Goal: Download file/media

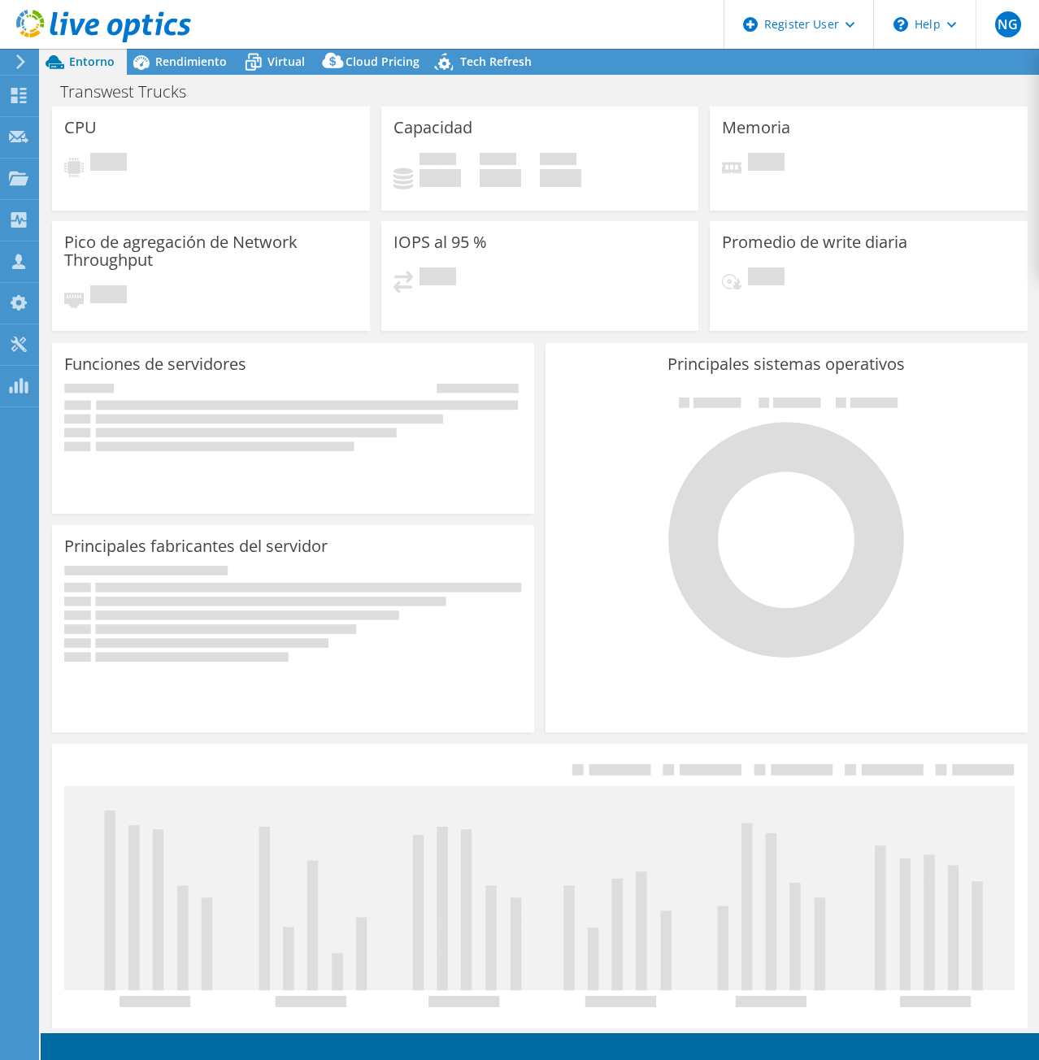
select select "USD"
select select "USWest"
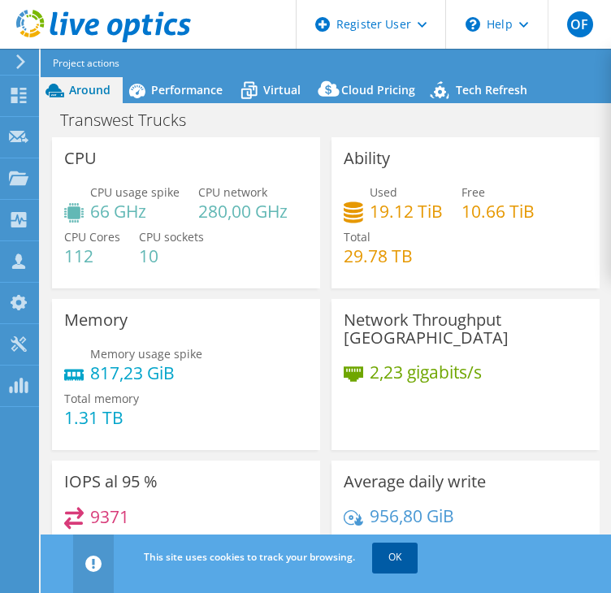
click at [398, 557] on link "OK" at bounding box center [395, 557] width 46 height 29
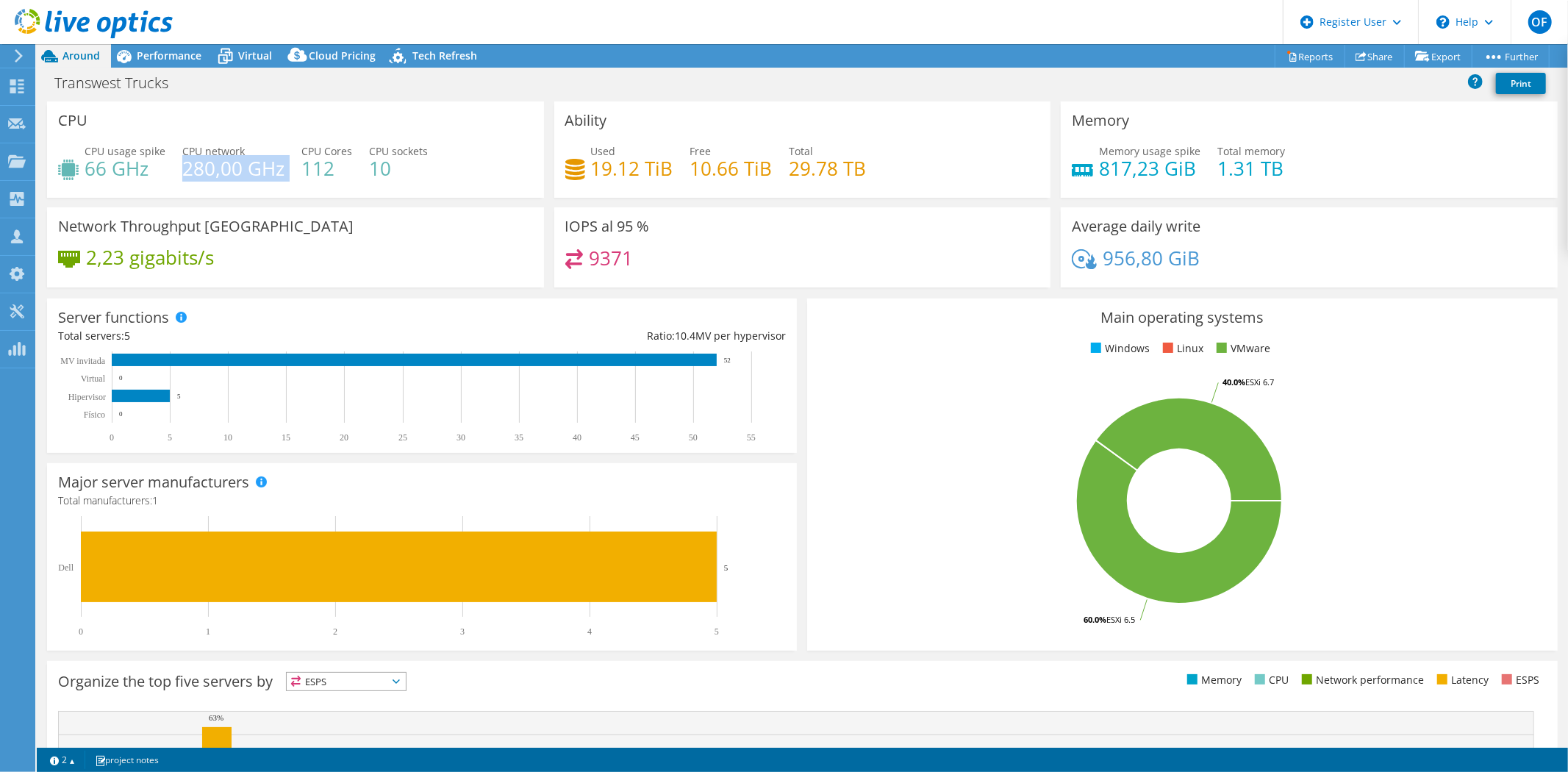
drag, startPoint x: 181, startPoint y: 174, endPoint x: 284, endPoint y: 174, distance: 103.0
click at [284, 174] on div "CPU usage spike 66 GHz CPU network 280,00 GHz CPU Cores 112 CPU sockets 10" at bounding box center [295, 167] width 475 height 48
click at [258, 185] on div "CPU usage spike 66 GHz CPU network 280,00 GHz CPU Cores 112 CPU sockets 10" at bounding box center [295, 167] width 475 height 48
click at [939, 27] on font "OF" at bounding box center [1539, 22] width 16 height 16
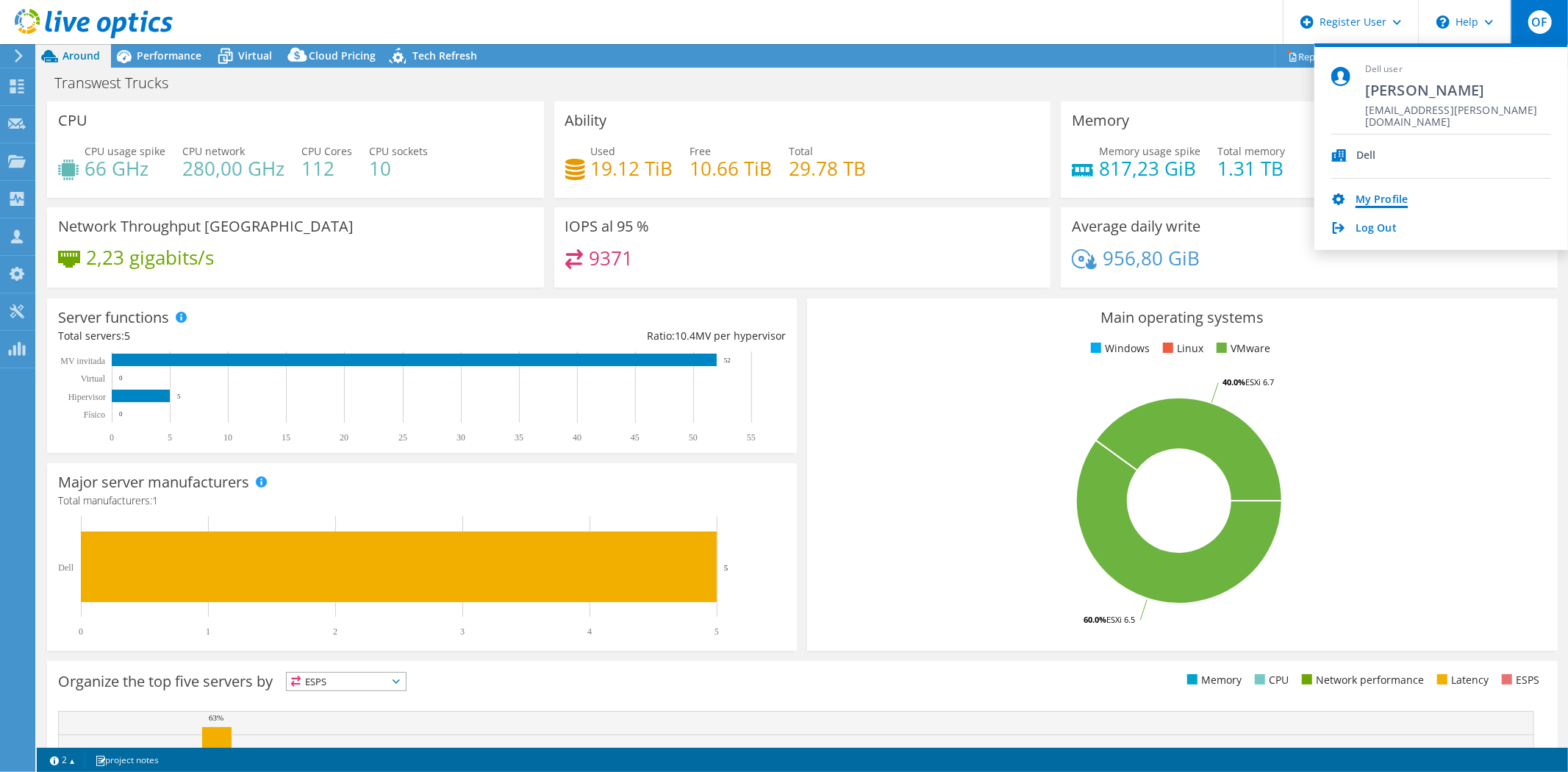
click at [939, 199] on link "My Profile" at bounding box center [1382, 200] width 52 height 14
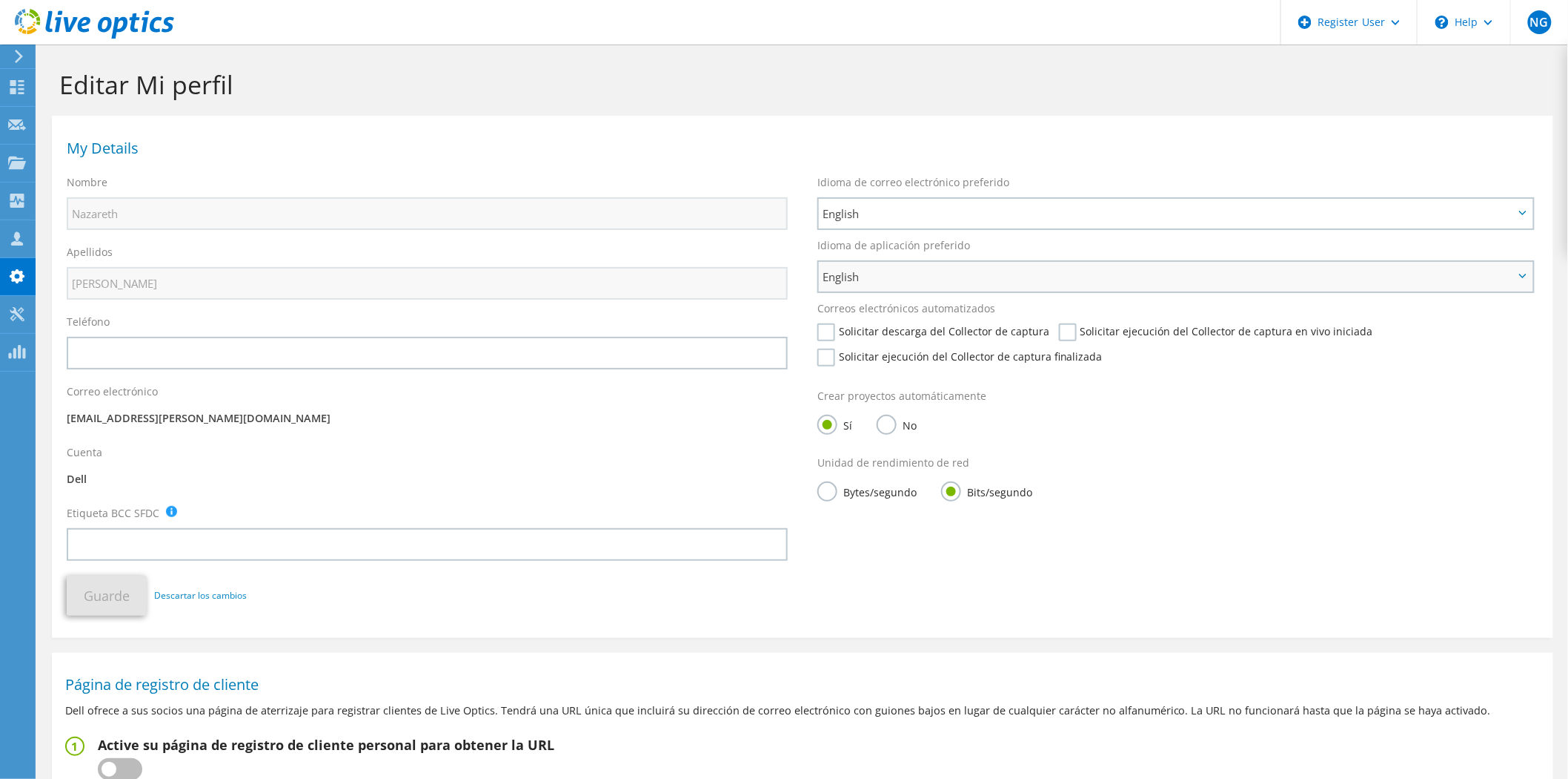
click at [953, 276] on span "English" at bounding box center [1168, 276] width 692 height 18
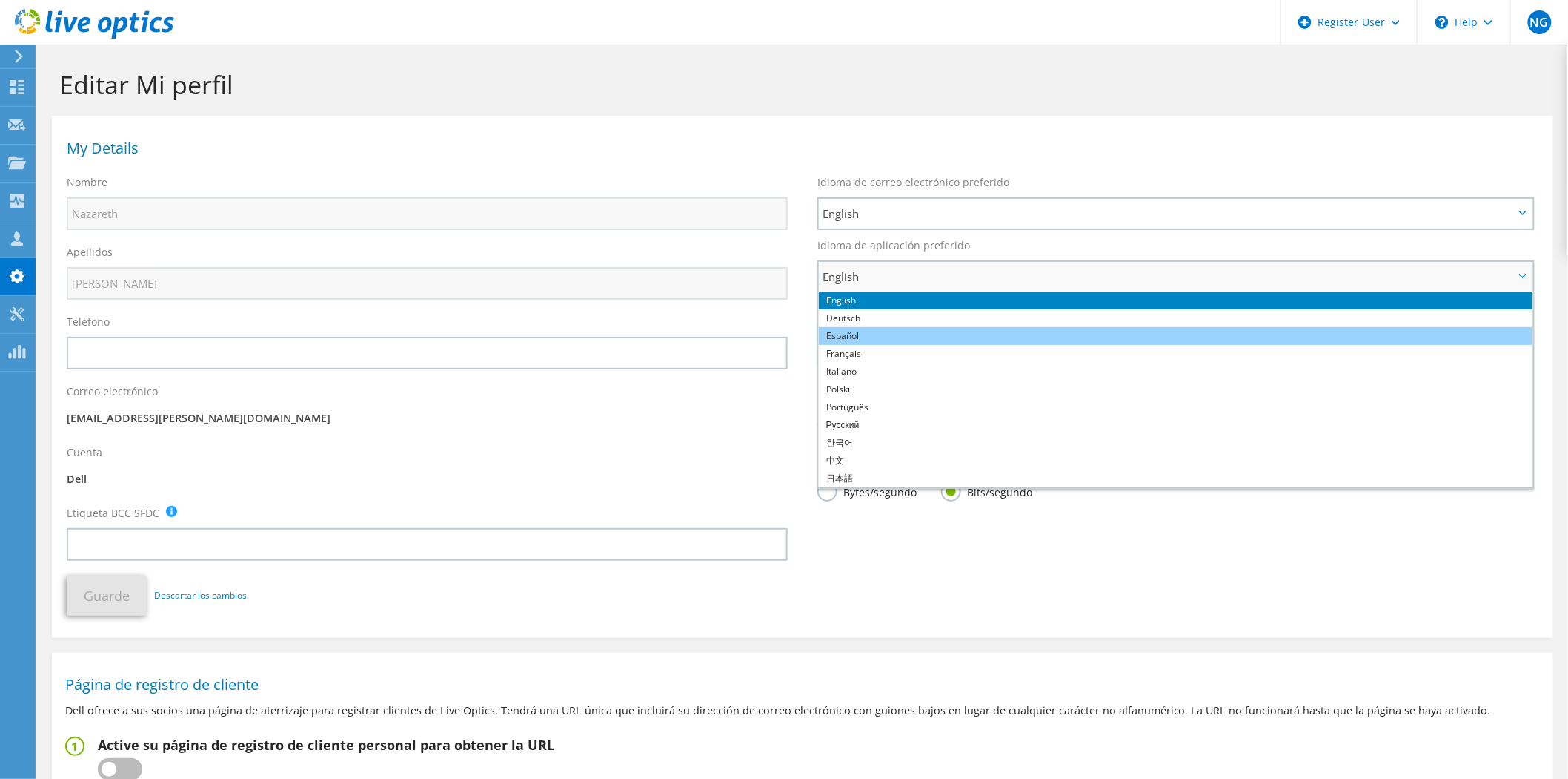
click at [923, 336] on li "Español" at bounding box center [1175, 337] width 714 height 18
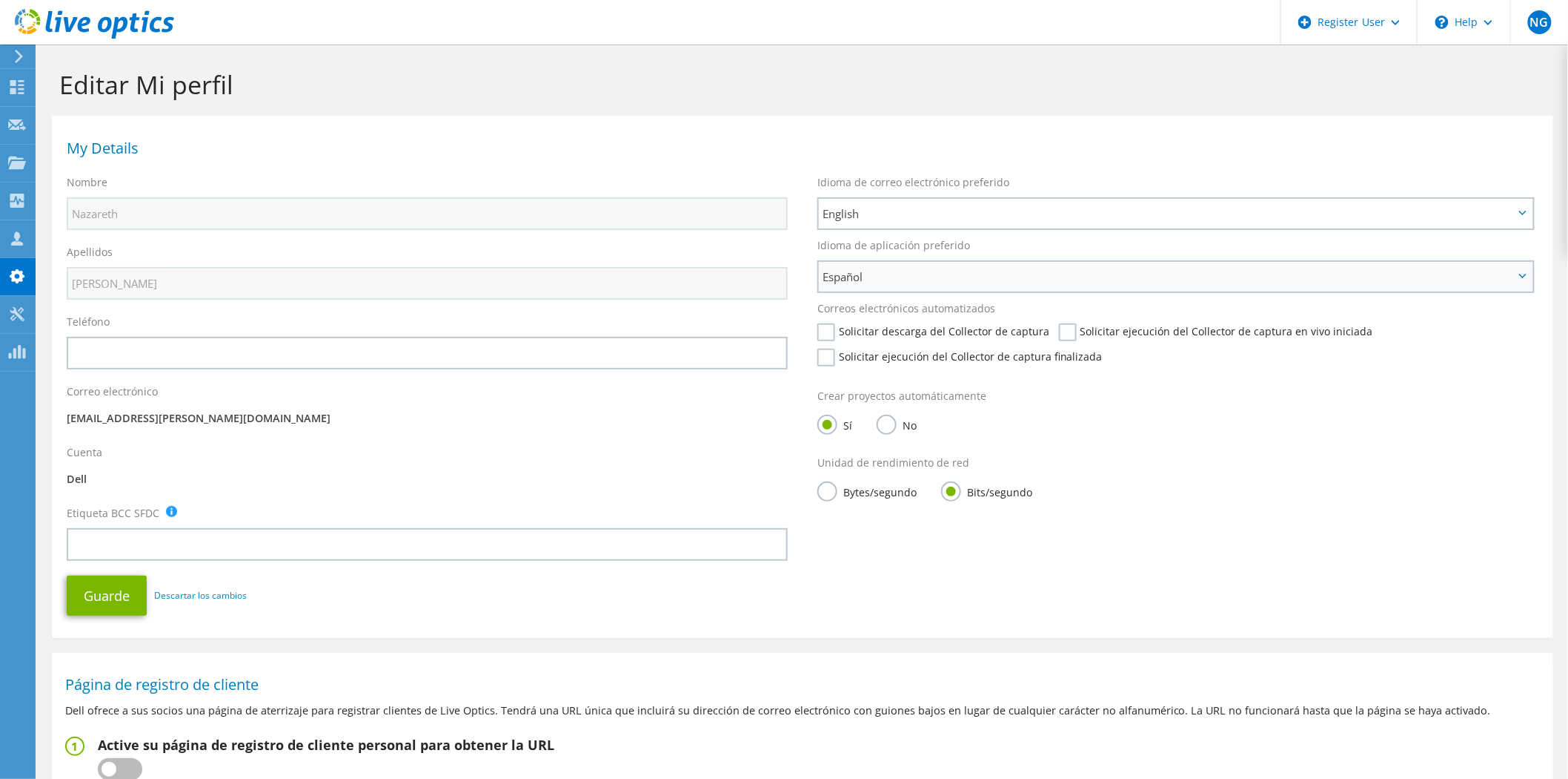
click at [1284, 284] on span "Español" at bounding box center [1168, 276] width 692 height 18
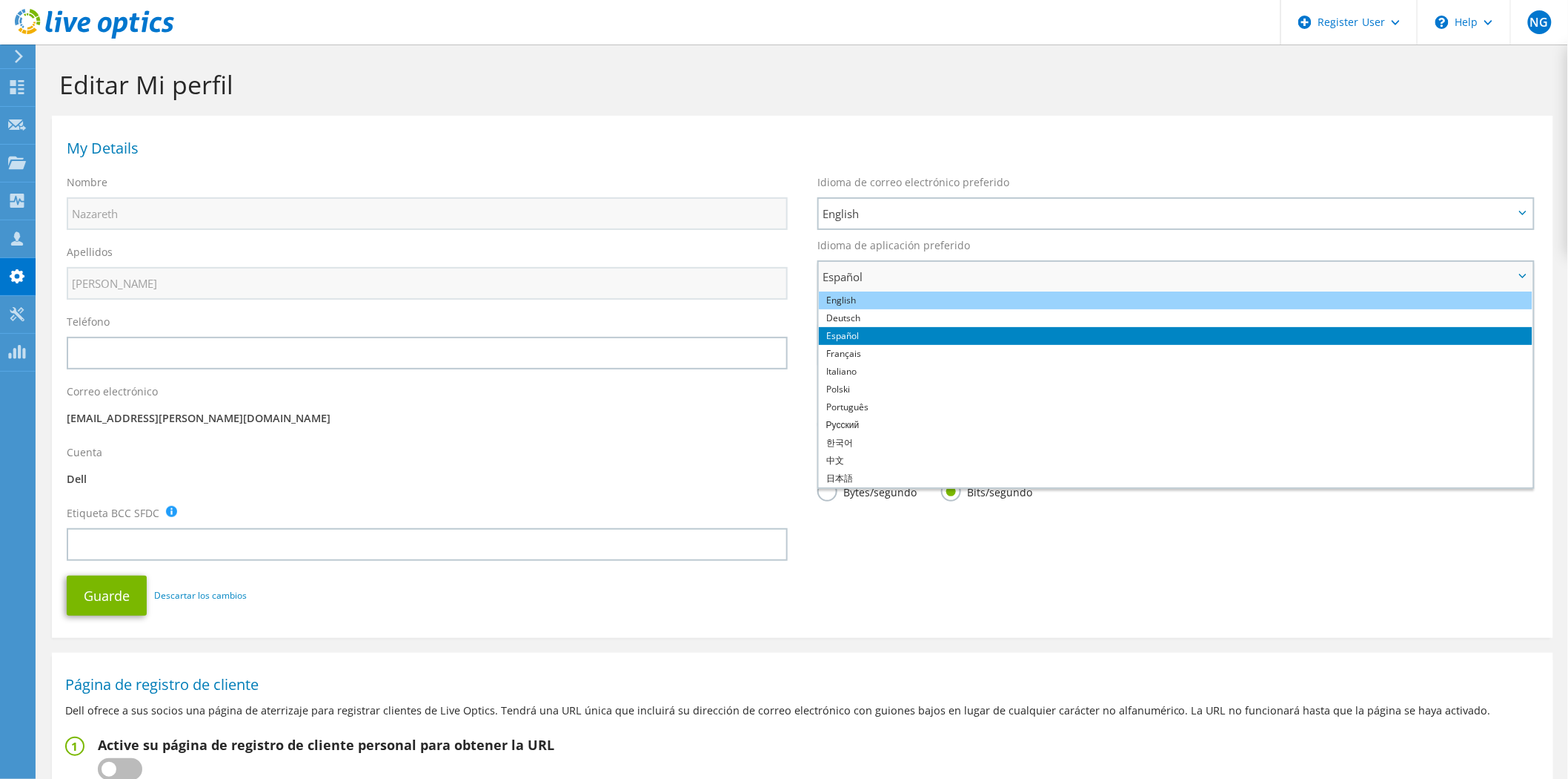
click at [867, 305] on li "English" at bounding box center [1175, 301] width 714 height 18
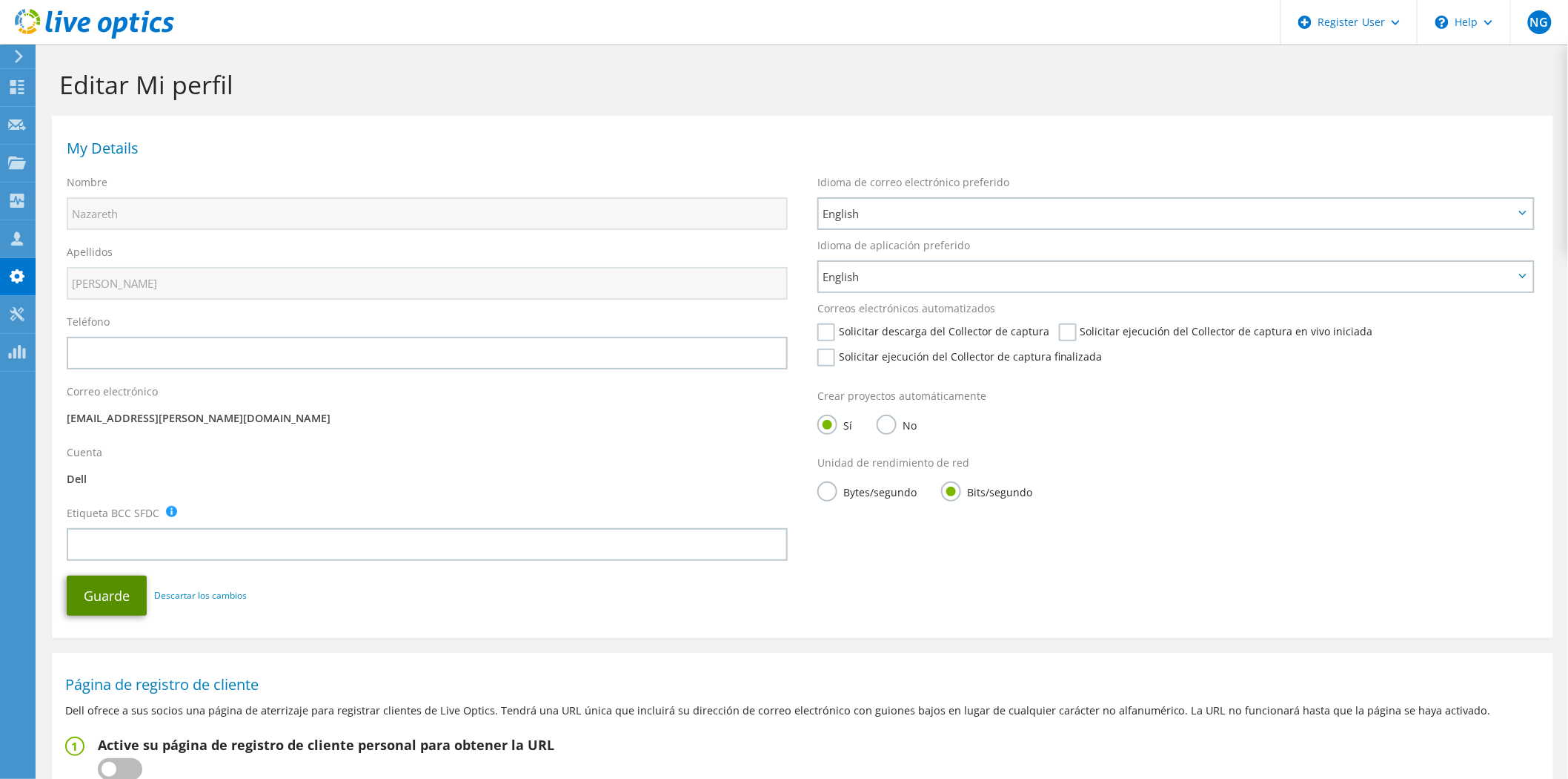
click at [117, 594] on button "Guarde" at bounding box center [107, 596] width 80 height 40
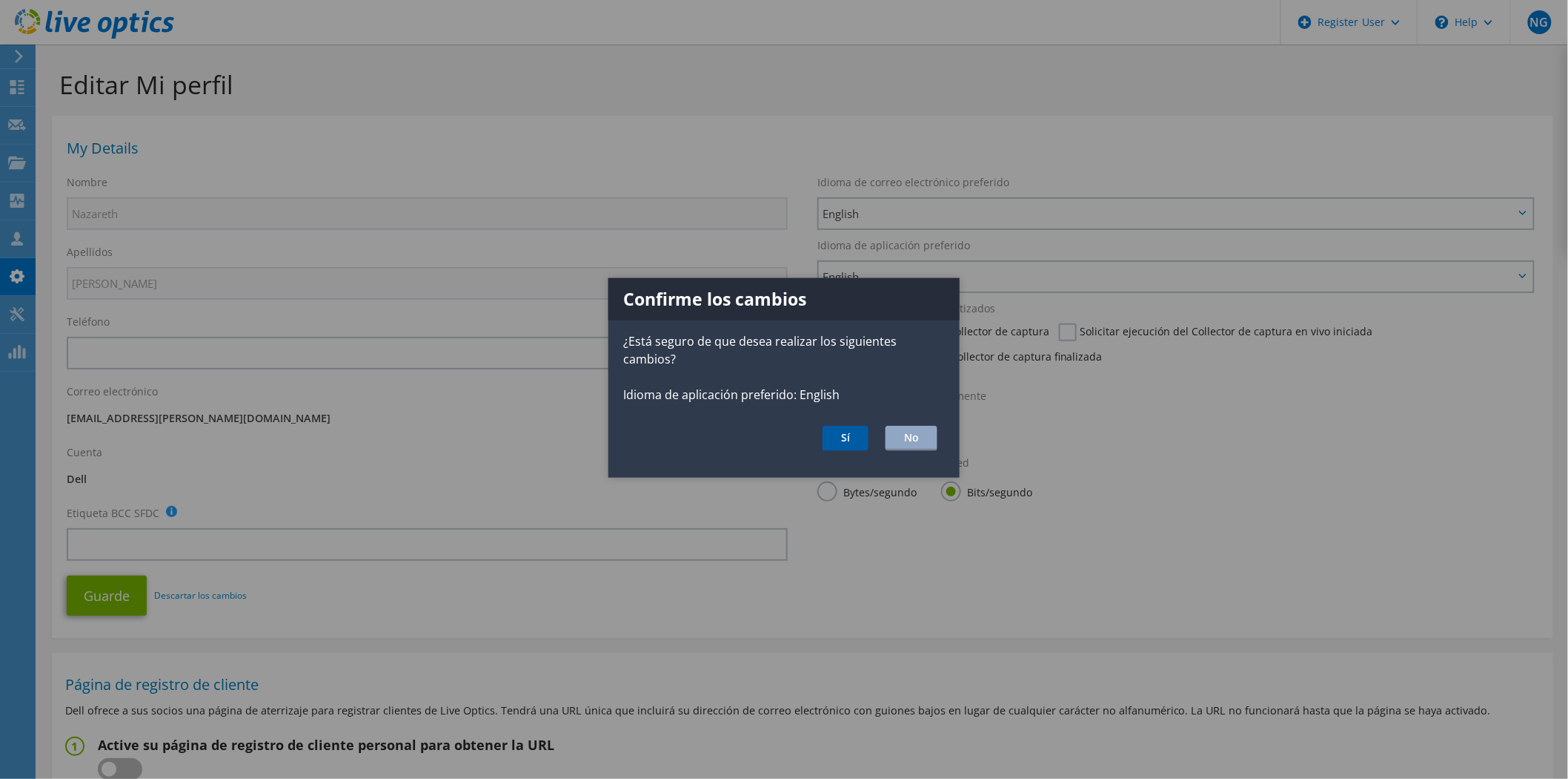
click at [843, 442] on button "Sí" at bounding box center [845, 439] width 46 height 26
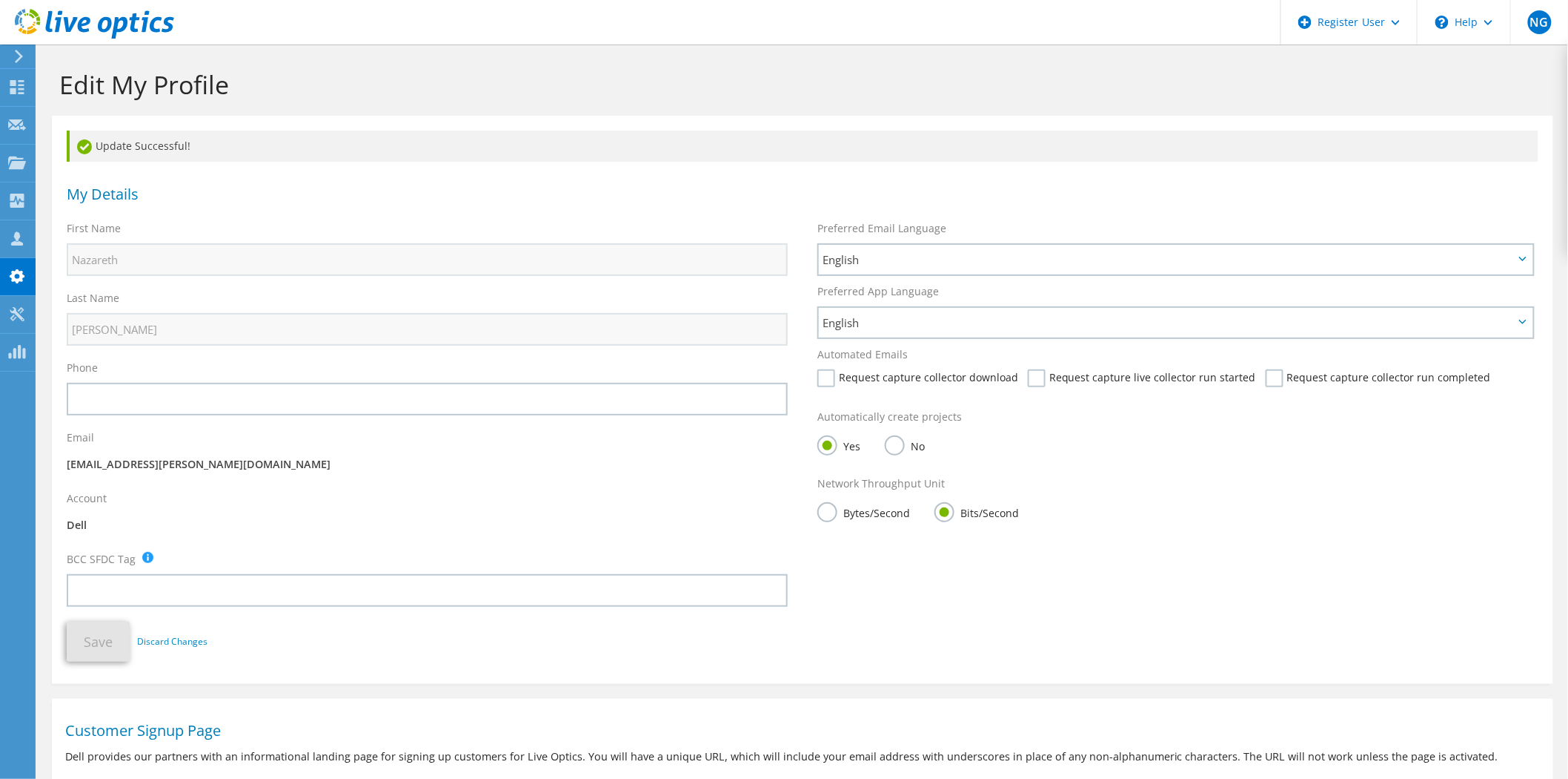
click at [23, 57] on icon at bounding box center [19, 56] width 11 height 14
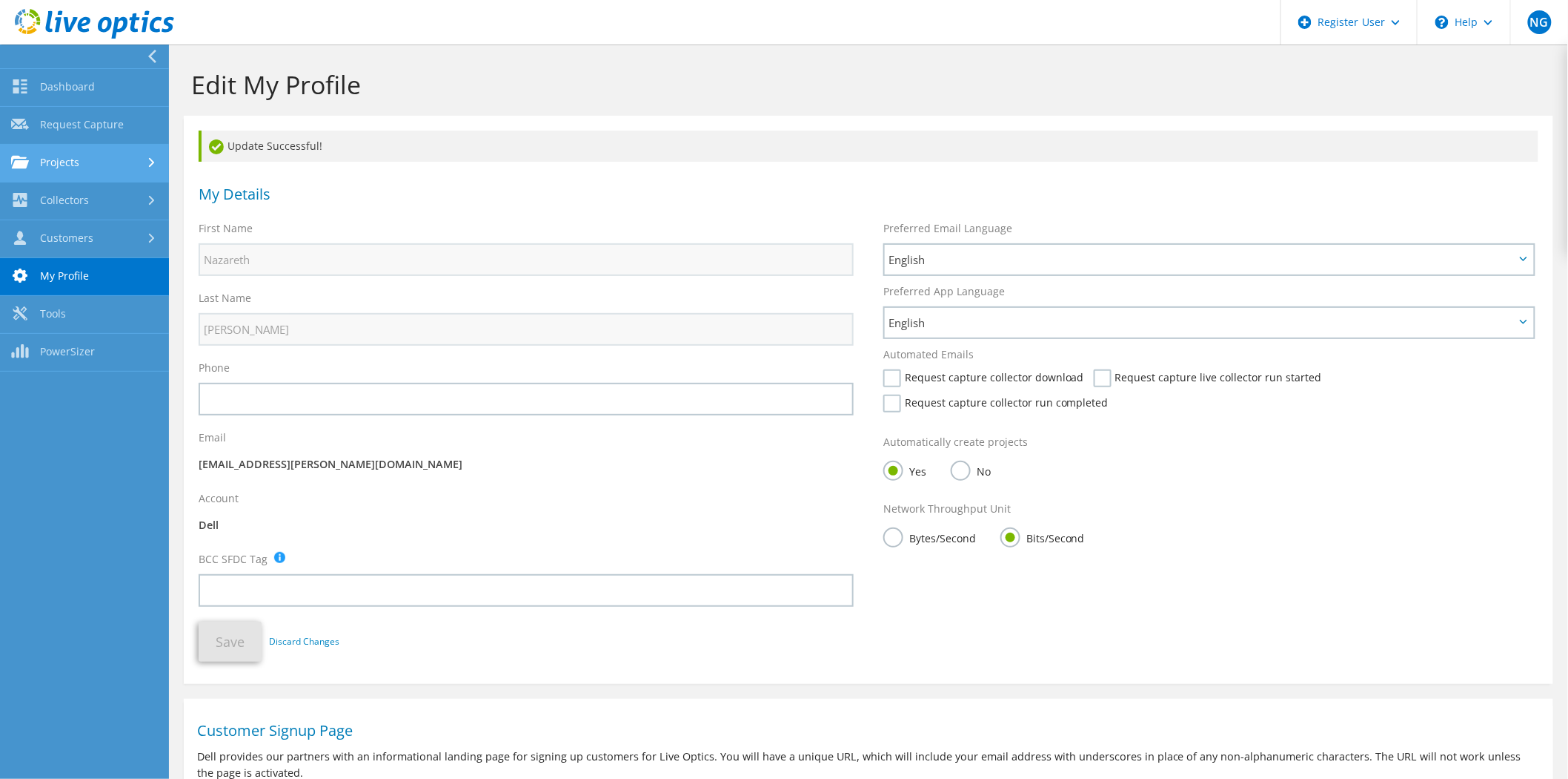
click at [104, 161] on link "Projects" at bounding box center [84, 163] width 169 height 37
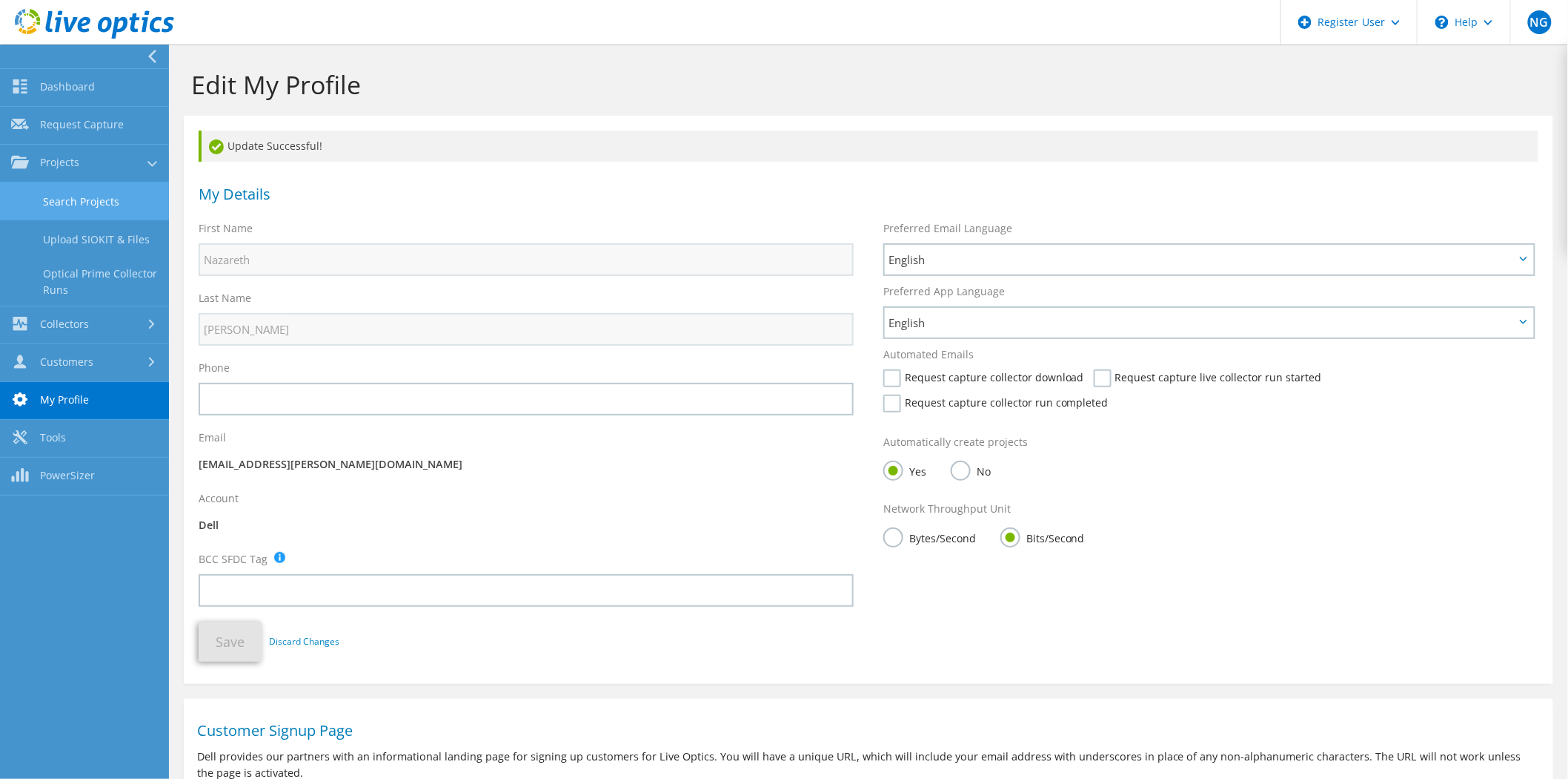
click at [121, 202] on link "Search Projects" at bounding box center [84, 201] width 169 height 37
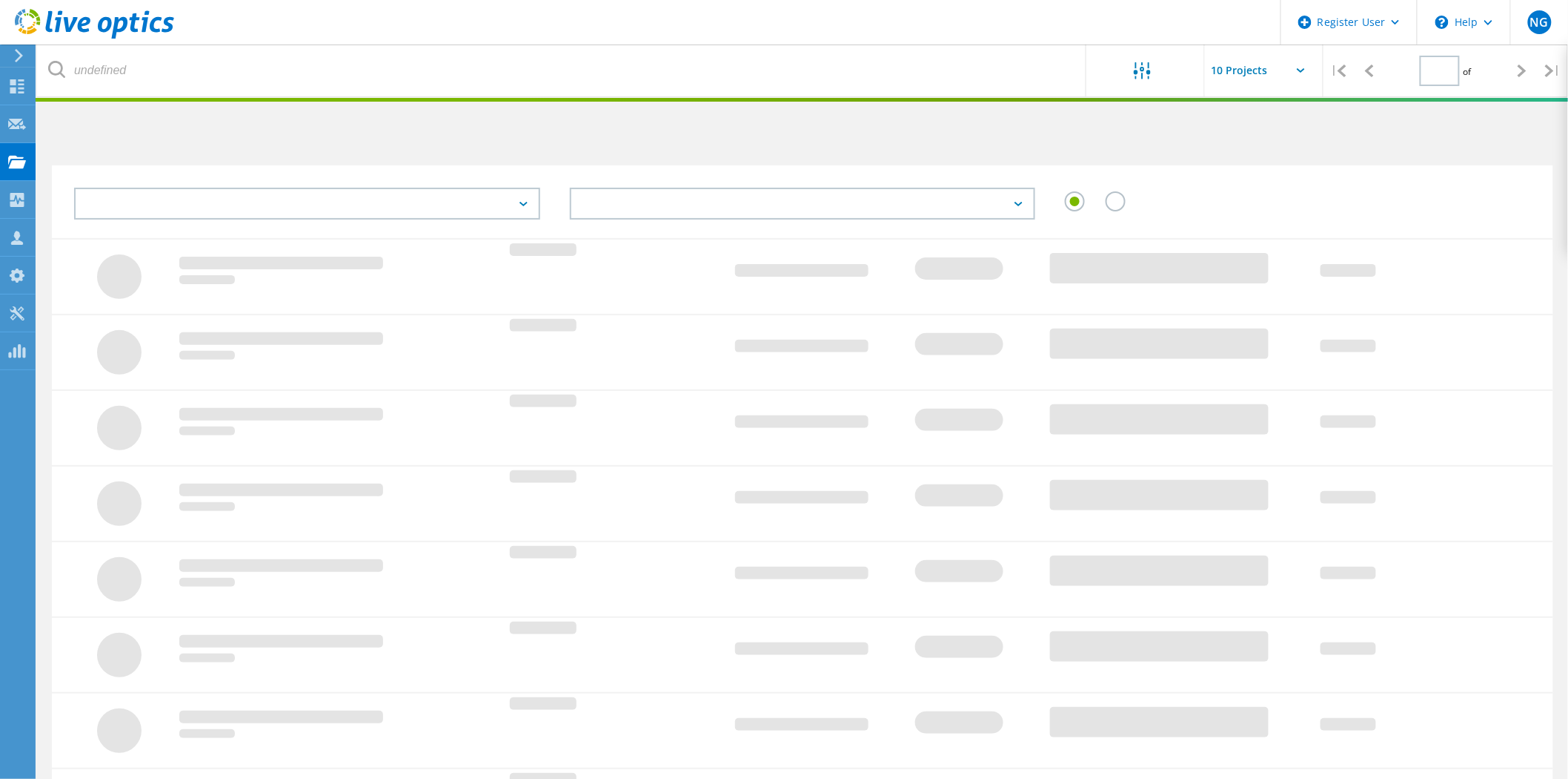
type input "1"
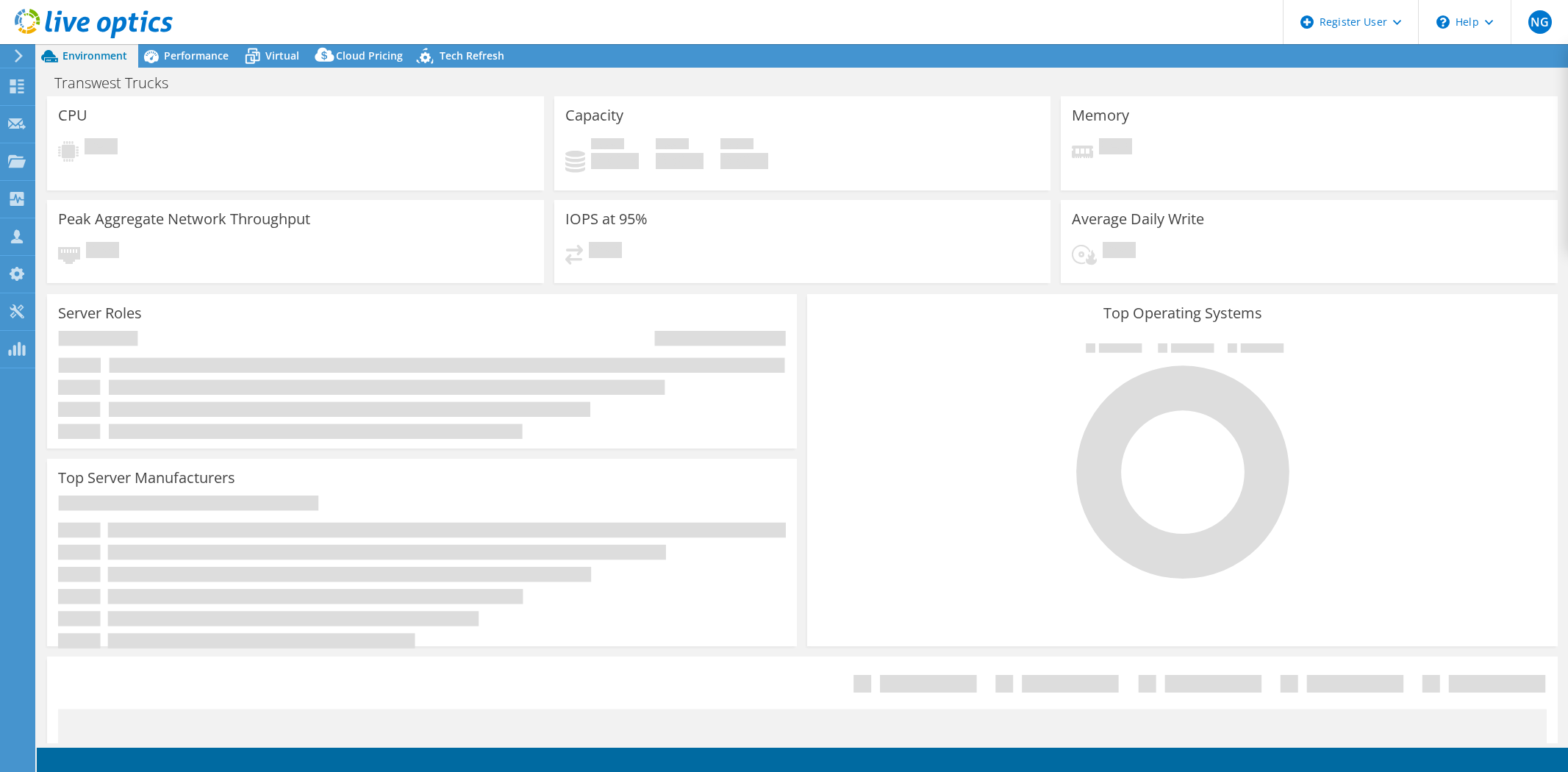
select select "USD"
select select "USWest"
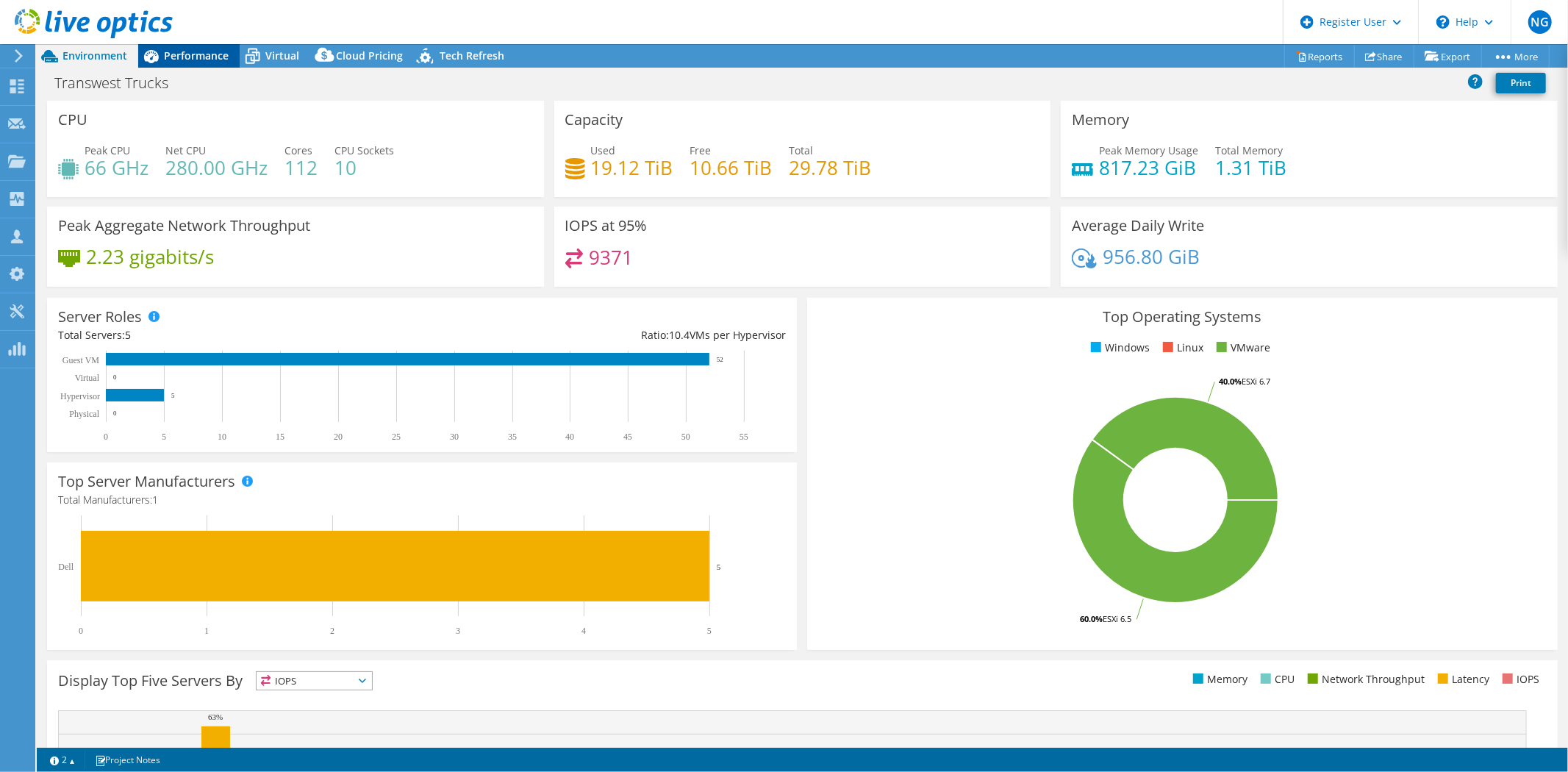
click at [212, 61] on span "Performance" at bounding box center [196, 55] width 65 height 14
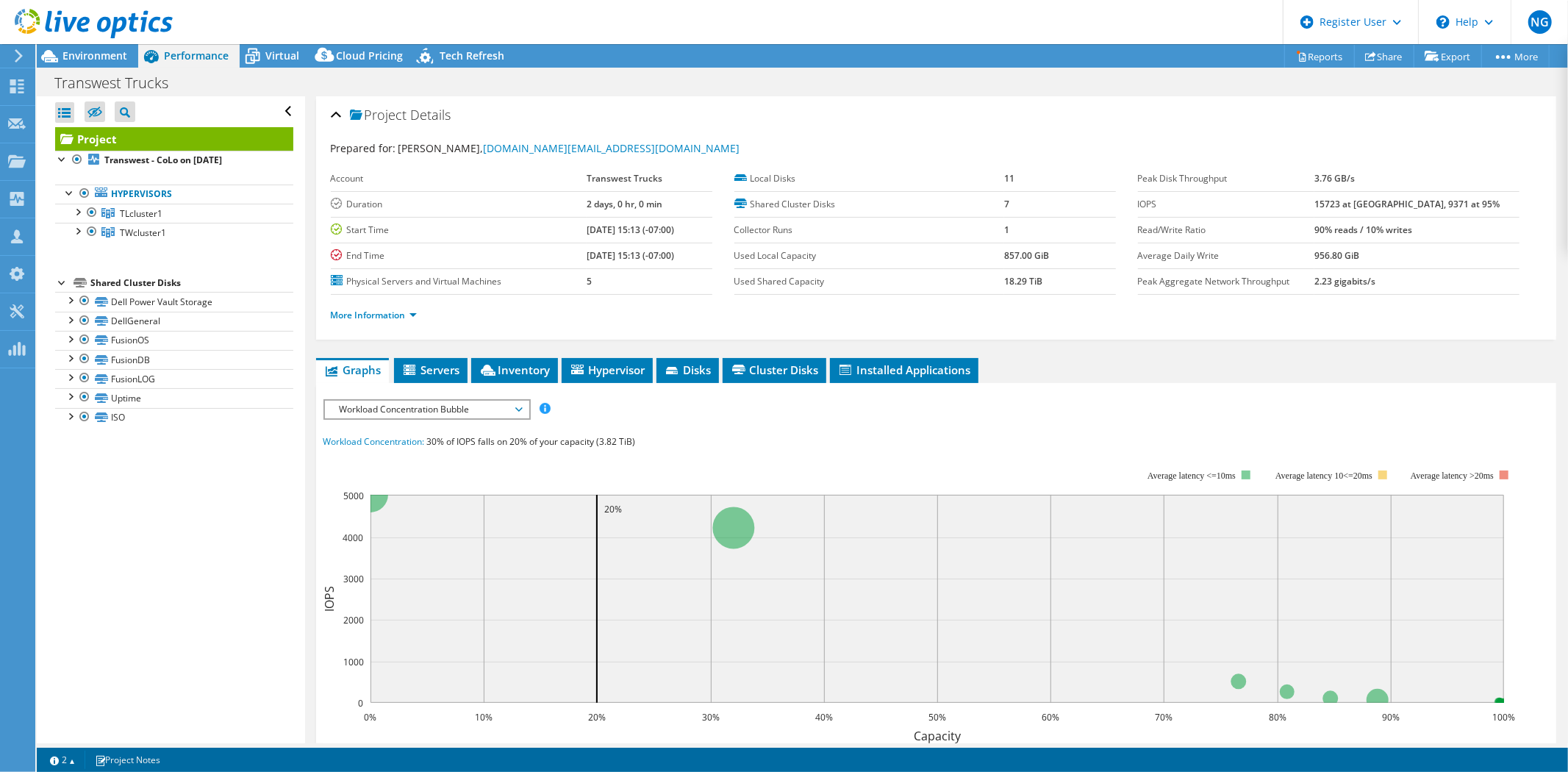
click at [414, 406] on span "Workload Concentration Bubble" at bounding box center [426, 410] width 189 height 18
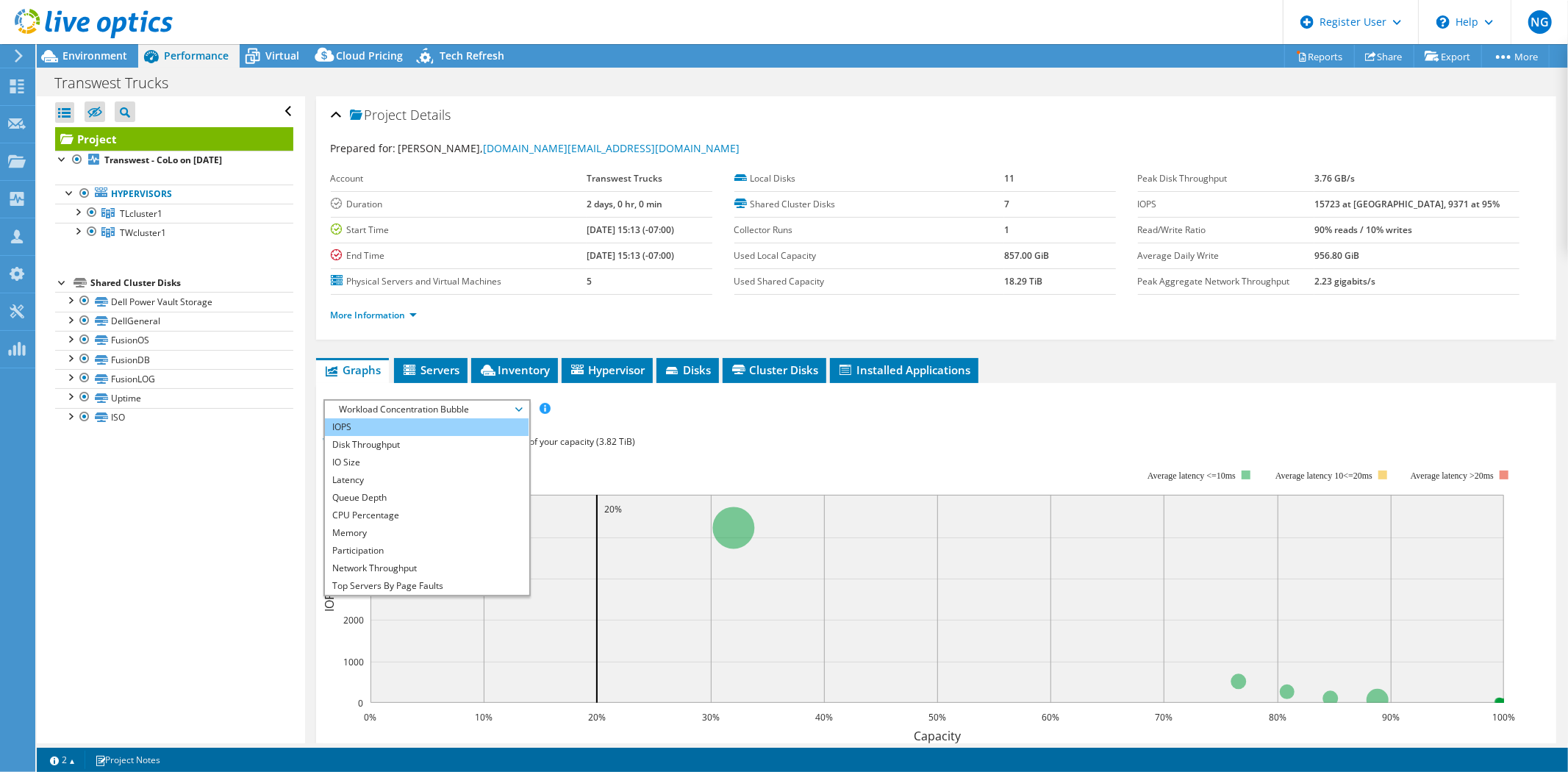
click at [407, 424] on li "IOPS" at bounding box center [426, 428] width 203 height 18
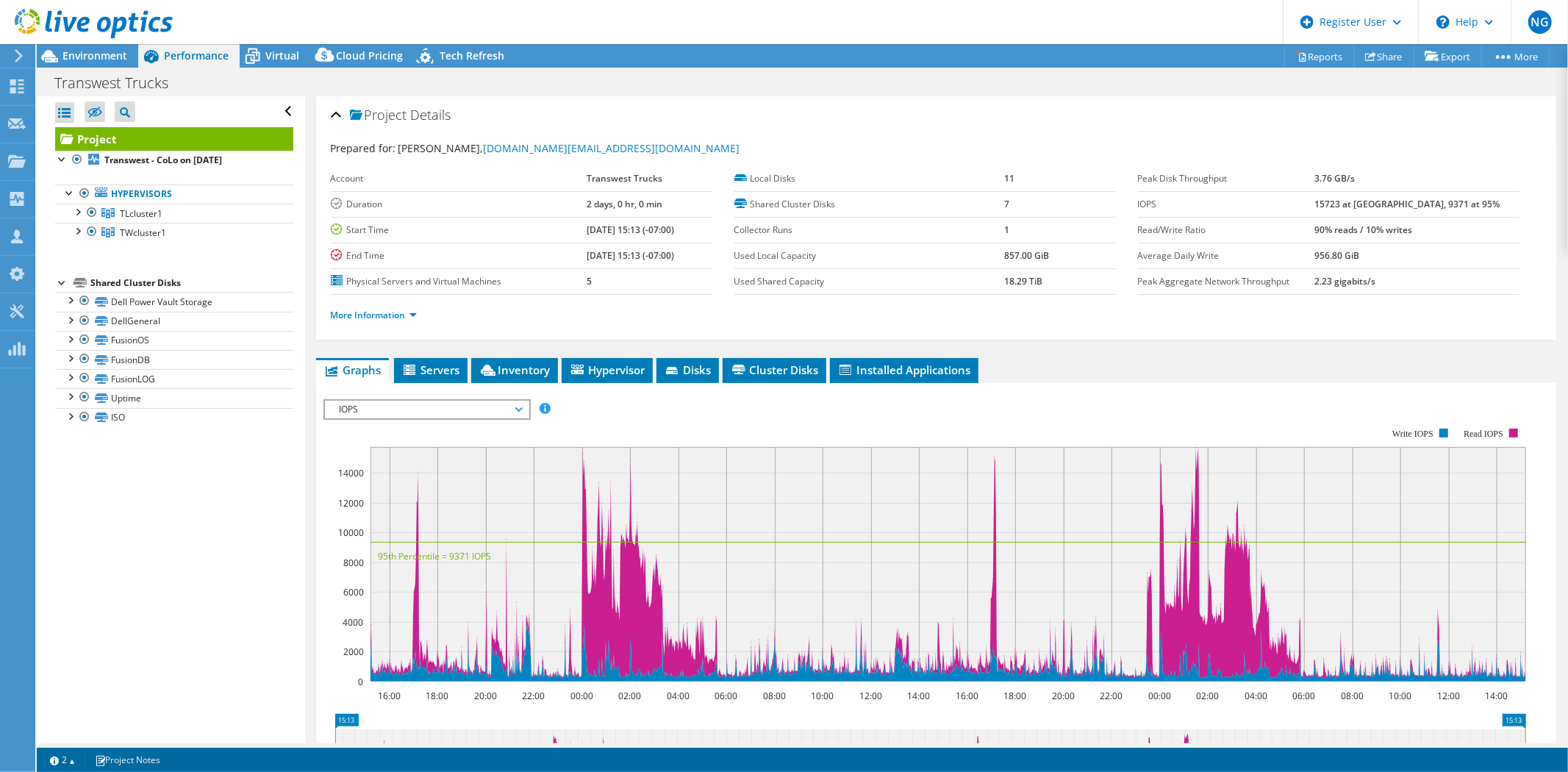
click at [987, 408] on icon "16:00 18:00 20:00 22:00 00:00 02:00 04:00 06:00 08:00 10:00 12:00 14:00 16:00 1…" at bounding box center [930, 554] width 1214 height 294
click at [392, 317] on link "More Information" at bounding box center [373, 315] width 86 height 13
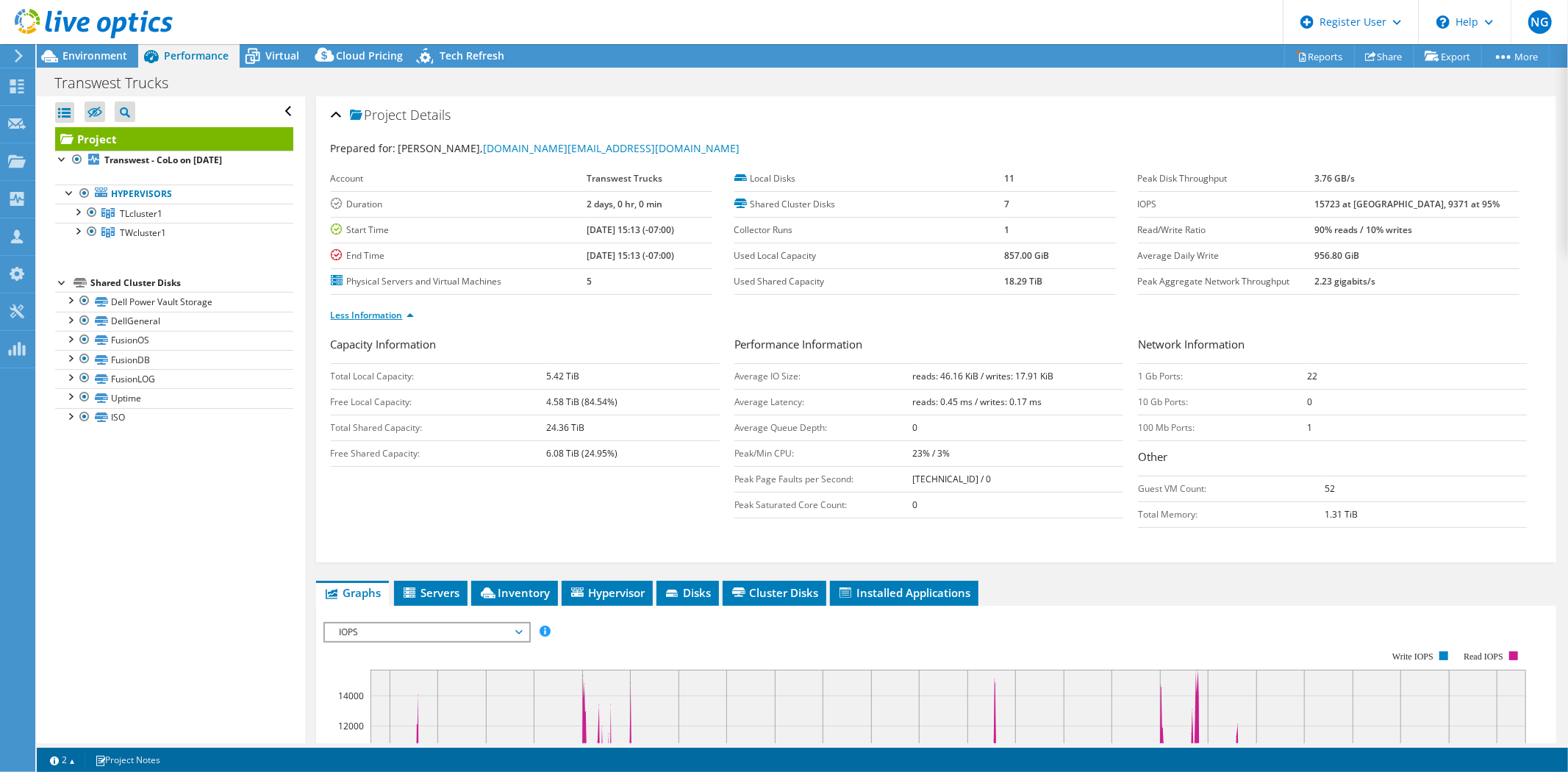
click at [381, 317] on link "Less Information" at bounding box center [373, 315] width 83 height 13
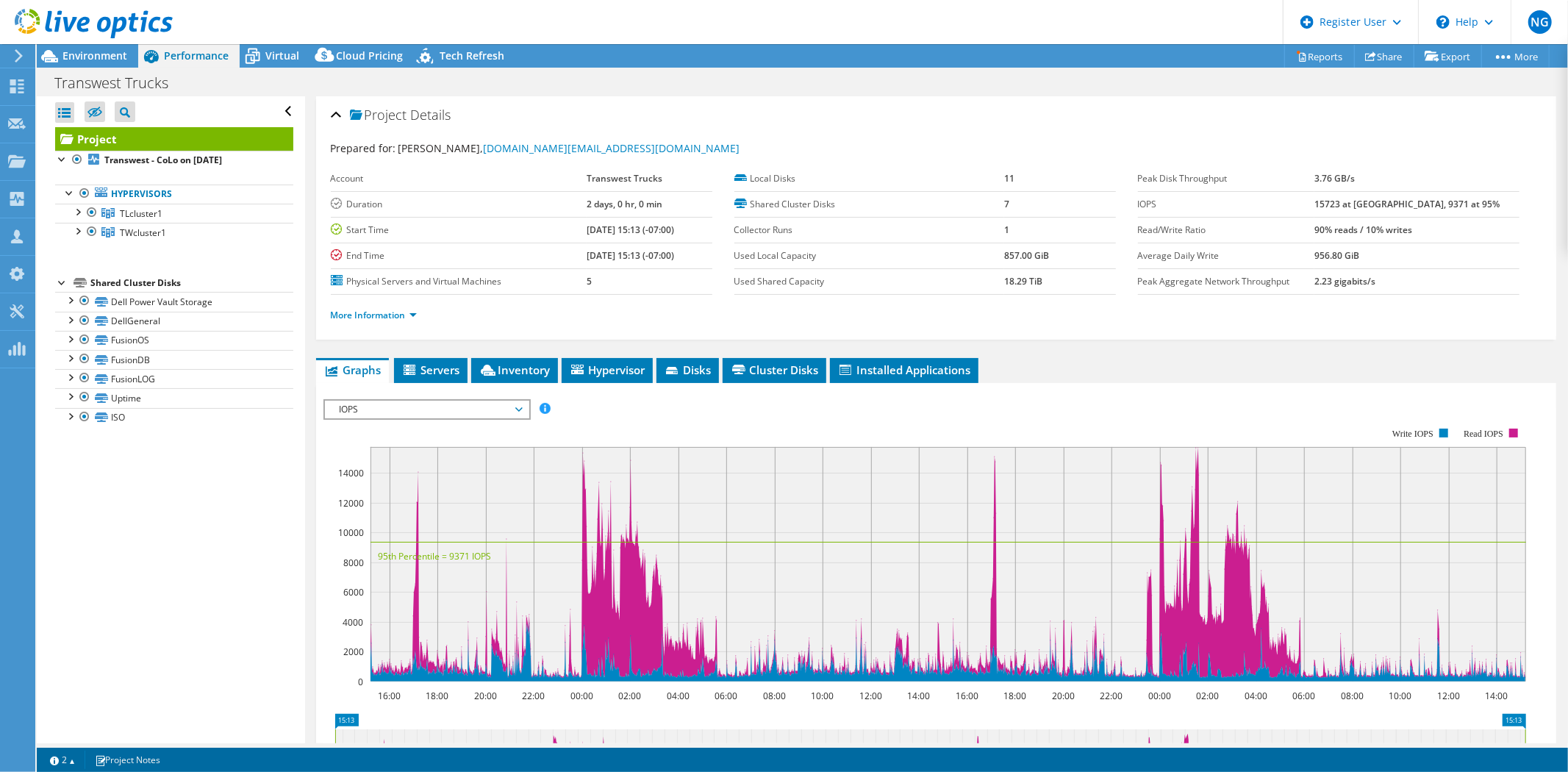
drag, startPoint x: 116, startPoint y: 282, endPoint x: 217, endPoint y: 282, distance: 101.0
click at [217, 282] on div "Shared Cluster Disks" at bounding box center [192, 283] width 203 height 18
click at [68, 299] on div at bounding box center [70, 299] width 14 height 14
click at [67, 300] on div at bounding box center [70, 299] width 14 height 14
click at [67, 357] on div at bounding box center [70, 357] width 14 height 14
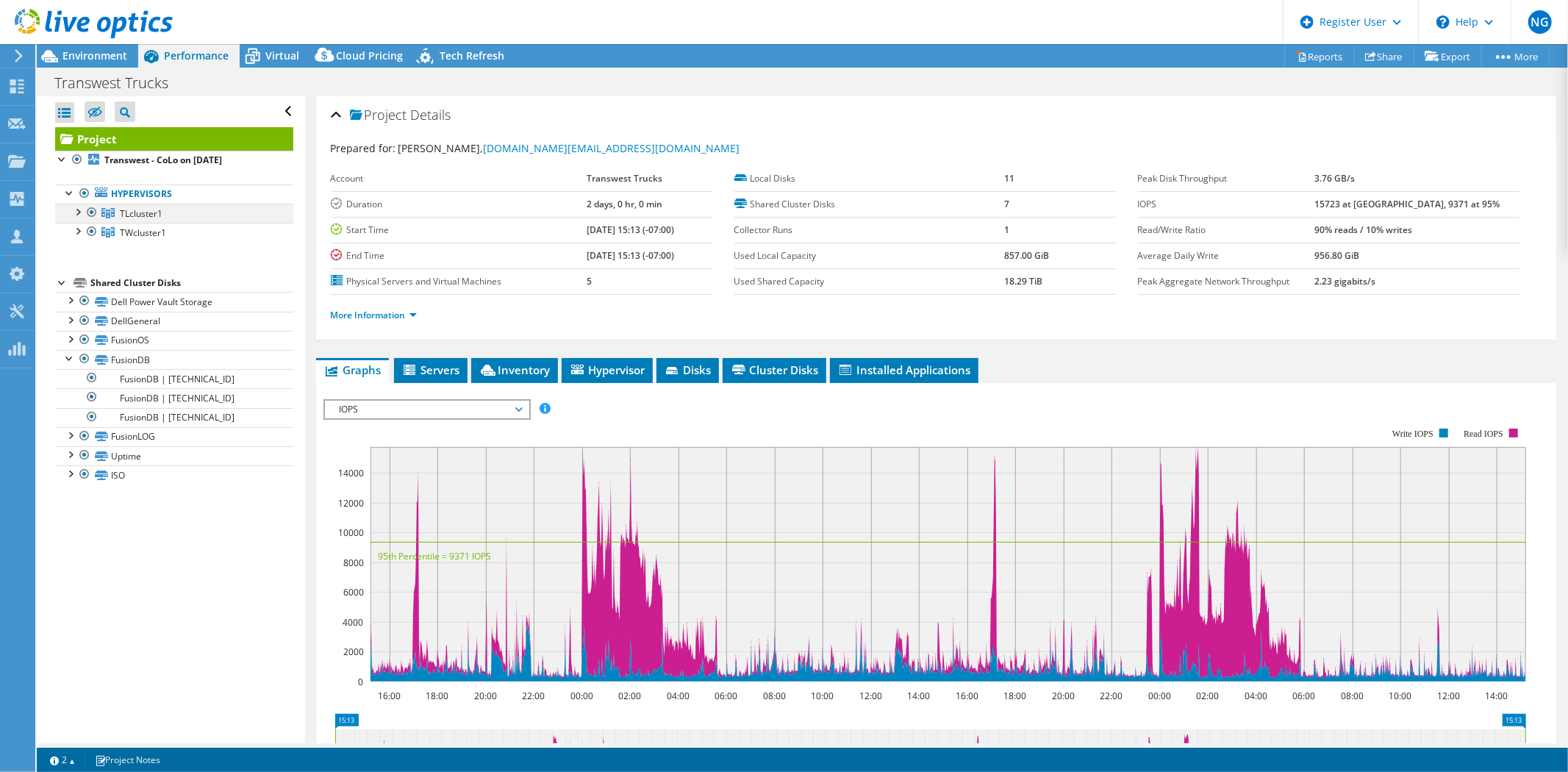
click at [86, 216] on div at bounding box center [91, 212] width 14 height 18
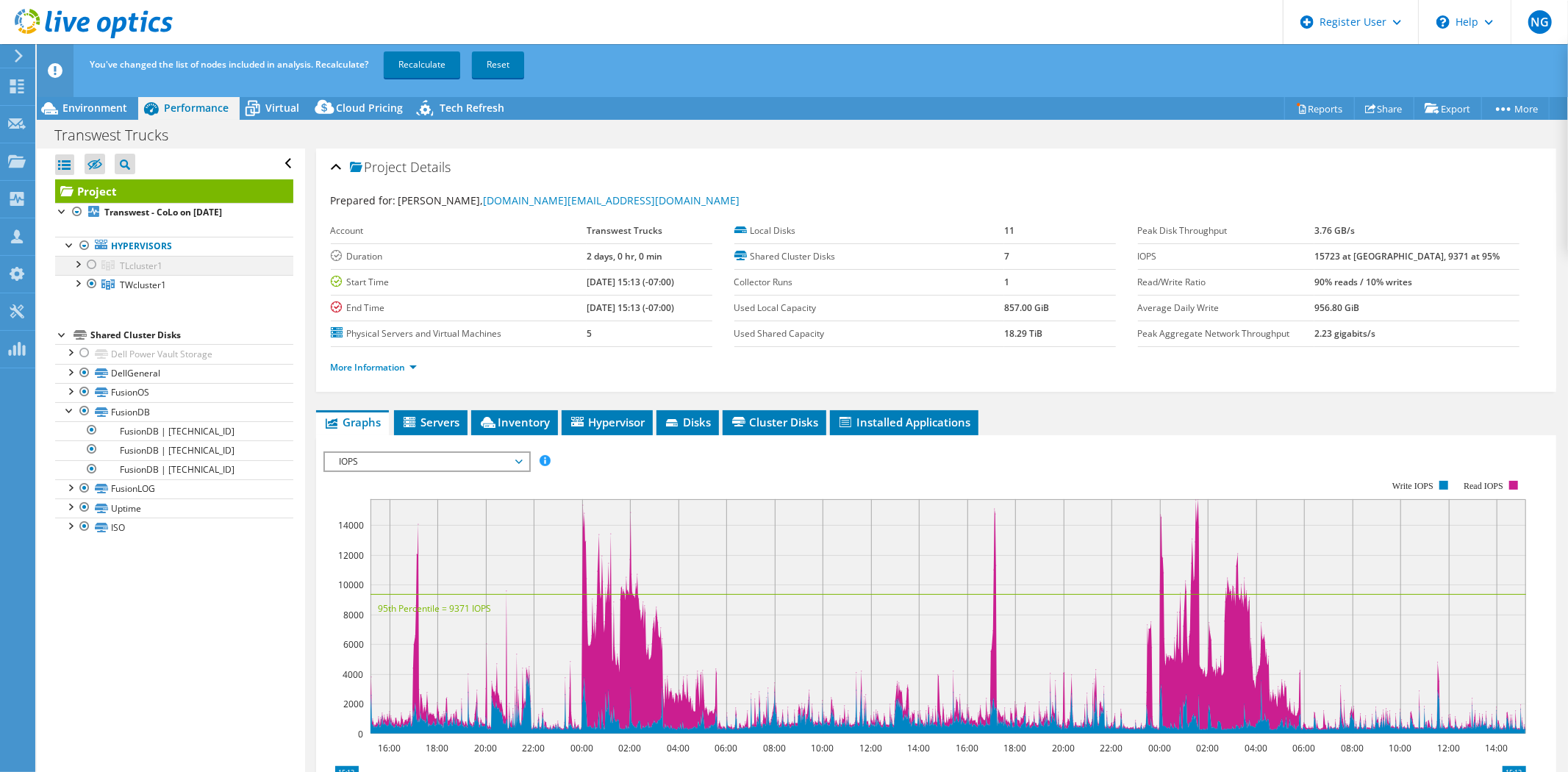
click at [90, 263] on div at bounding box center [91, 265] width 14 height 18
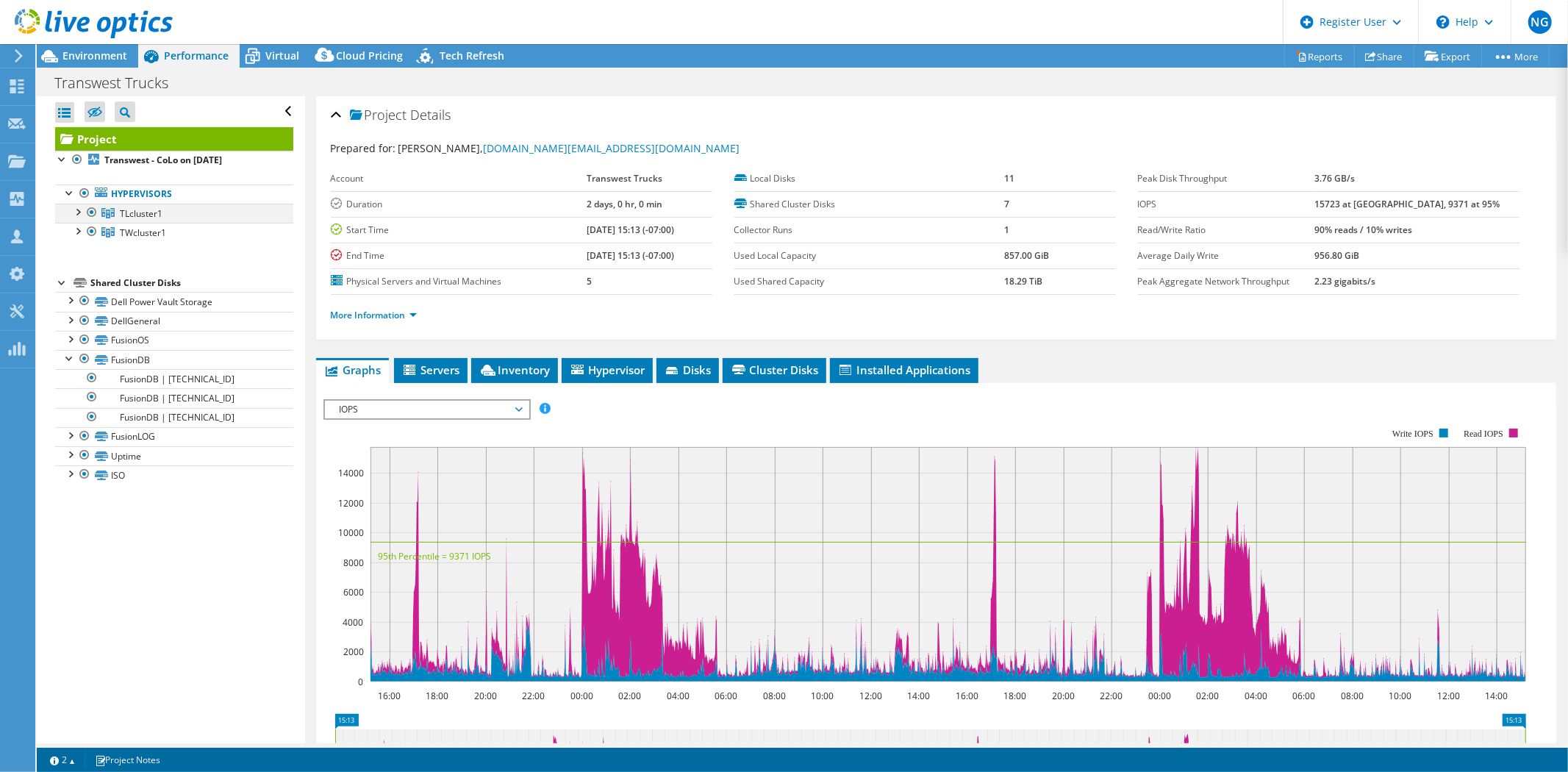
click at [76, 212] on div at bounding box center [77, 211] width 14 height 14
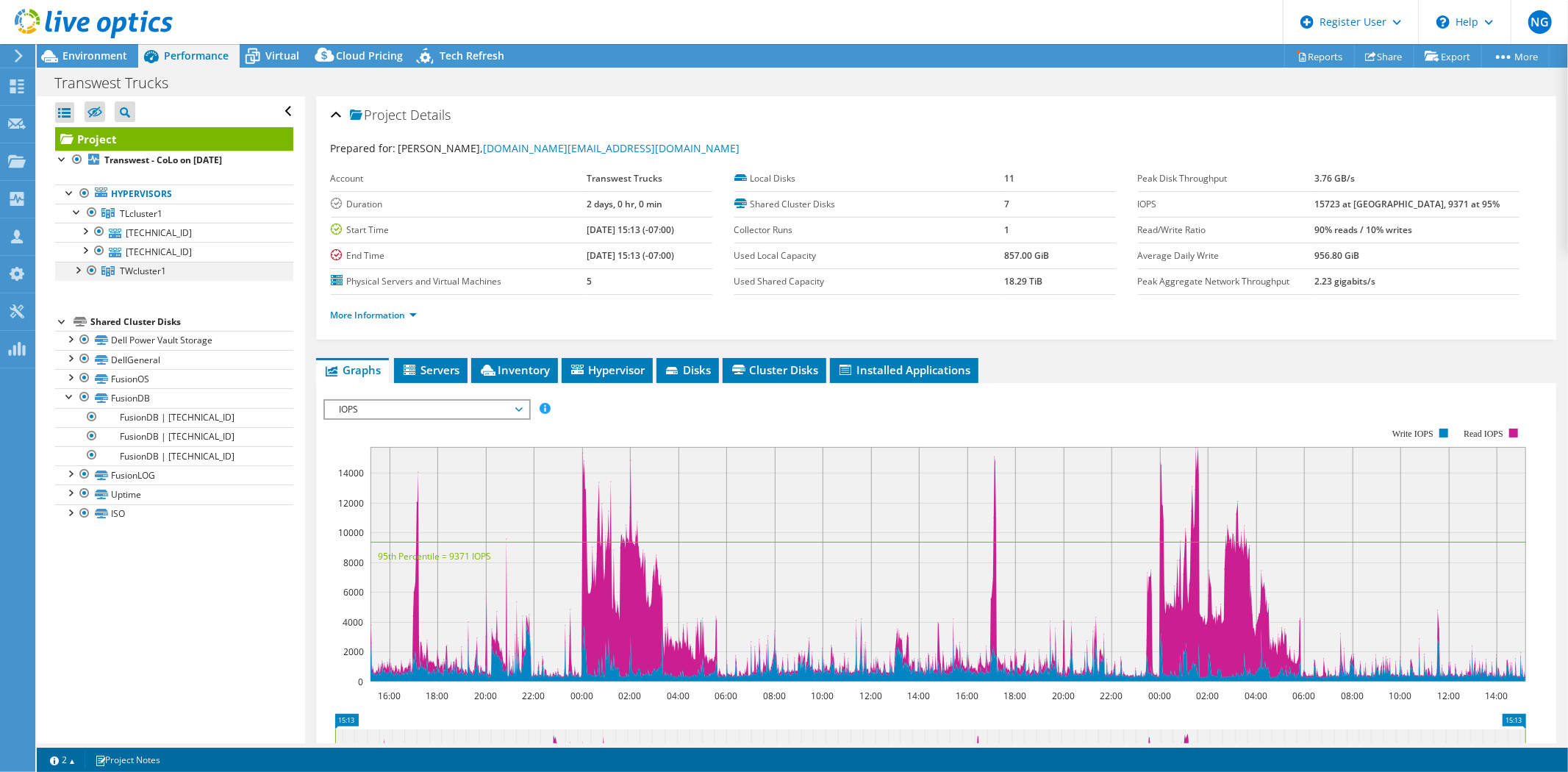
click at [76, 269] on div at bounding box center [77, 268] width 14 height 14
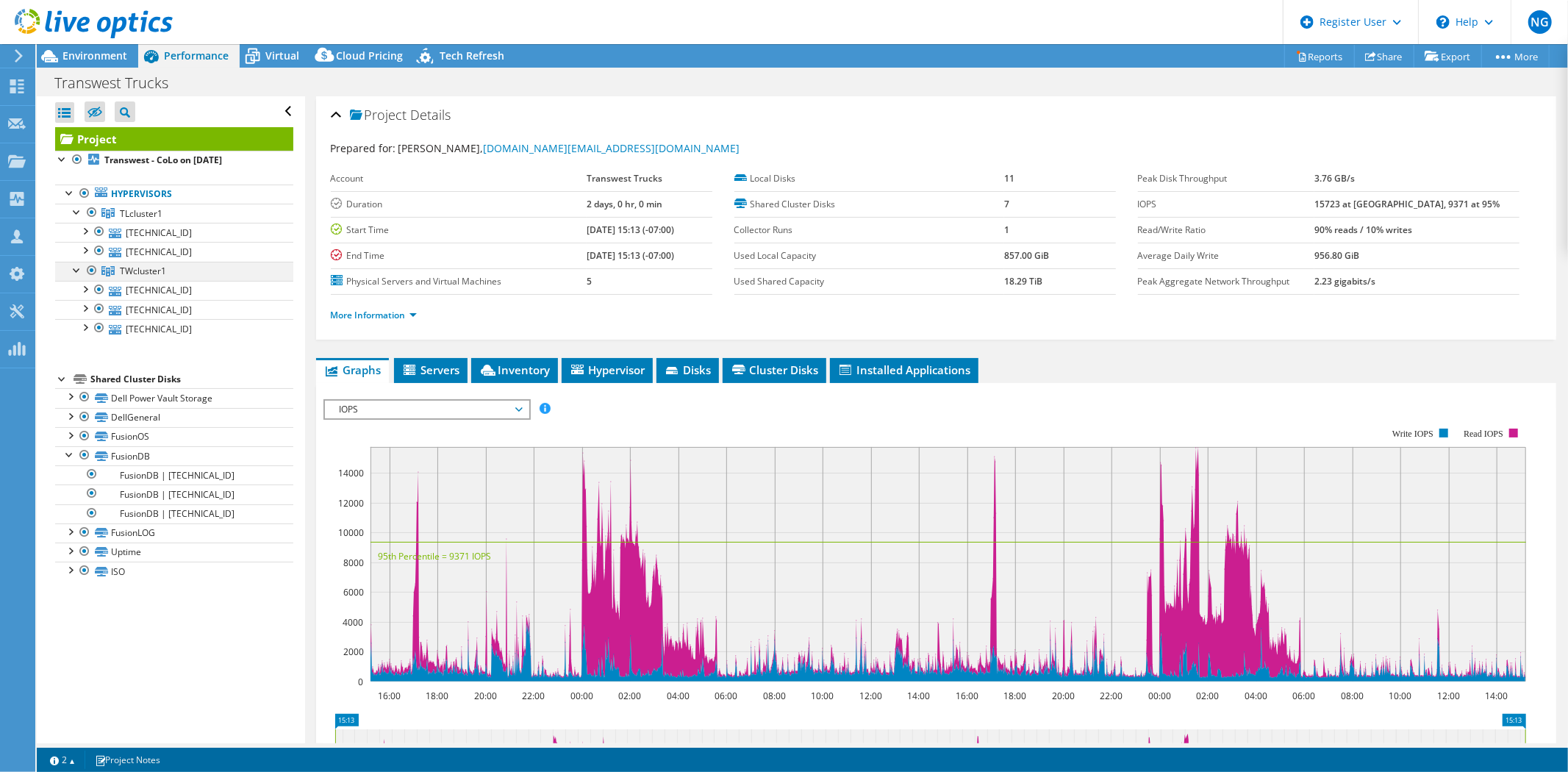
click at [73, 269] on div at bounding box center [77, 268] width 14 height 14
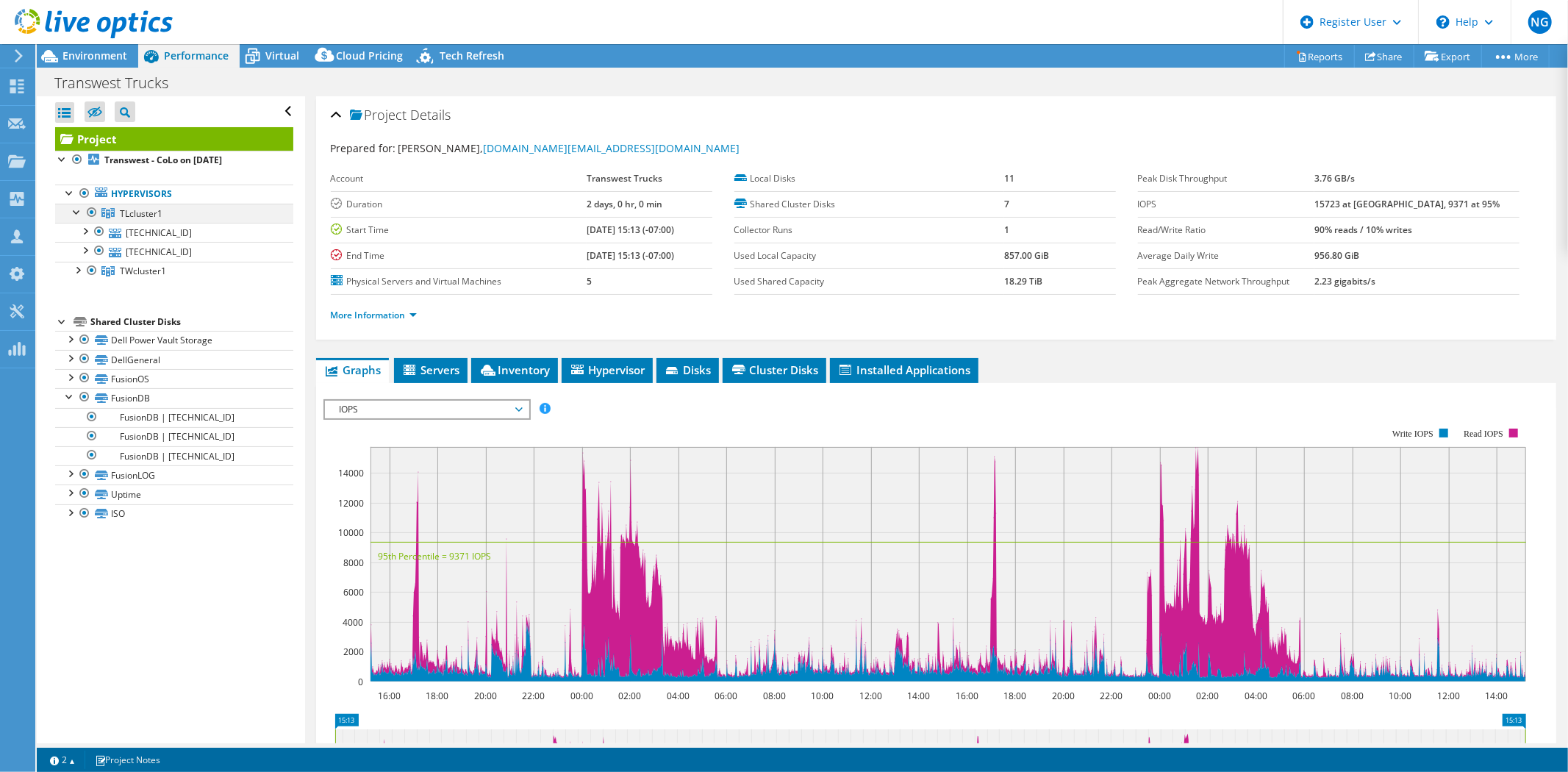
click at [75, 211] on div at bounding box center [77, 211] width 14 height 14
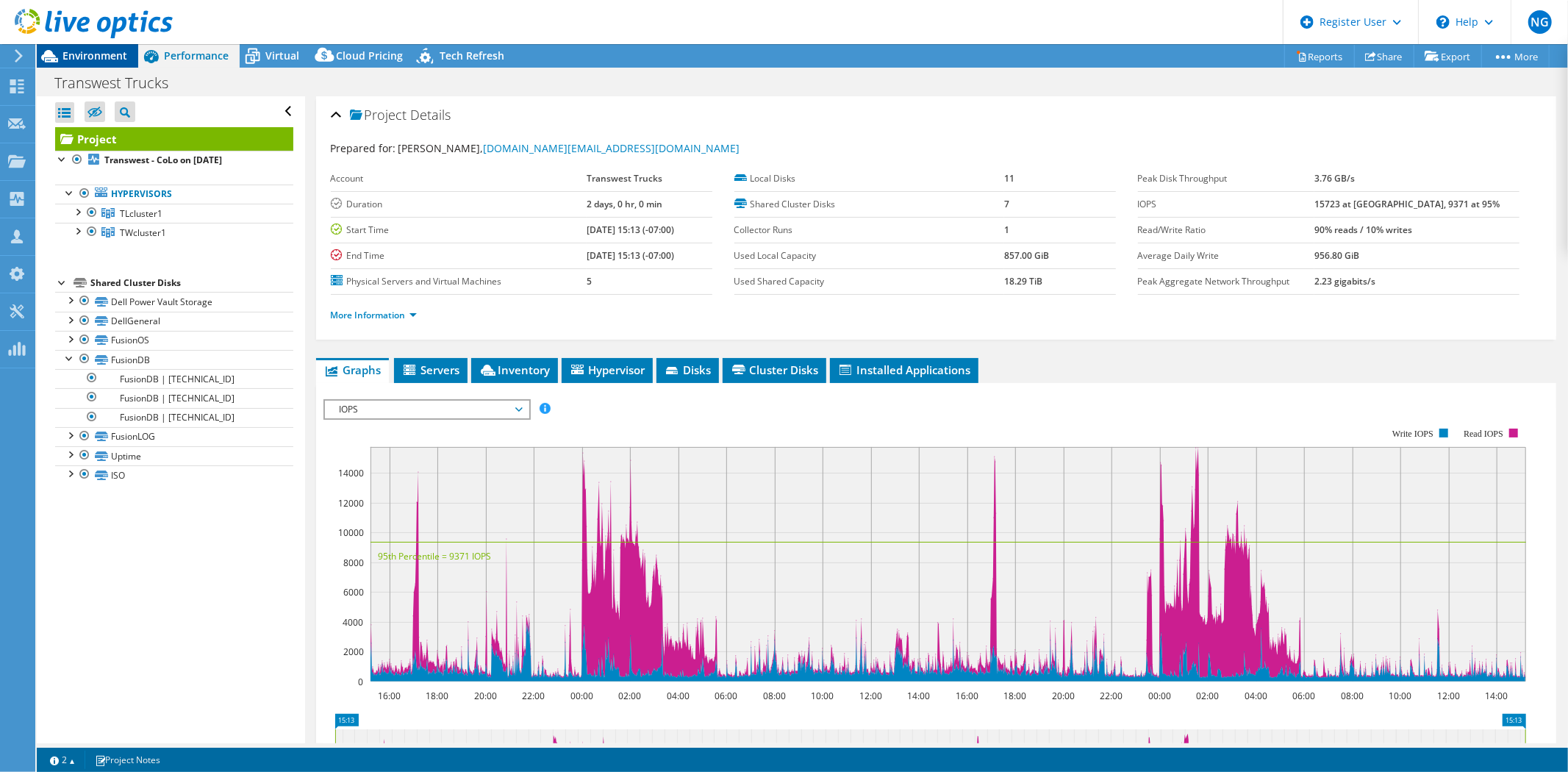
click at [80, 55] on span "Environment" at bounding box center [95, 55] width 65 height 14
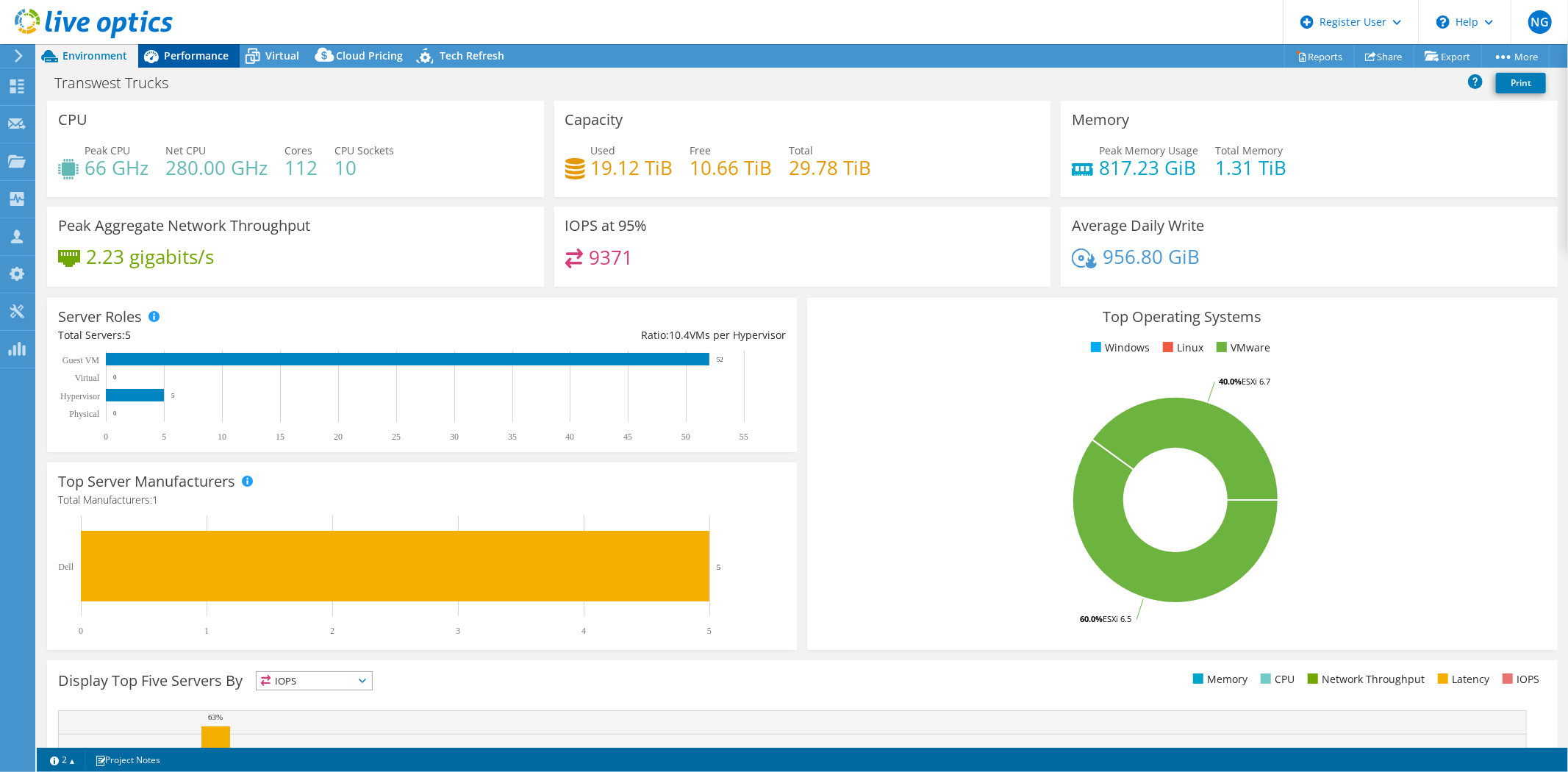
click at [199, 60] on span "Performance" at bounding box center [196, 55] width 65 height 14
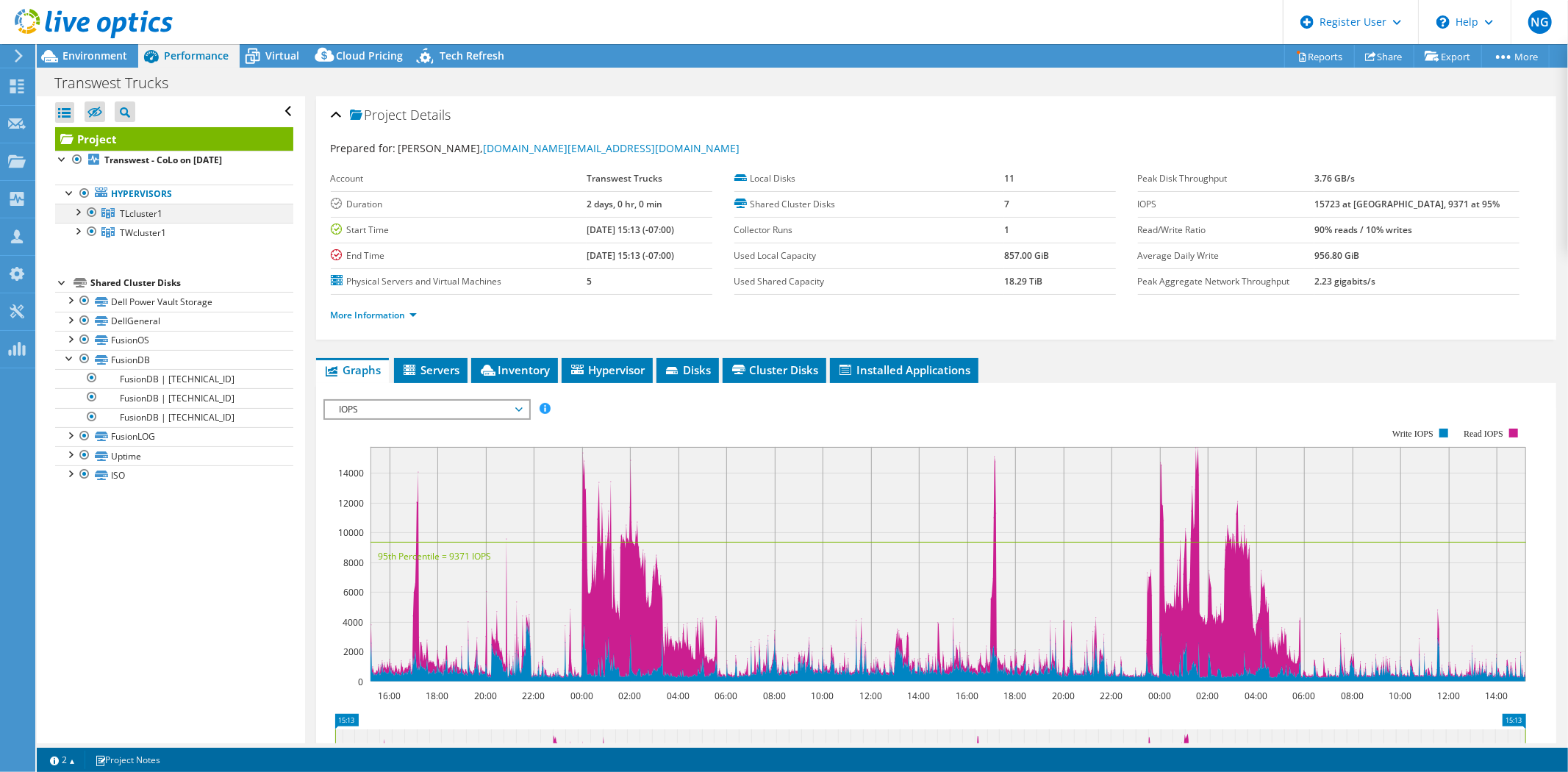
click at [80, 211] on div at bounding box center [77, 211] width 14 height 14
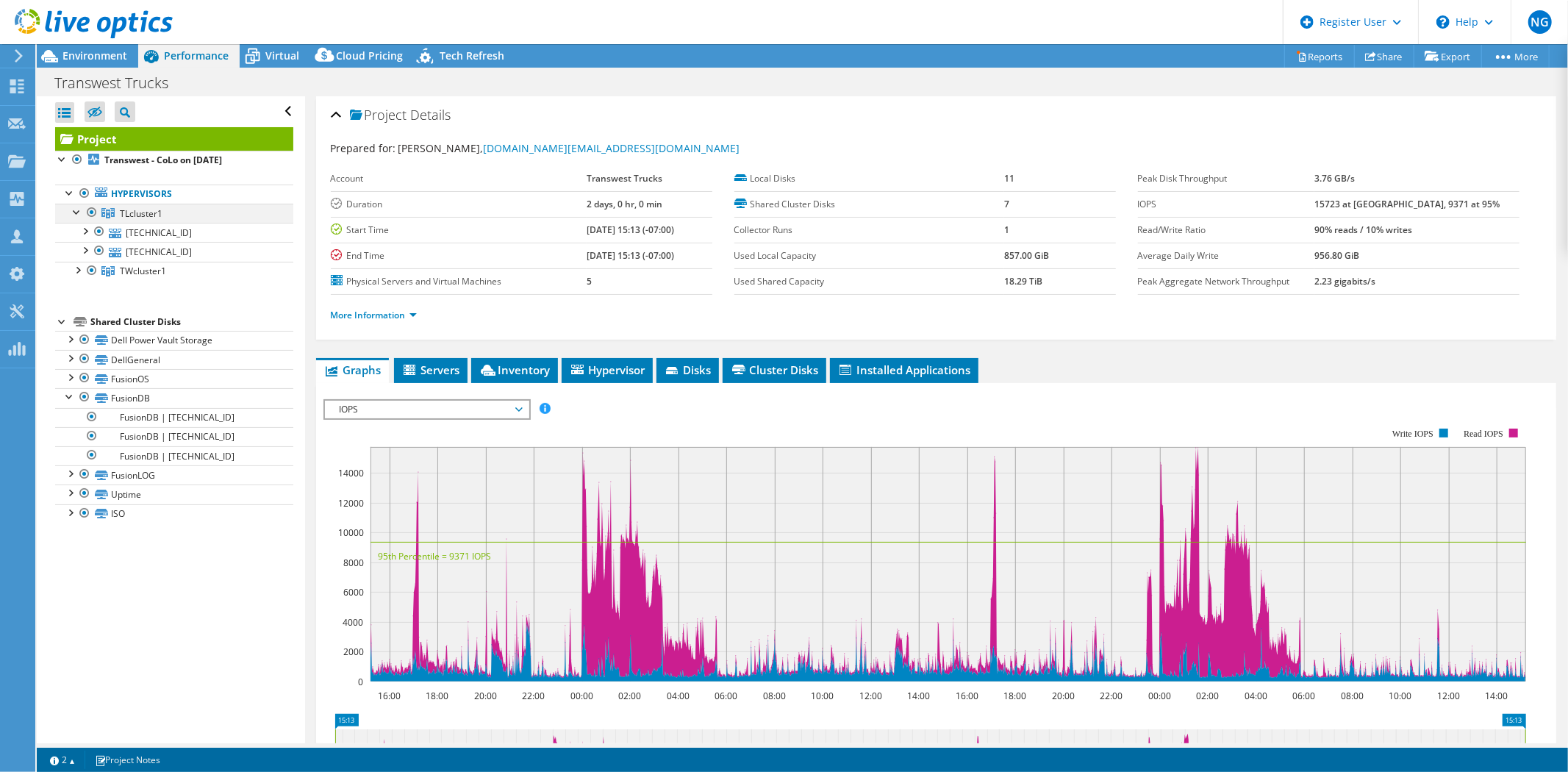
click at [75, 214] on div at bounding box center [77, 211] width 14 height 14
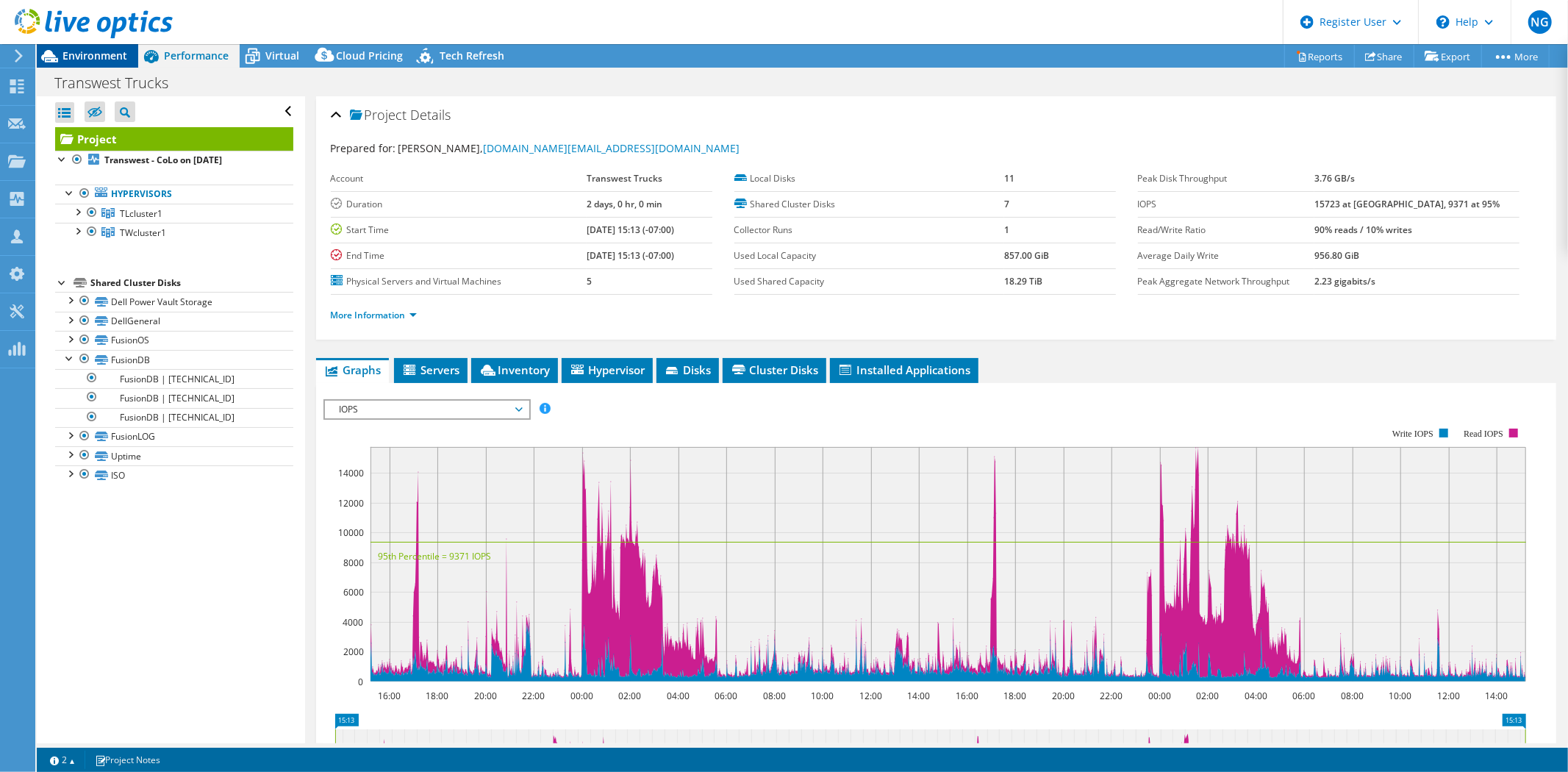
click at [91, 55] on span "Environment" at bounding box center [95, 55] width 65 height 14
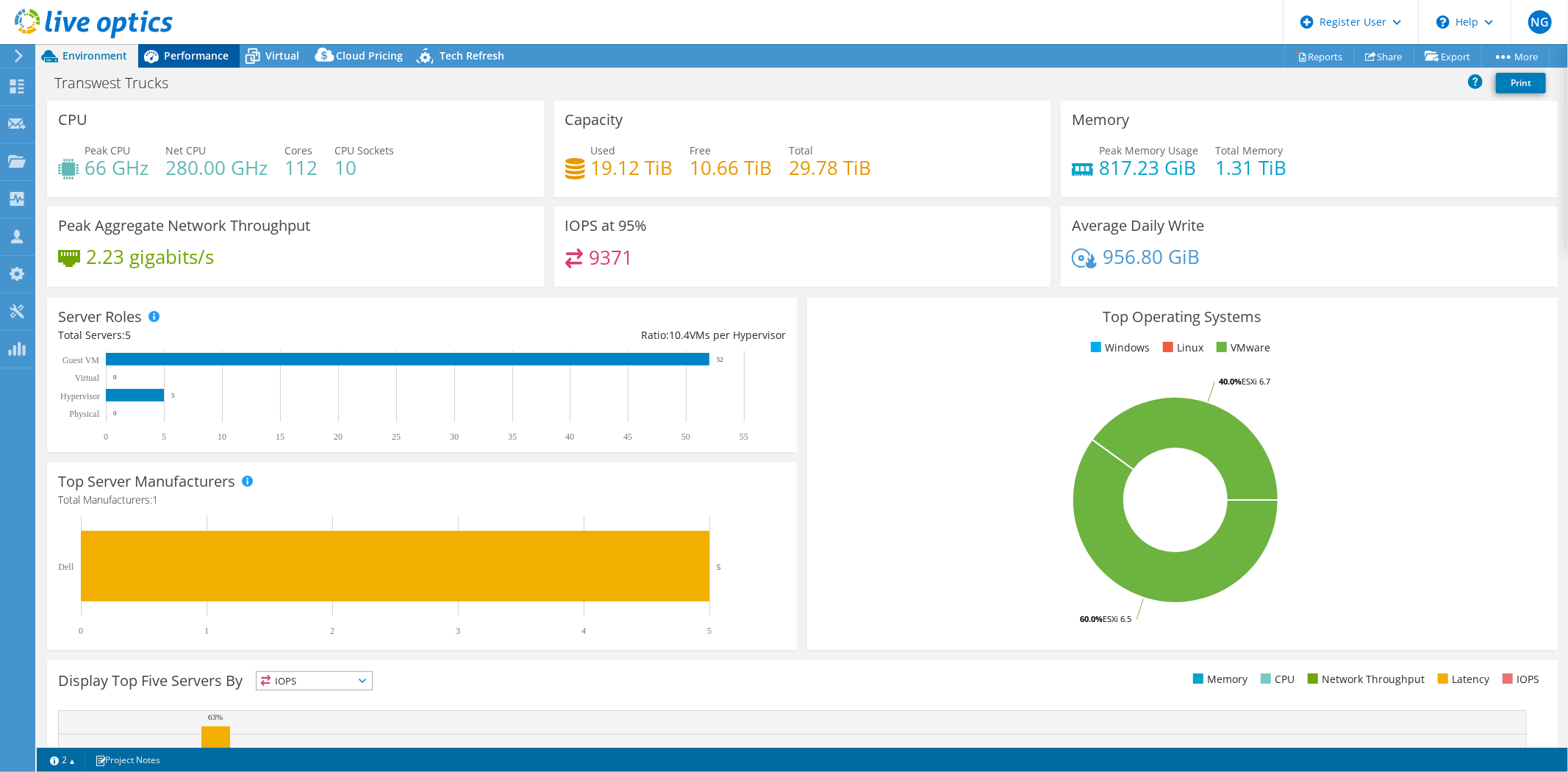
click at [209, 57] on span "Performance" at bounding box center [196, 55] width 65 height 14
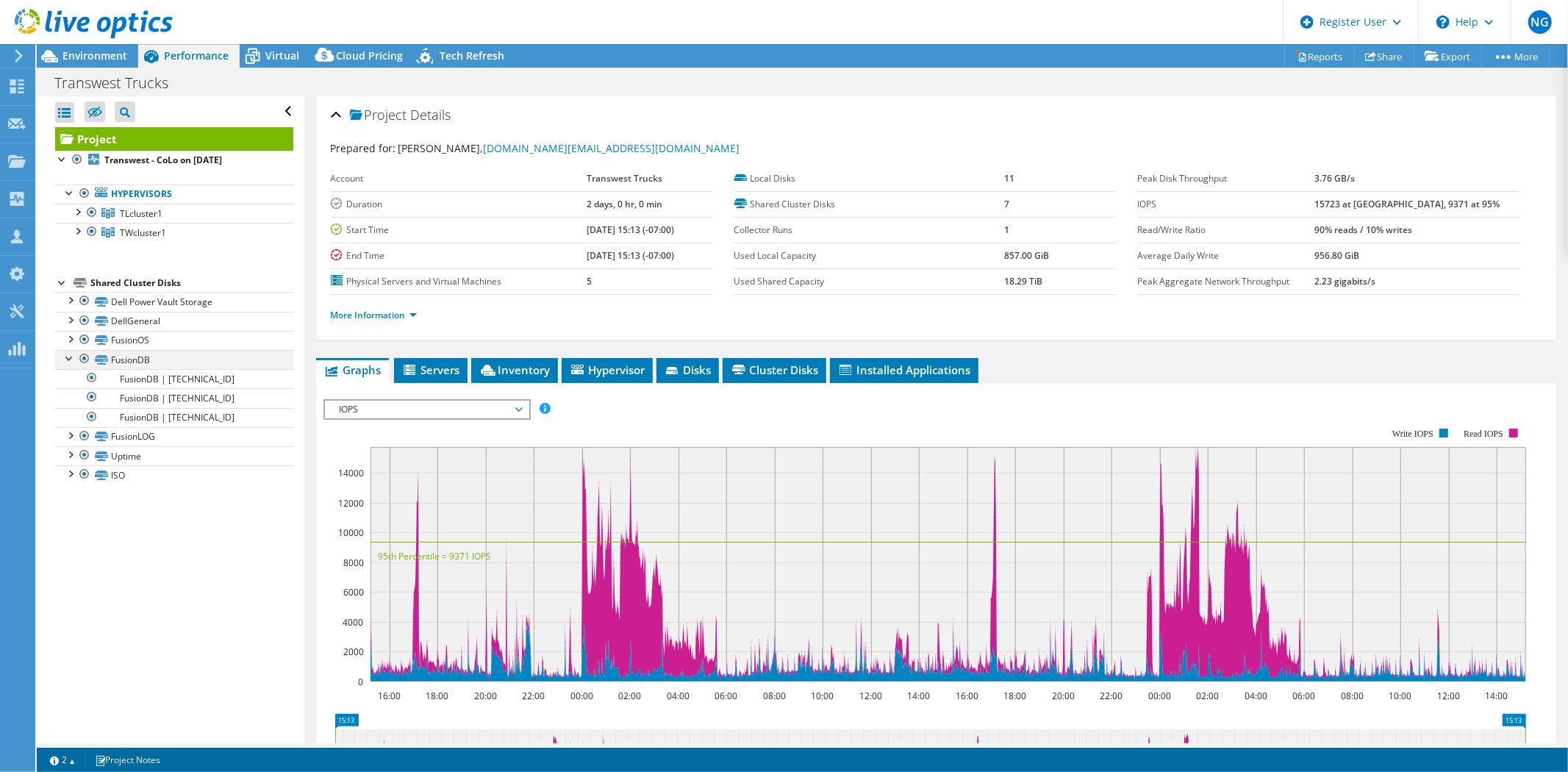
click at [69, 358] on div at bounding box center [70, 357] width 14 height 14
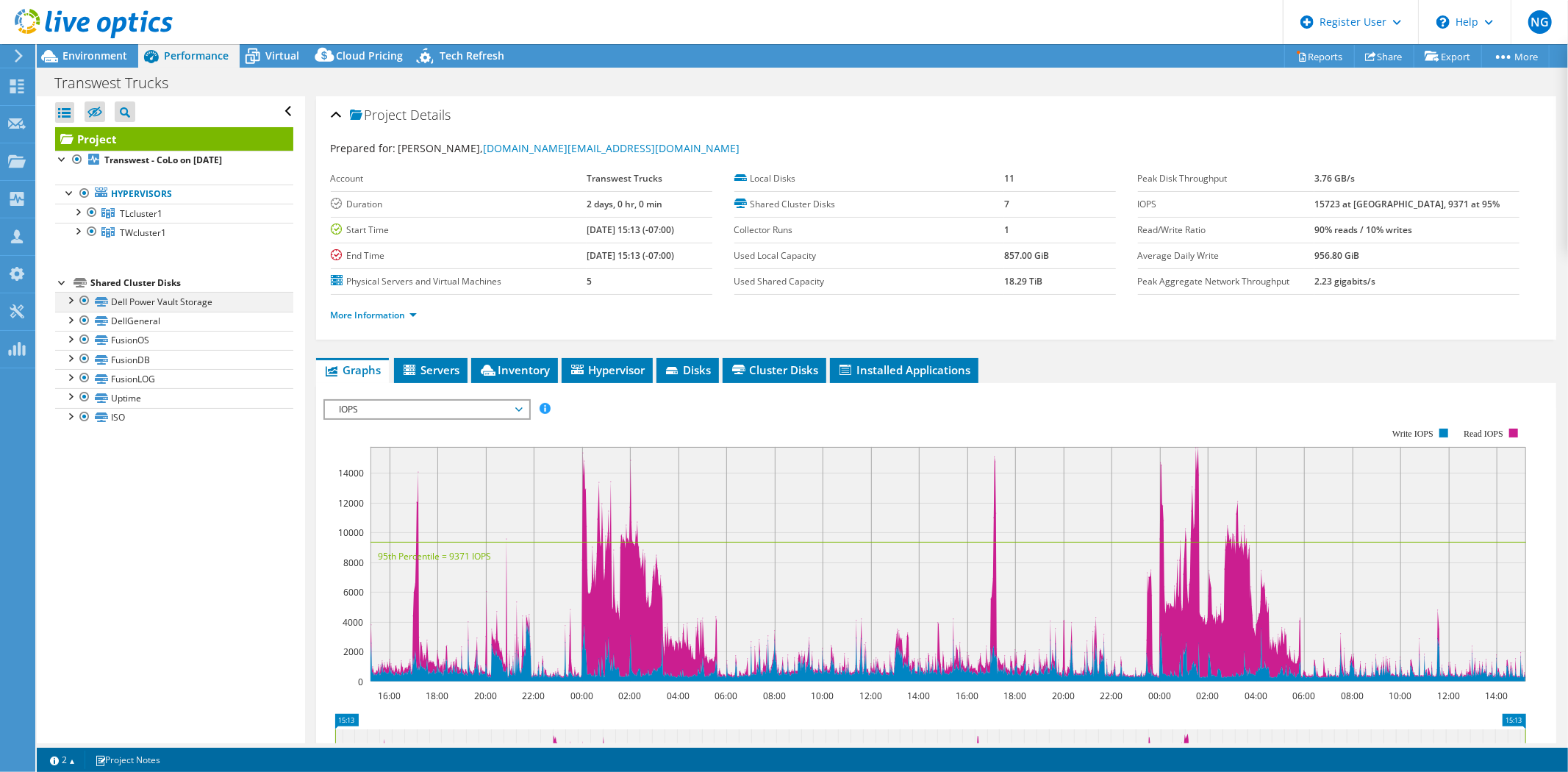
click at [71, 305] on div at bounding box center [70, 299] width 14 height 14
click at [70, 304] on div at bounding box center [70, 299] width 14 height 14
click at [446, 407] on span "IOPS" at bounding box center [426, 410] width 189 height 18
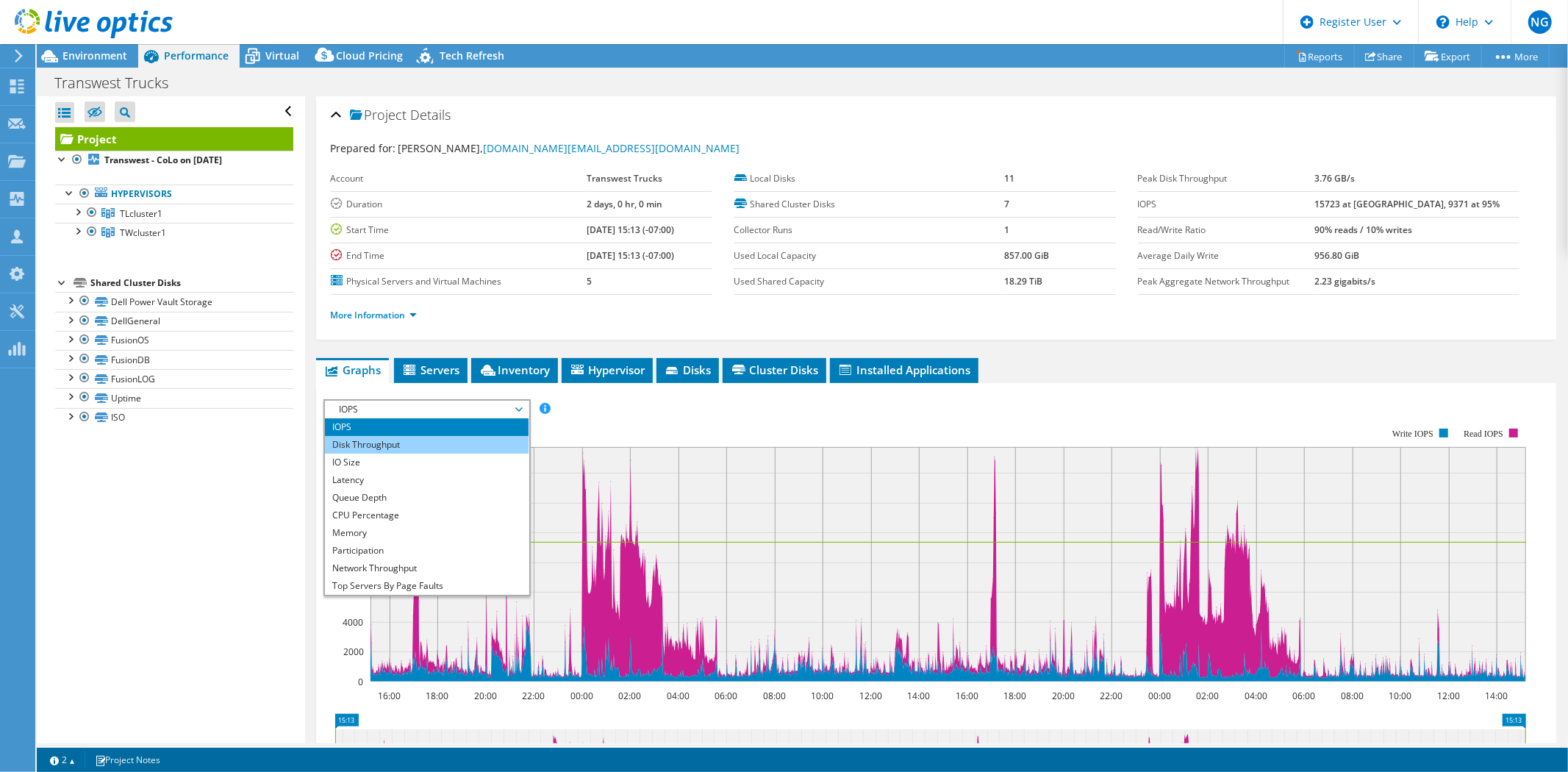
click at [415, 436] on li "Disk Throughput" at bounding box center [426, 445] width 203 height 18
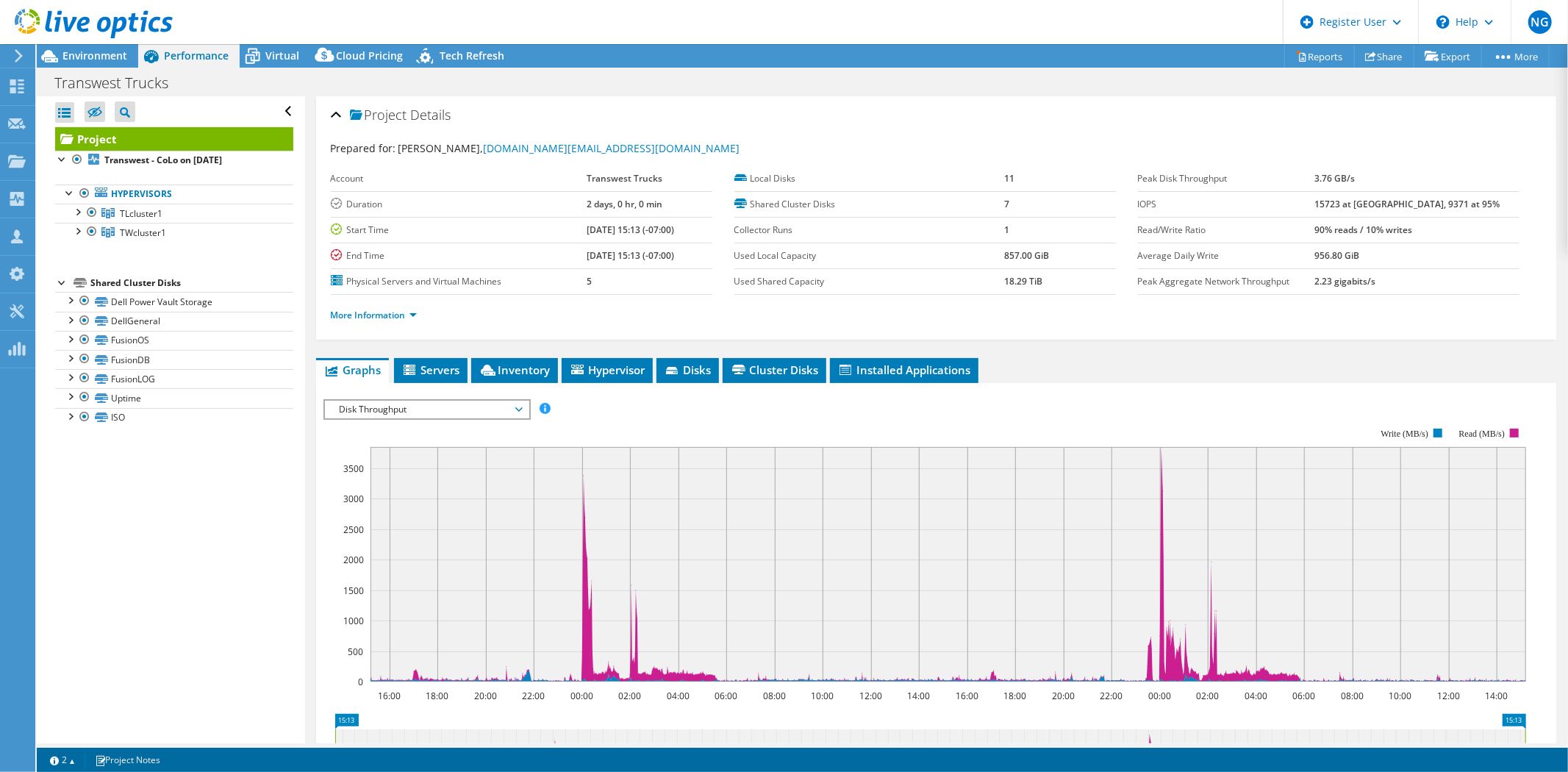
click at [454, 407] on span "Disk Throughput" at bounding box center [426, 410] width 189 height 18
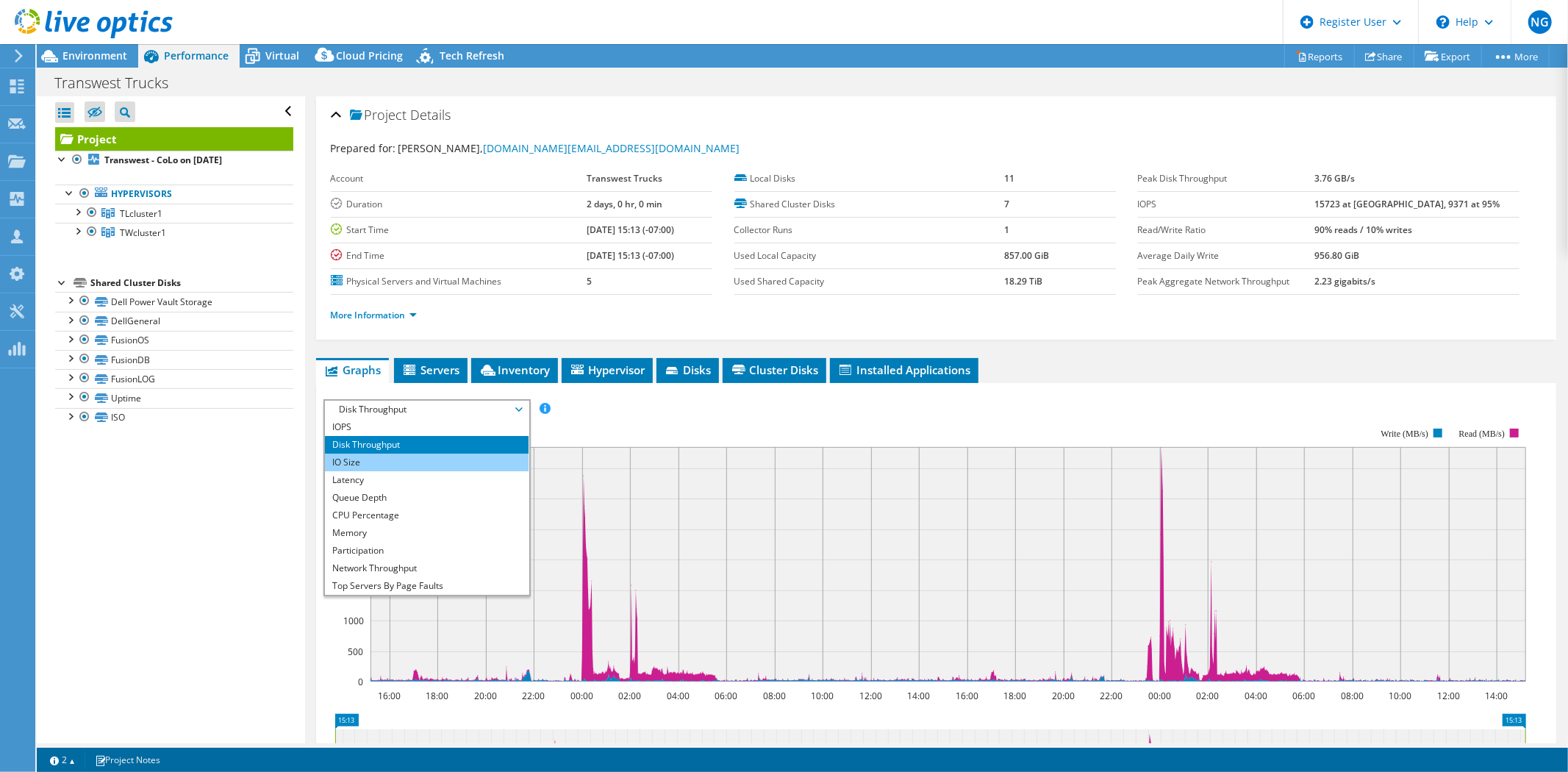
click at [395, 466] on li "IO Size" at bounding box center [426, 463] width 203 height 18
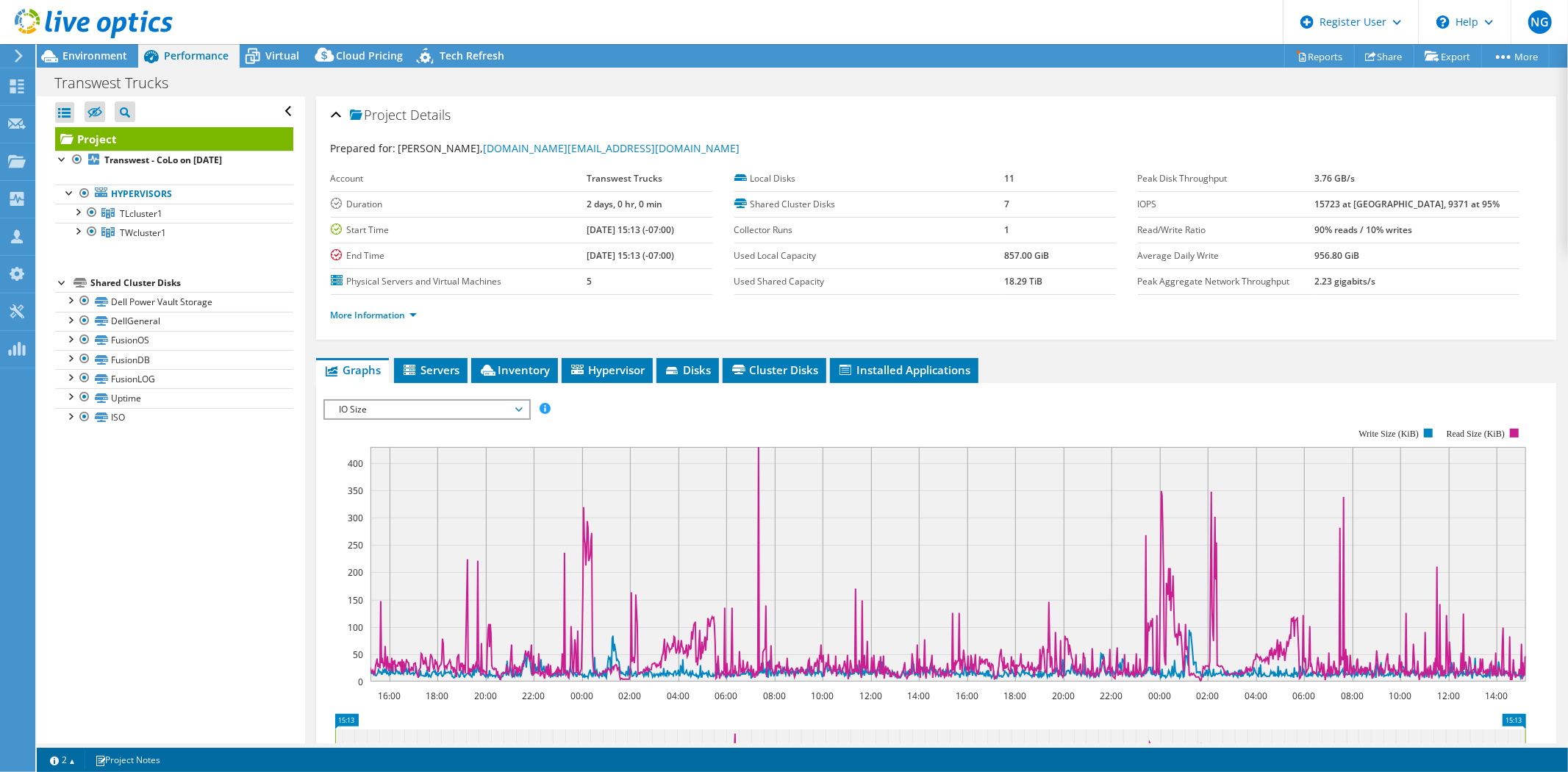
click at [439, 406] on span "IO Size" at bounding box center [426, 410] width 189 height 18
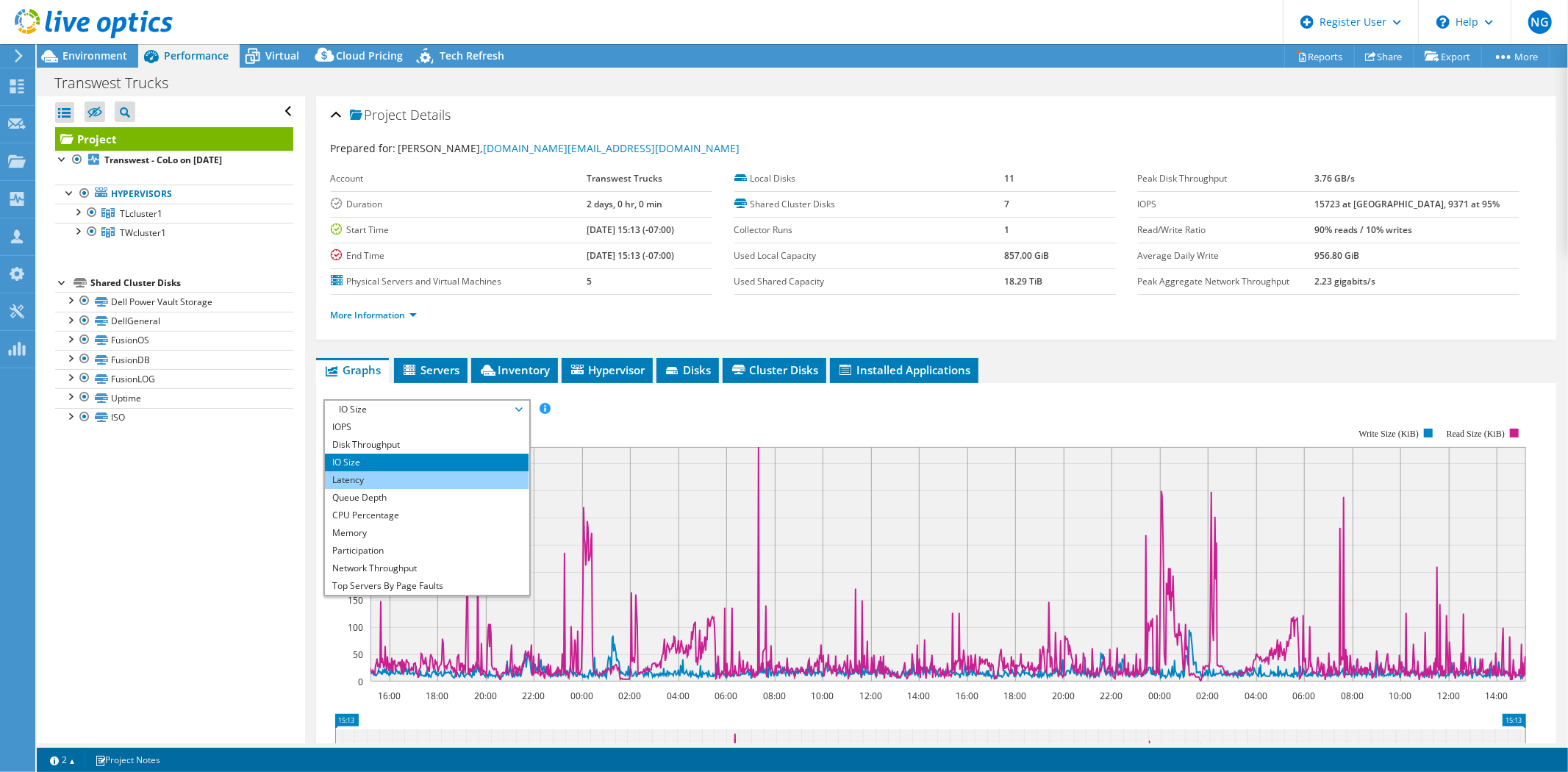
click at [393, 481] on li "Latency" at bounding box center [426, 480] width 203 height 18
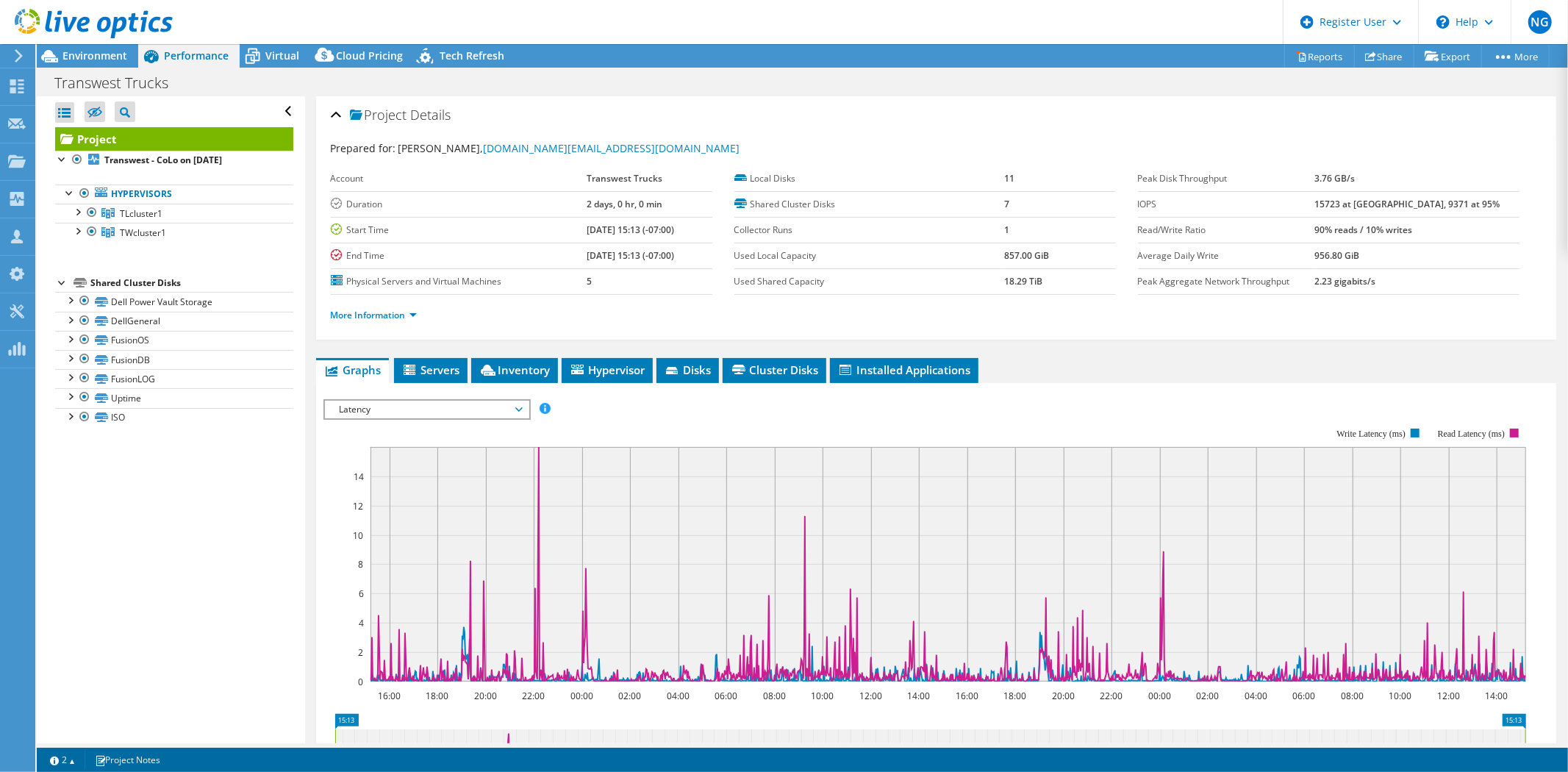
click at [443, 407] on span "Latency" at bounding box center [426, 410] width 189 height 18
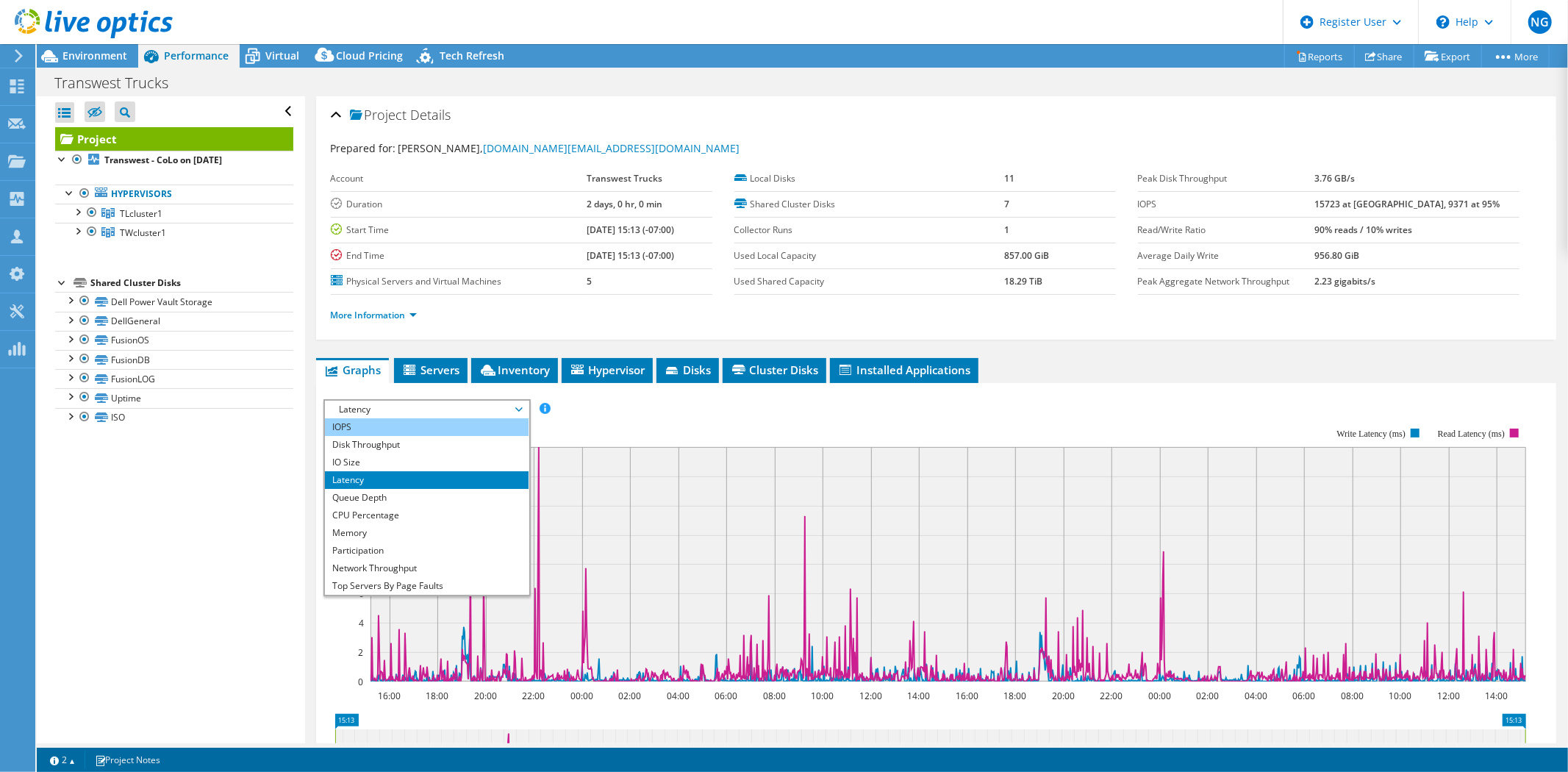
click at [411, 423] on li "IOPS" at bounding box center [426, 428] width 203 height 18
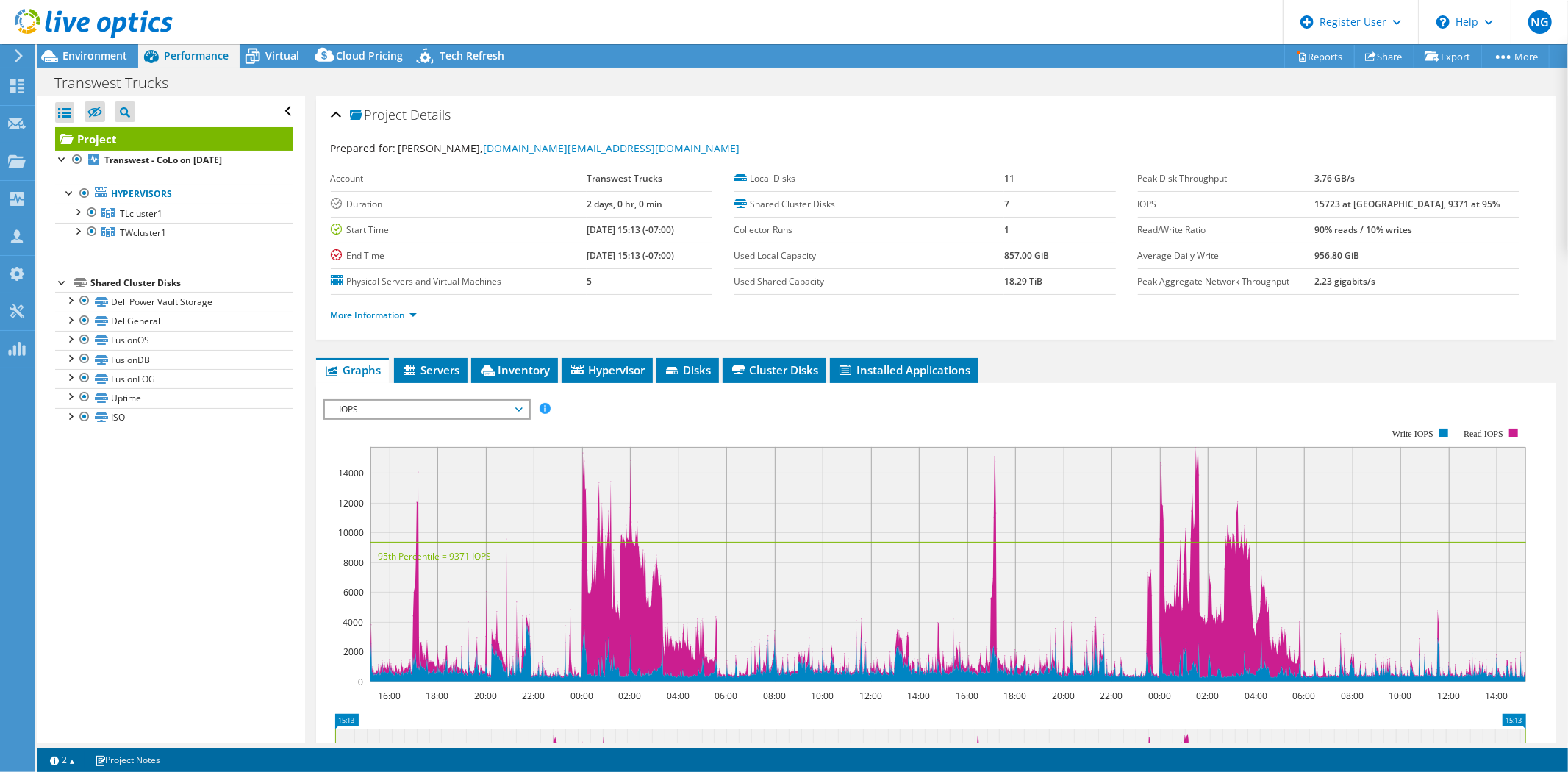
click at [430, 411] on span "IOPS" at bounding box center [426, 410] width 189 height 18
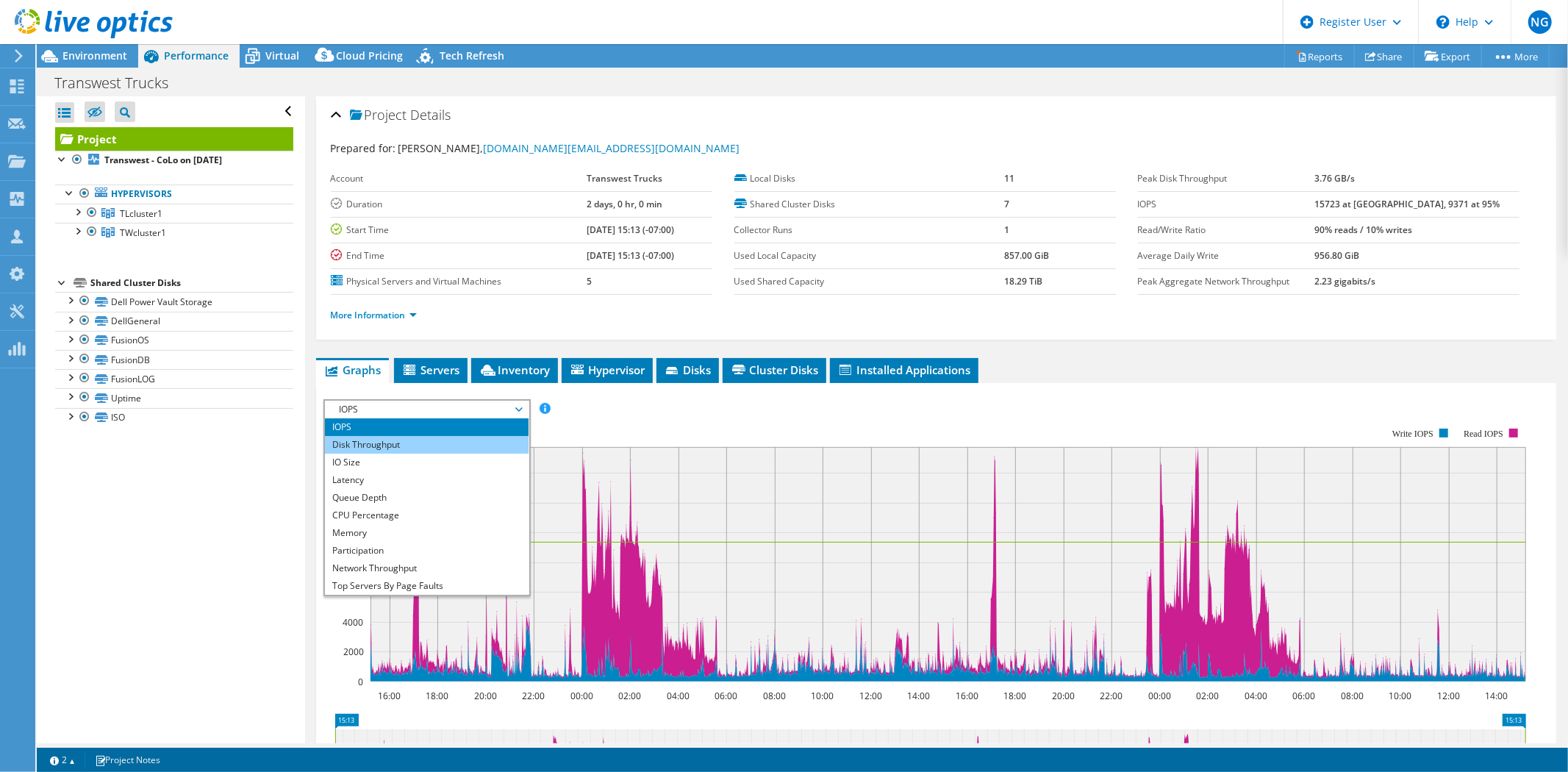
click at [405, 436] on li "Disk Throughput" at bounding box center [426, 445] width 203 height 18
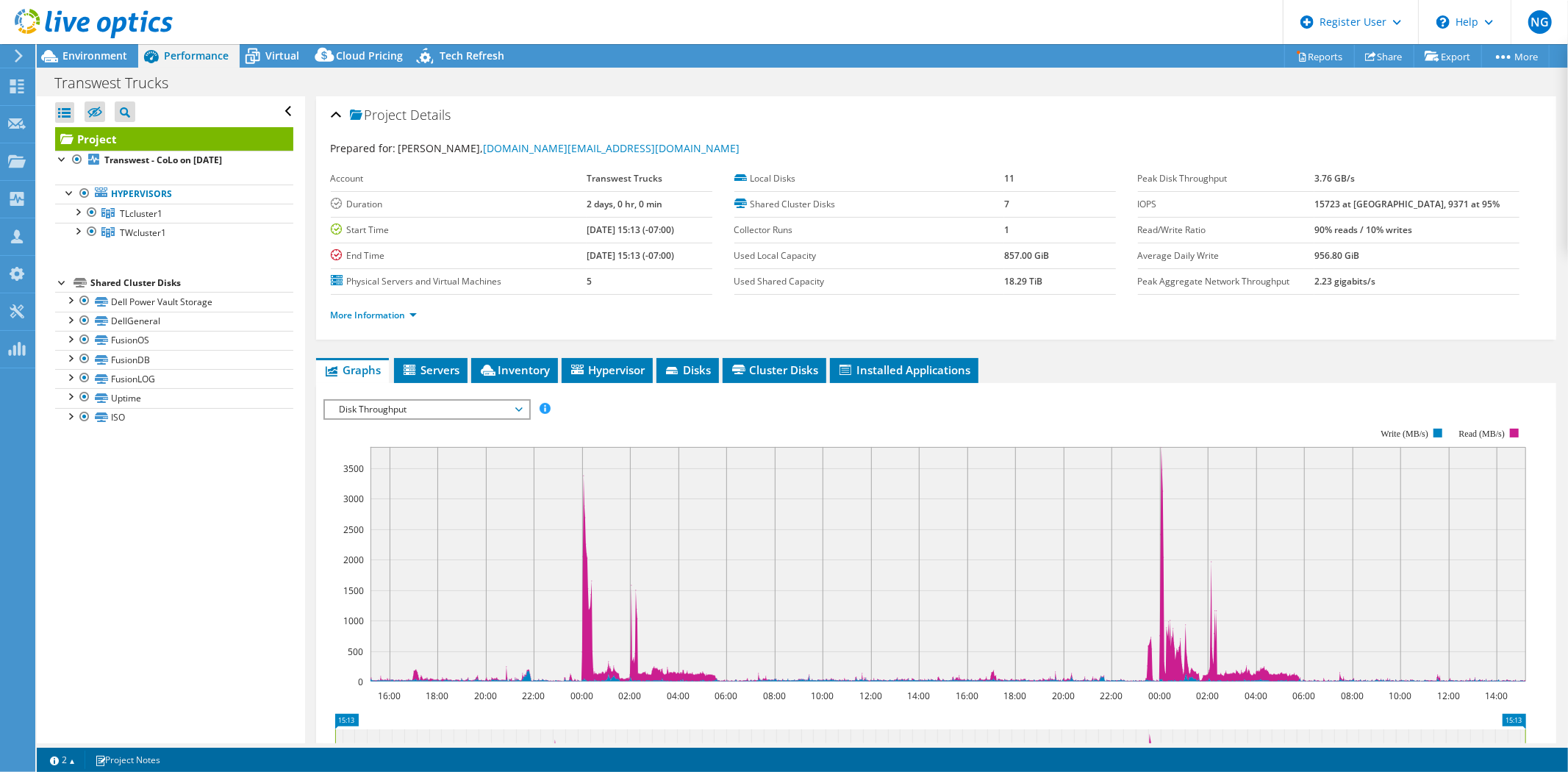
click at [412, 410] on span "Disk Throughput" at bounding box center [426, 410] width 189 height 18
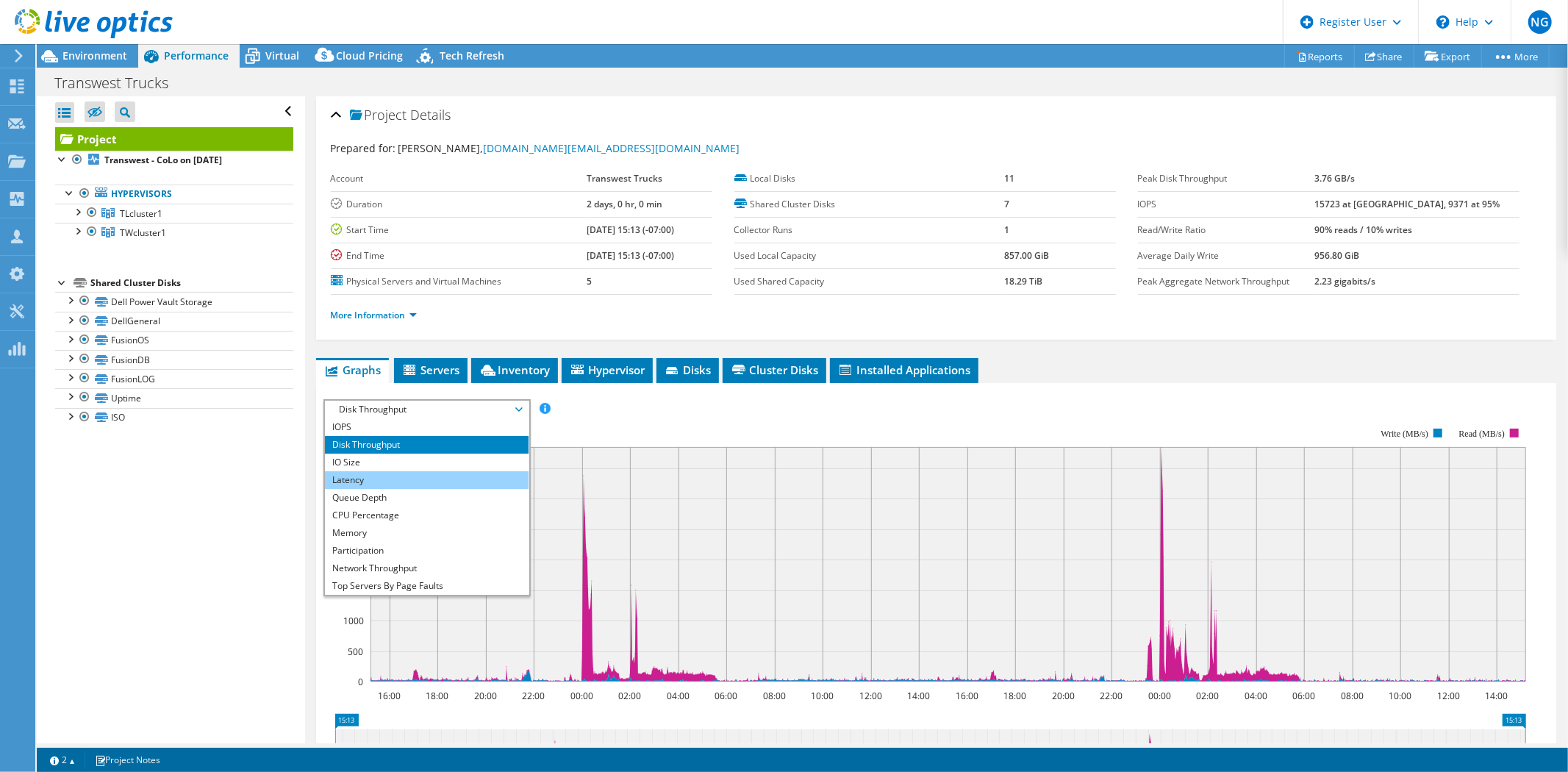
click at [375, 476] on li "Latency" at bounding box center [426, 480] width 203 height 18
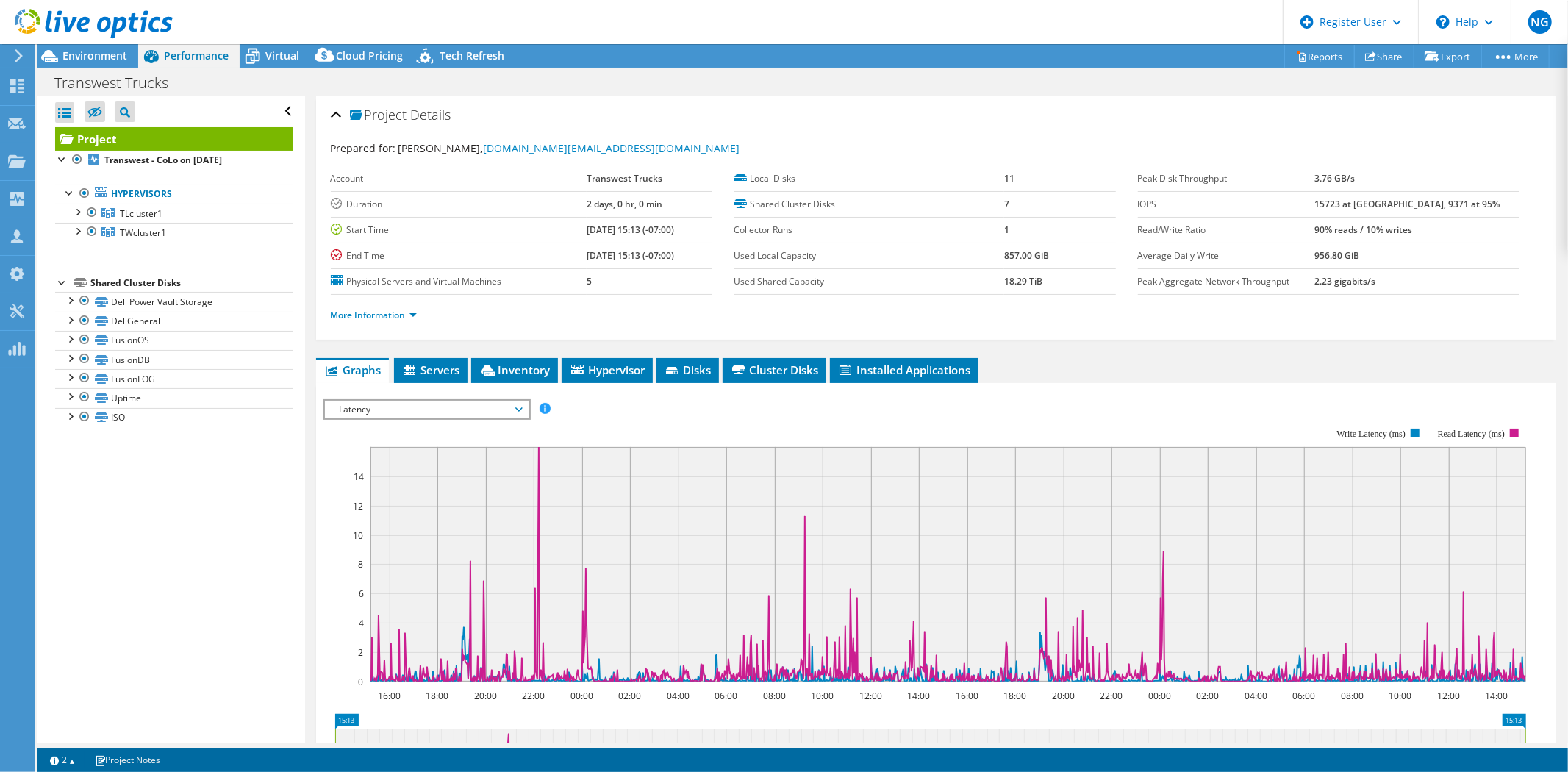
click at [434, 410] on span "Latency" at bounding box center [426, 410] width 189 height 18
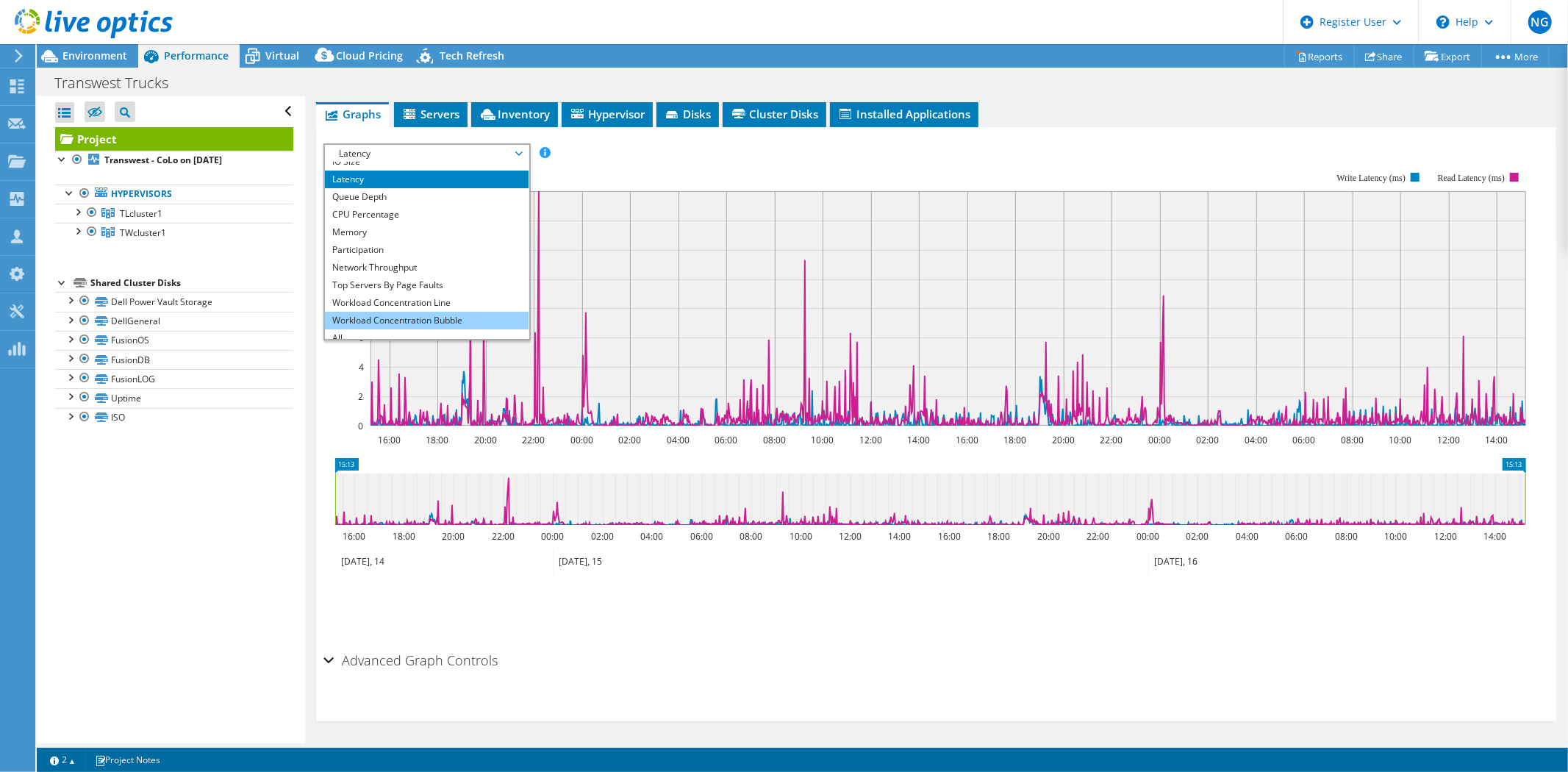
scroll to position [53, 0]
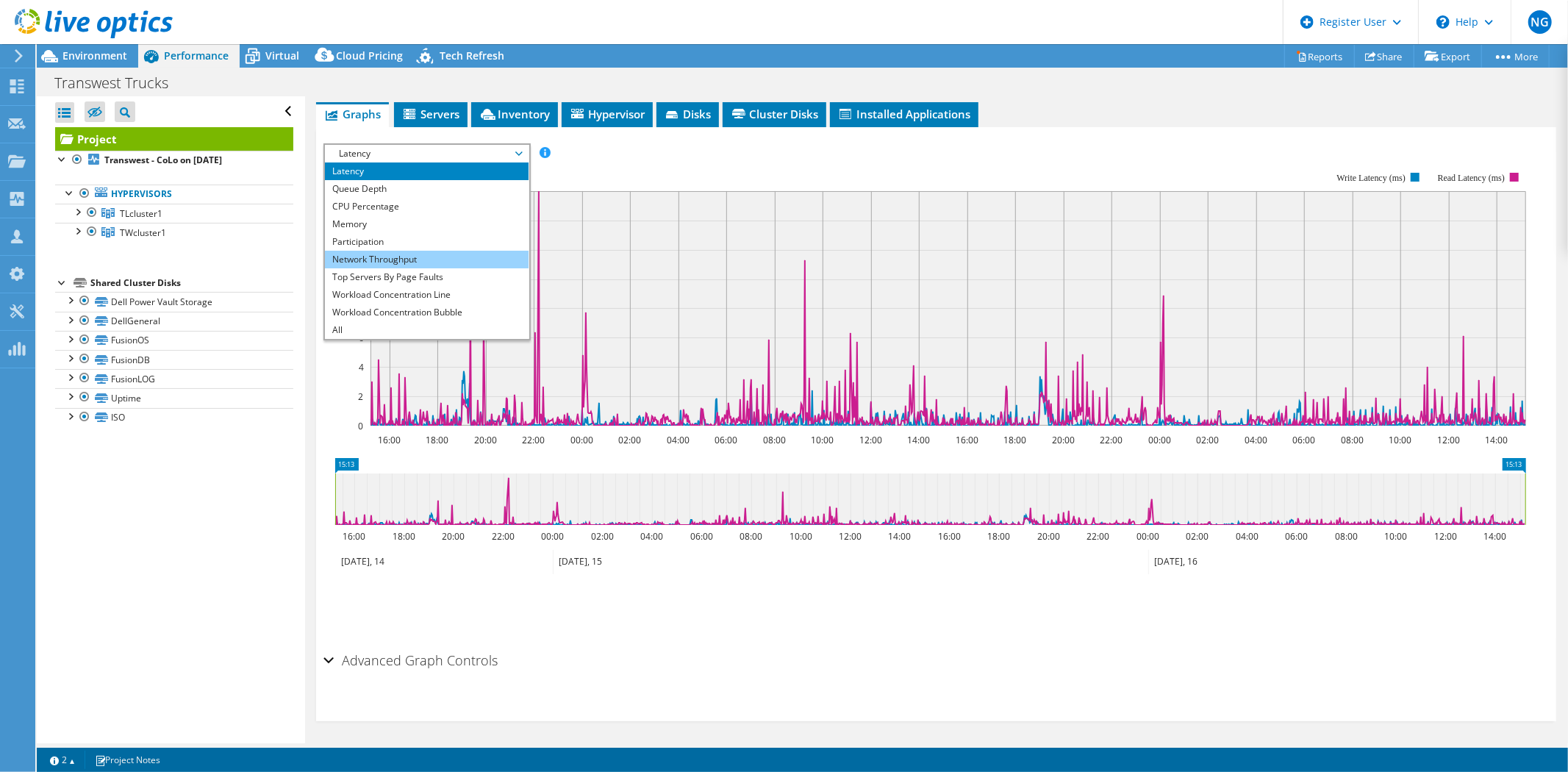
click at [441, 255] on li "Network Throughput" at bounding box center [426, 259] width 203 height 18
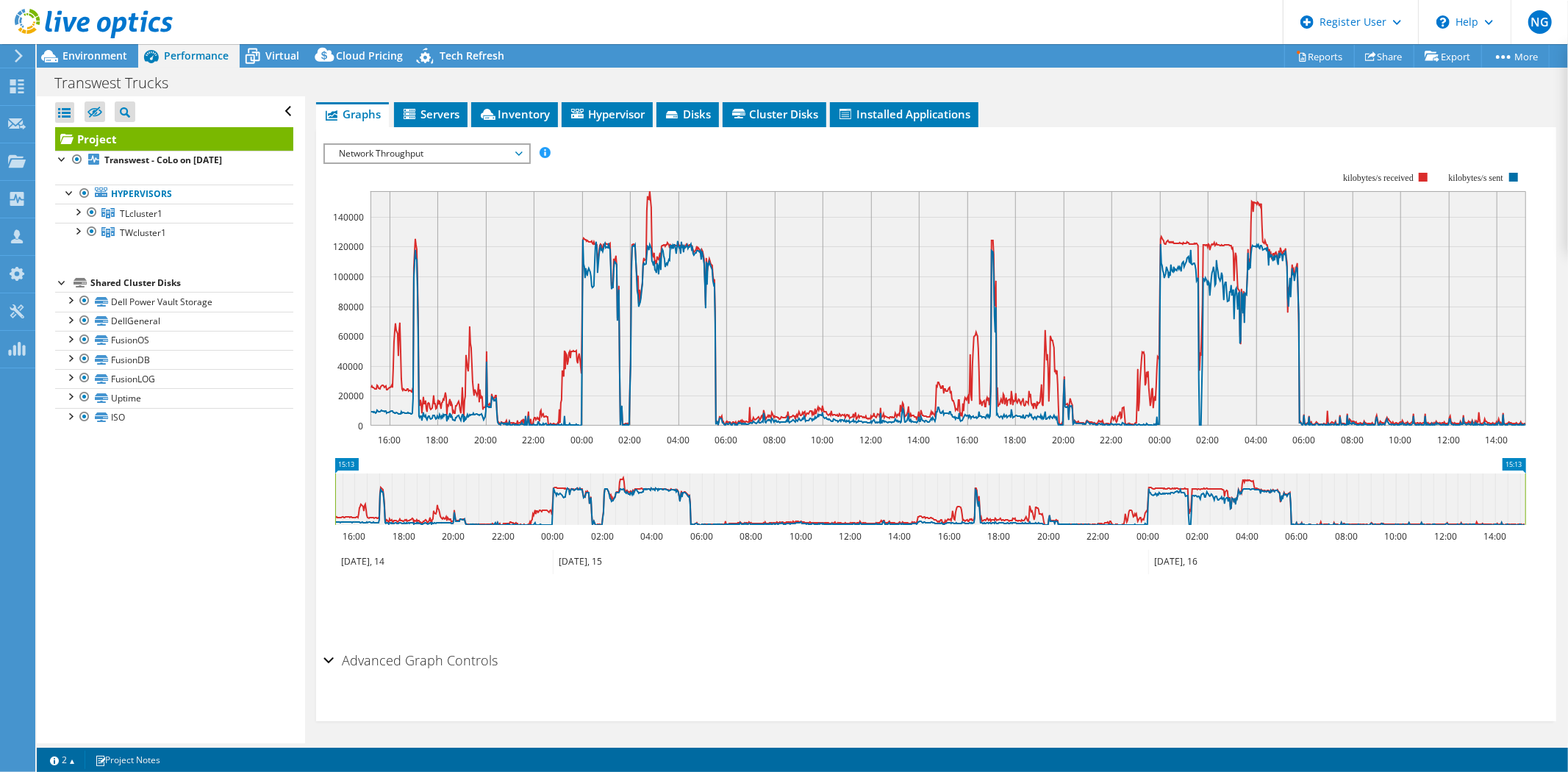
click at [463, 153] on span "Network Throughput" at bounding box center [426, 154] width 189 height 18
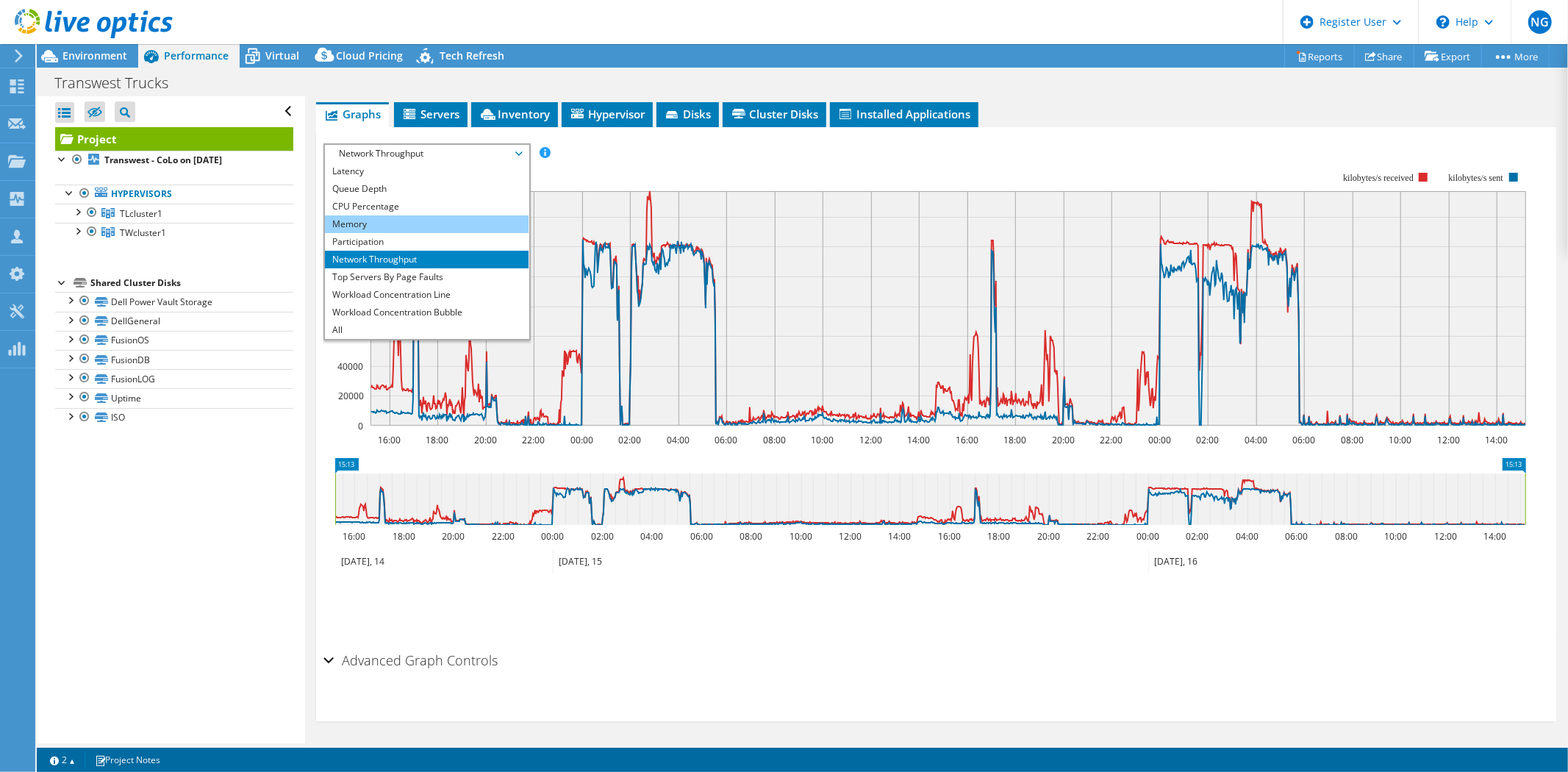
click at [420, 221] on li "Memory" at bounding box center [426, 224] width 203 height 18
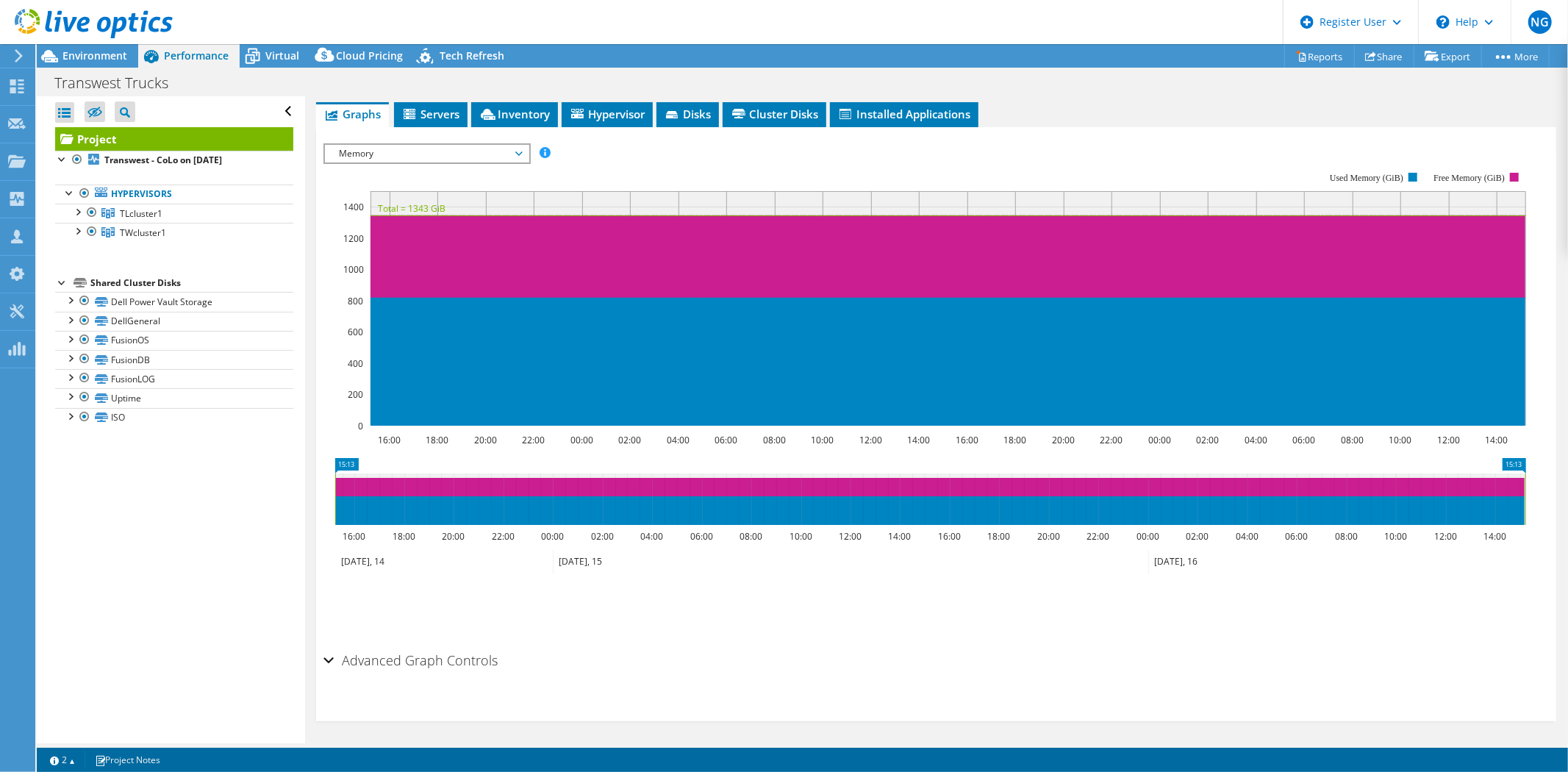
click at [439, 151] on span "Memory" at bounding box center [426, 154] width 189 height 18
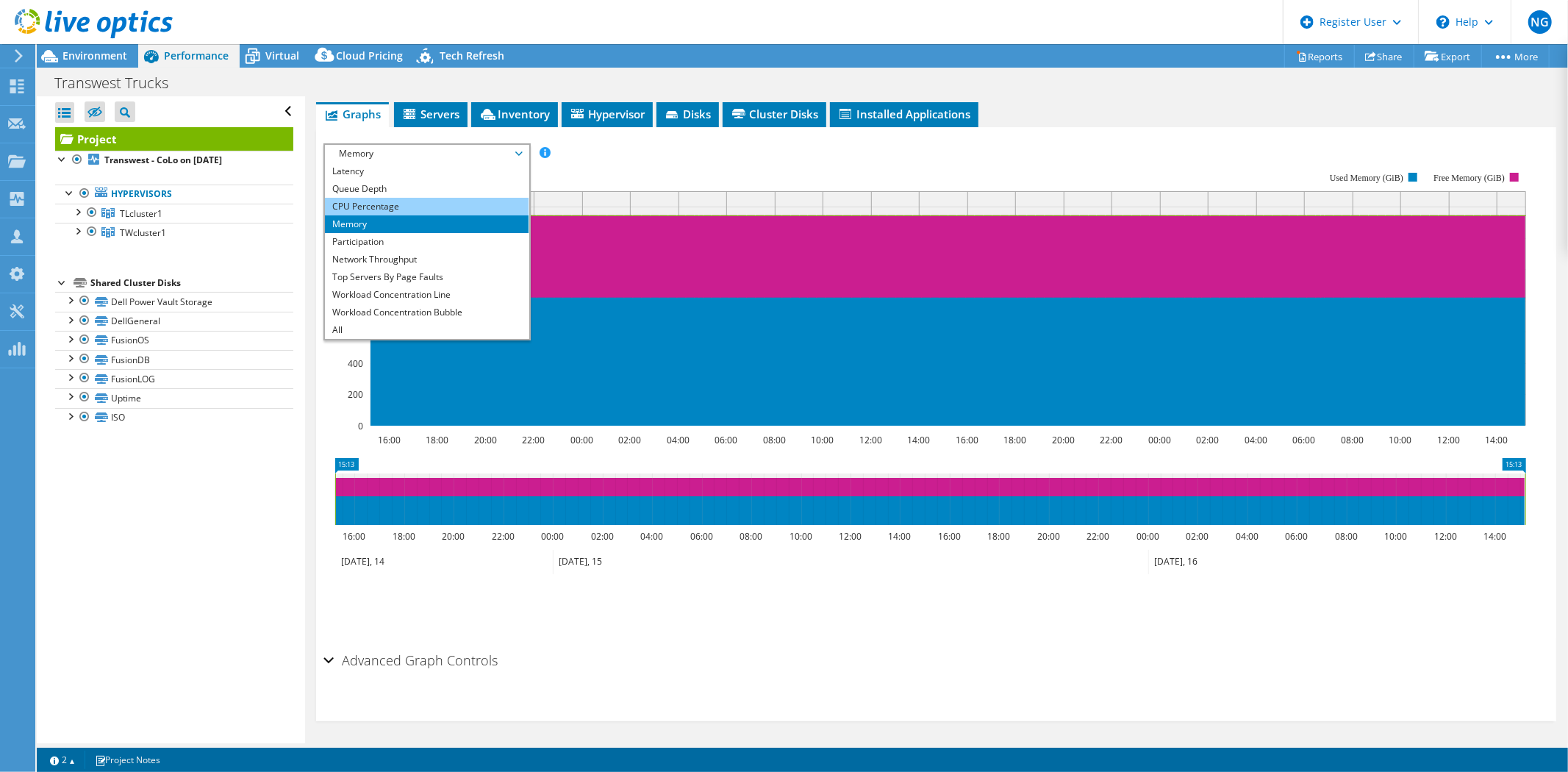
click at [403, 199] on li "CPU Percentage" at bounding box center [426, 207] width 203 height 18
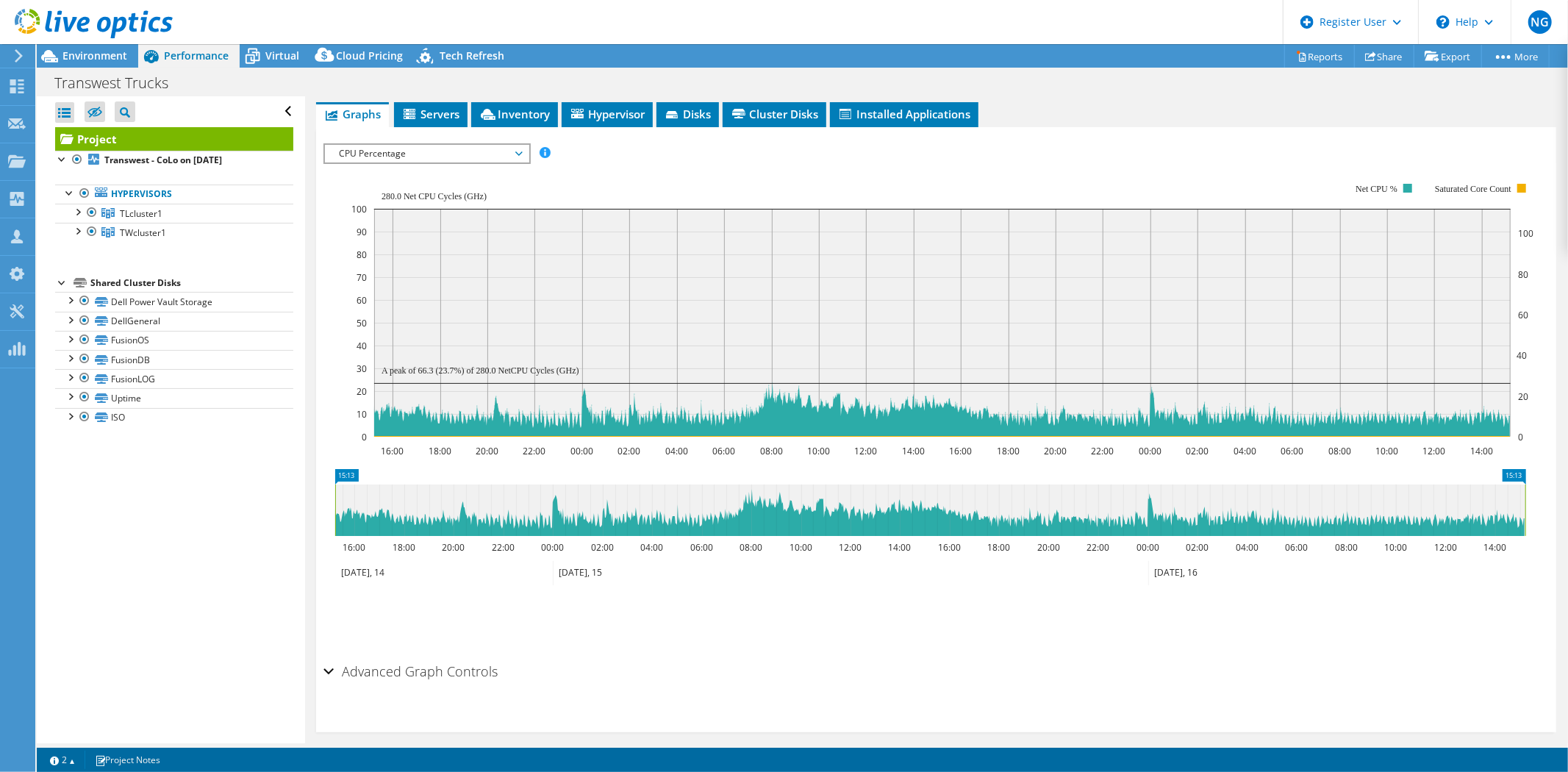
click at [438, 155] on span "CPU Percentage" at bounding box center [426, 154] width 189 height 18
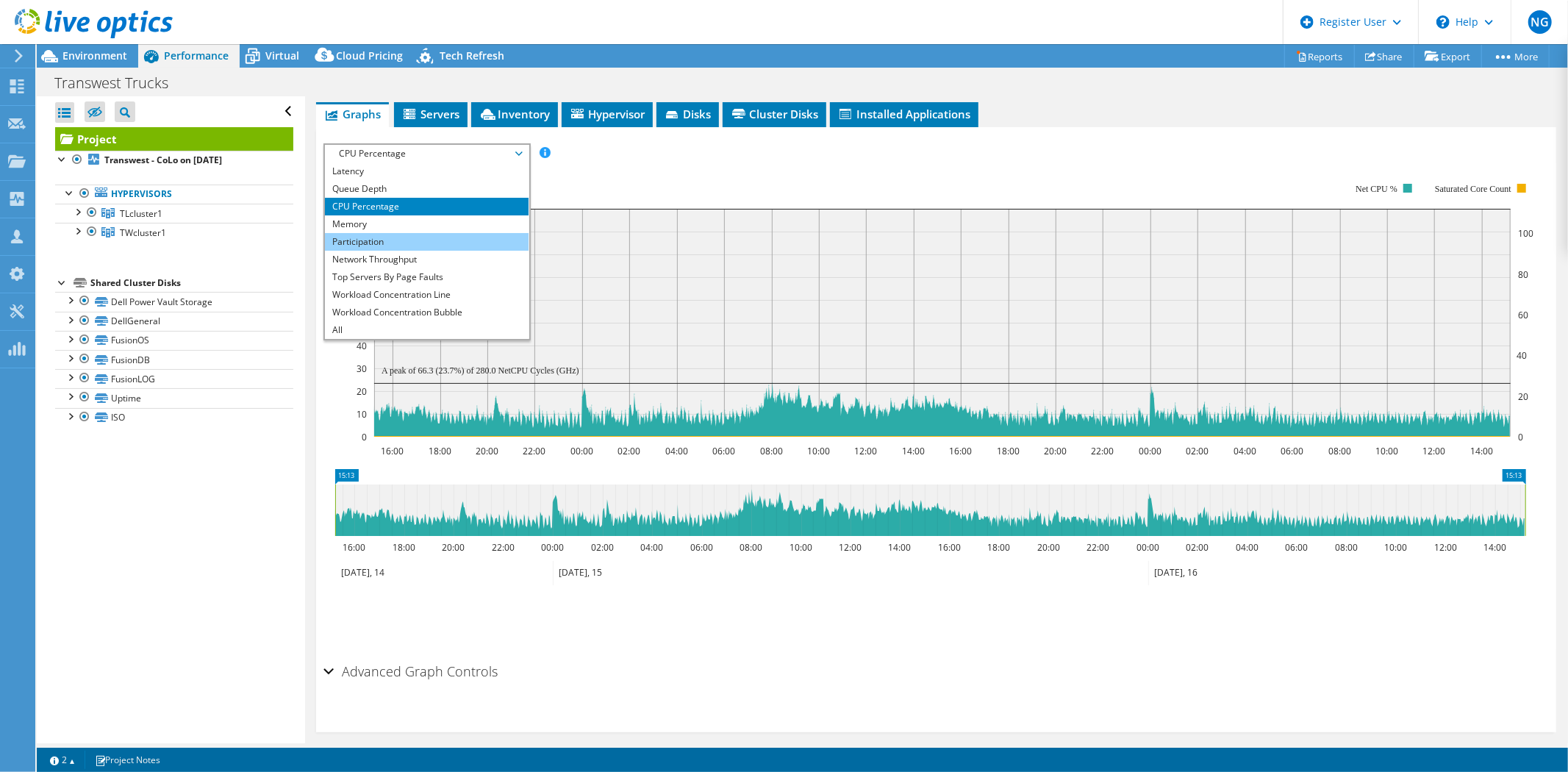
scroll to position [0, 0]
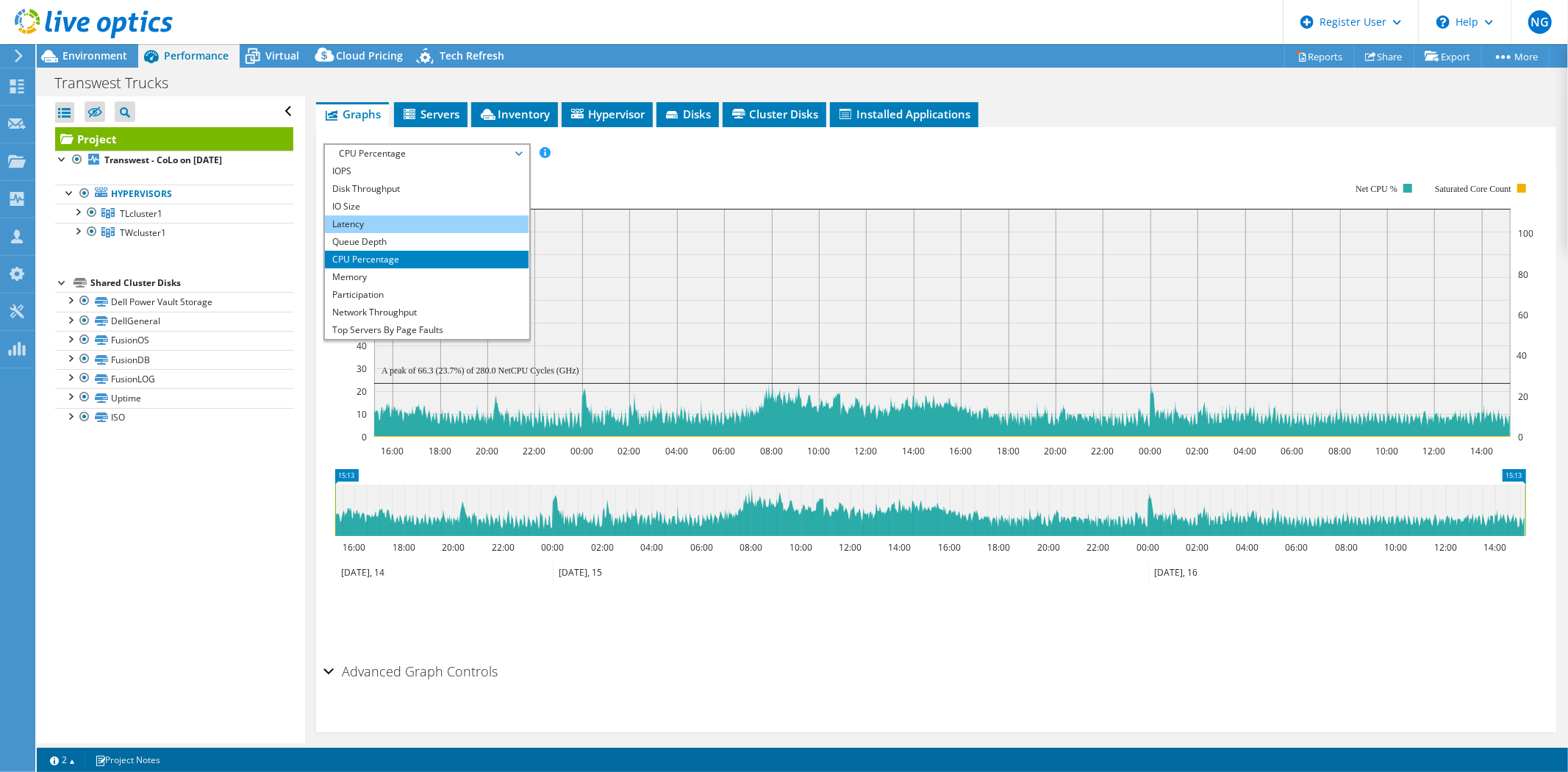
click at [392, 218] on li "Latency" at bounding box center [426, 224] width 203 height 18
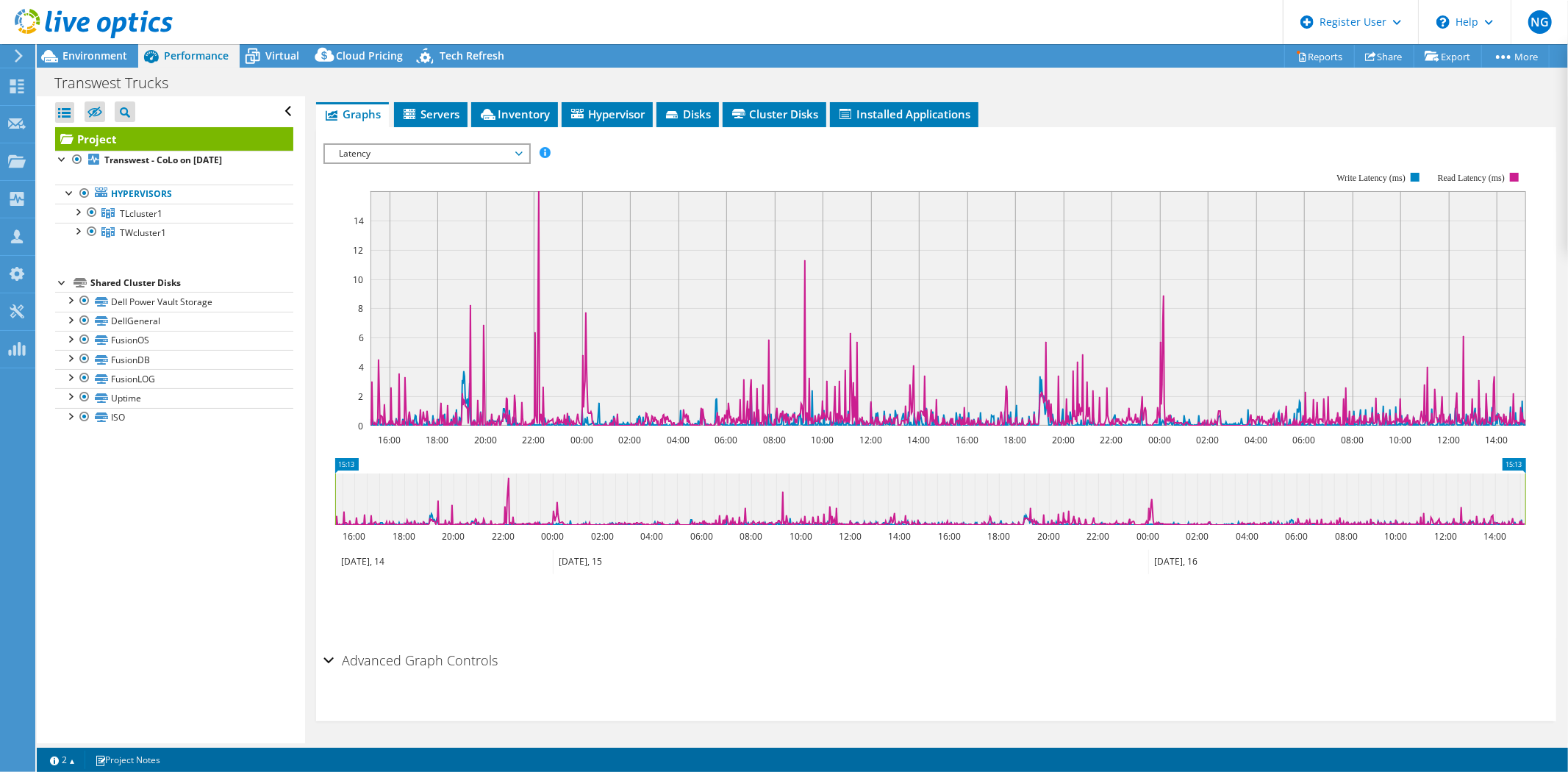
click at [415, 146] on span "Latency" at bounding box center [426, 154] width 189 height 18
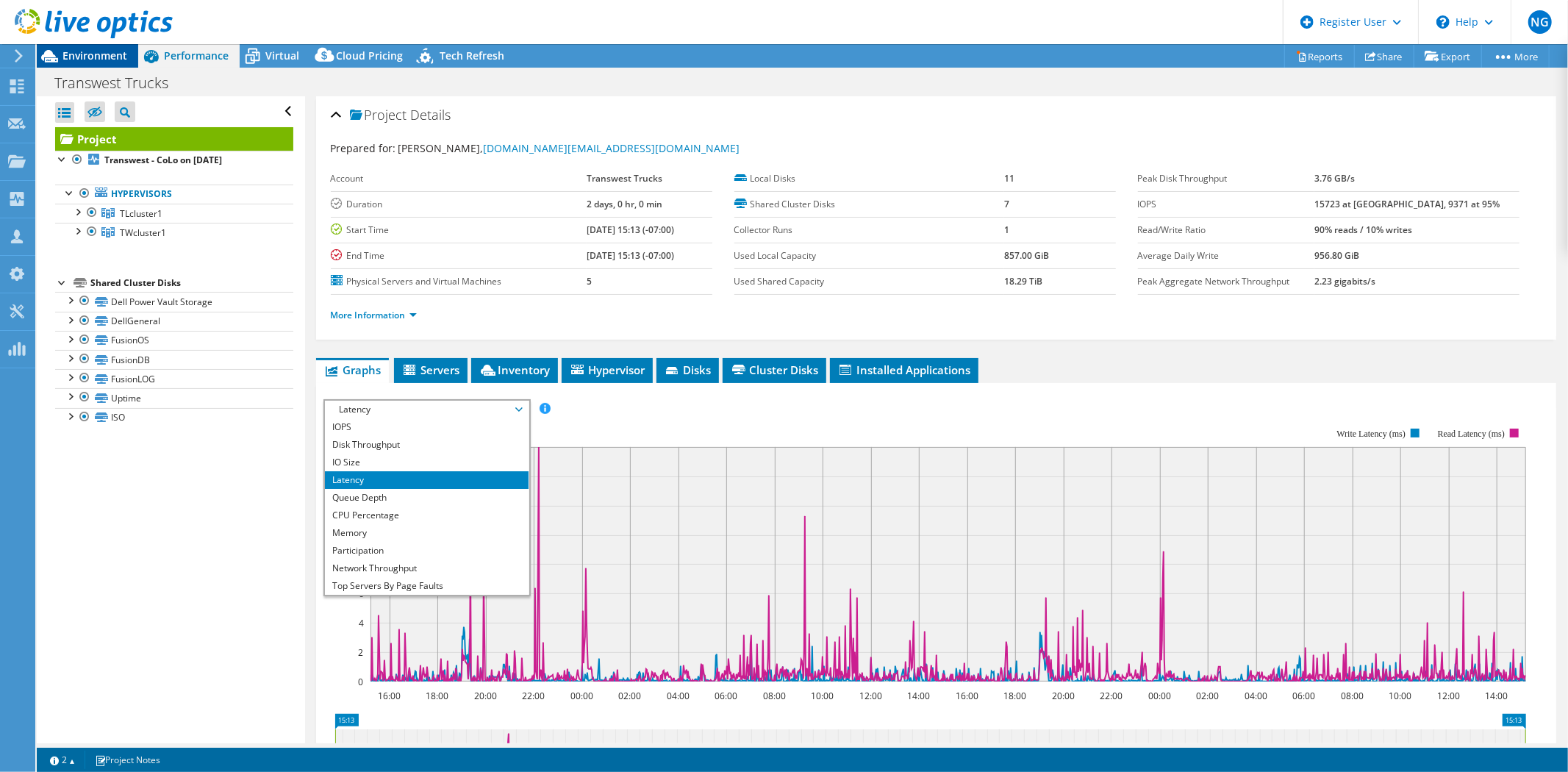
click at [91, 54] on span "Environment" at bounding box center [95, 55] width 65 height 14
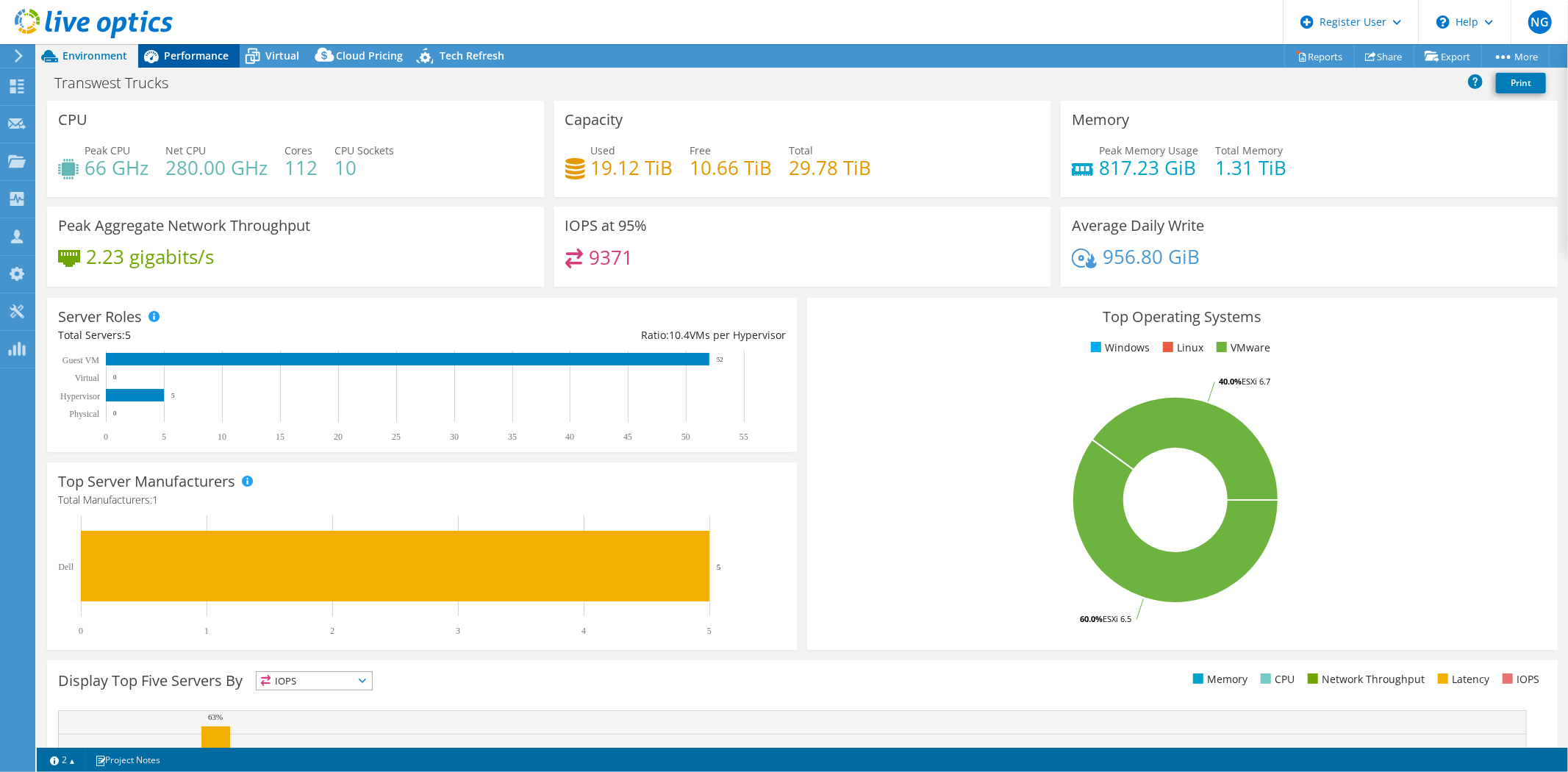
click at [199, 61] on span "Performance" at bounding box center [196, 55] width 65 height 14
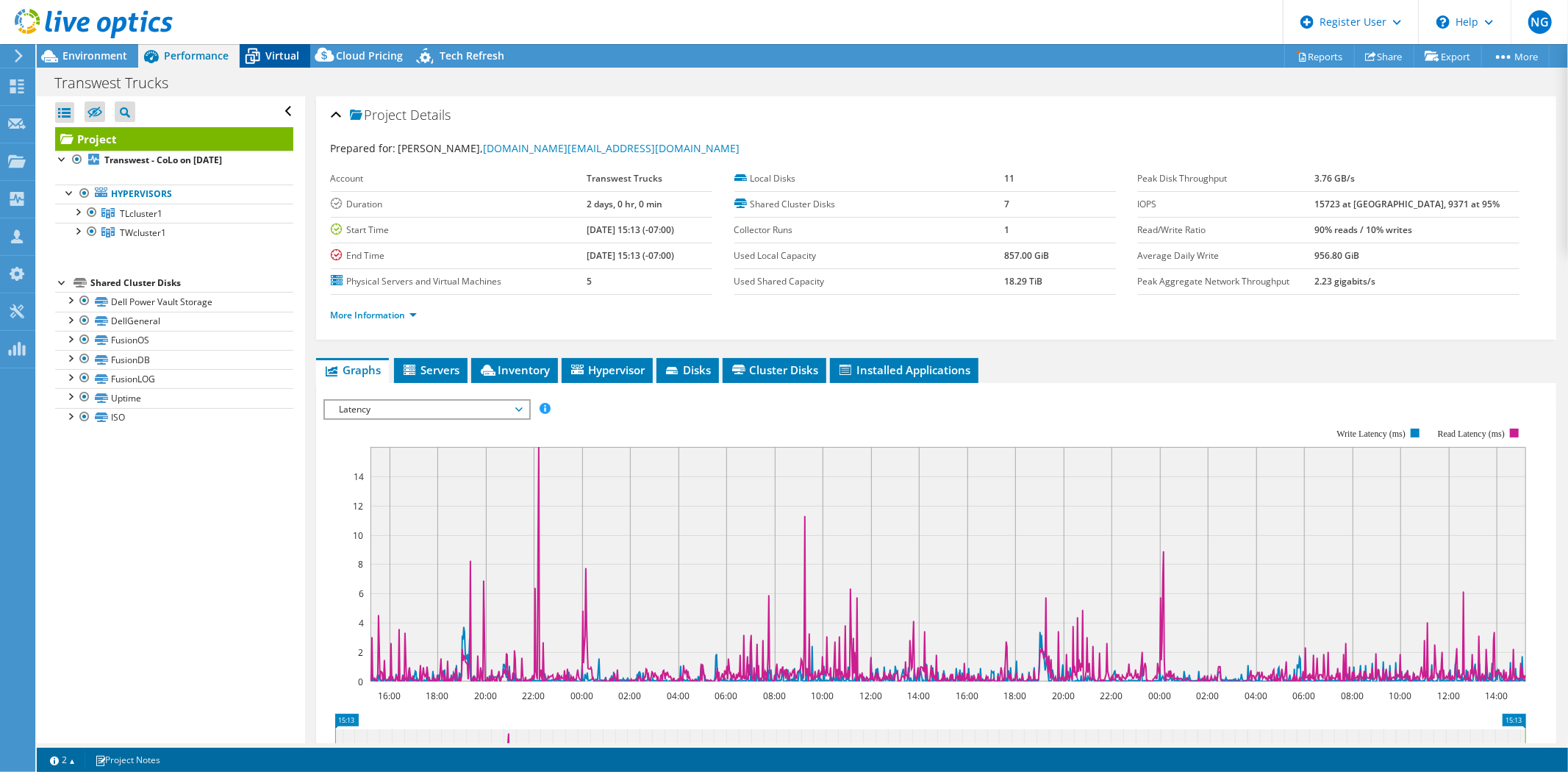
click at [275, 61] on span "Virtual" at bounding box center [281, 55] width 33 height 14
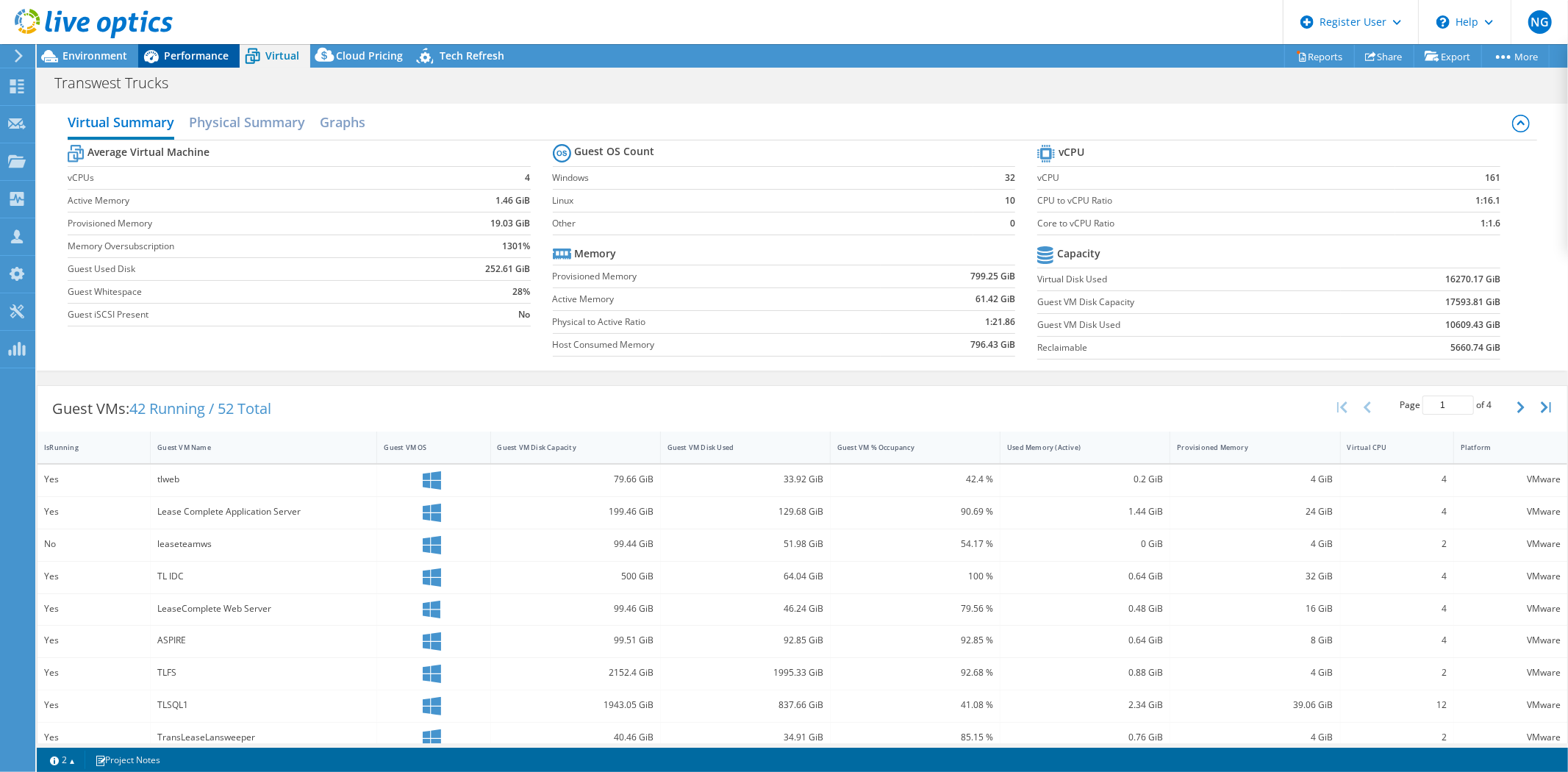
click at [186, 63] on div "Performance" at bounding box center [189, 56] width 101 height 24
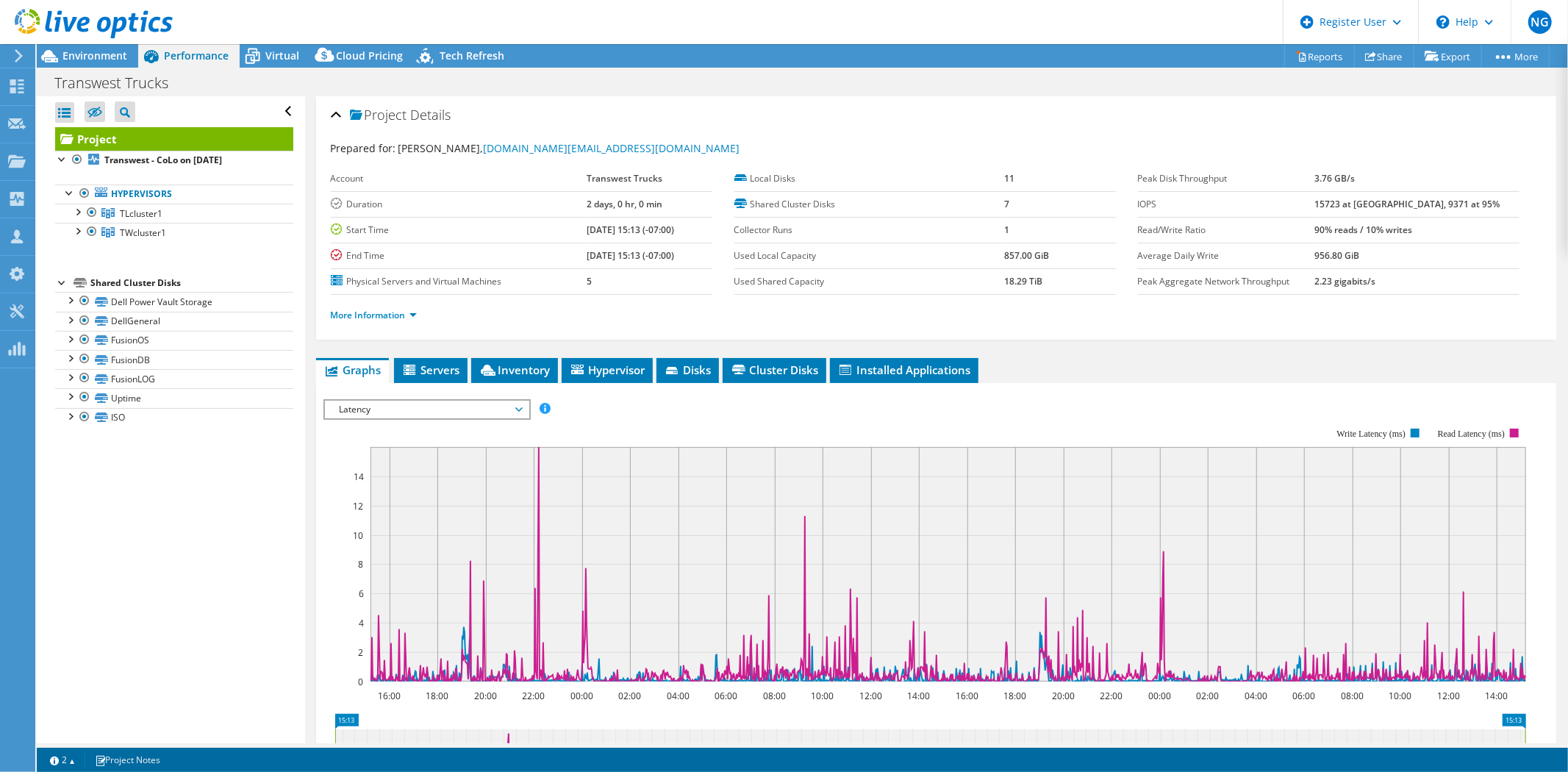
click at [390, 410] on span "Latency" at bounding box center [426, 410] width 189 height 18
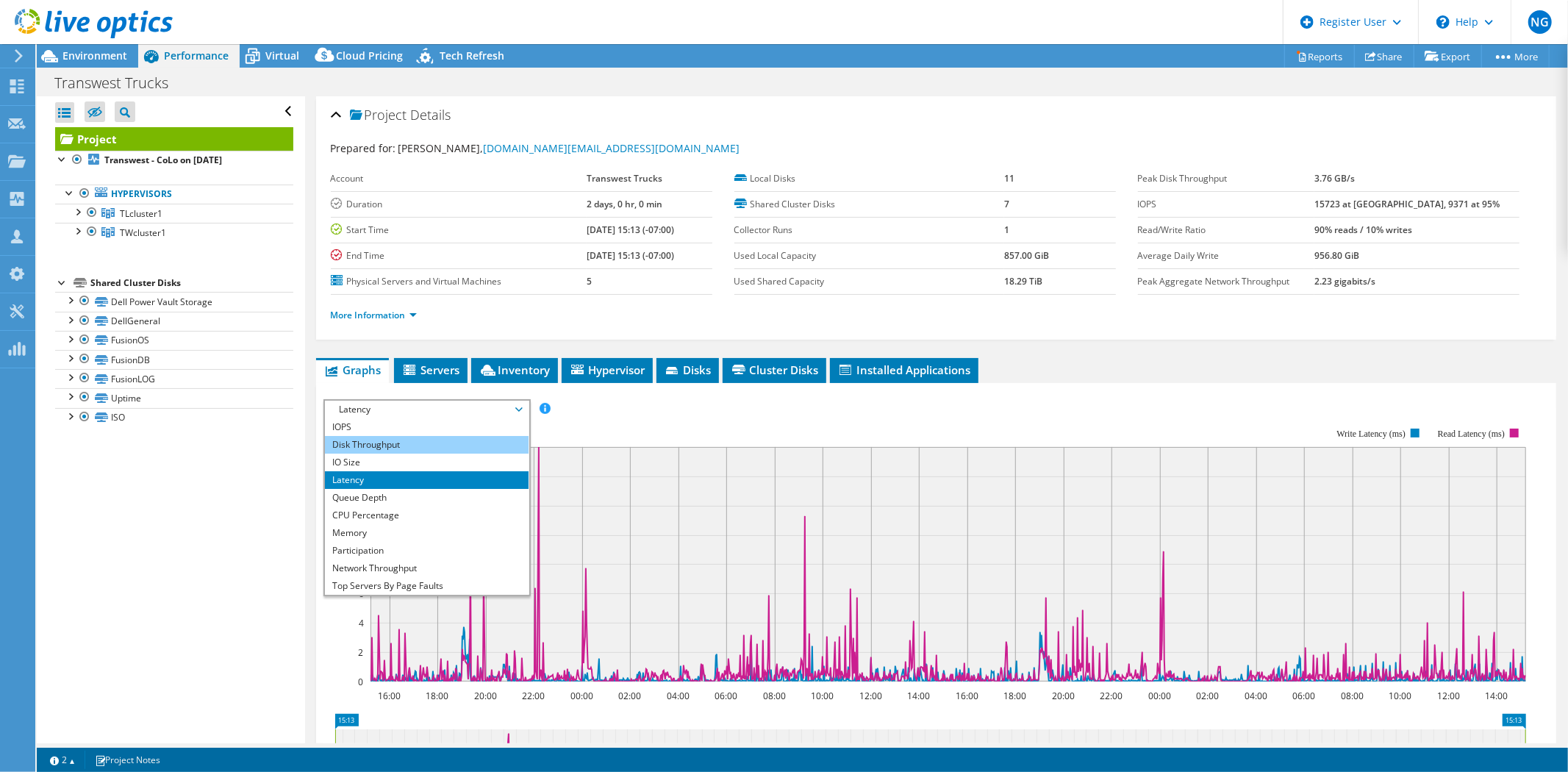
click at [391, 438] on li "Disk Throughput" at bounding box center [426, 445] width 203 height 18
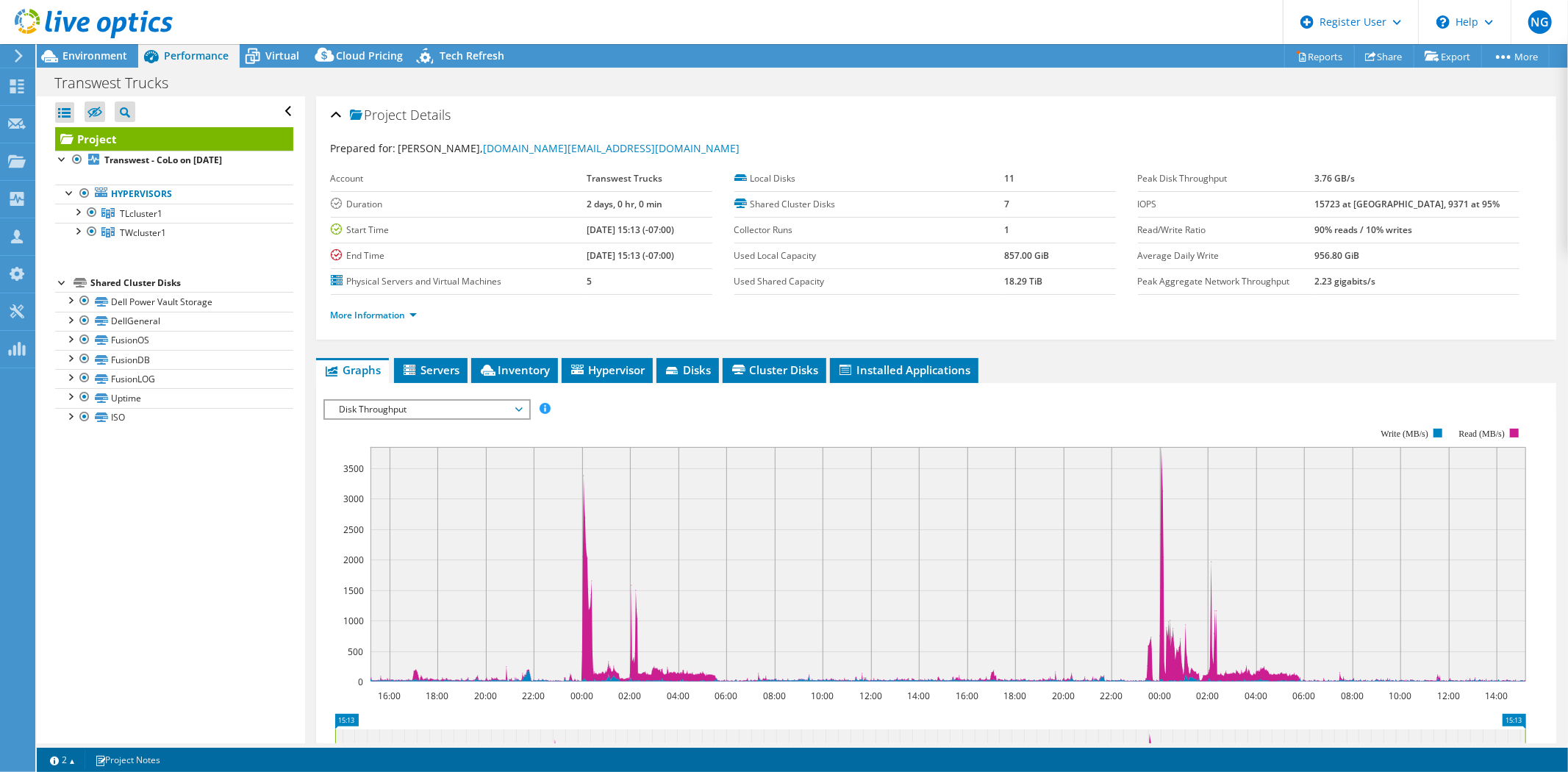
click at [425, 412] on span "Disk Throughput" at bounding box center [426, 410] width 189 height 18
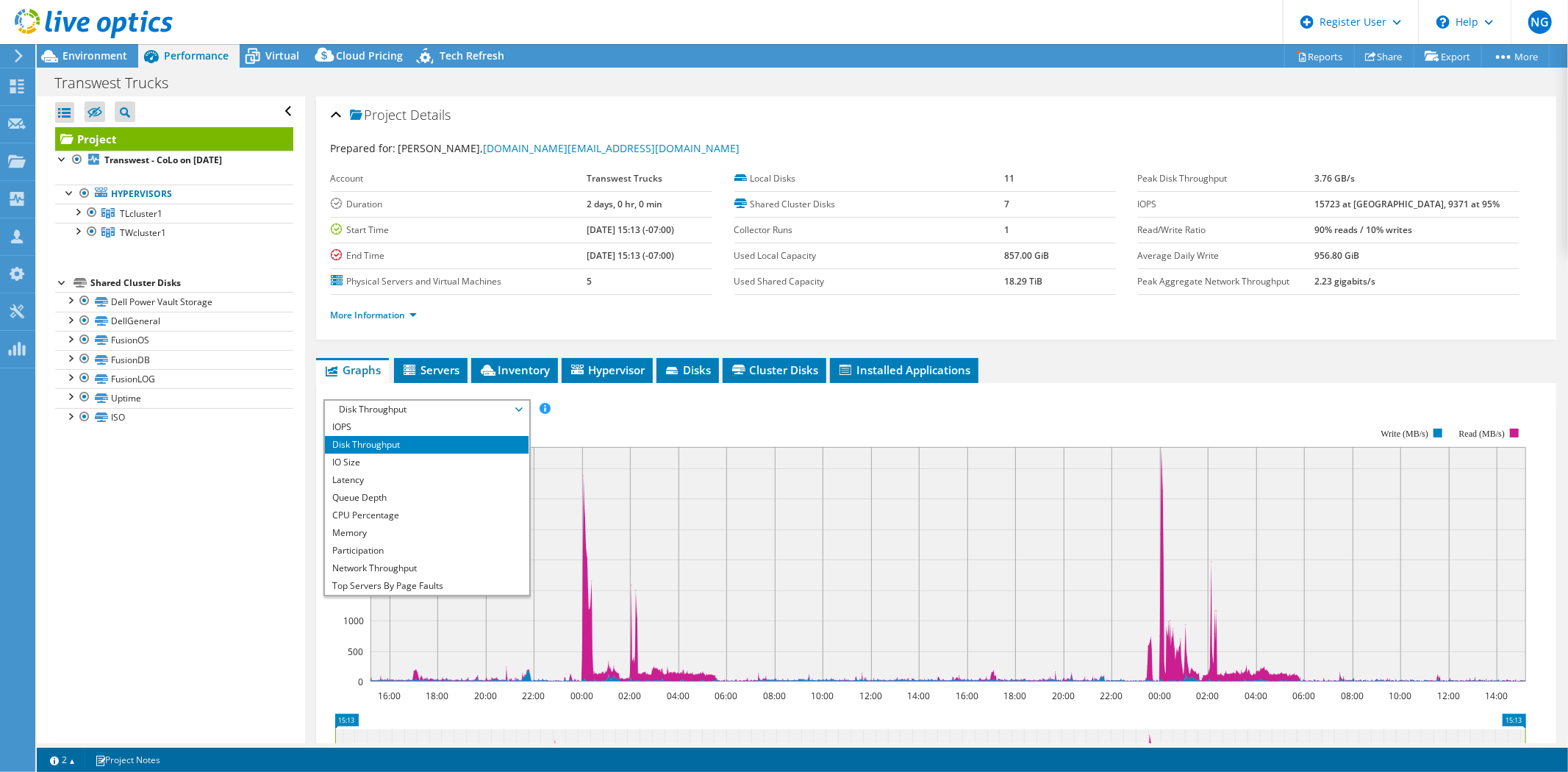
click at [415, 411] on span "Disk Throughput" at bounding box center [426, 410] width 189 height 18
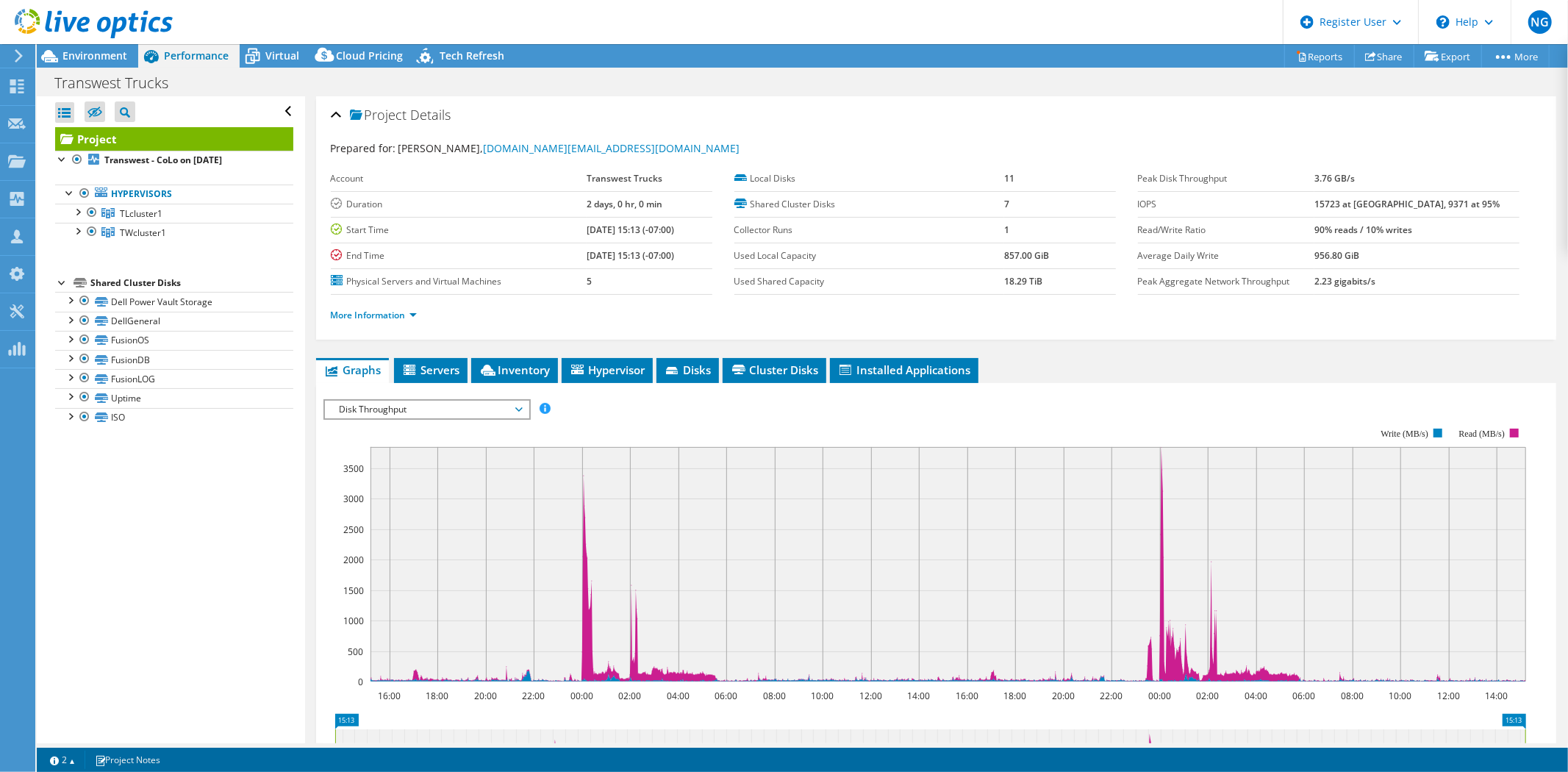
click at [417, 407] on span "Disk Throughput" at bounding box center [426, 410] width 189 height 18
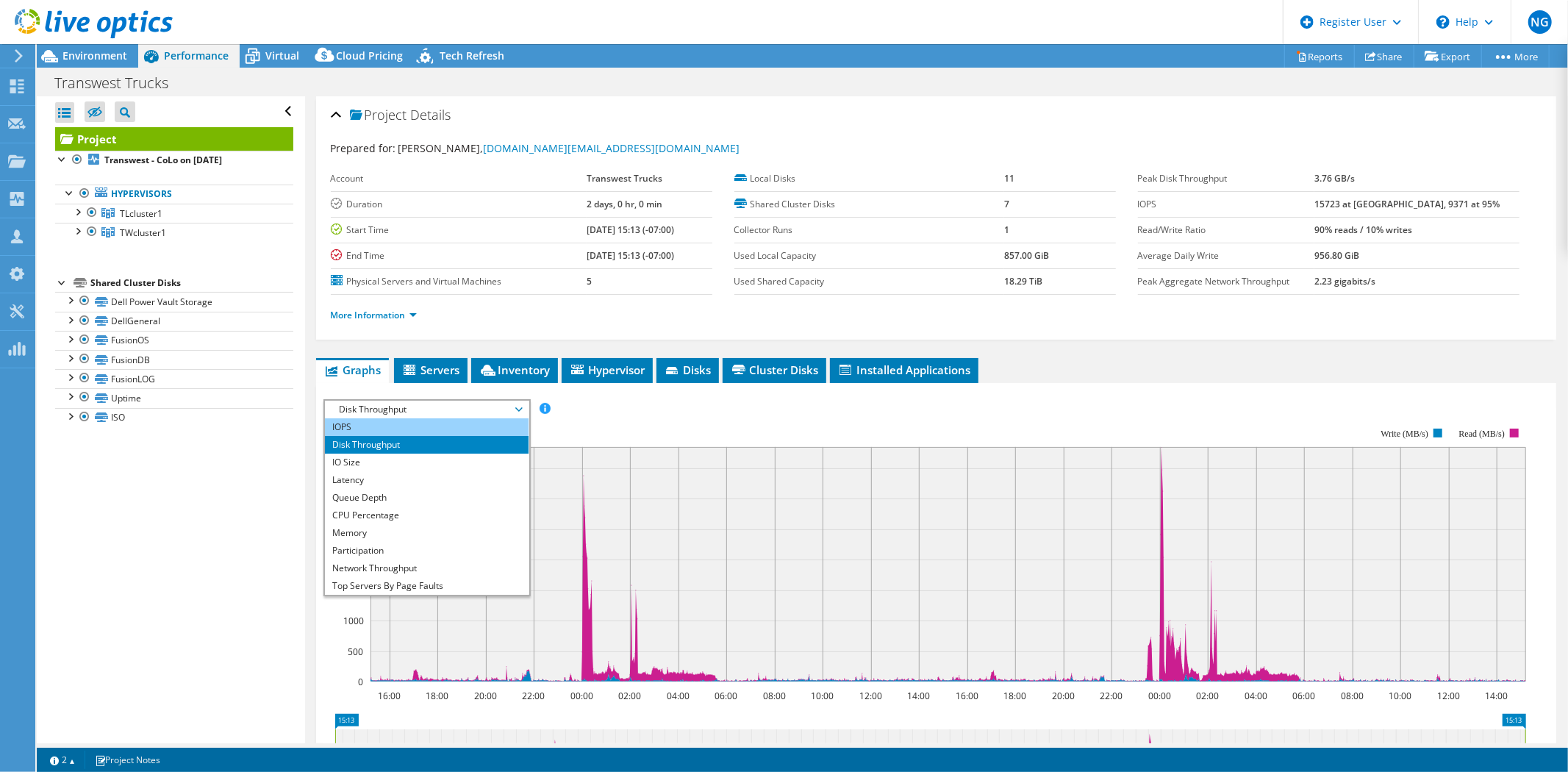
click at [399, 430] on li "IOPS" at bounding box center [426, 428] width 203 height 18
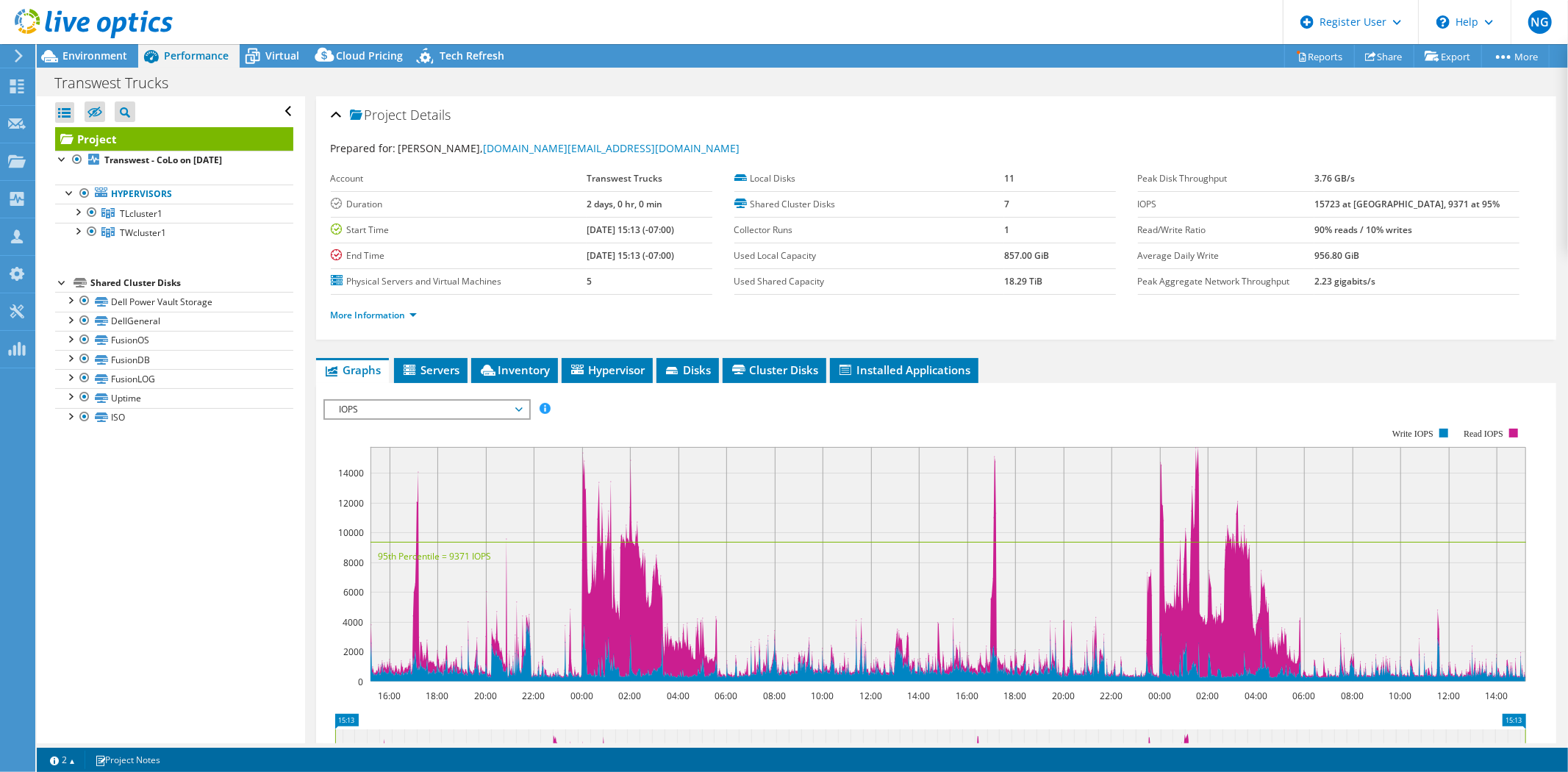
click at [409, 408] on span "IOPS" at bounding box center [426, 410] width 189 height 18
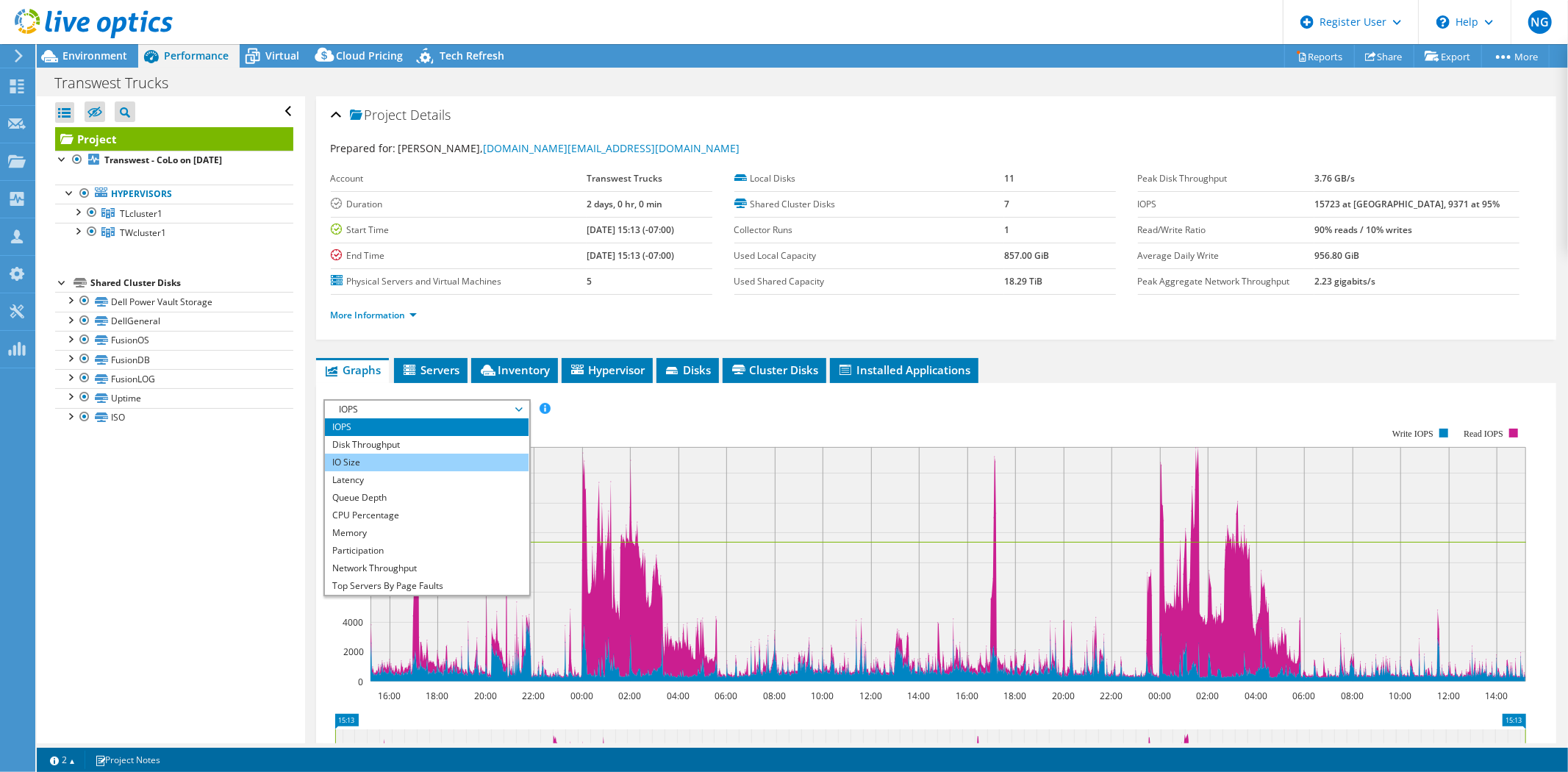
click at [386, 459] on li "IO Size" at bounding box center [426, 463] width 203 height 18
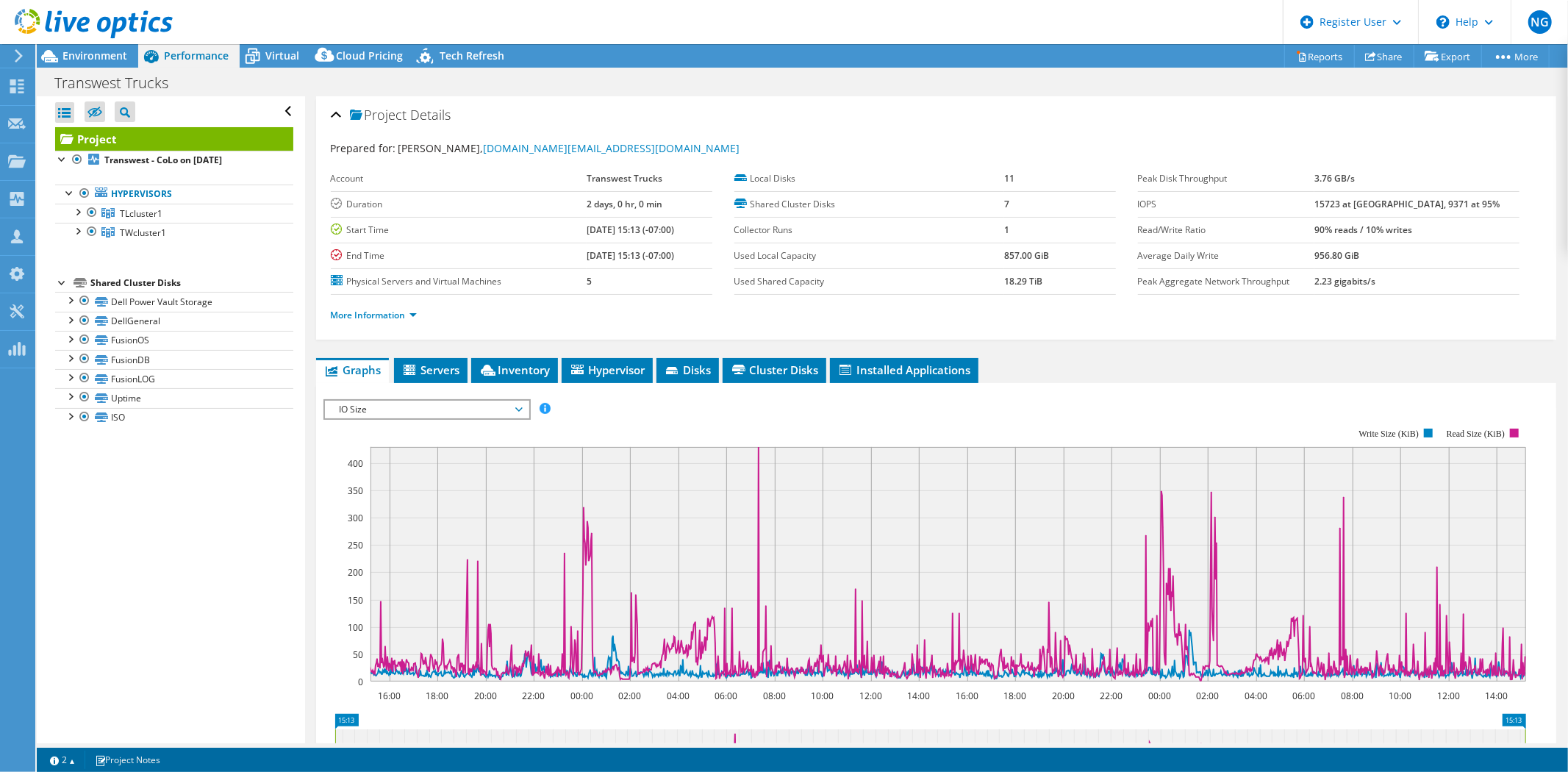
click at [429, 410] on span "IO Size" at bounding box center [426, 410] width 189 height 18
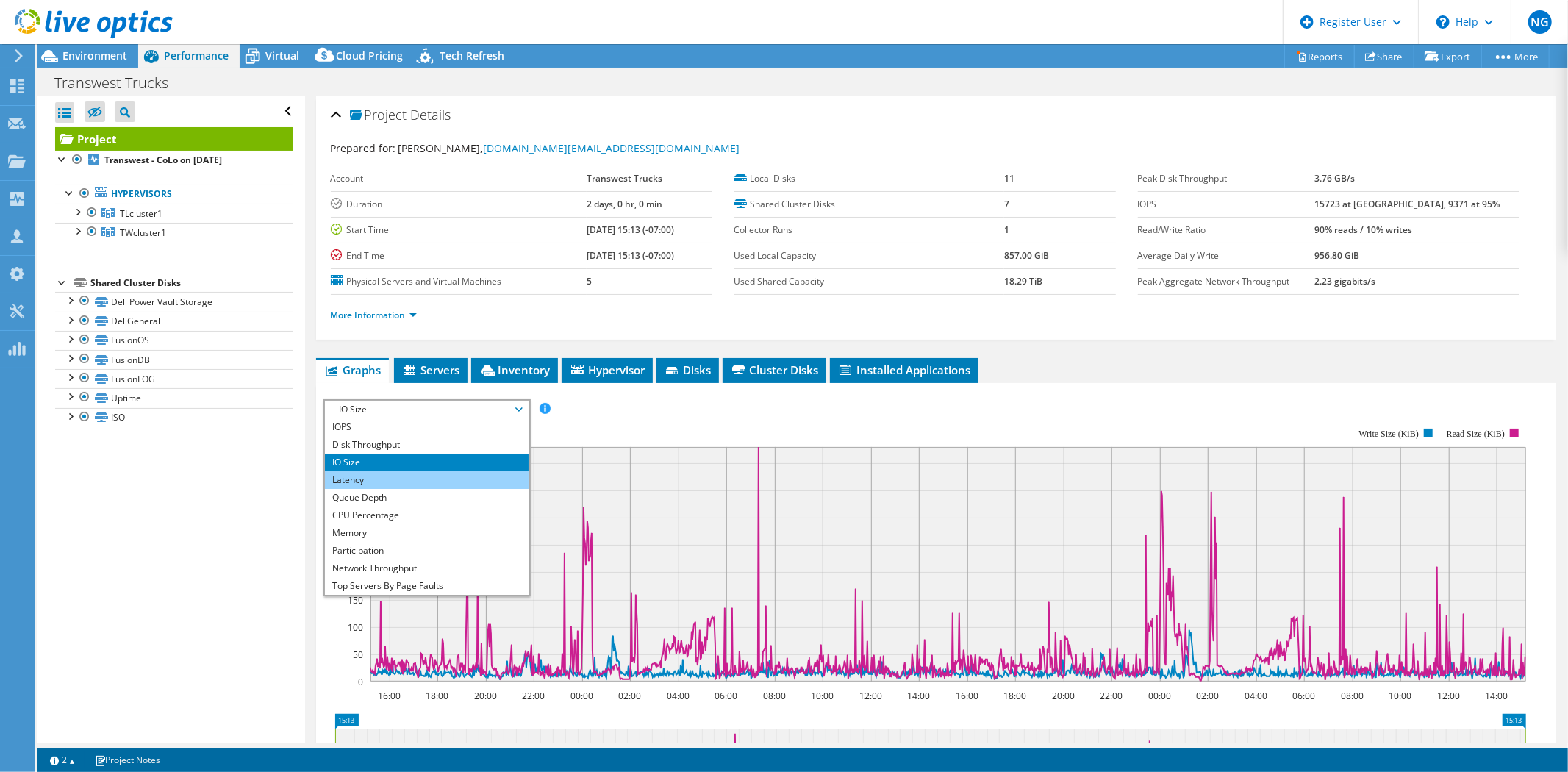
click at [391, 474] on li "Latency" at bounding box center [426, 480] width 203 height 18
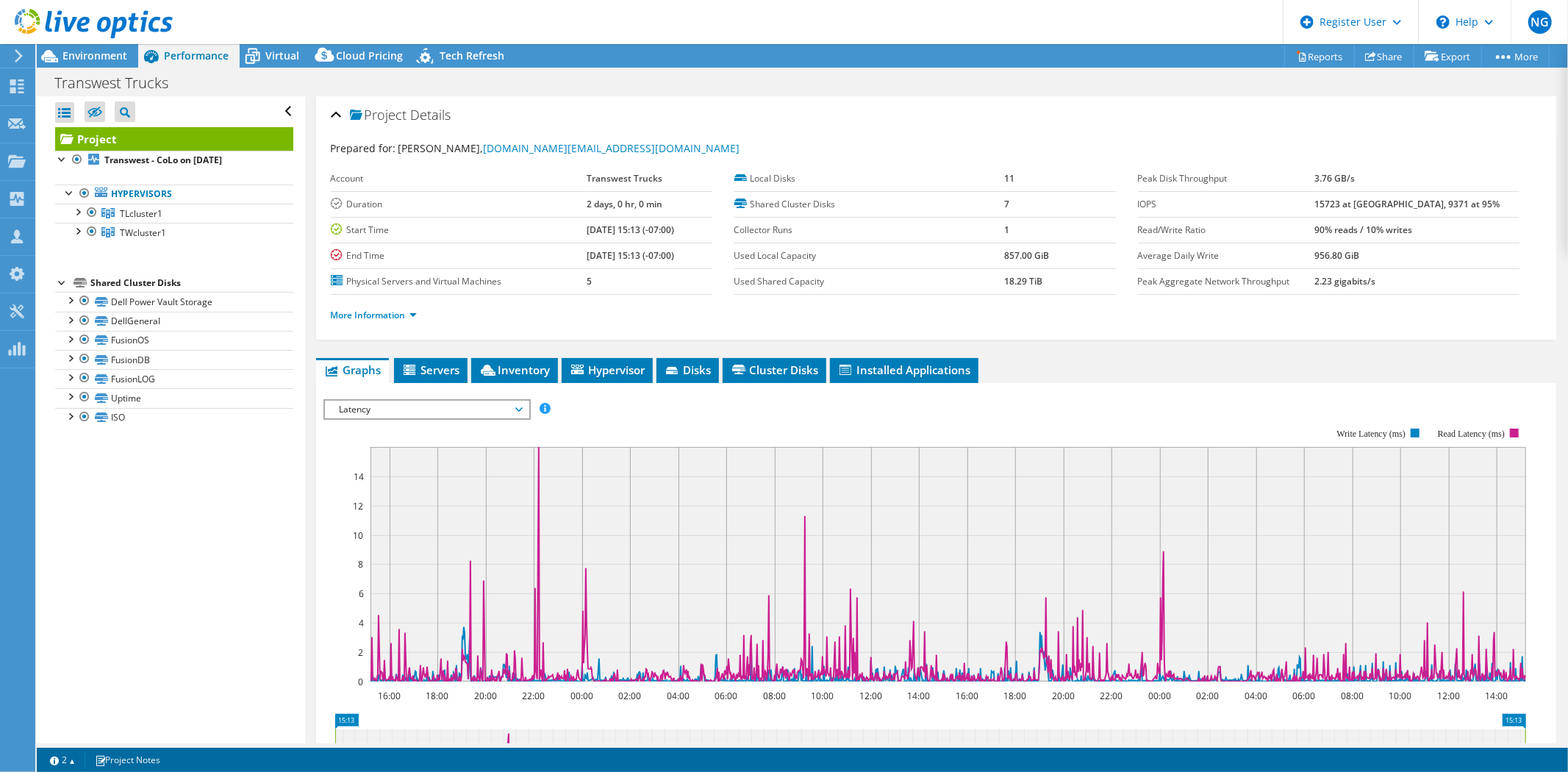
click at [435, 405] on span "Latency" at bounding box center [426, 410] width 189 height 18
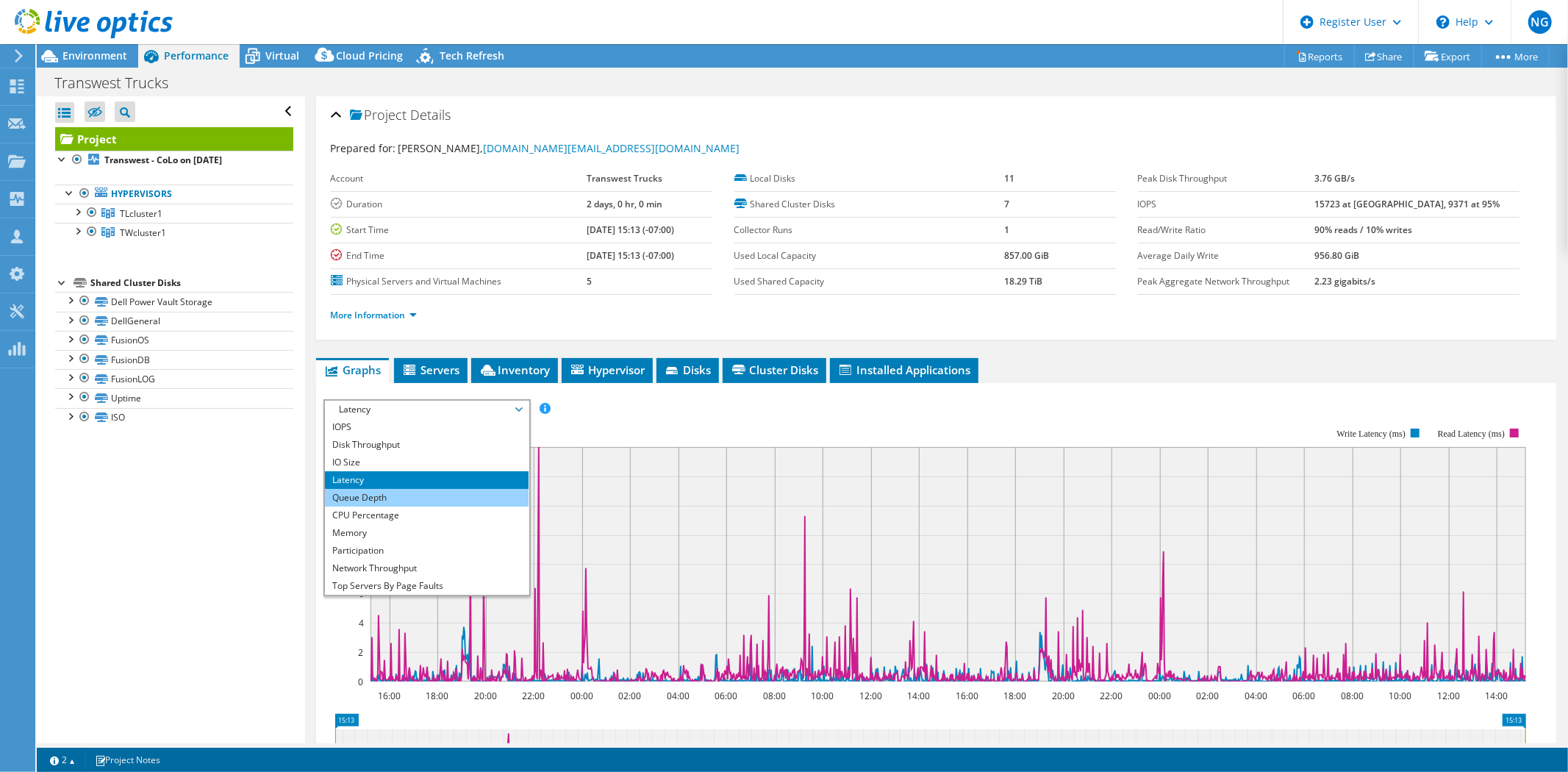
click at [394, 494] on li "Queue Depth" at bounding box center [426, 498] width 203 height 18
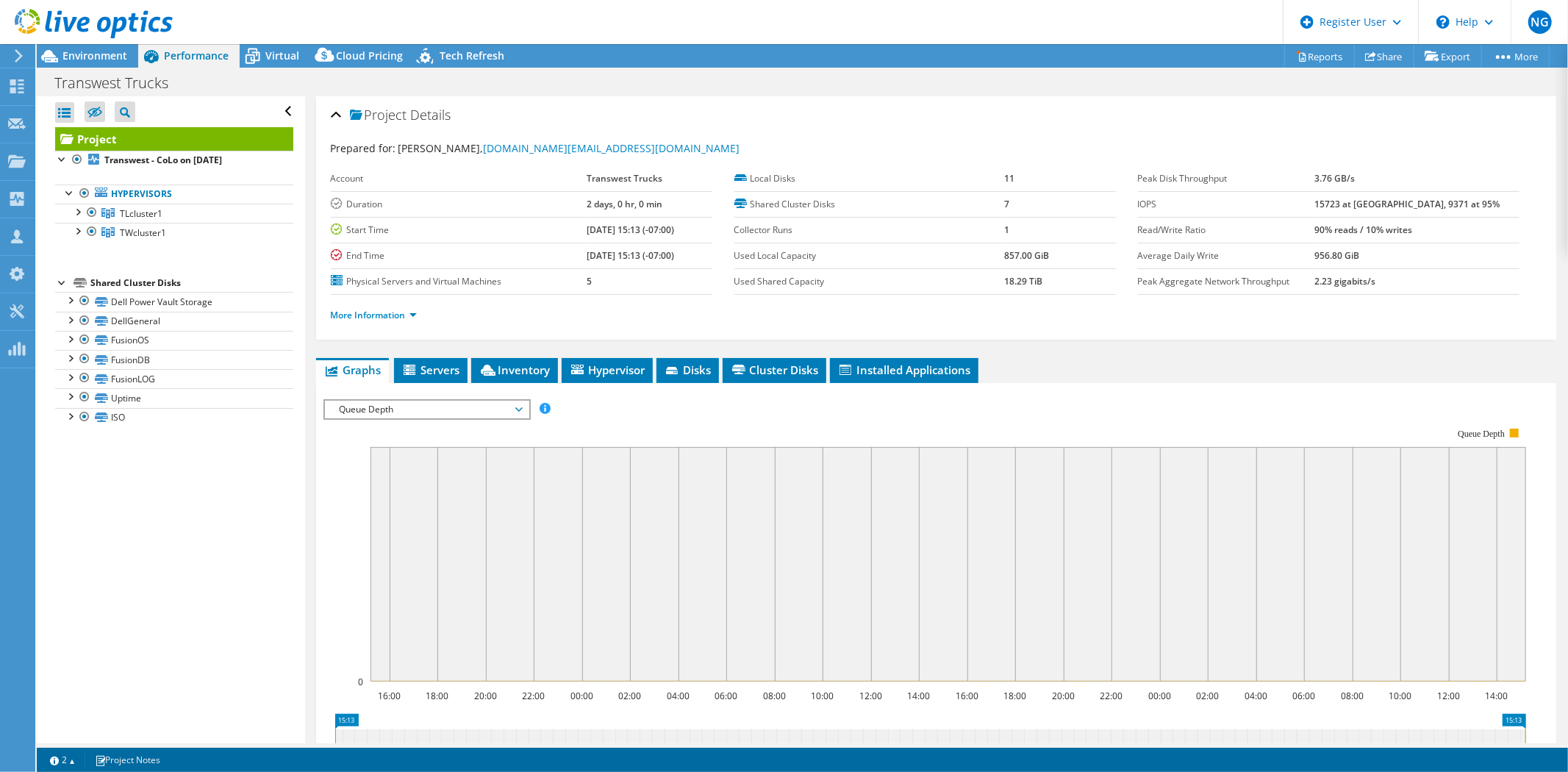
click at [423, 410] on span "Queue Depth" at bounding box center [426, 410] width 189 height 18
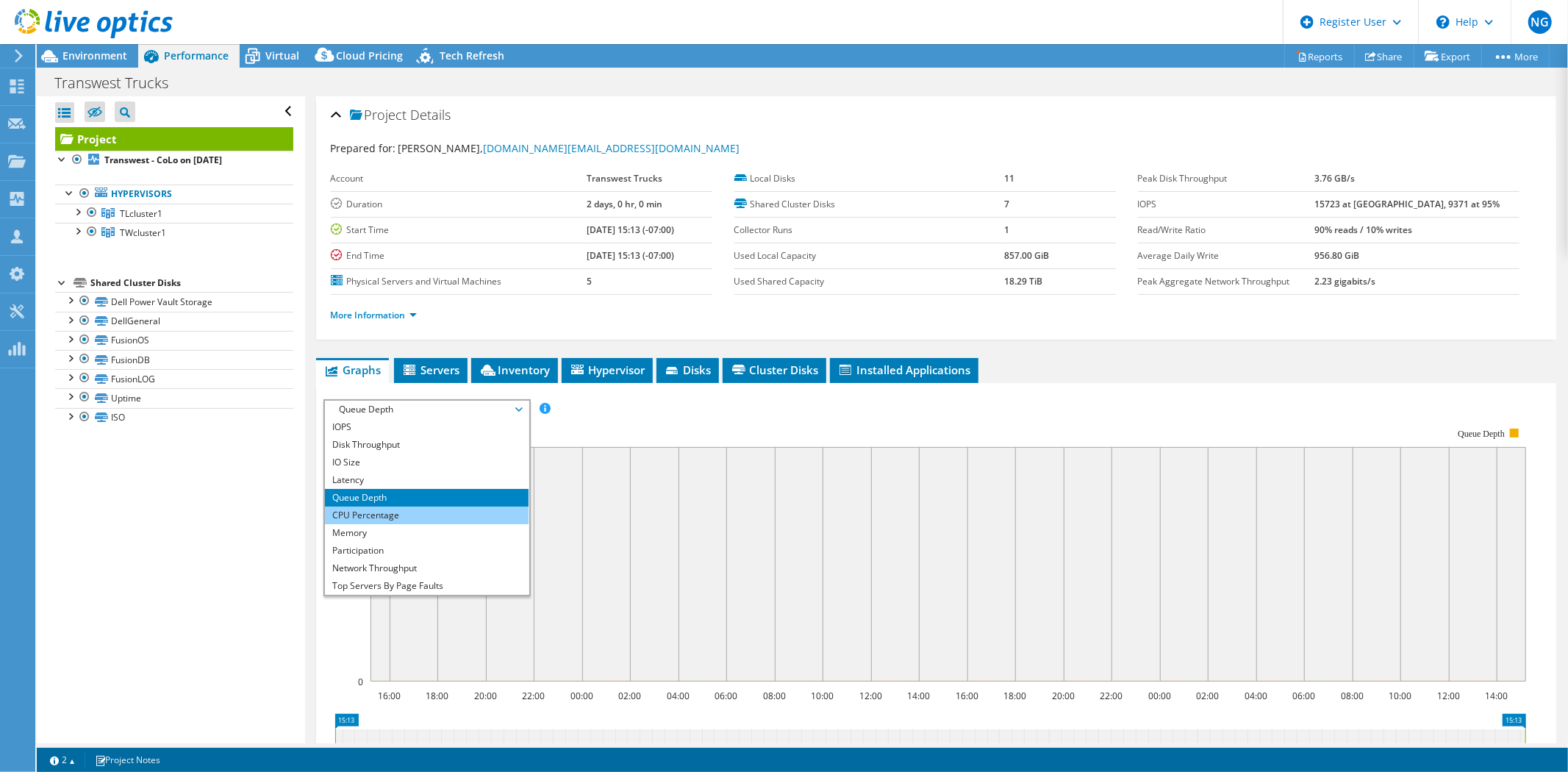
click at [383, 509] on li "CPU Percentage" at bounding box center [426, 515] width 203 height 18
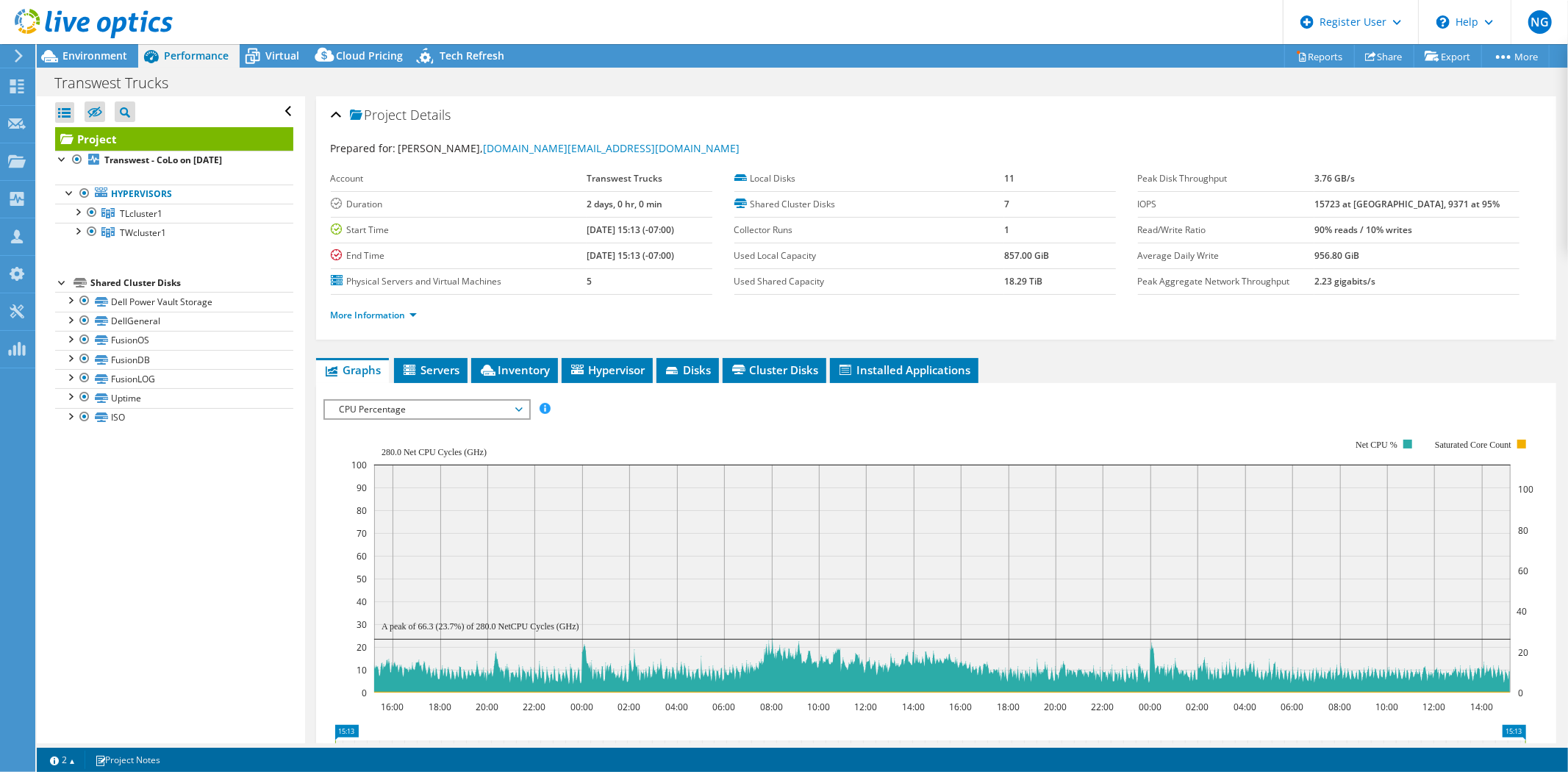
click at [427, 410] on span "CPU Percentage" at bounding box center [426, 410] width 189 height 18
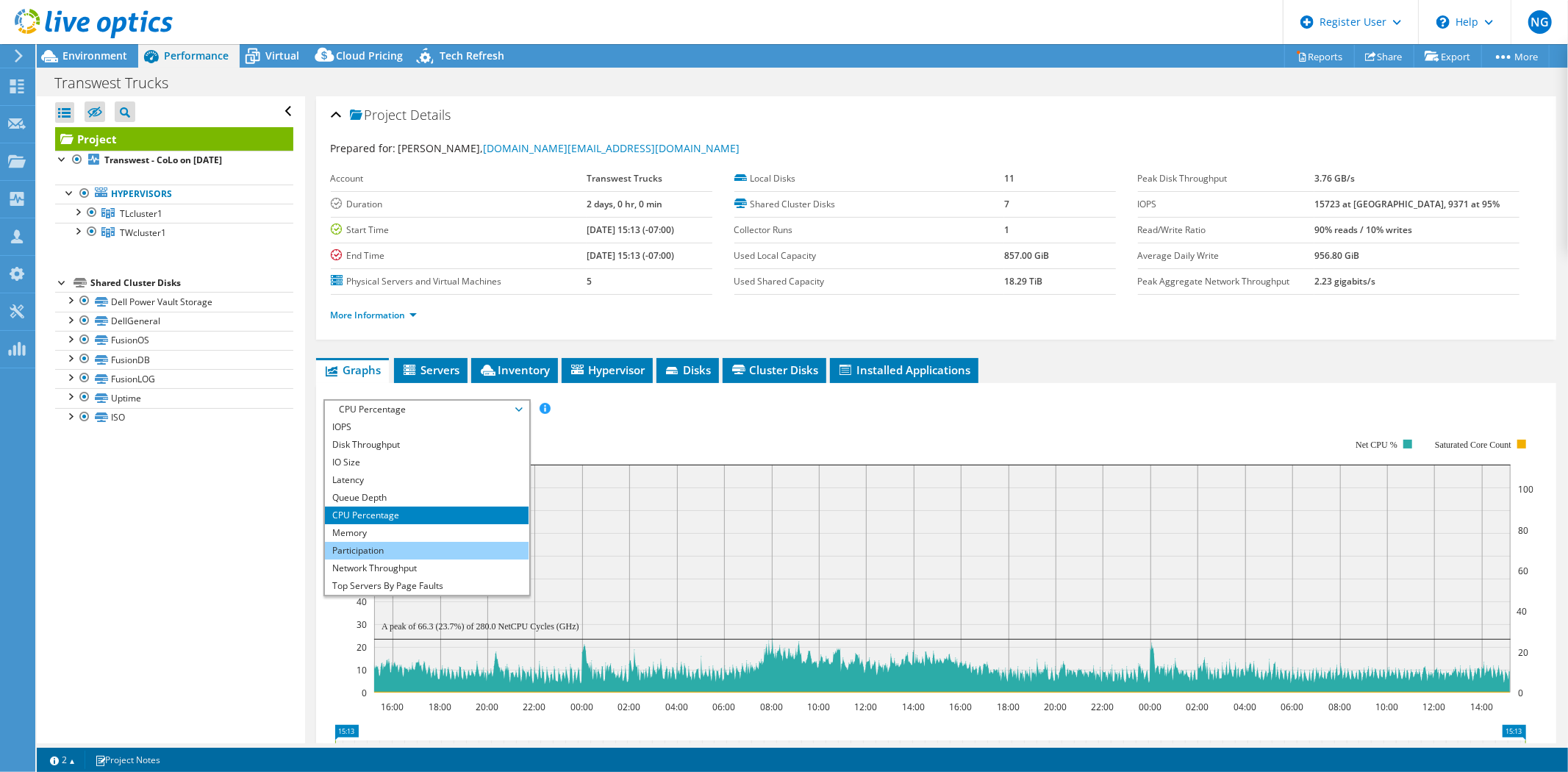
click at [434, 541] on li "Participation" at bounding box center [426, 551] width 203 height 18
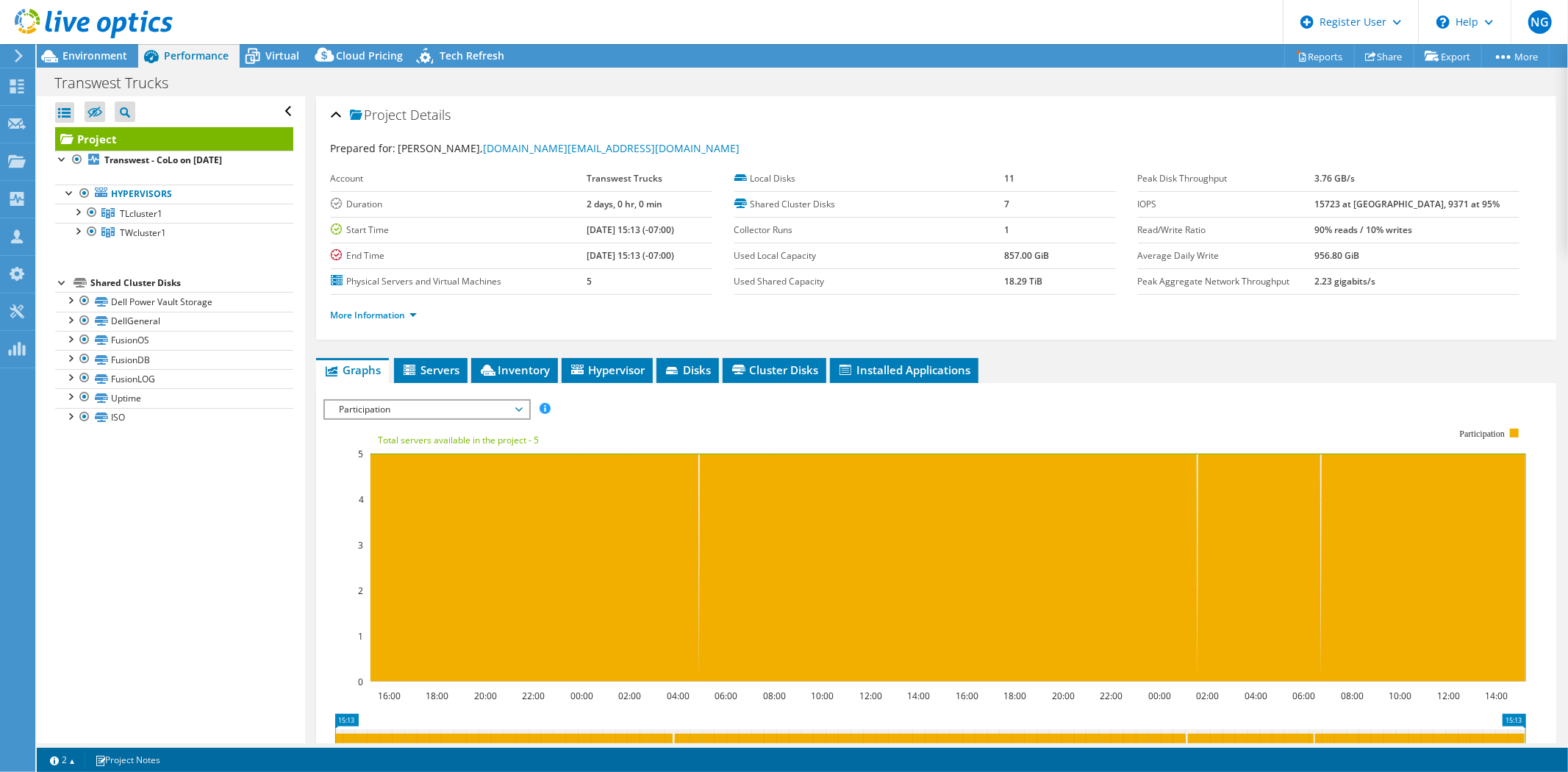
click at [466, 406] on span "Participation" at bounding box center [426, 410] width 189 height 18
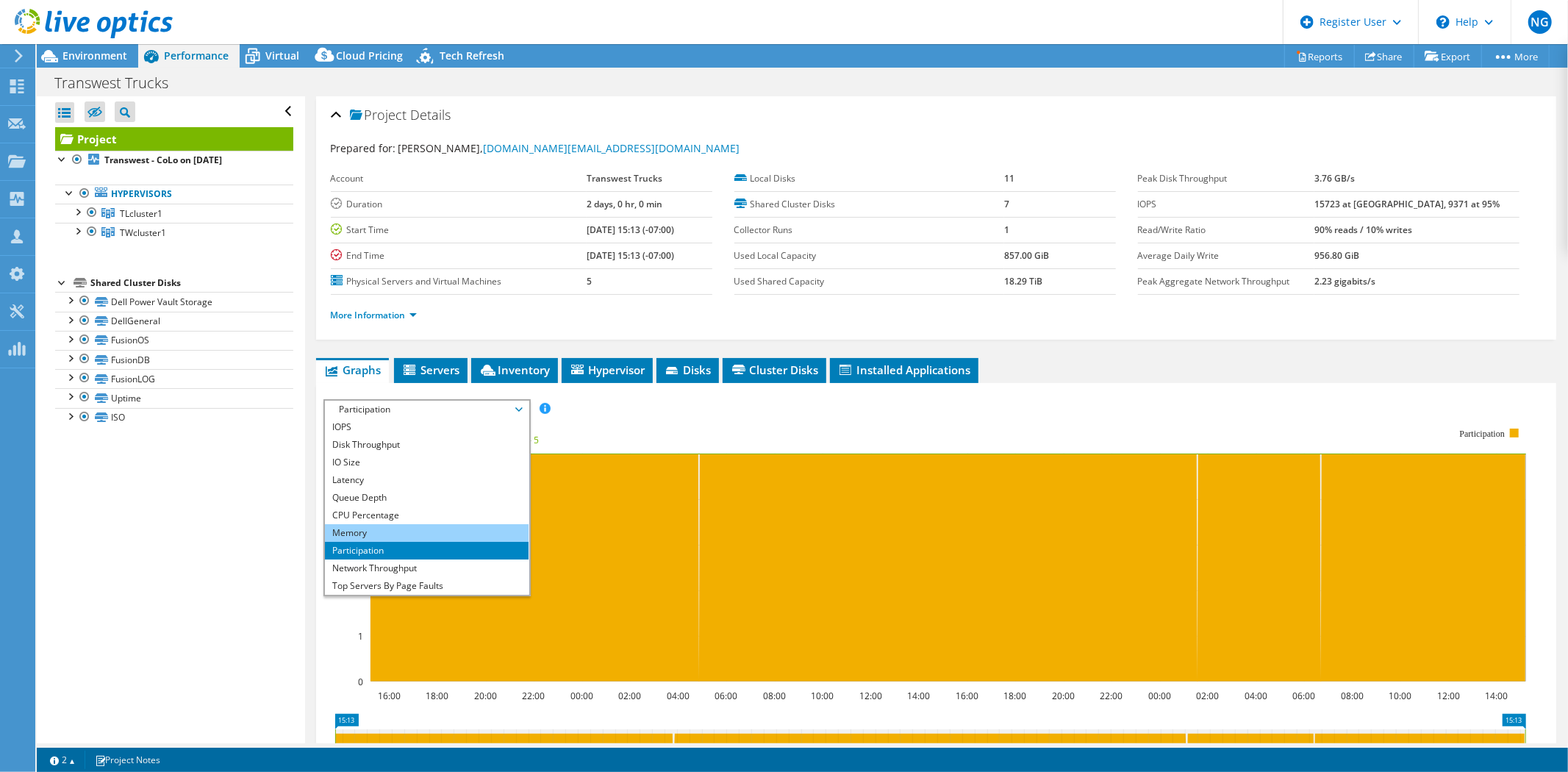
click at [400, 531] on li "Memory" at bounding box center [426, 533] width 203 height 18
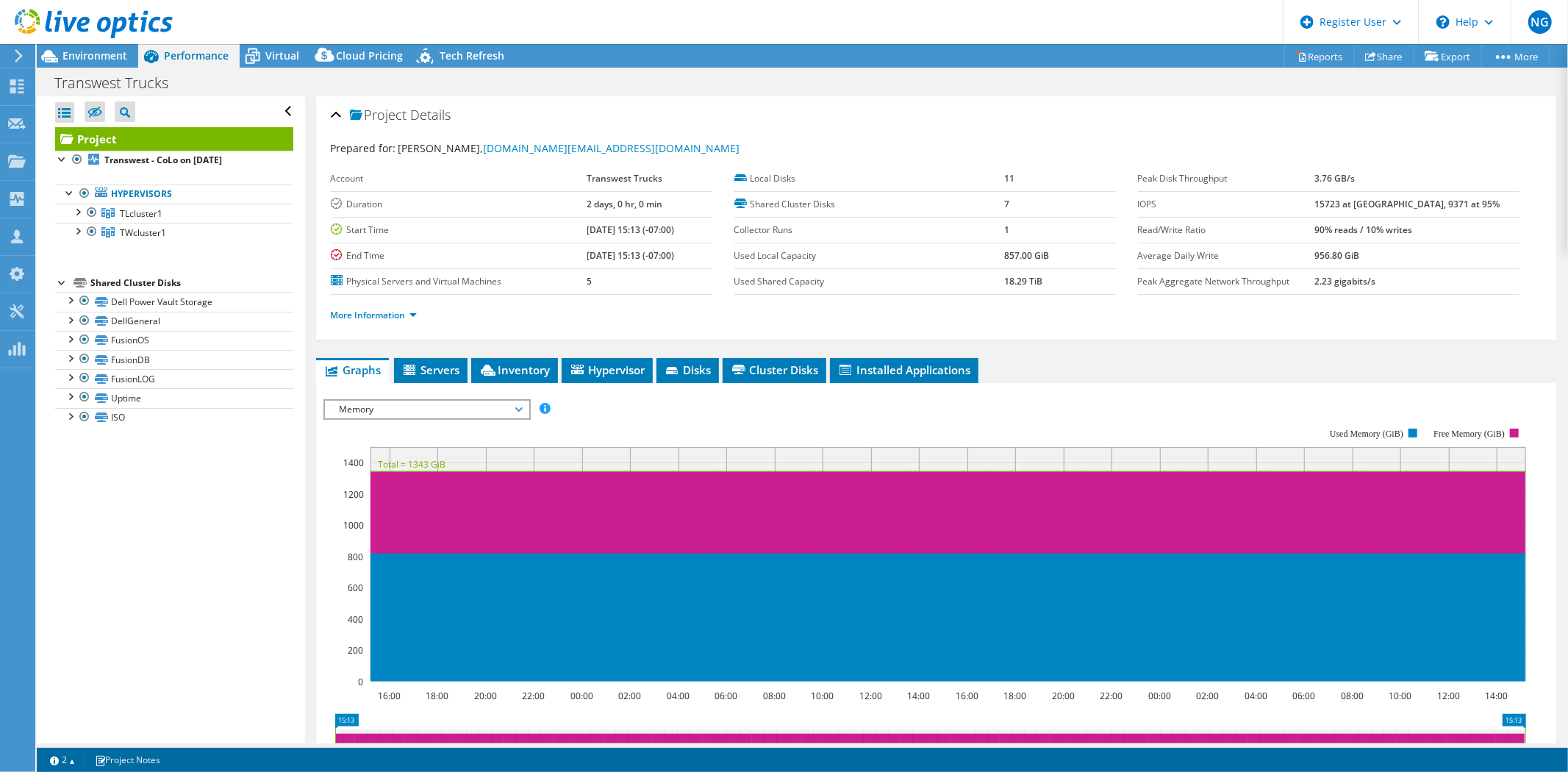
click at [481, 407] on span "Memory" at bounding box center [426, 410] width 189 height 18
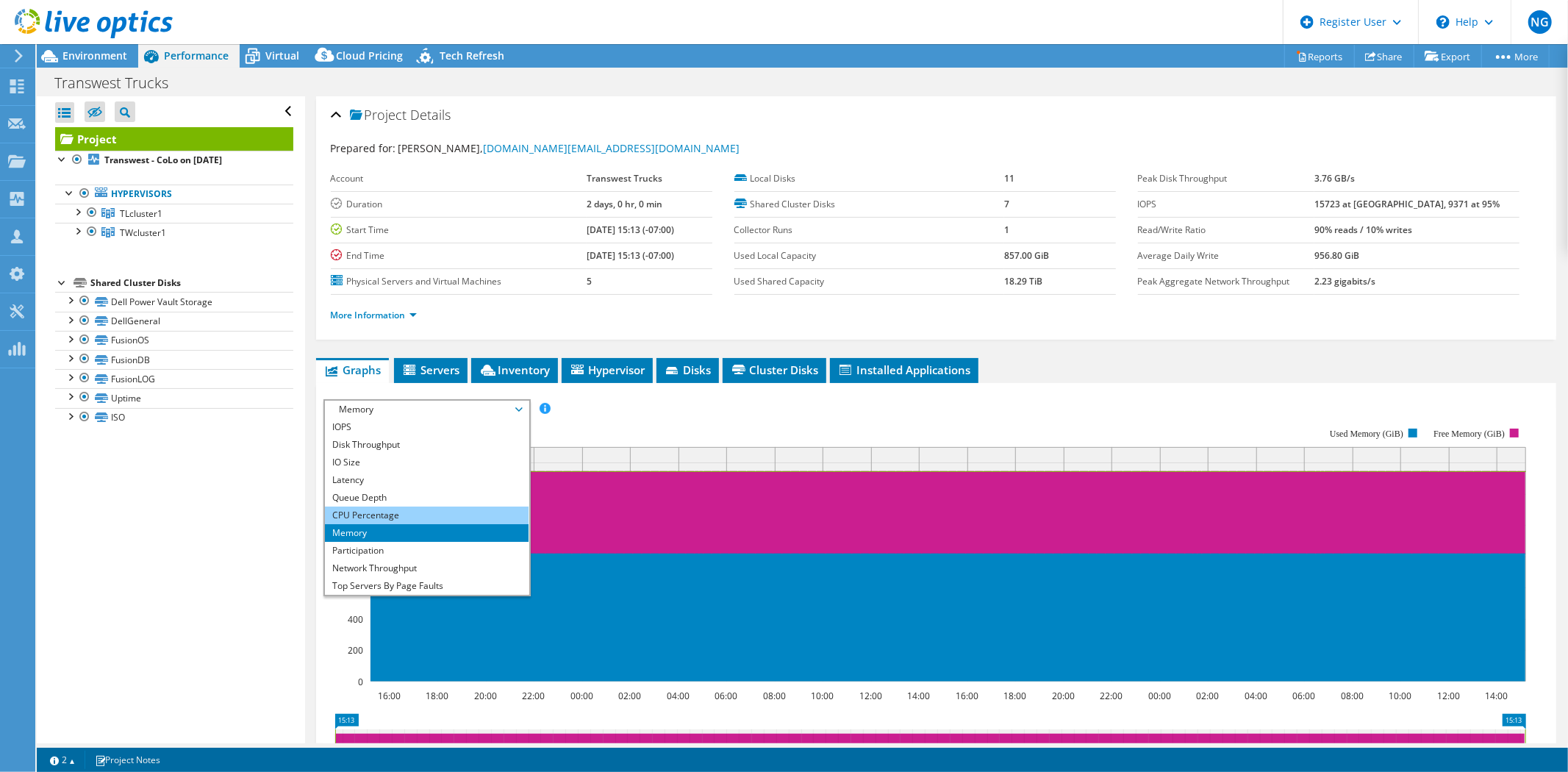
click at [408, 509] on li "CPU Percentage" at bounding box center [426, 515] width 203 height 18
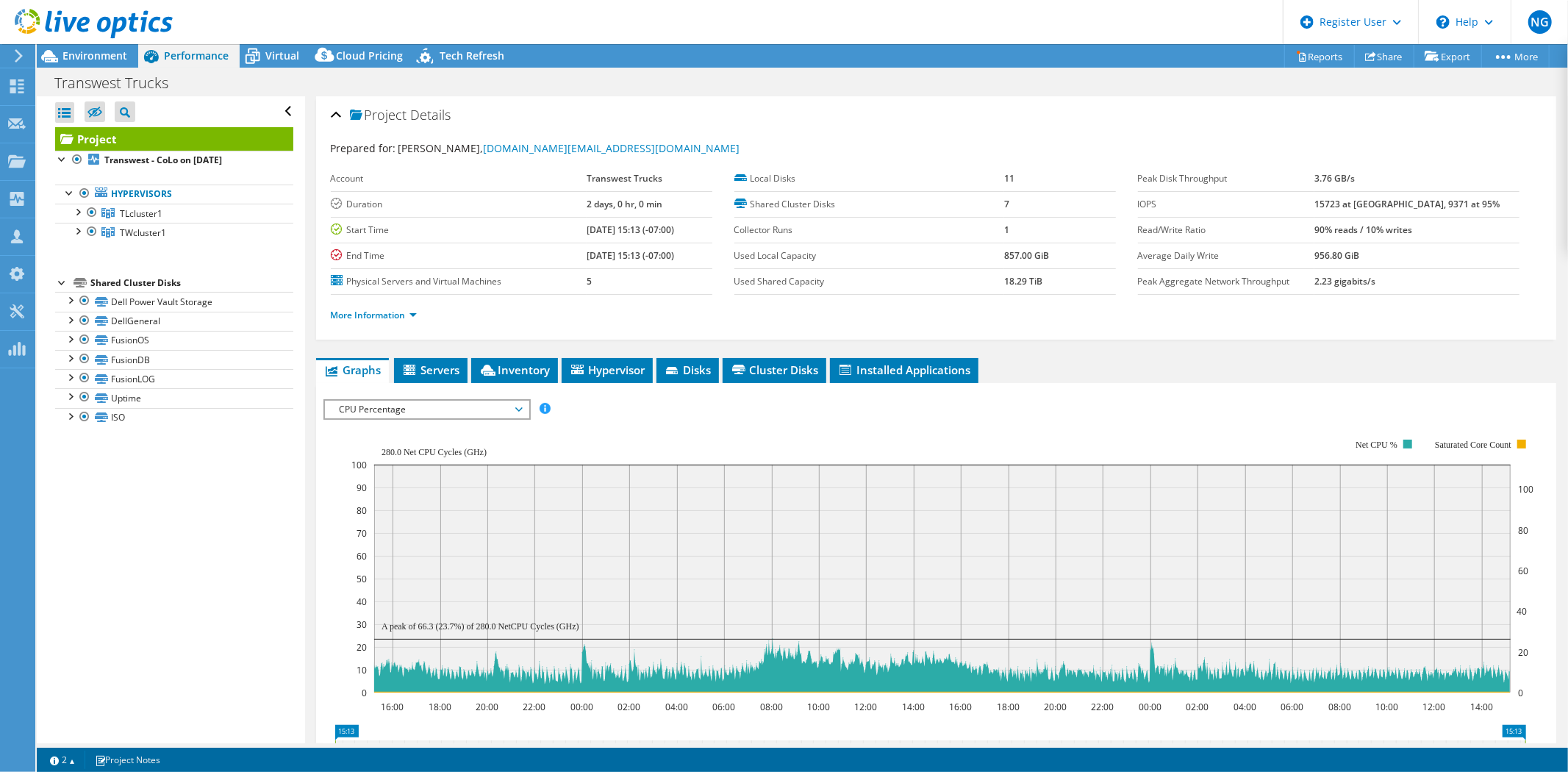
click at [449, 415] on span "CPU Percentage" at bounding box center [426, 410] width 189 height 18
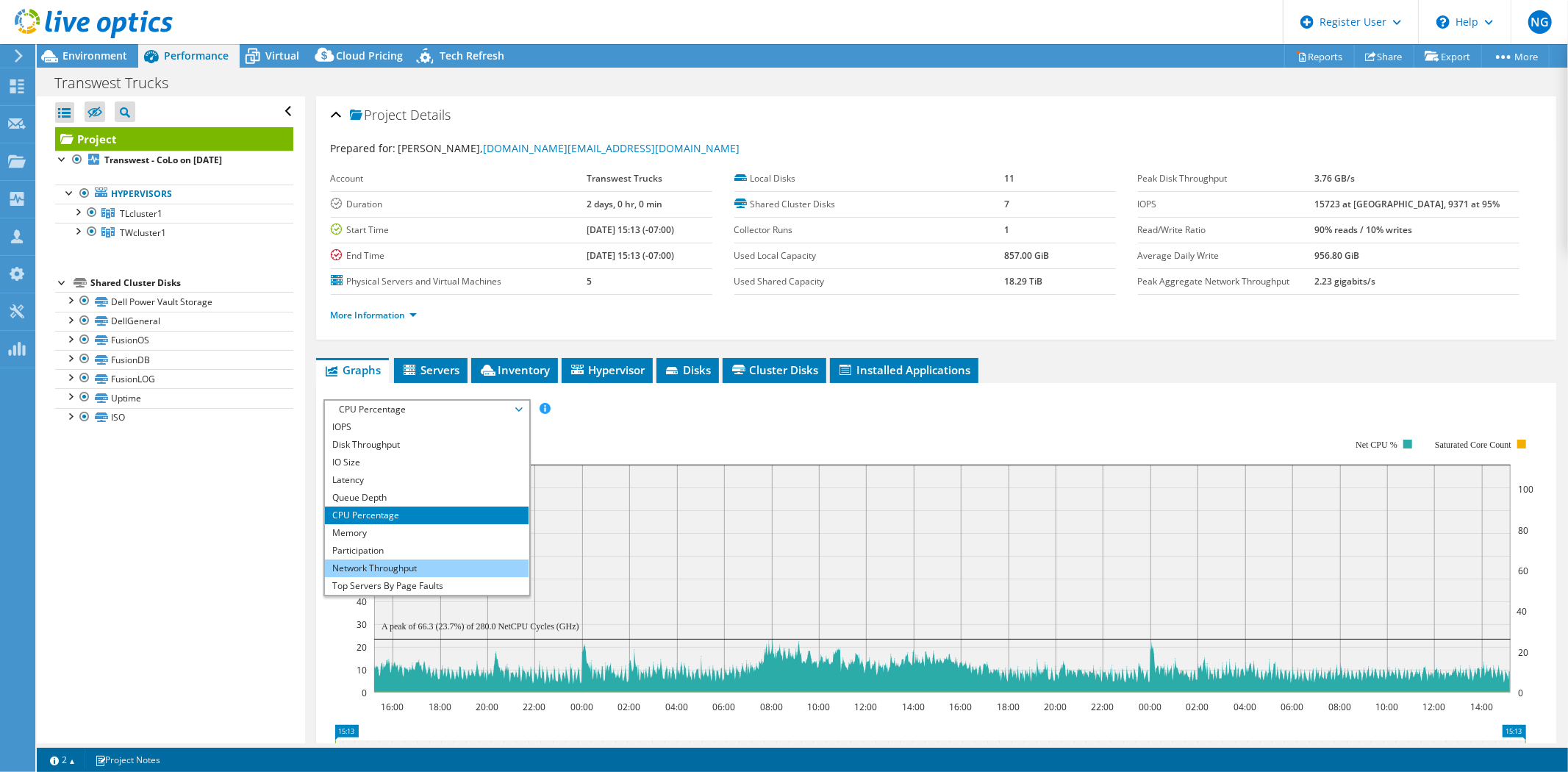
click at [405, 561] on li "Network Throughput" at bounding box center [426, 569] width 203 height 18
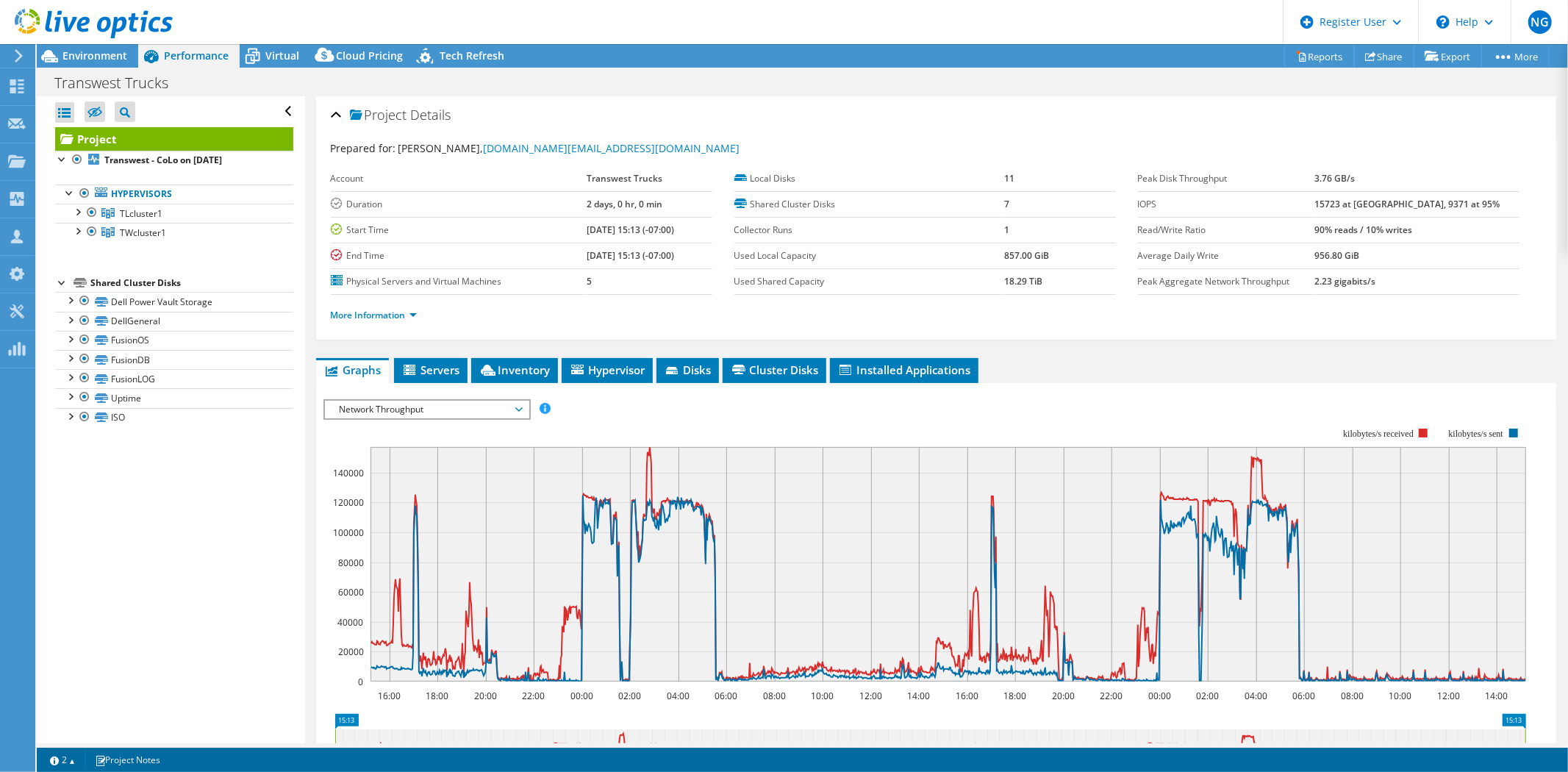
click at [450, 405] on span "Network Throughput" at bounding box center [426, 410] width 189 height 18
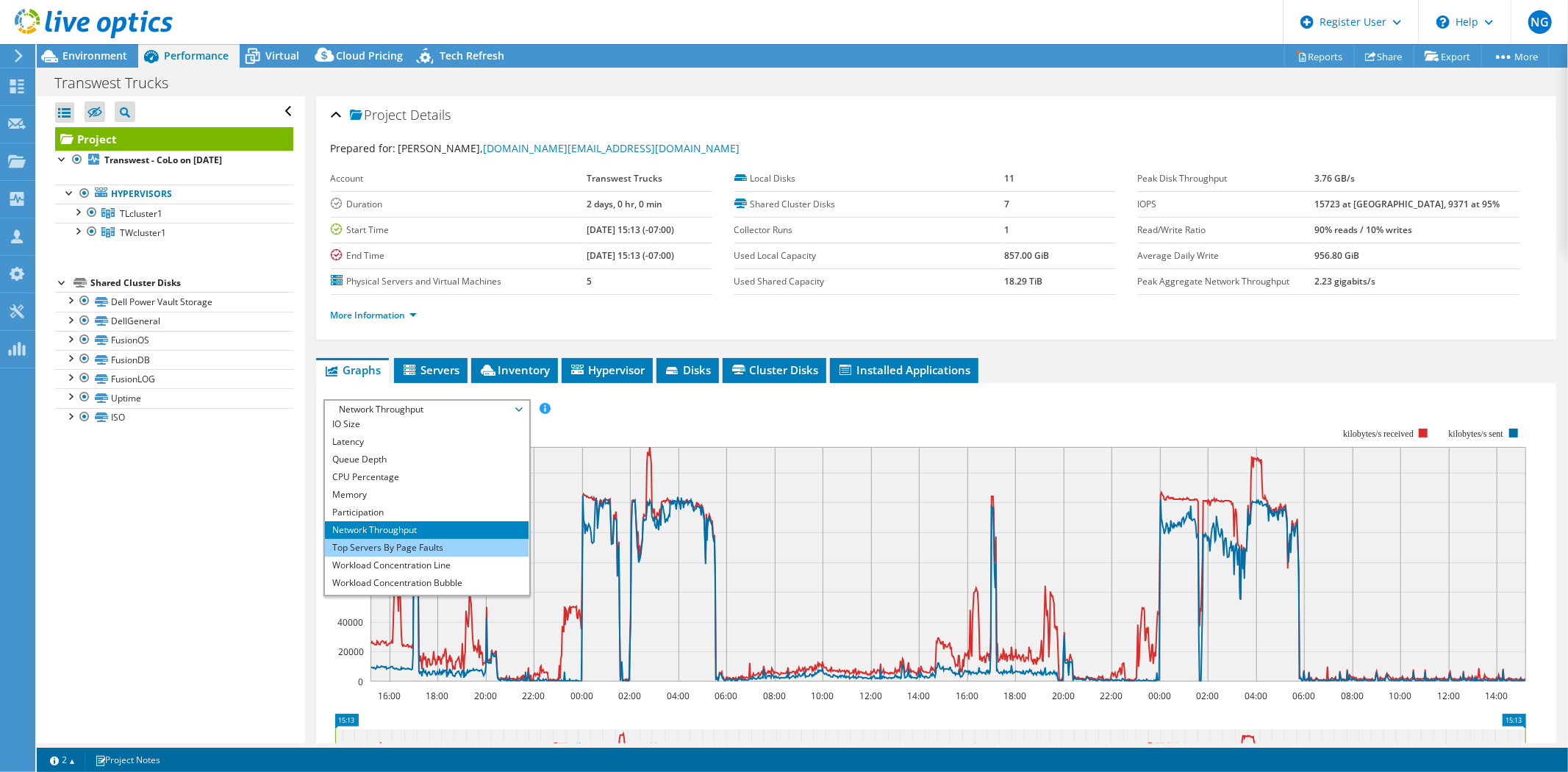
scroll to position [53, 0]
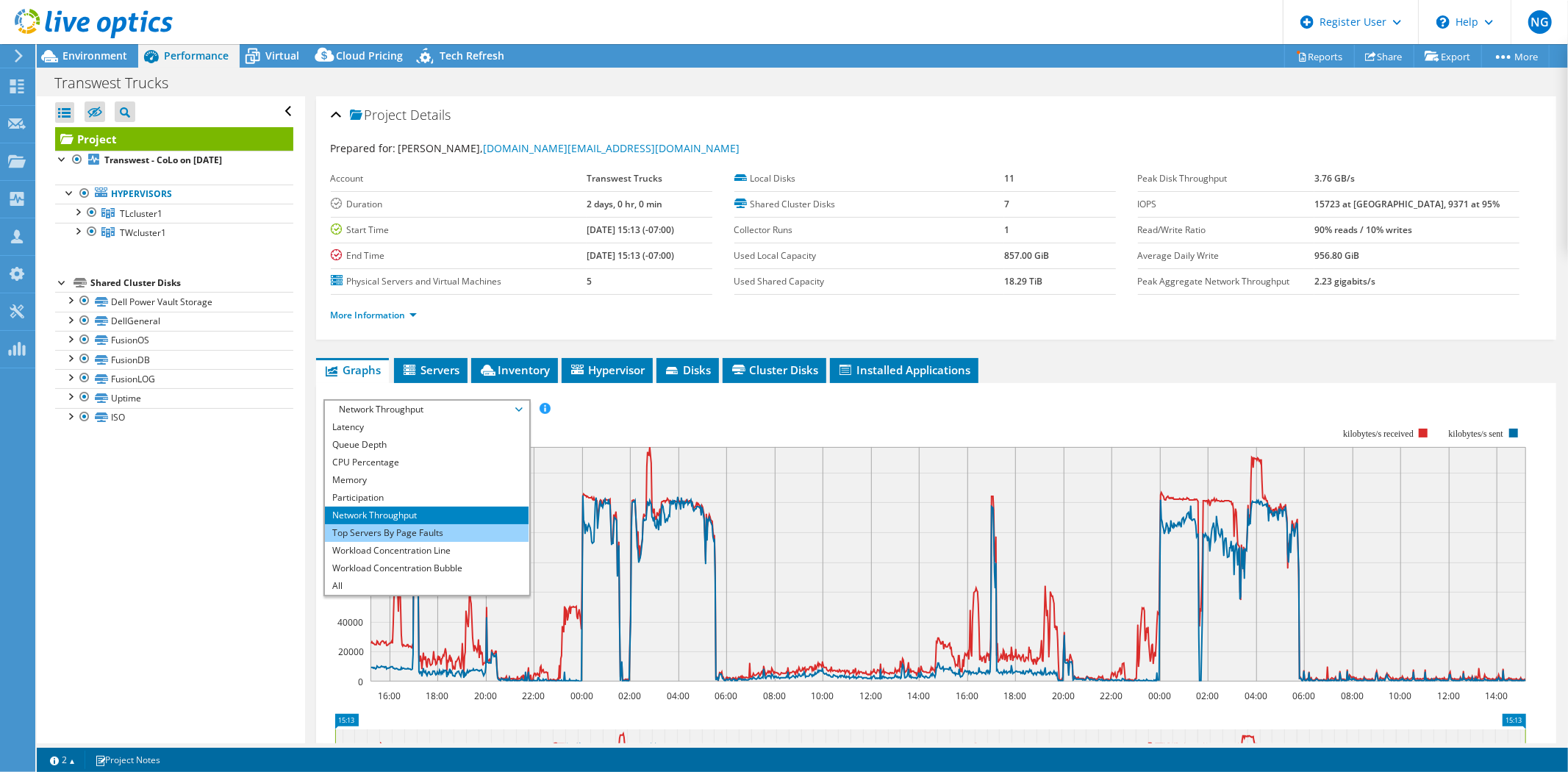
click at [446, 527] on li "Top Servers By Page Faults" at bounding box center [426, 533] width 203 height 18
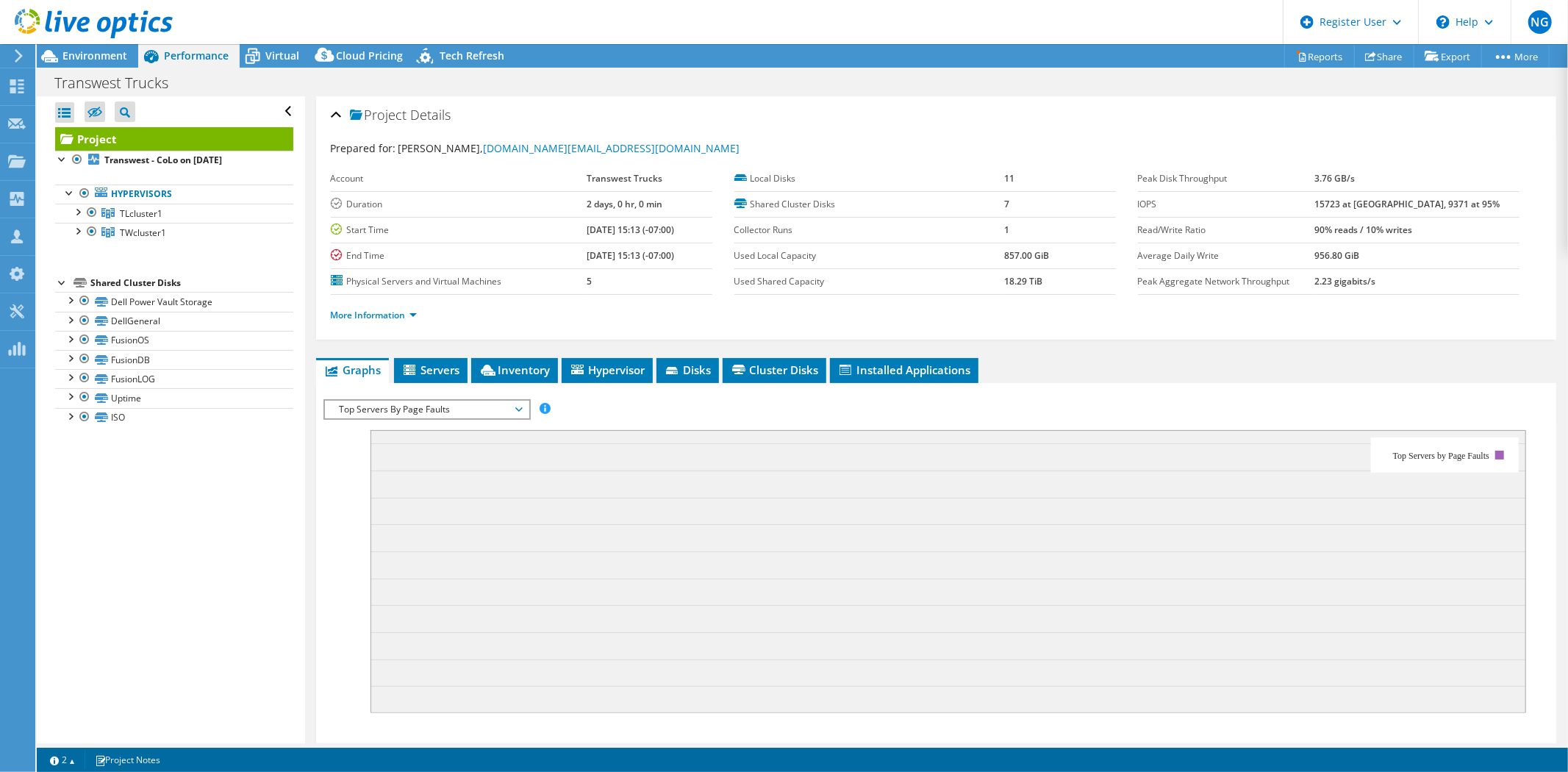
click at [454, 403] on span "Top Servers By Page Faults" at bounding box center [426, 410] width 189 height 18
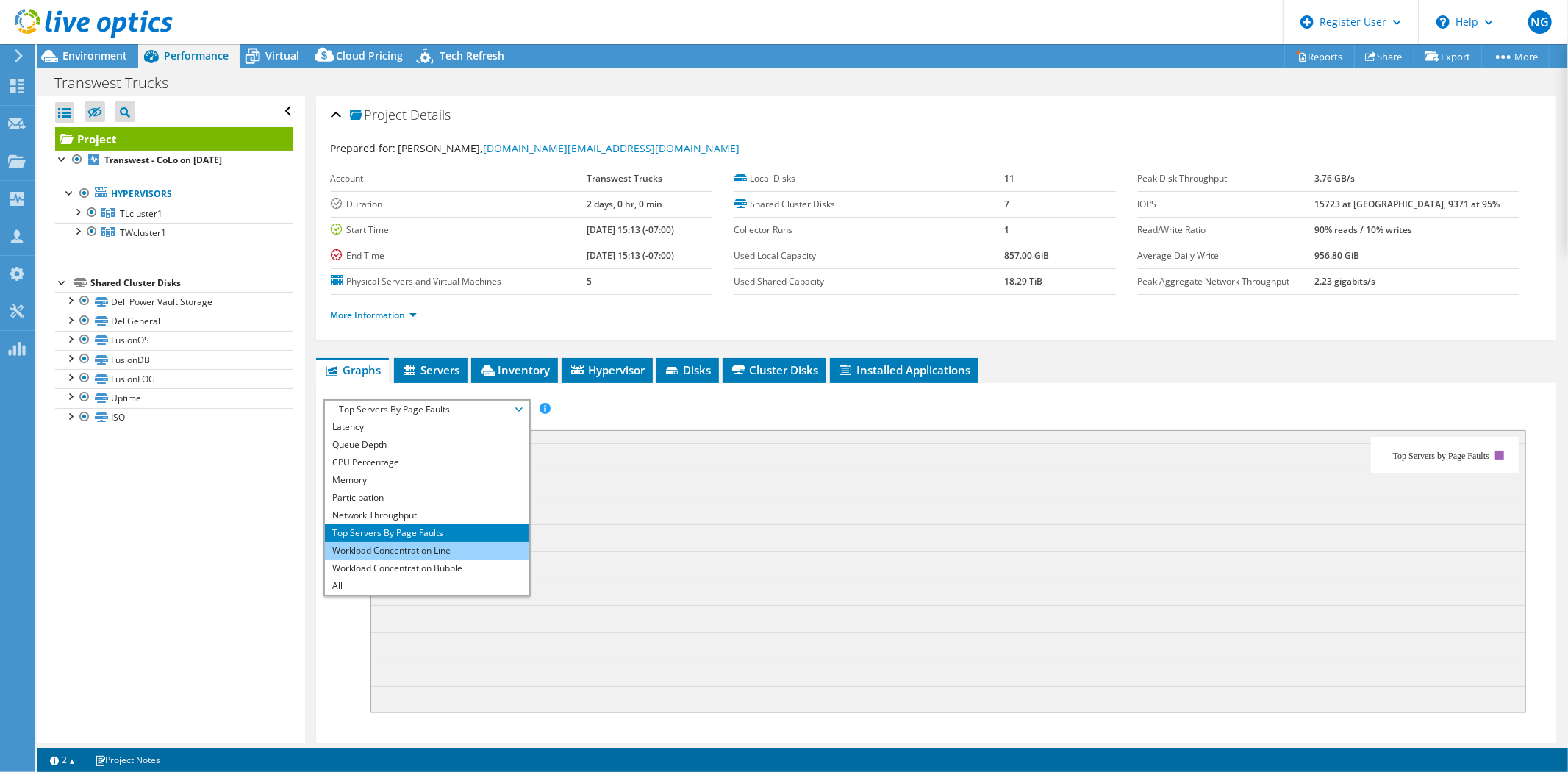
click at [420, 541] on li "Workload Concentration Line" at bounding box center [426, 551] width 203 height 18
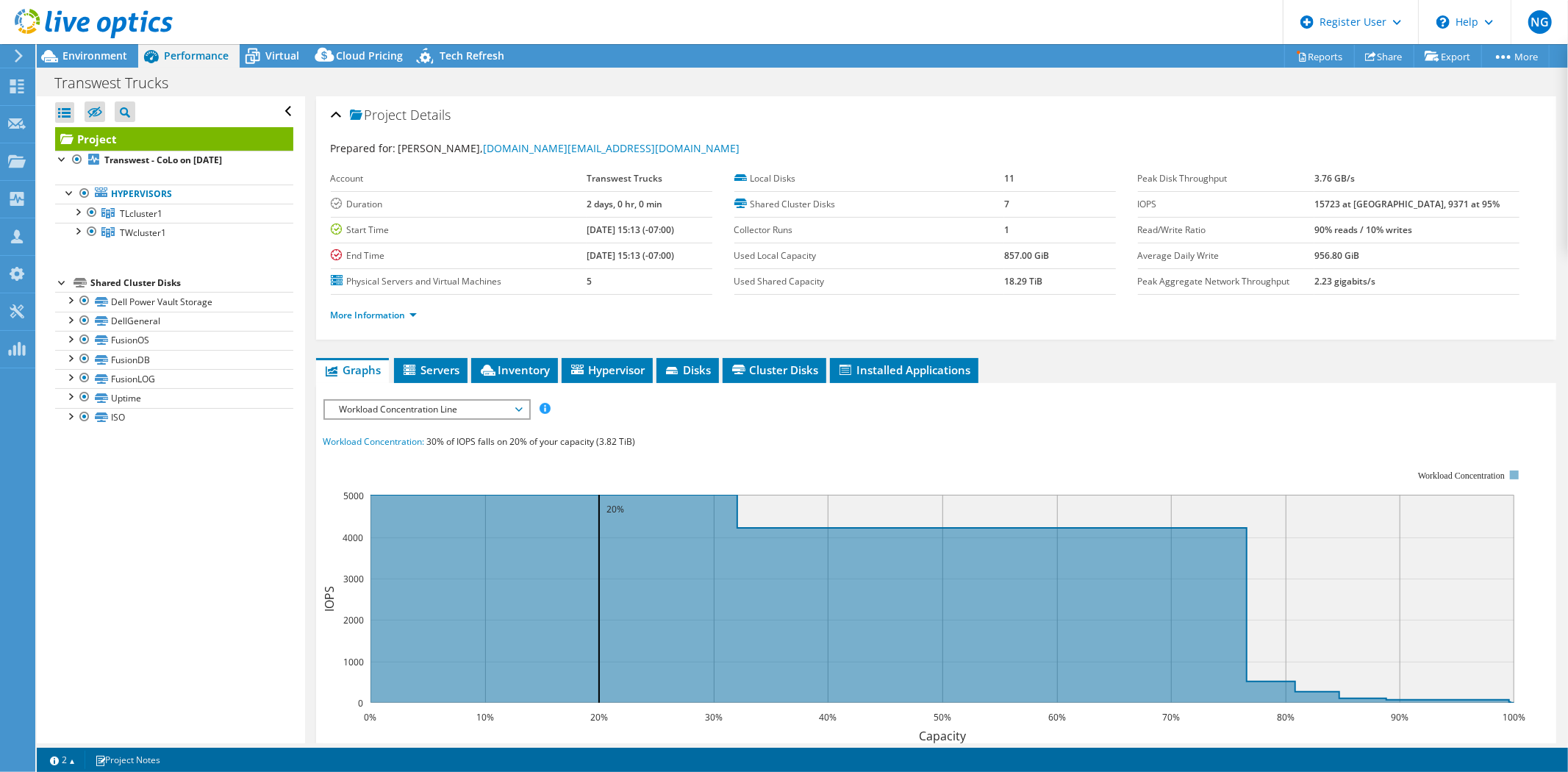
click at [434, 407] on span "Workload Concentration Line" at bounding box center [426, 410] width 189 height 18
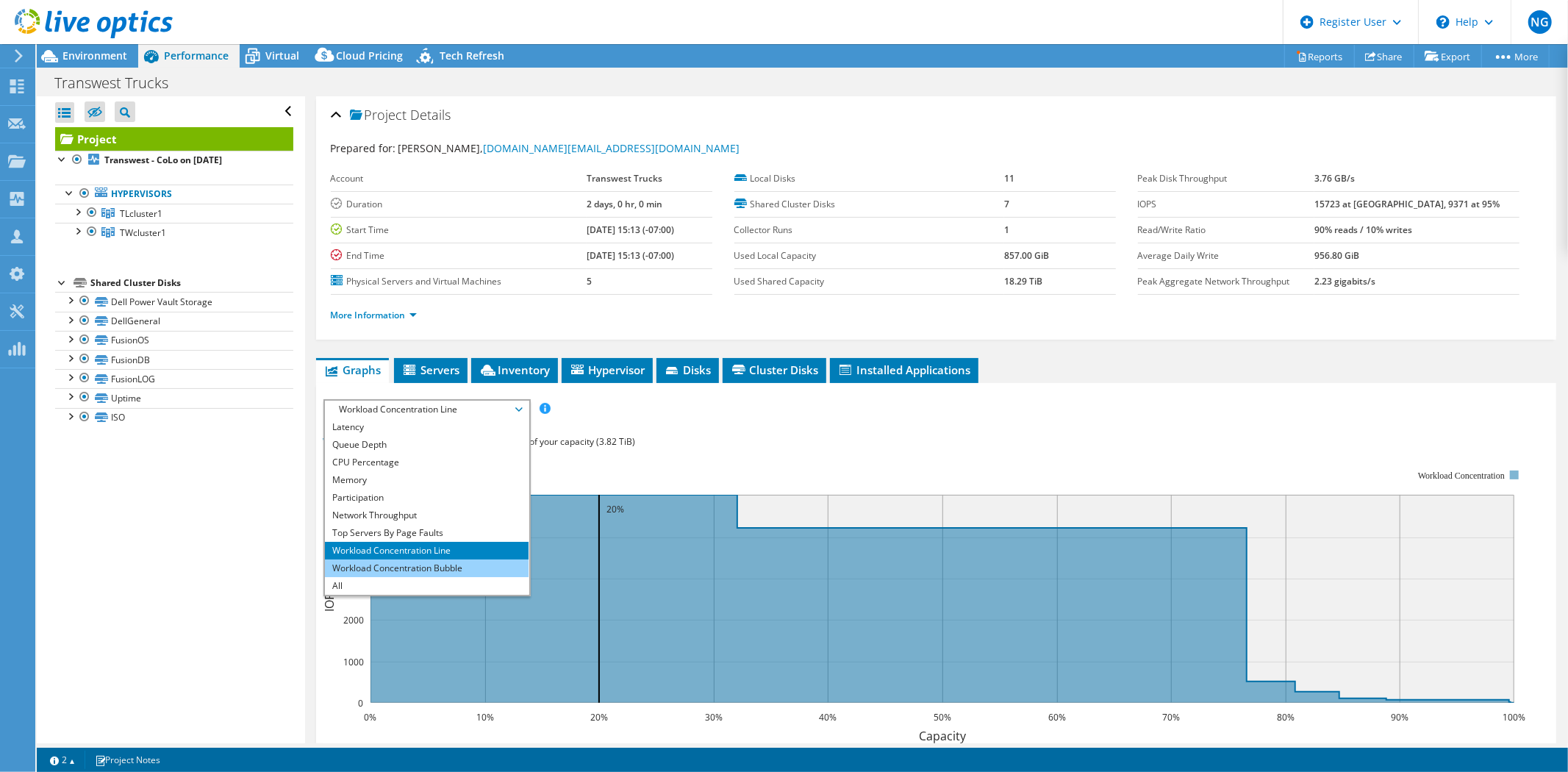
click at [391, 562] on li "Workload Concentration Bubble" at bounding box center [426, 569] width 203 height 18
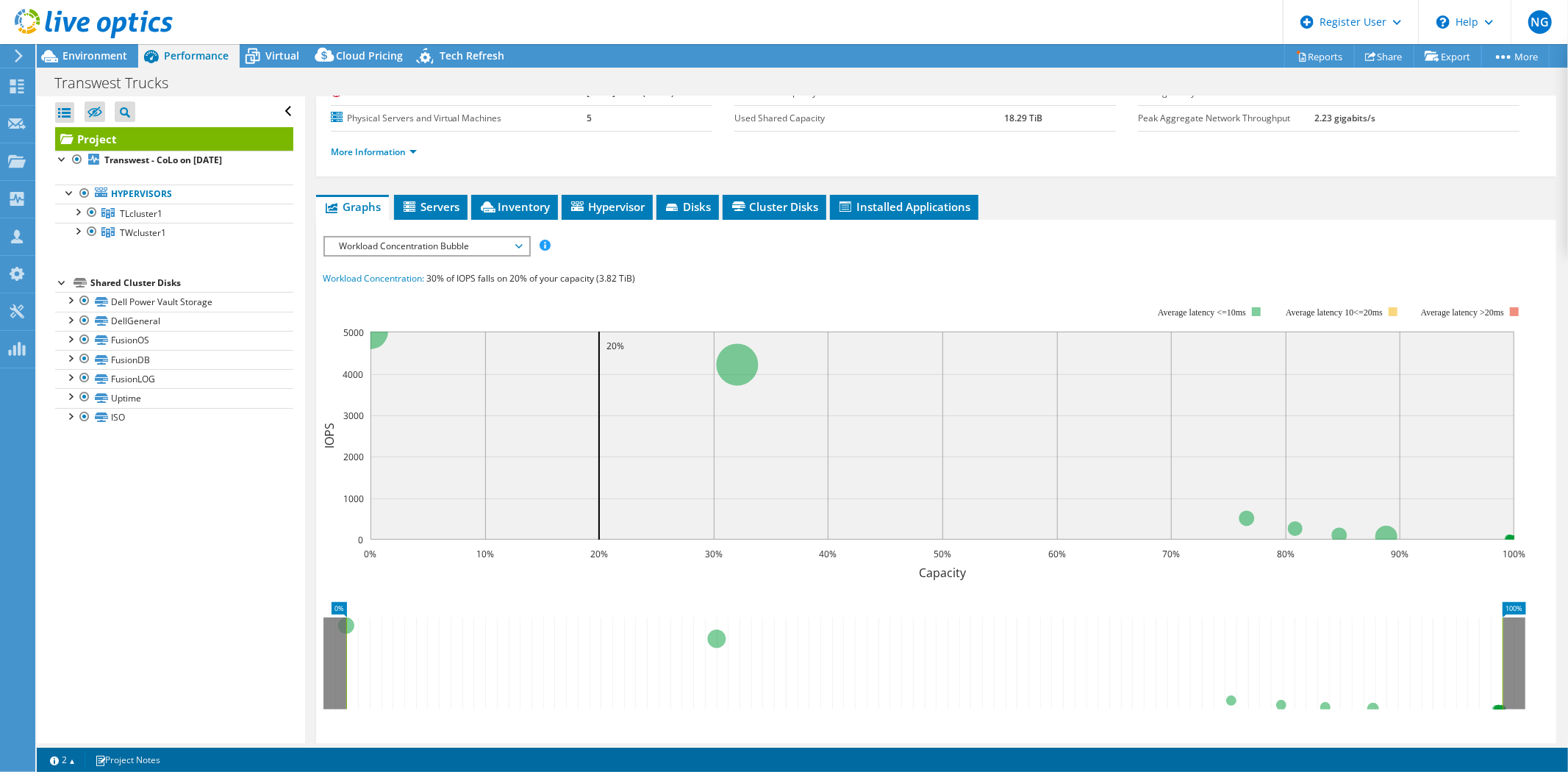
scroll to position [81, 0]
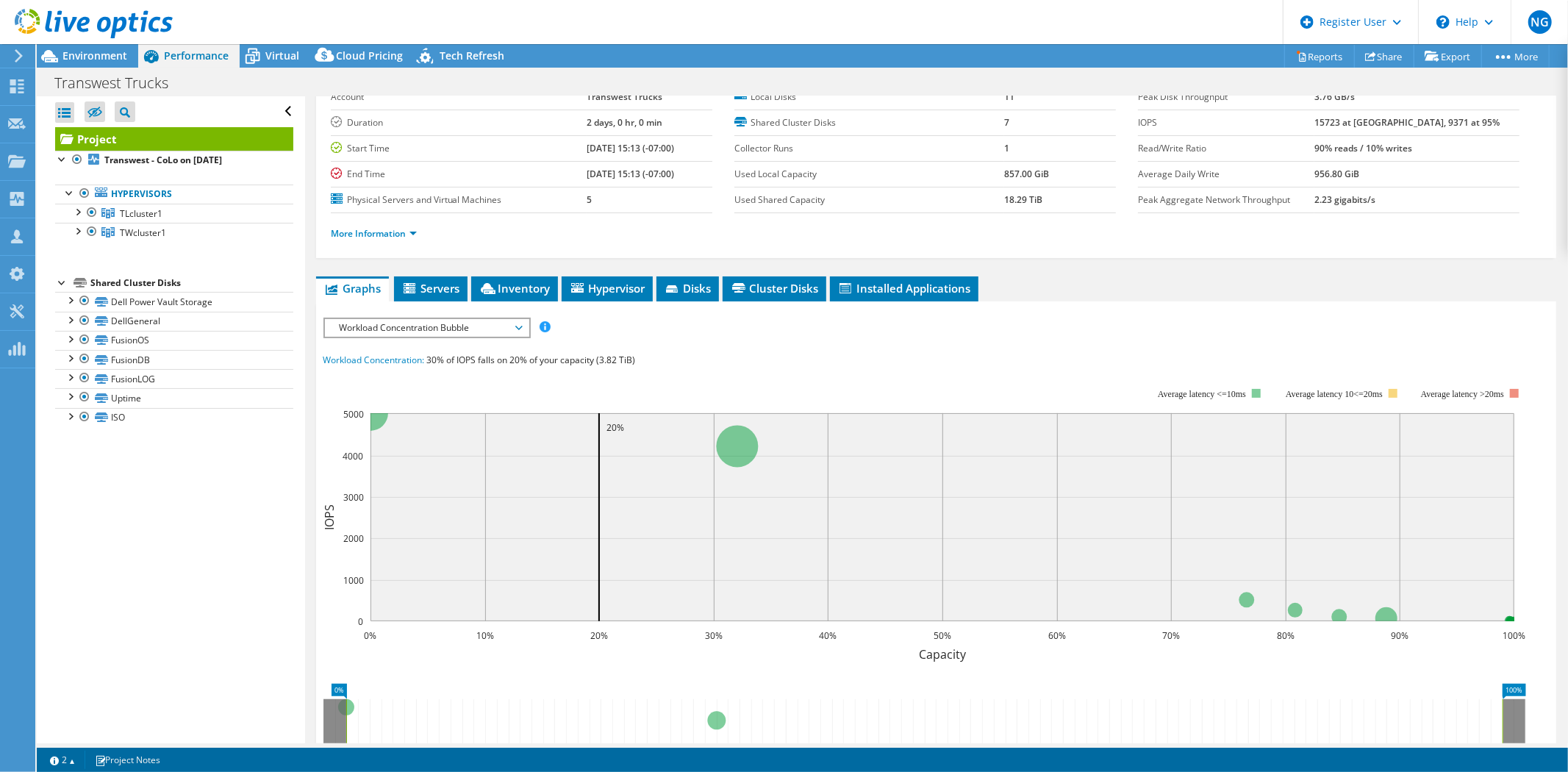
click at [454, 328] on span "Workload Concentration Bubble" at bounding box center [426, 328] width 189 height 18
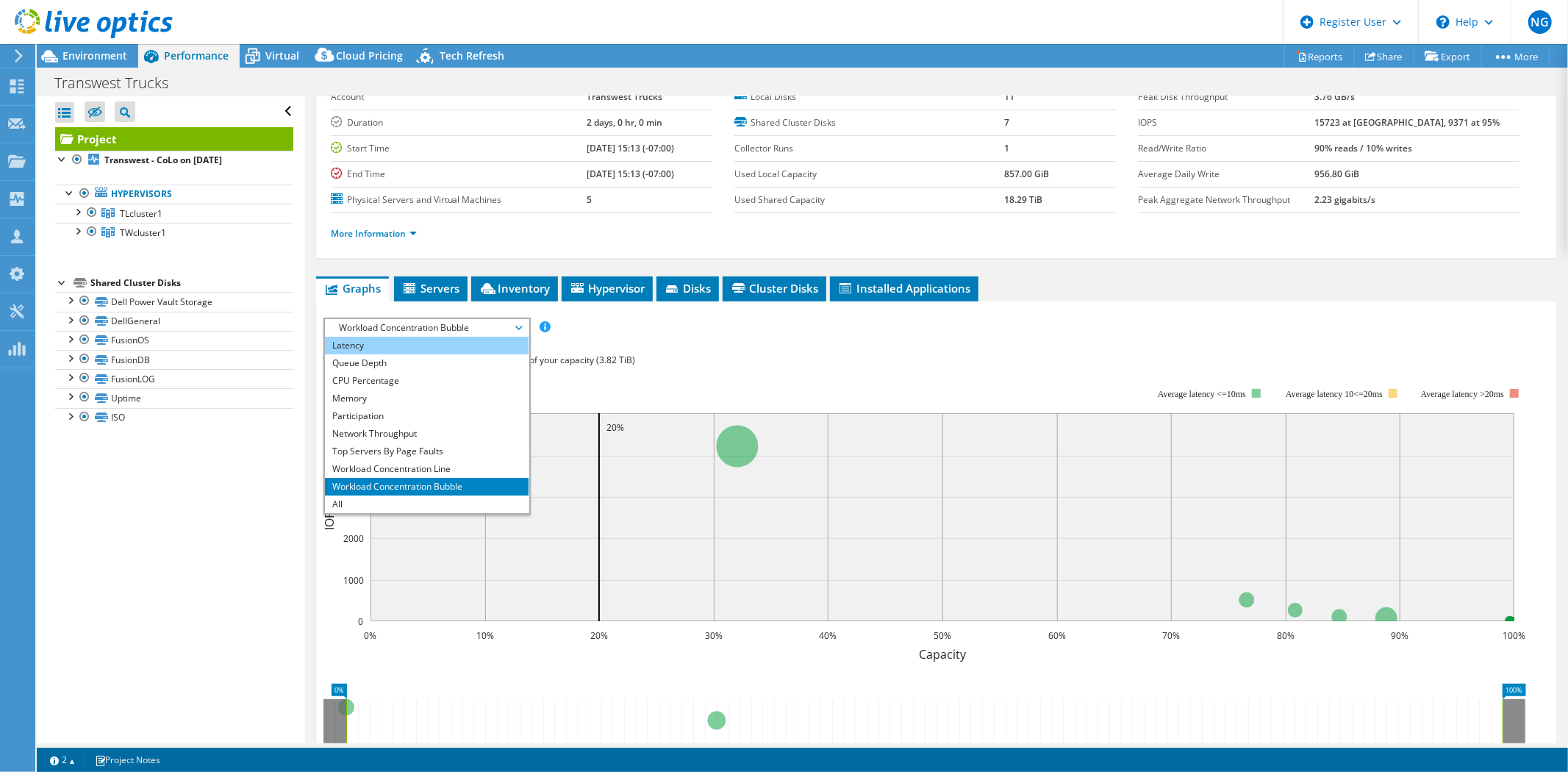
click at [415, 340] on li "Latency" at bounding box center [426, 345] width 203 height 18
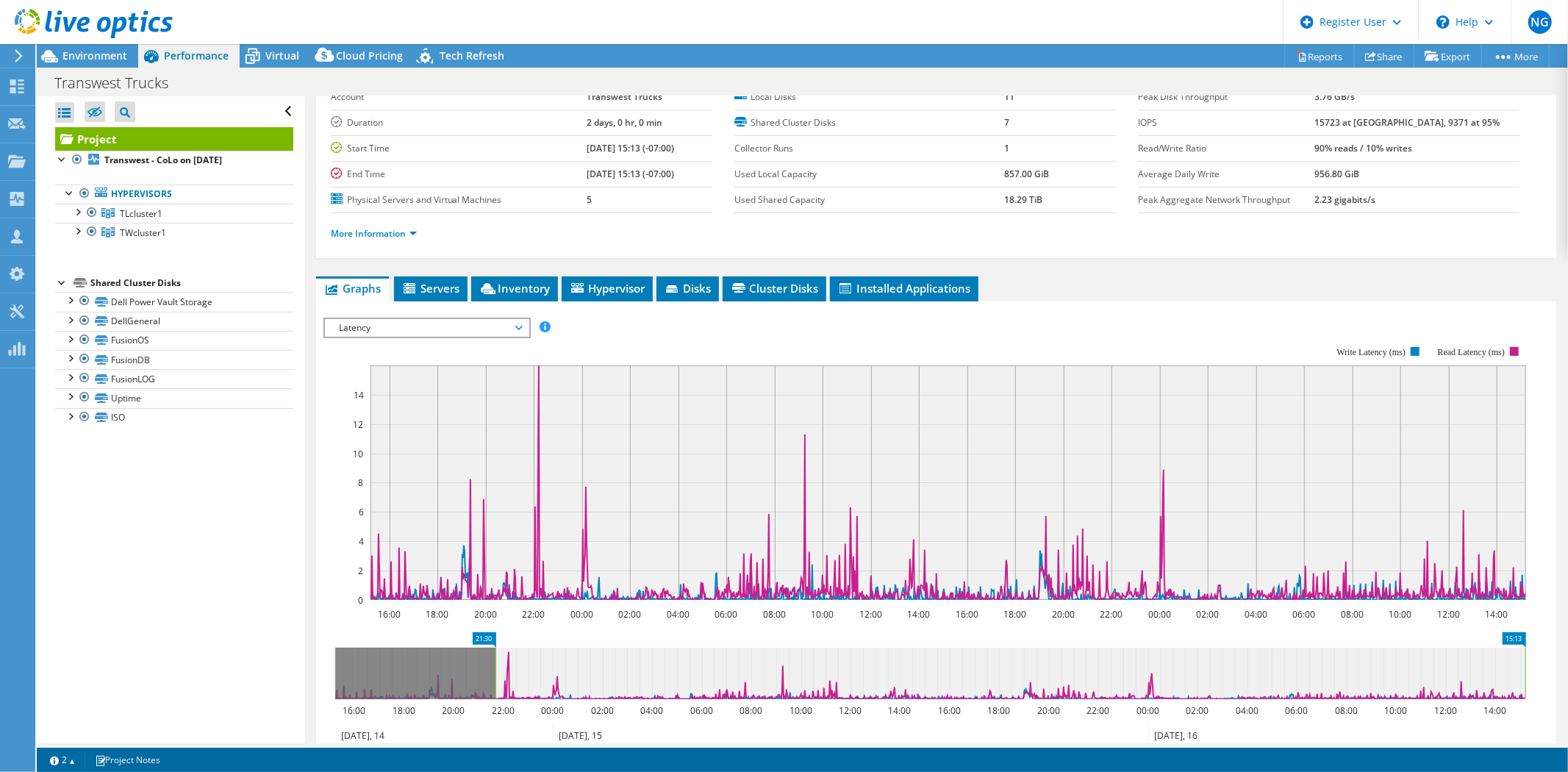
drag, startPoint x: 334, startPoint y: 669, endPoint x: 496, endPoint y: 673, distance: 162.0
click at [496, 673] on rect at bounding box center [496, 673] width 6 height 52
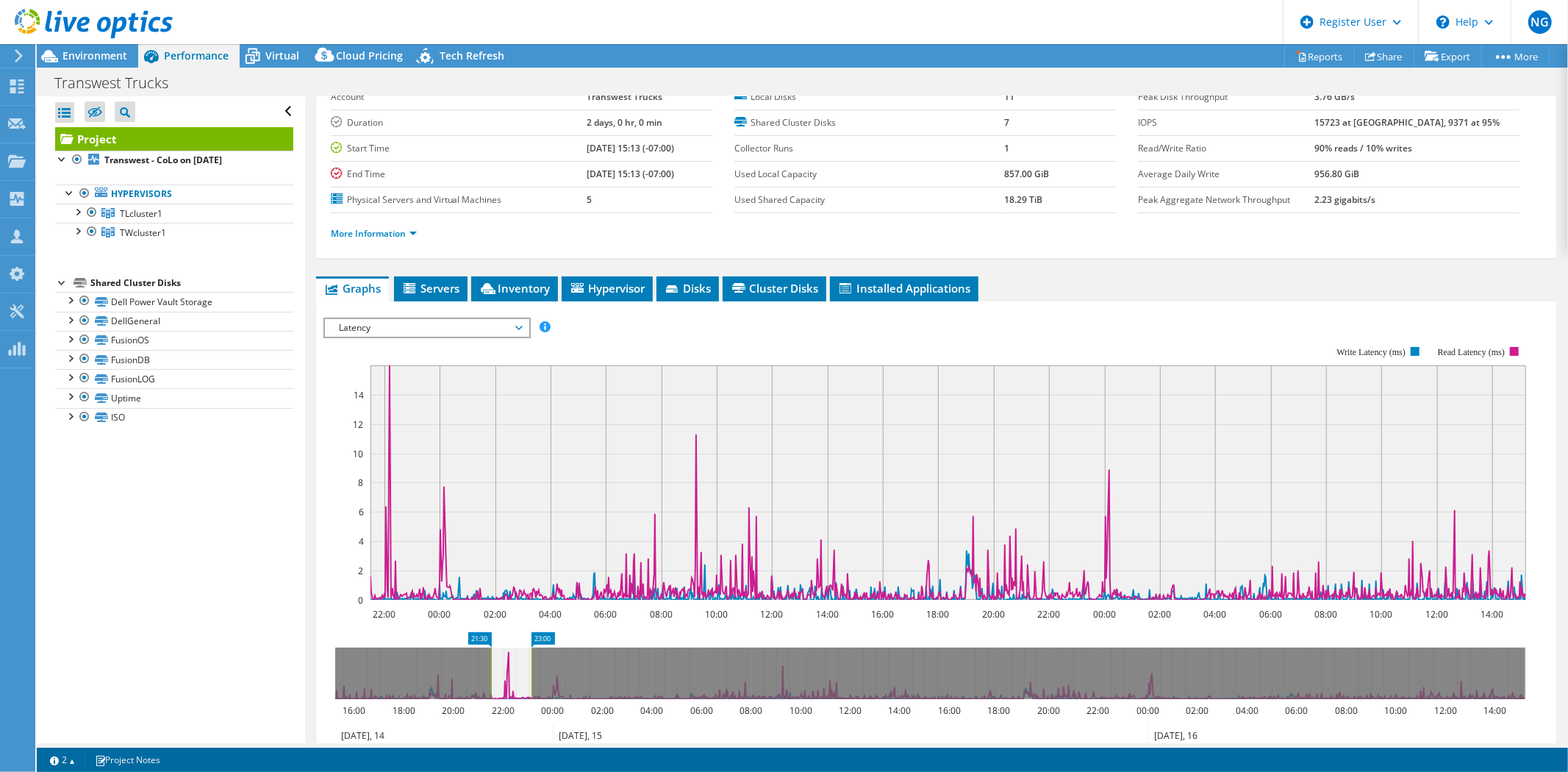
drag, startPoint x: 1524, startPoint y: 660, endPoint x: 526, endPoint y: 674, distance: 998.1
click at [529, 674] on rect at bounding box center [532, 673] width 6 height 52
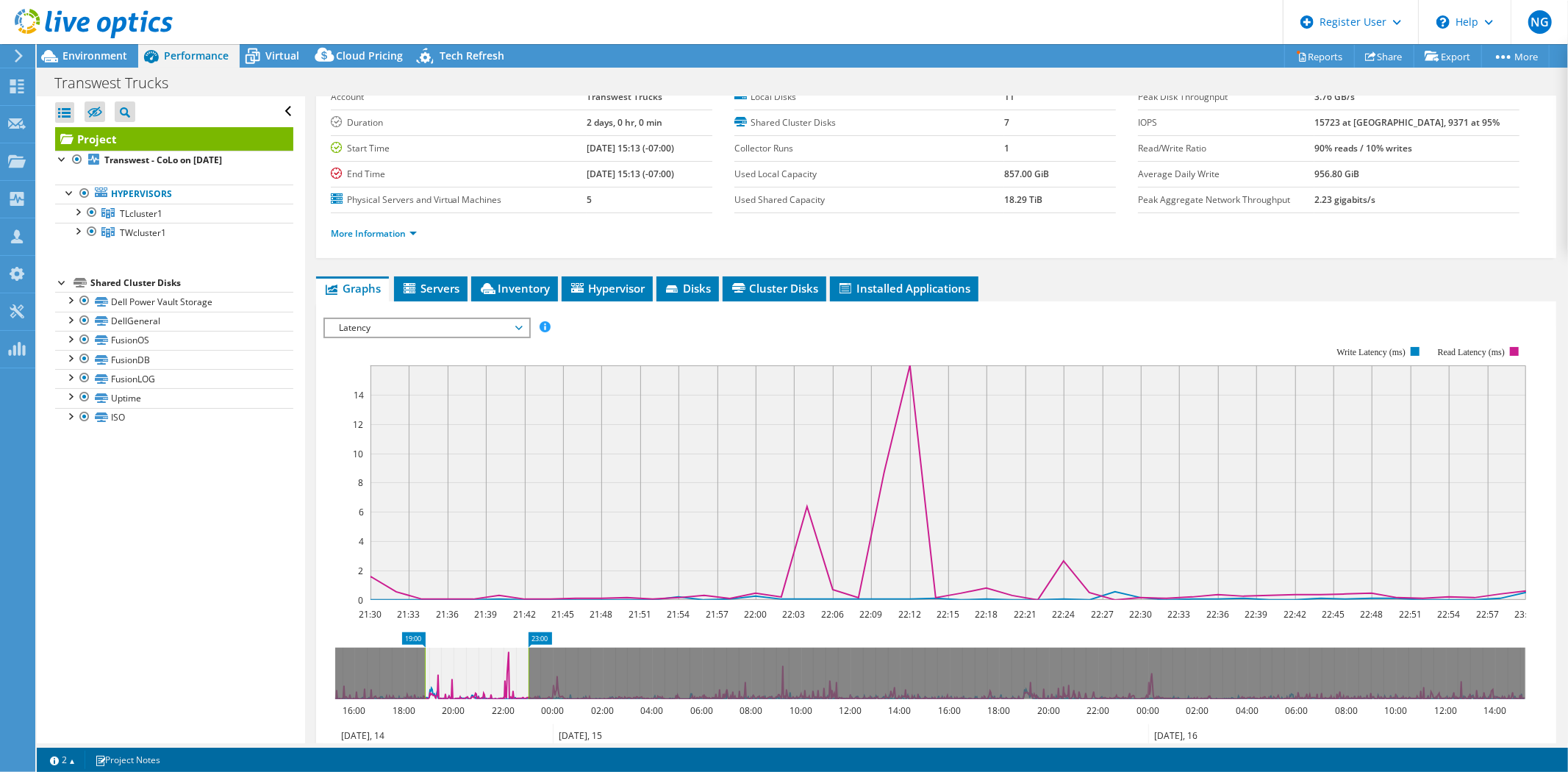
drag, startPoint x: 490, startPoint y: 677, endPoint x: 424, endPoint y: 681, distance: 66.1
click at [424, 681] on rect at bounding box center [425, 673] width 6 height 52
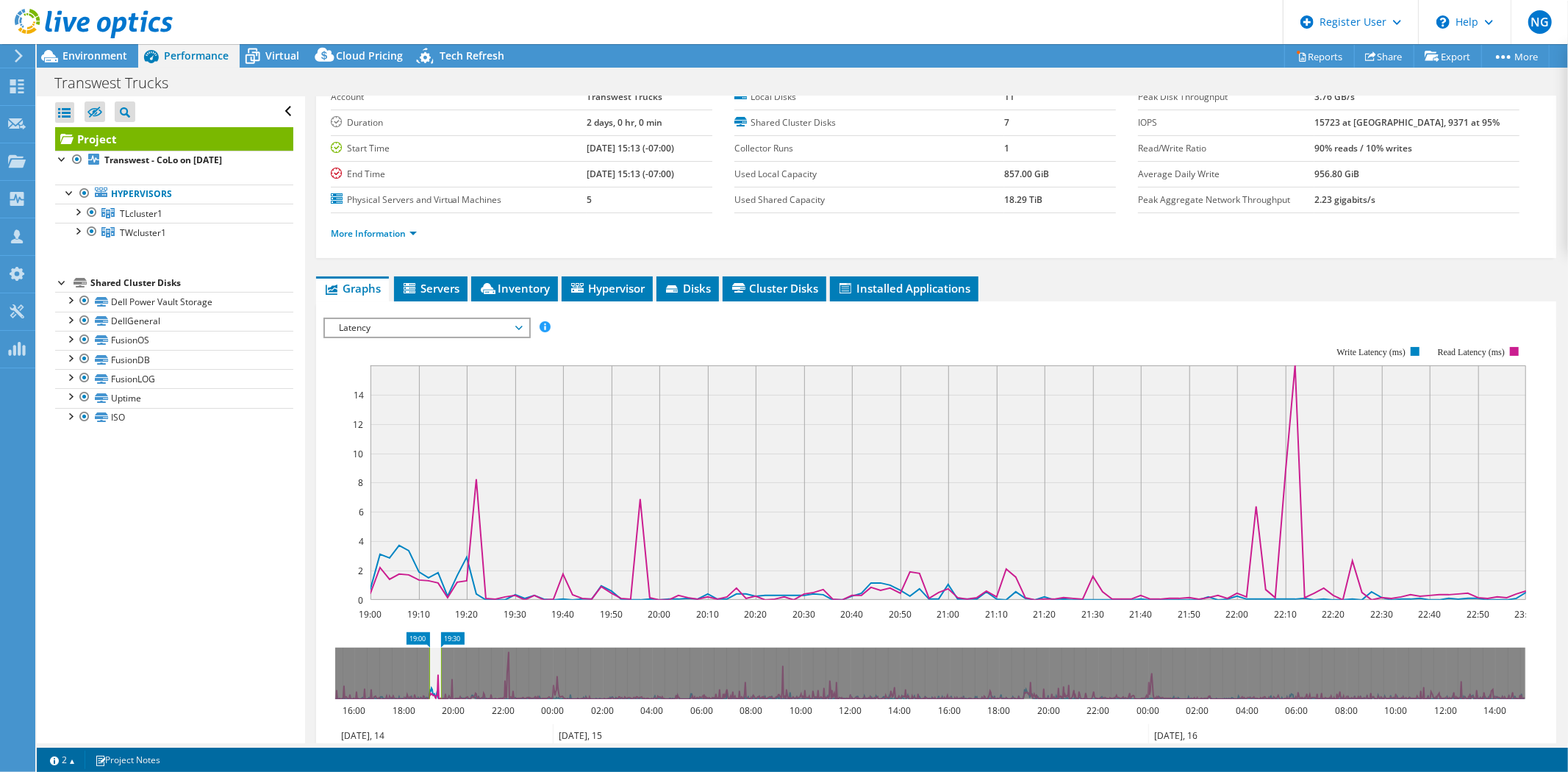
drag, startPoint x: 529, startPoint y: 659, endPoint x: 446, endPoint y: 672, distance: 84.0
click at [444, 672] on rect at bounding box center [441, 673] width 6 height 52
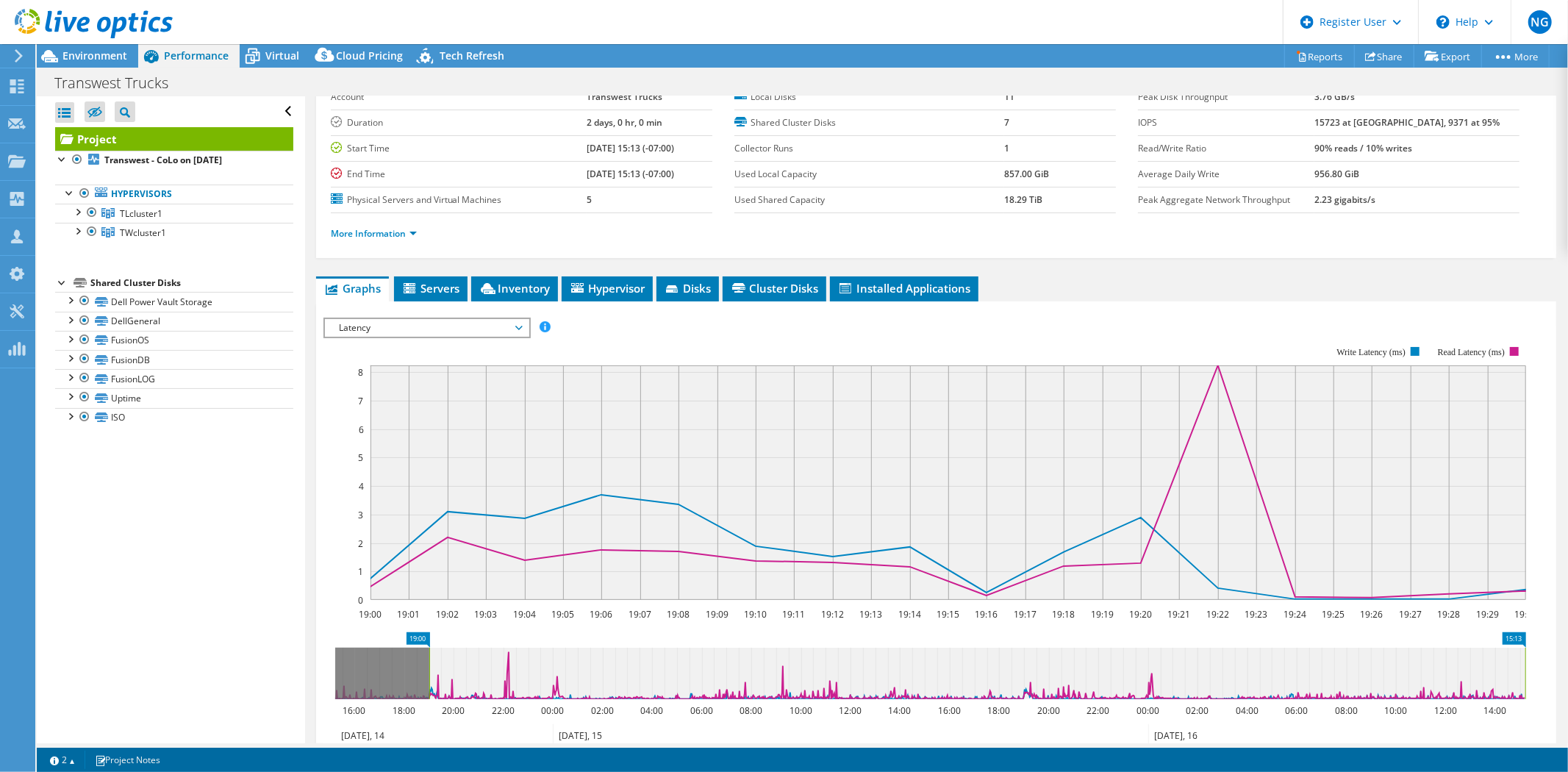
drag, startPoint x: 441, startPoint y: 659, endPoint x: 1567, endPoint y: 656, distance: 1126.0
click at [1567, 656] on article "Project Details Prepared for: [PERSON_NAME], [DOMAIN_NAME][EMAIL_ADDRESS][DOMAI…" at bounding box center [936, 419] width 1263 height 646
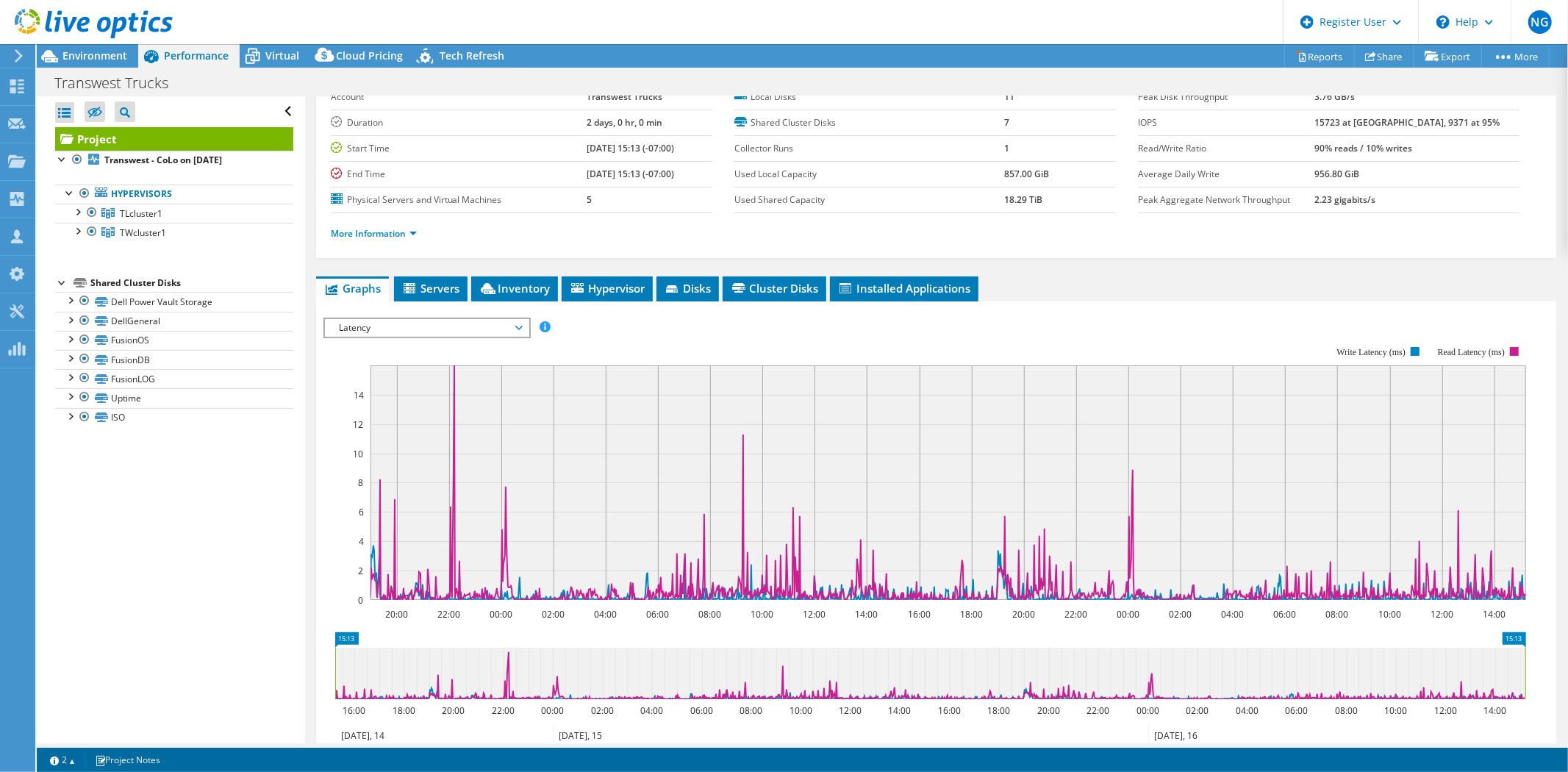
drag, startPoint x: 430, startPoint y: 666, endPoint x: 259, endPoint y: 665, distance: 171.0
click at [259, 665] on div "Open All Close All Hide Excluded Nodes Project Tree Filter" at bounding box center [802, 419] width 1531 height 646
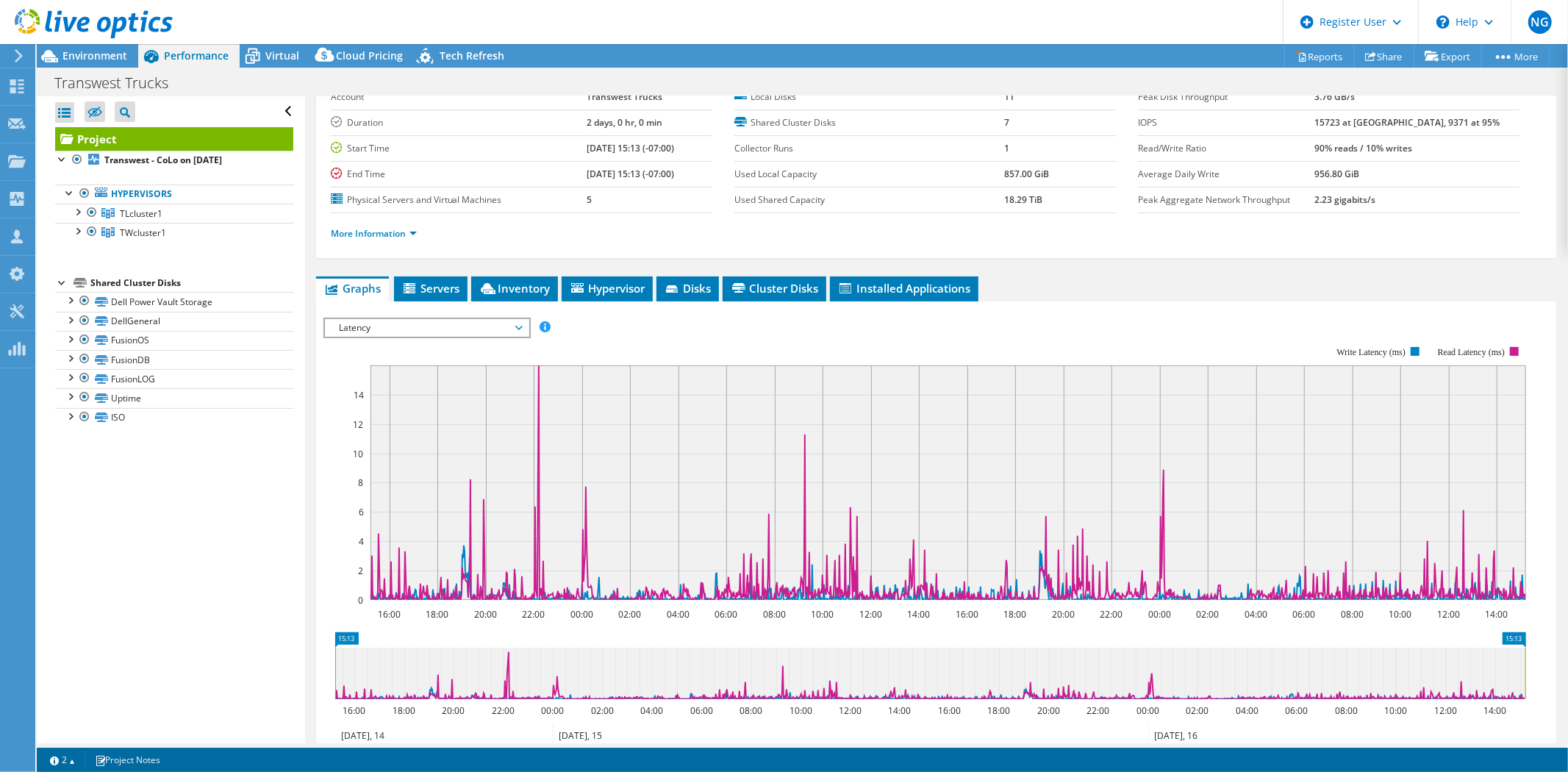
click at [454, 319] on span "Latency" at bounding box center [426, 328] width 189 height 18
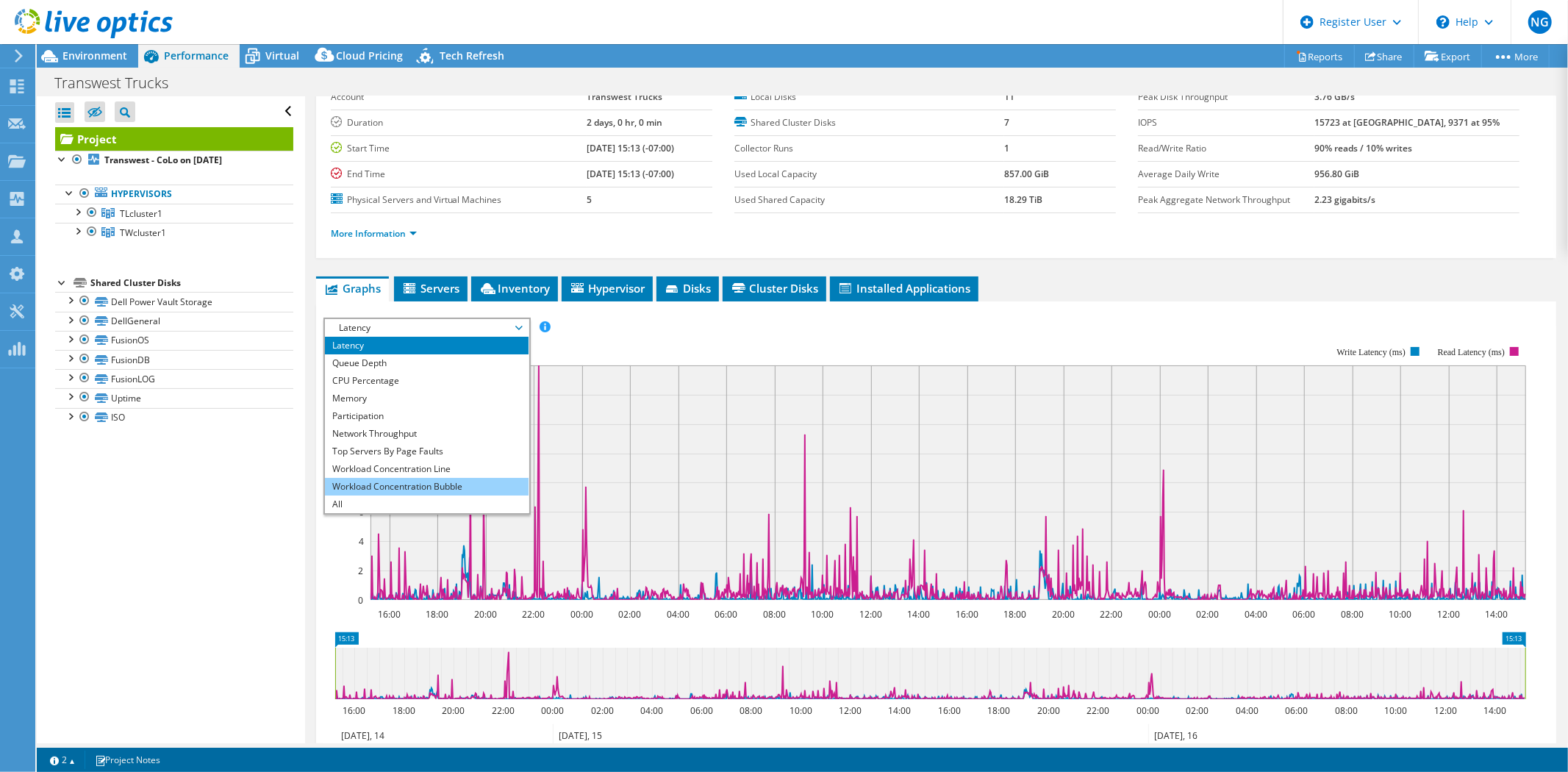
click at [399, 483] on li "Workload Concentration Bubble" at bounding box center [426, 486] width 203 height 18
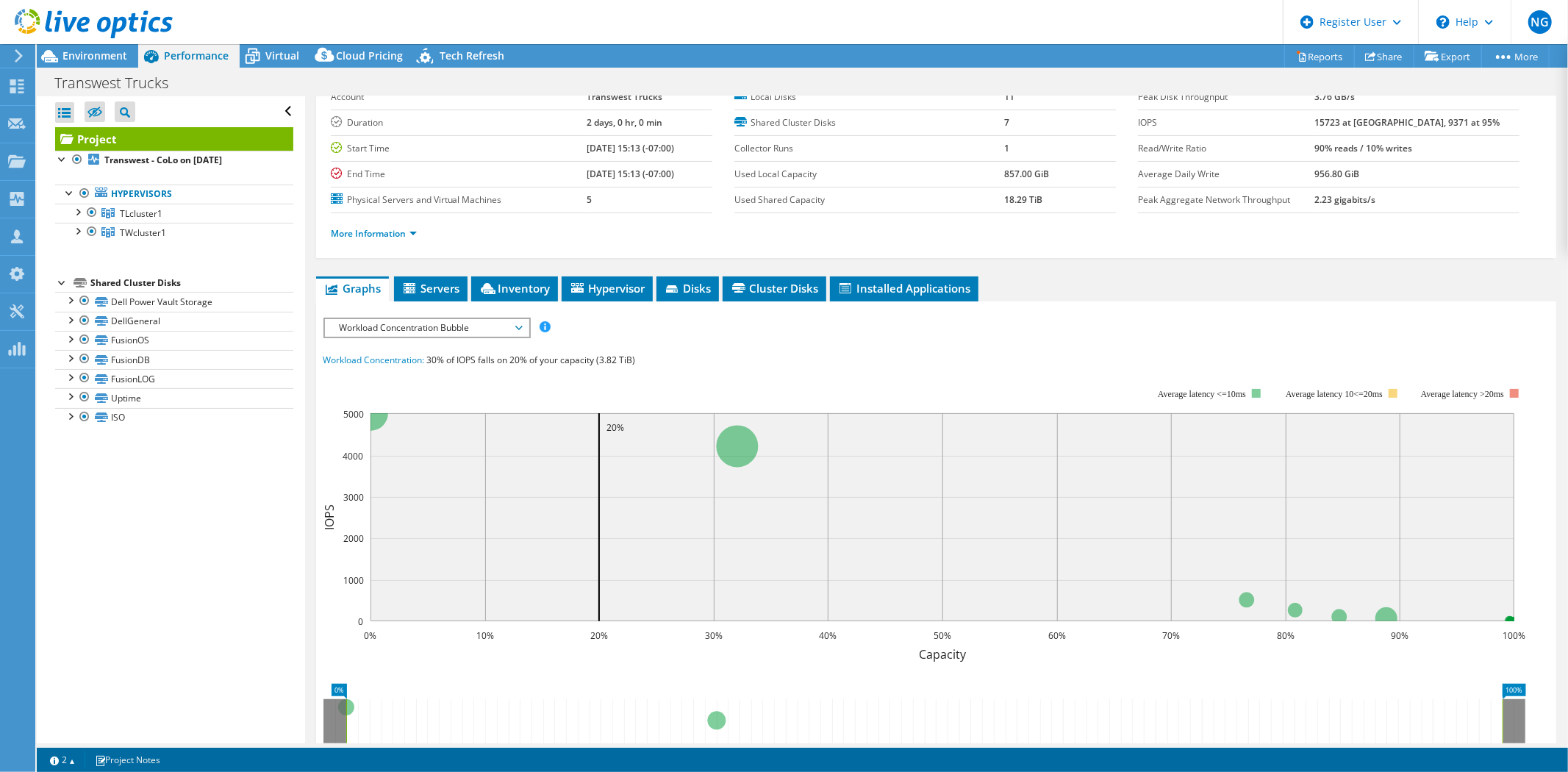
click at [468, 325] on span "Workload Concentration Bubble" at bounding box center [426, 328] width 189 height 18
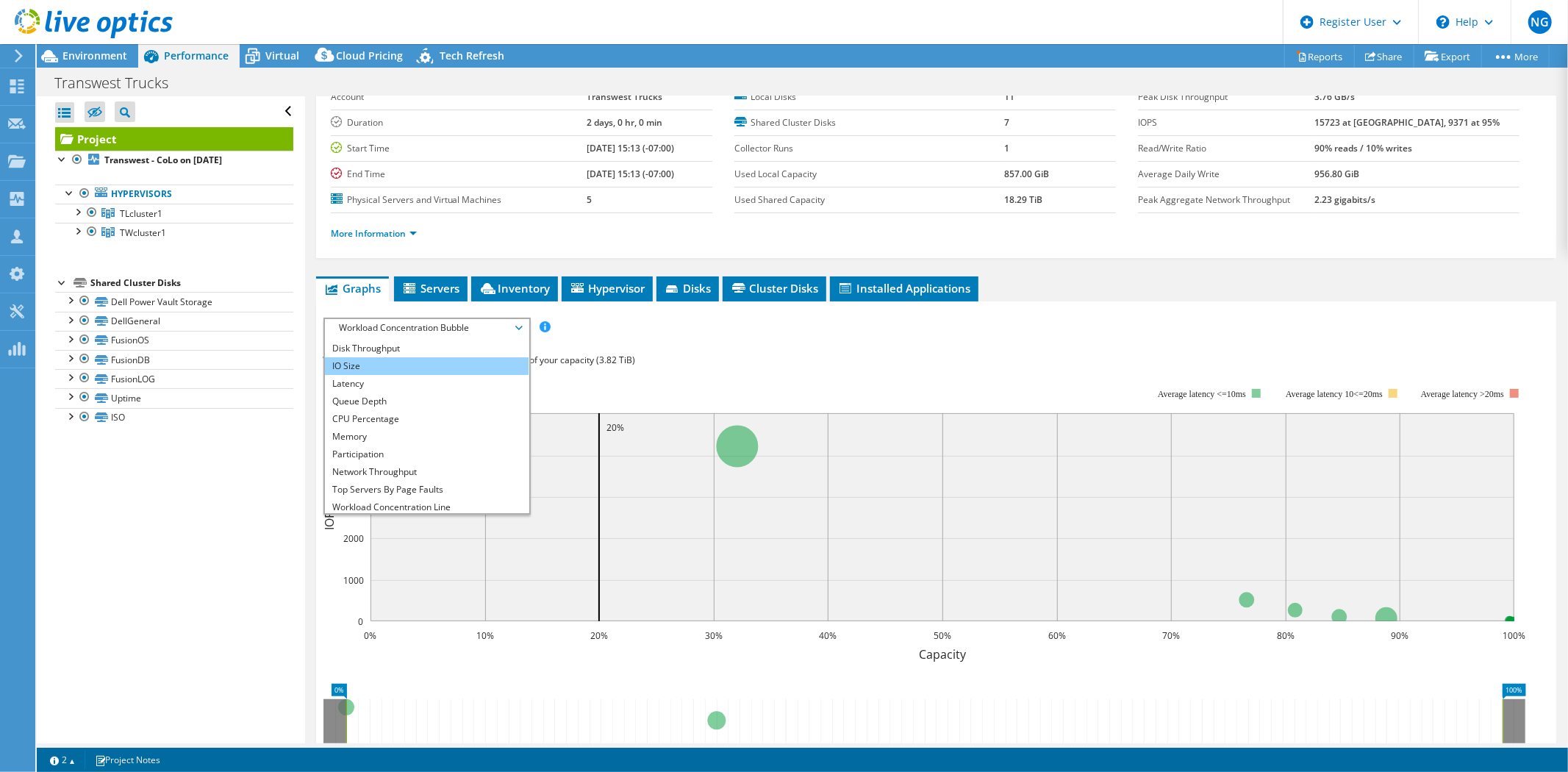
scroll to position [0, 0]
click at [375, 399] on li "Latency" at bounding box center [426, 399] width 203 height 18
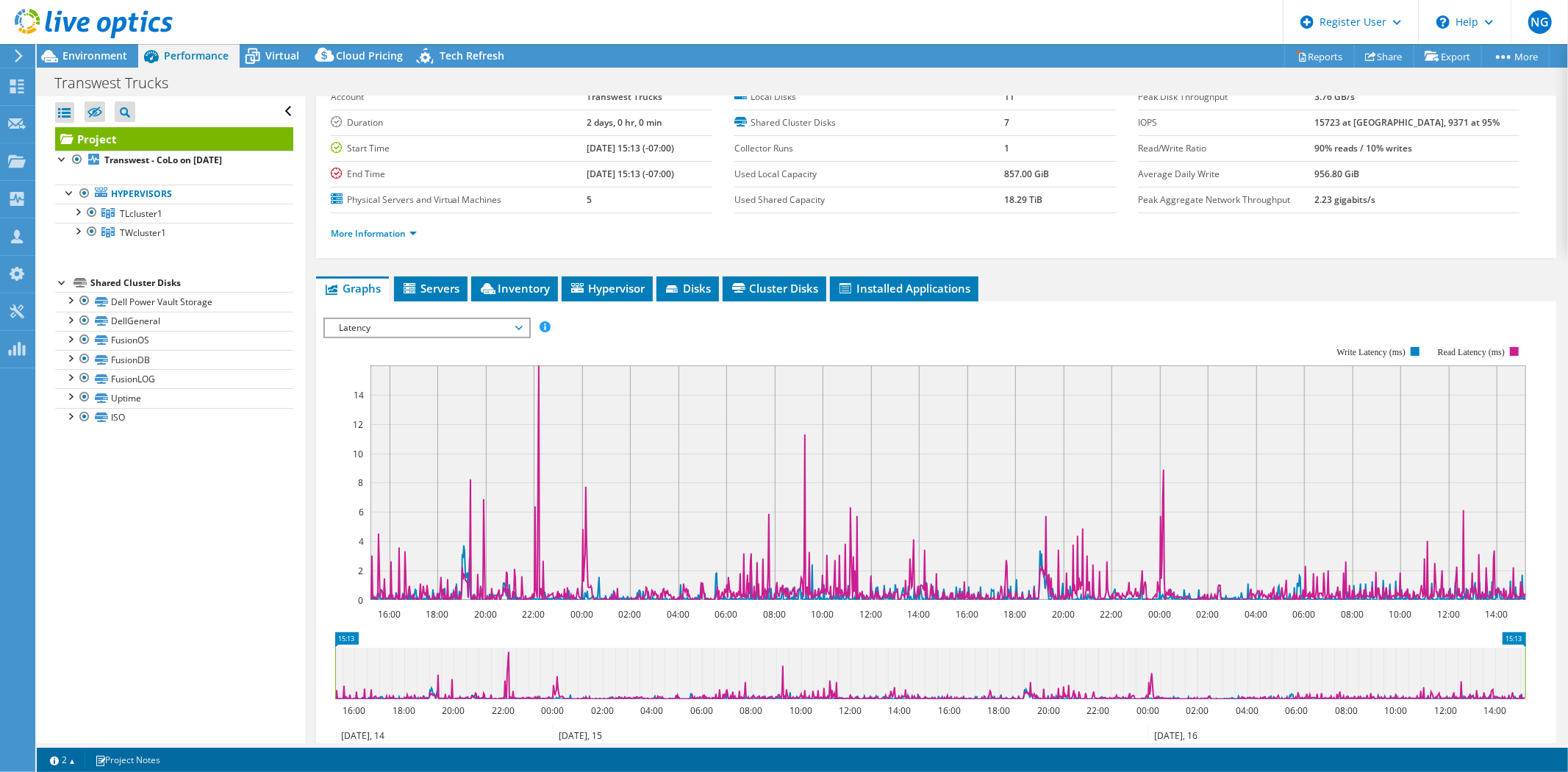
click at [371, 324] on span "Latency" at bounding box center [426, 328] width 189 height 18
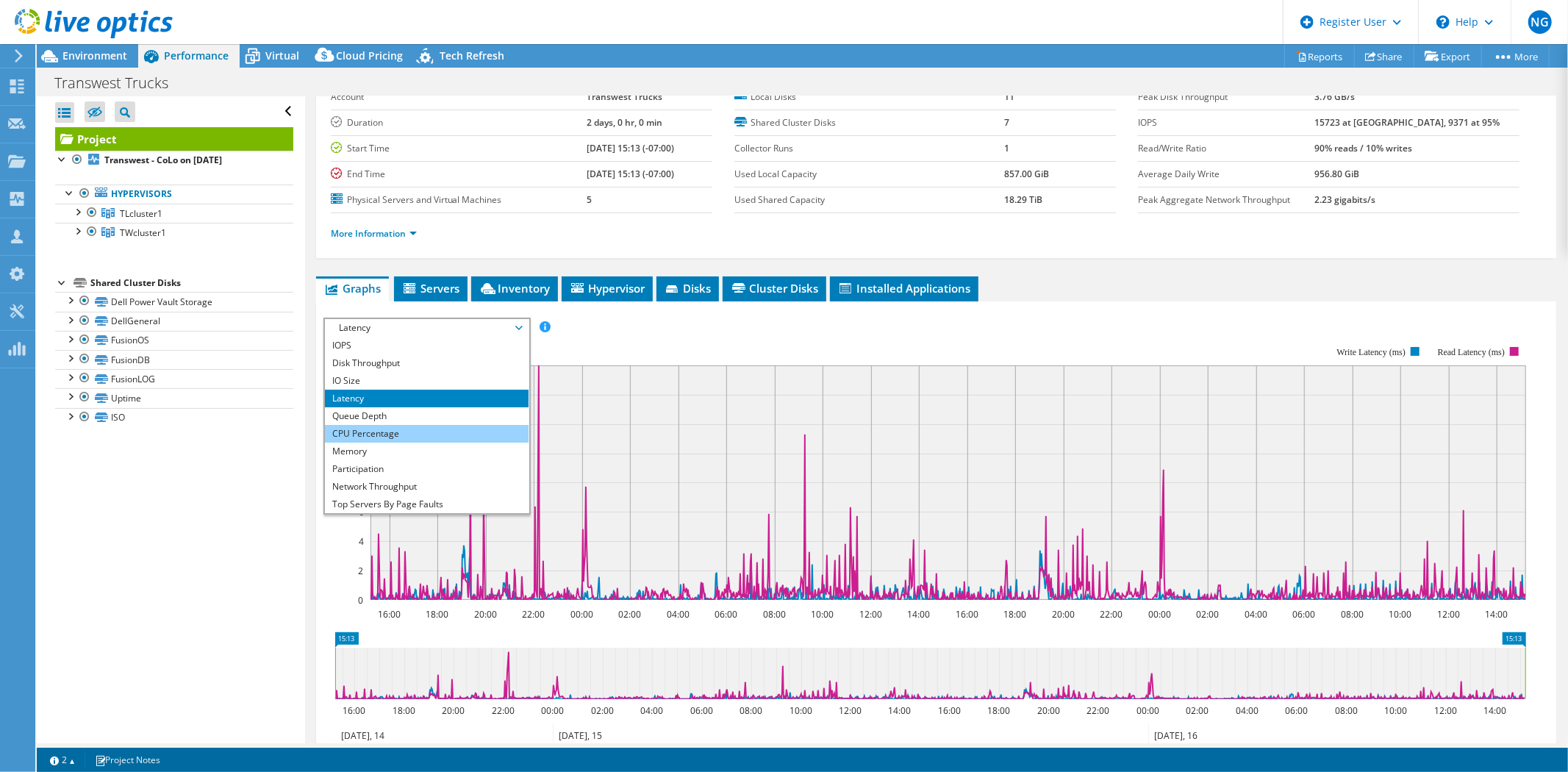
click at [415, 429] on li "CPU Percentage" at bounding box center [426, 434] width 203 height 18
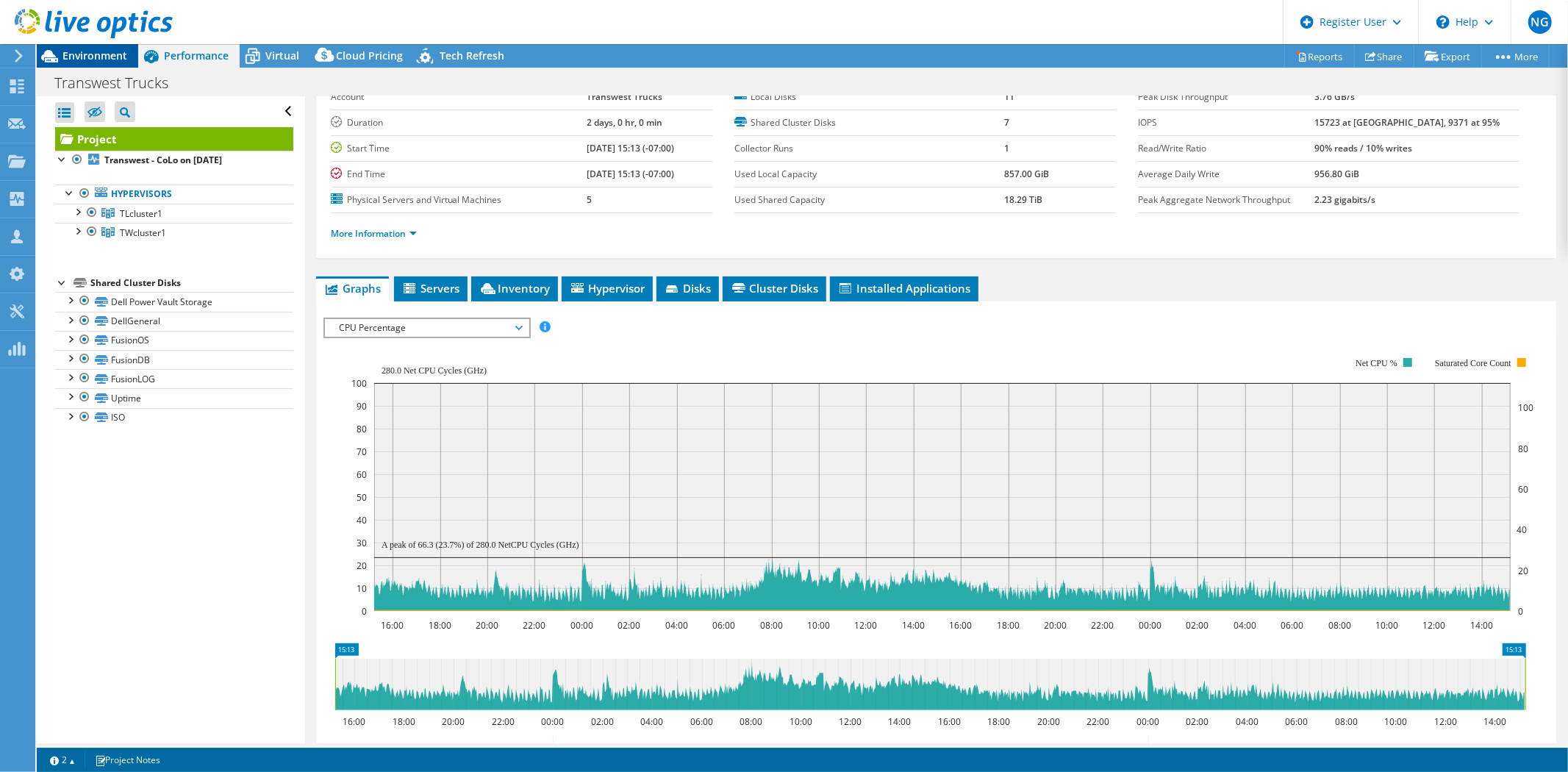
click at [97, 57] on span "Environment" at bounding box center [95, 55] width 65 height 14
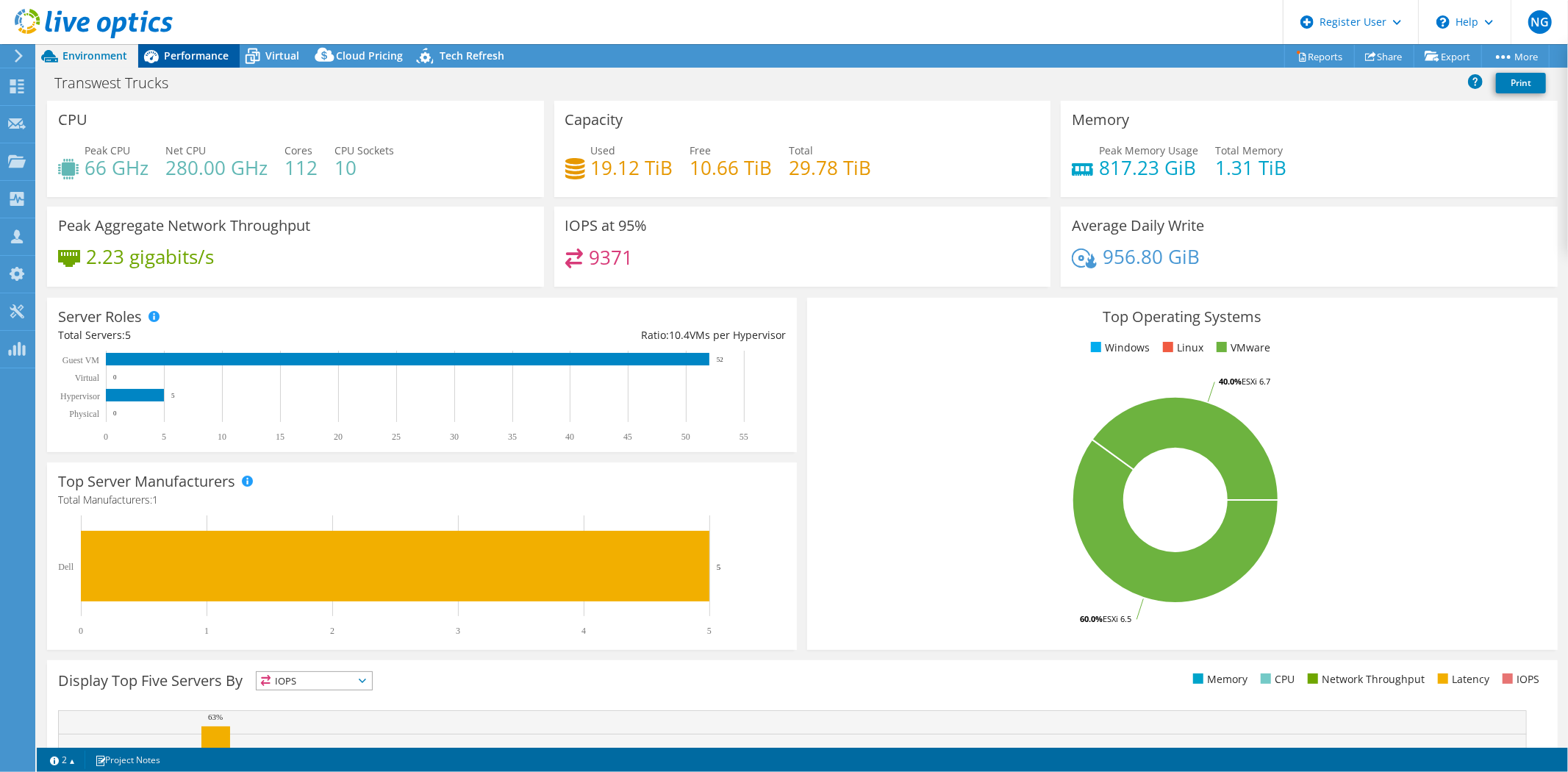
click at [194, 45] on div "Performance" at bounding box center [189, 56] width 101 height 24
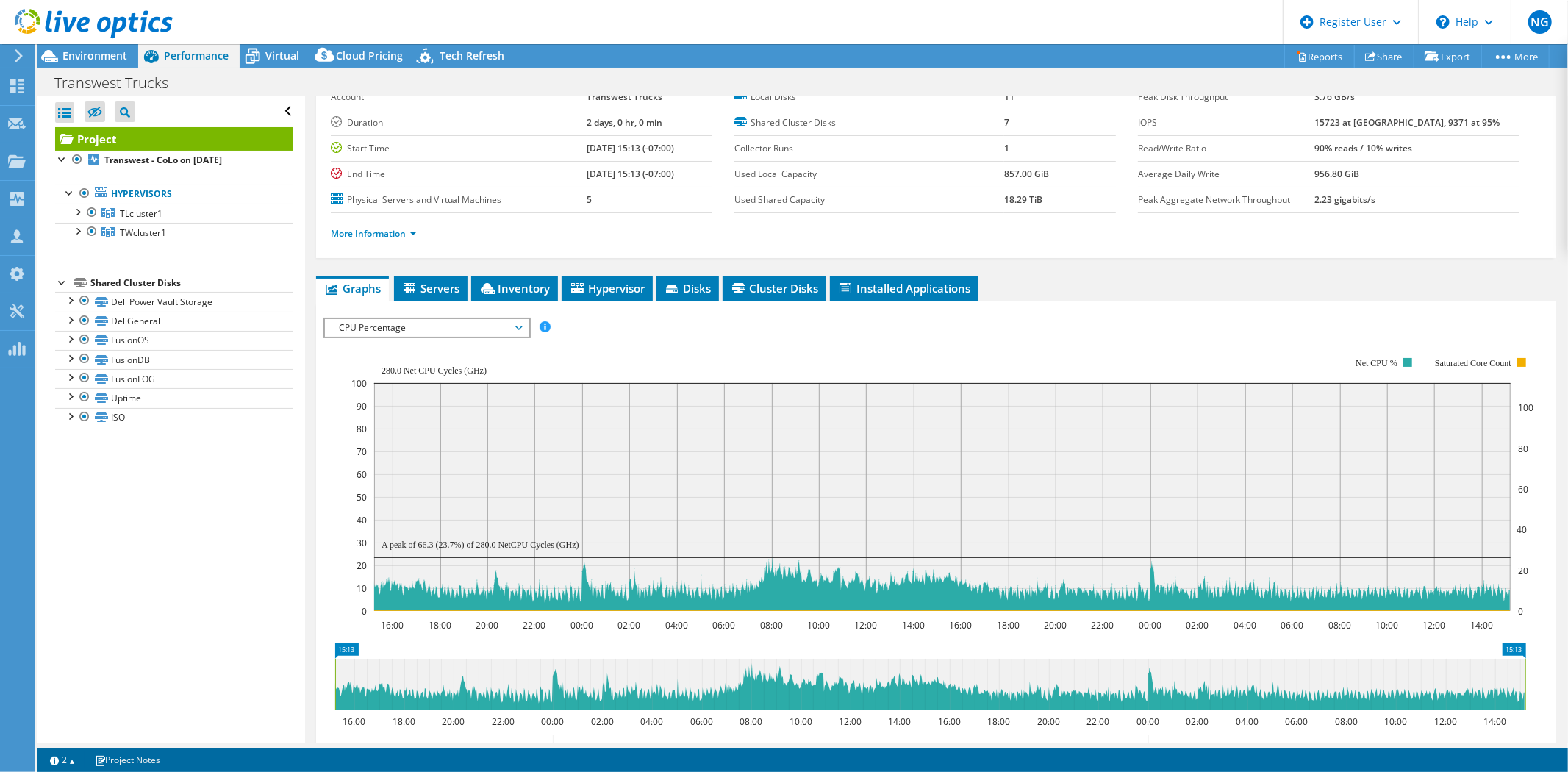
click at [427, 320] on span "CPU Percentage" at bounding box center [426, 328] width 189 height 18
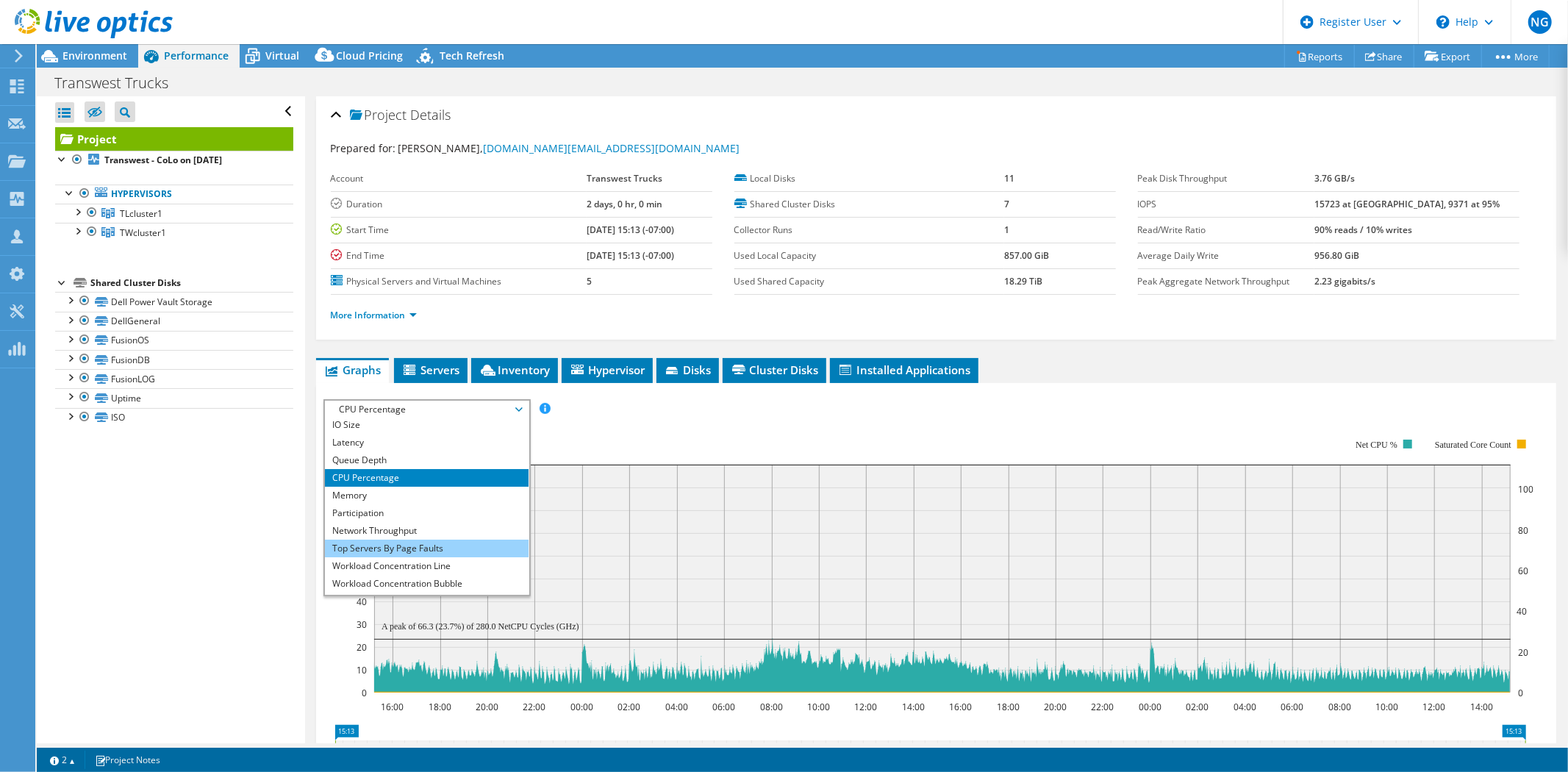
scroll to position [53, 0]
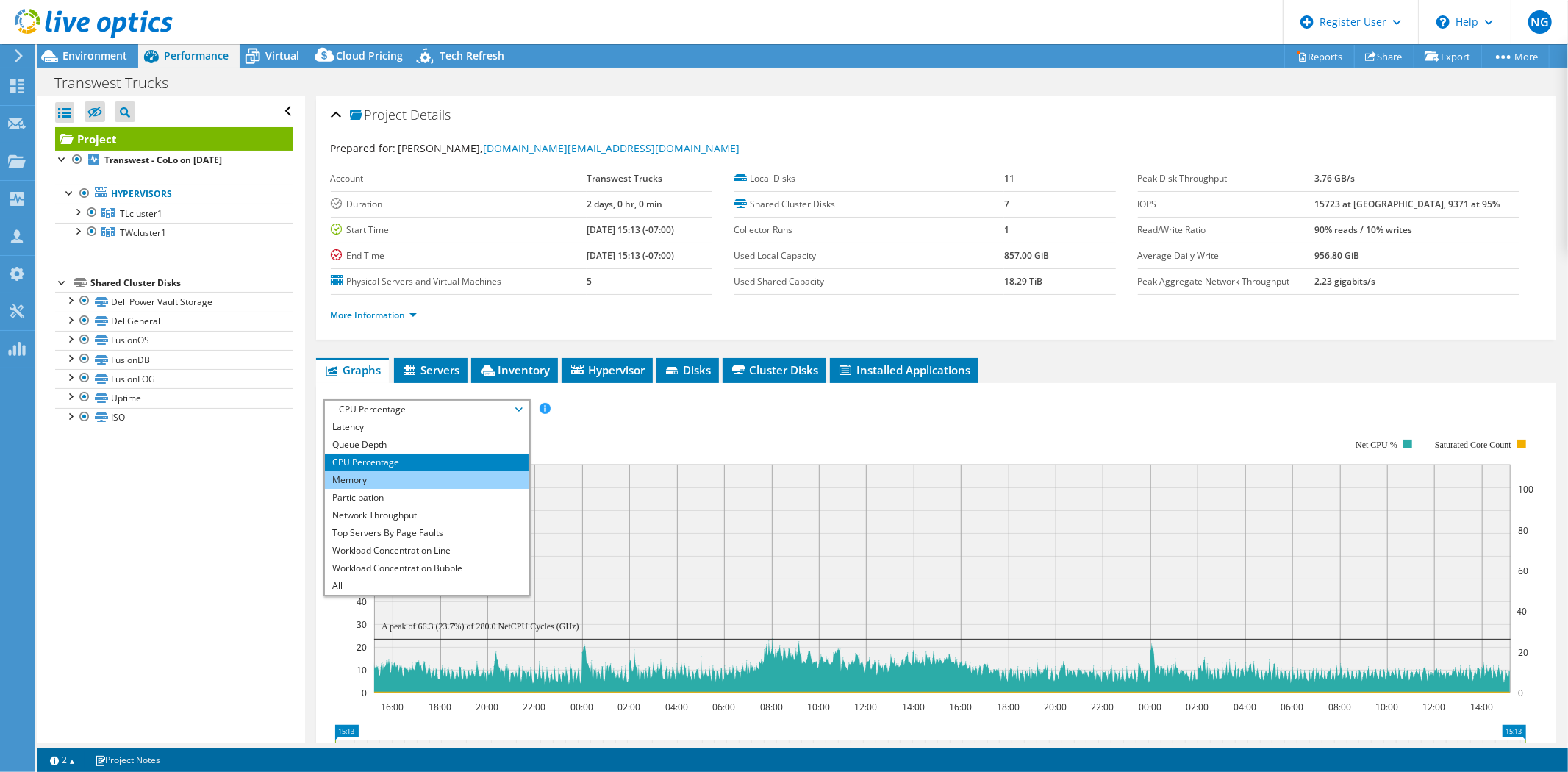
click at [366, 476] on li "Memory" at bounding box center [426, 480] width 203 height 18
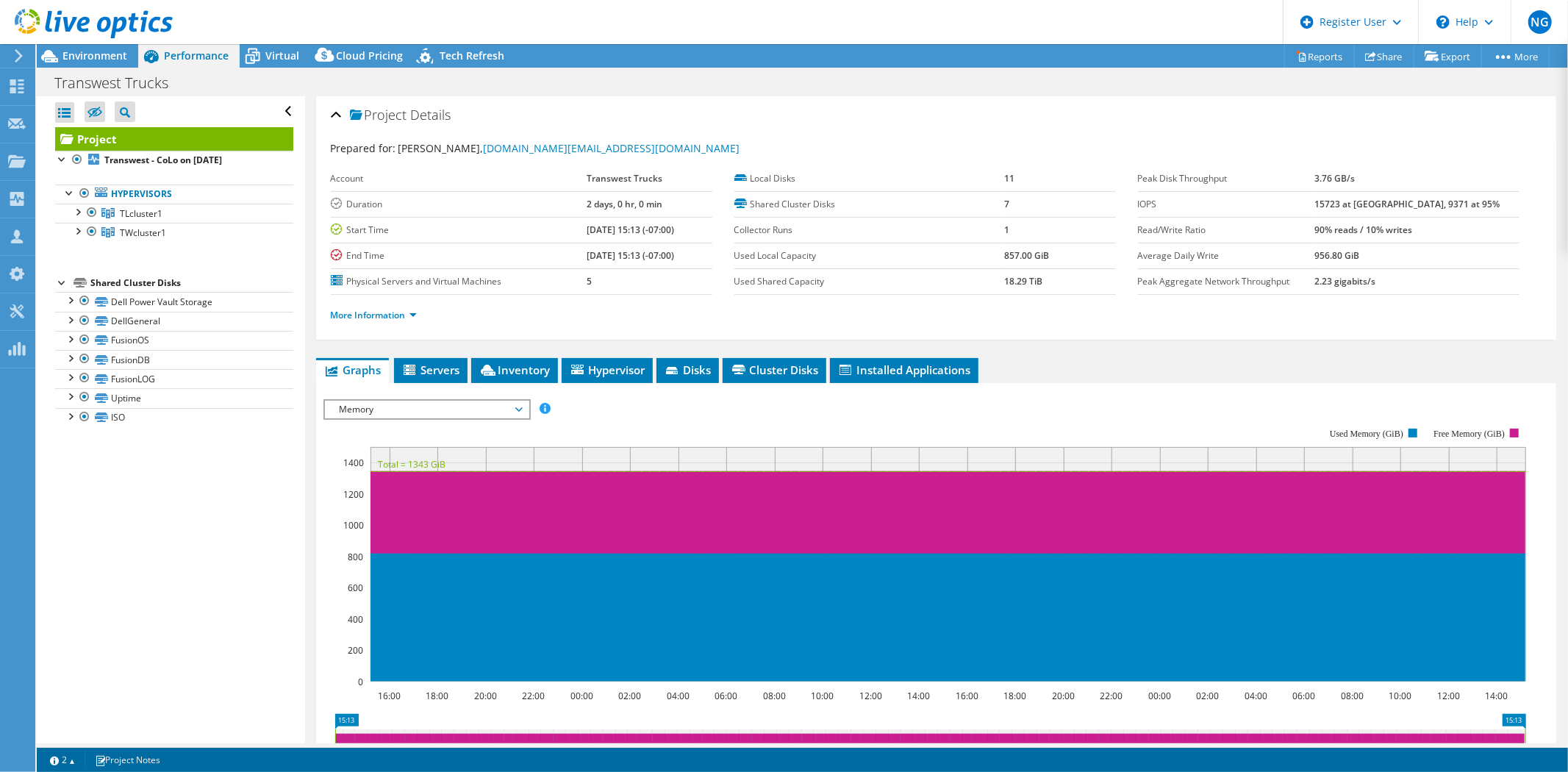
click at [380, 403] on span "Memory" at bounding box center [426, 410] width 189 height 18
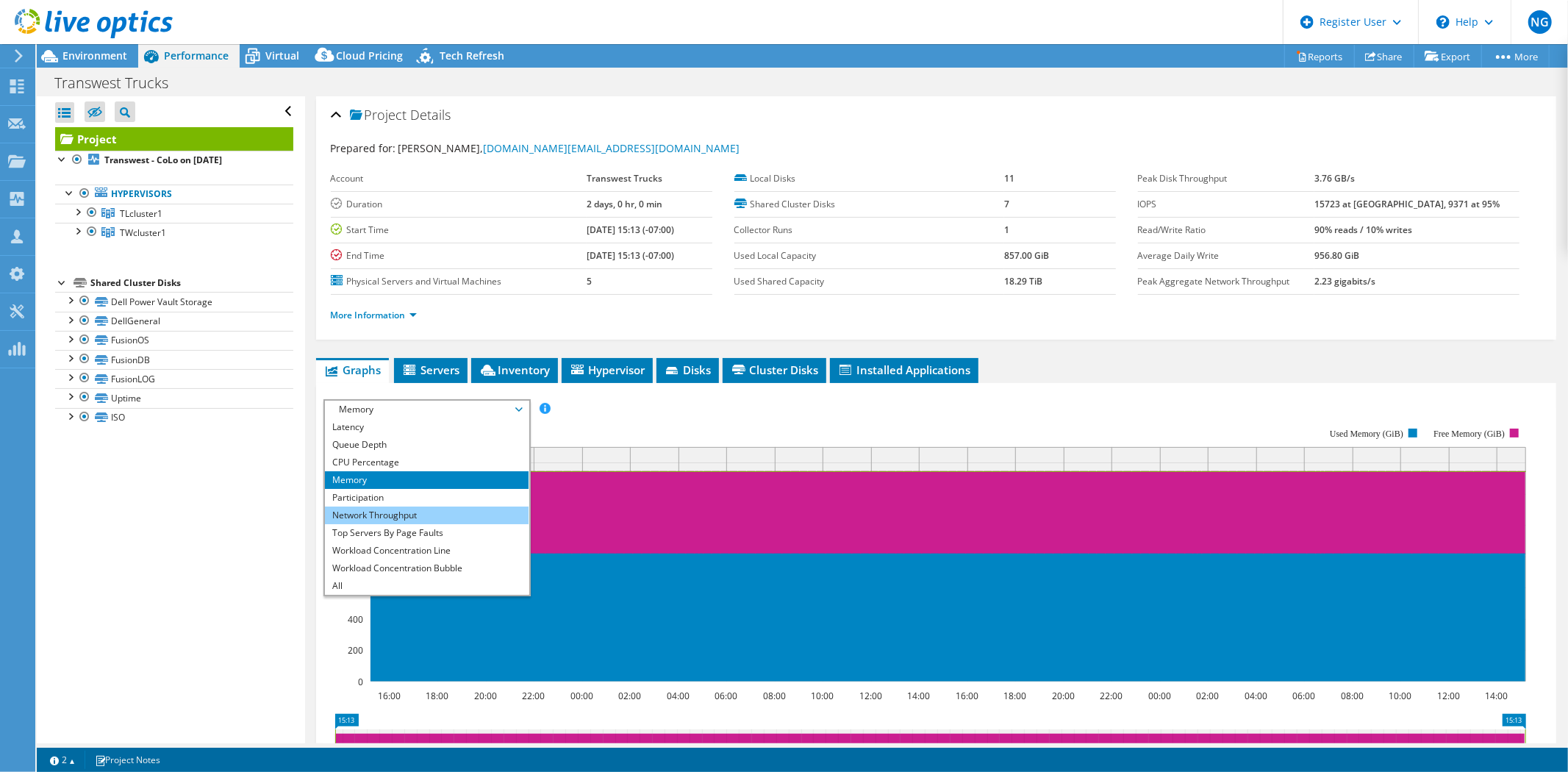
click at [428, 515] on li "Network Throughput" at bounding box center [426, 515] width 203 height 18
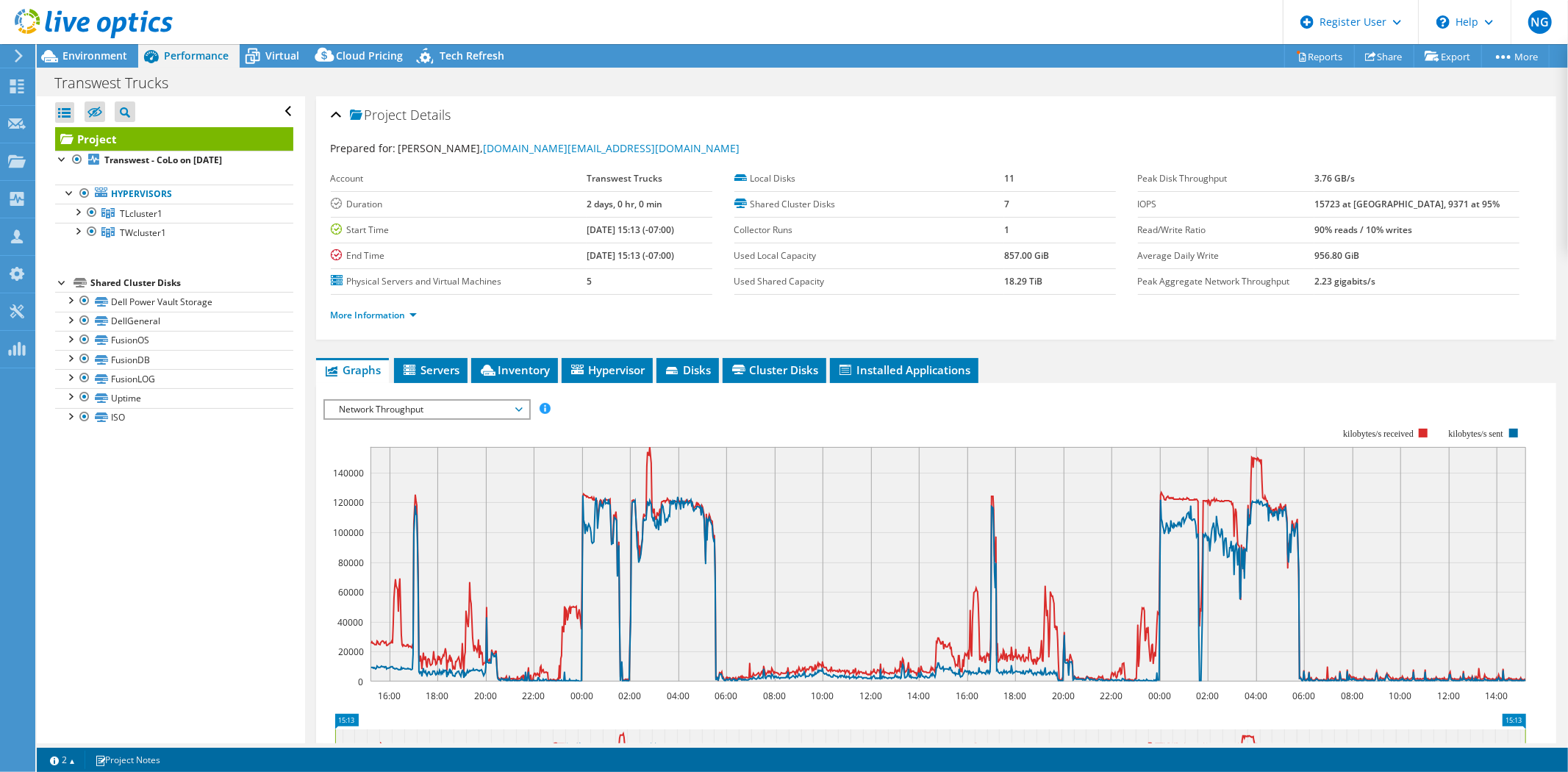
click at [675, 422] on rect at bounding box center [925, 554] width 1203 height 294
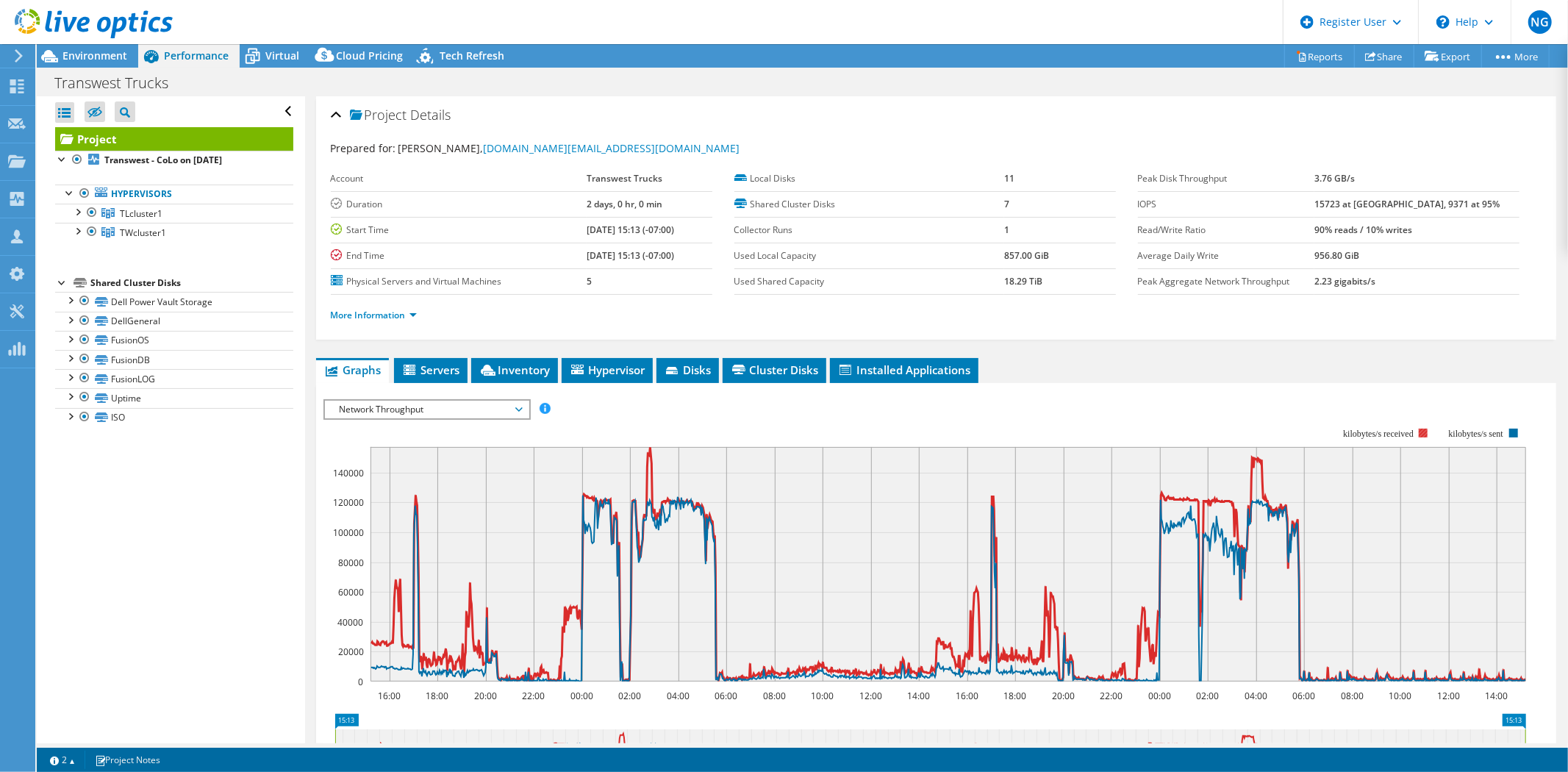
drag, startPoint x: 1338, startPoint y: 431, endPoint x: 1371, endPoint y: 428, distance: 33.1
click at [1371, 428] on text "kilobytes/s received" at bounding box center [1378, 433] width 71 height 10
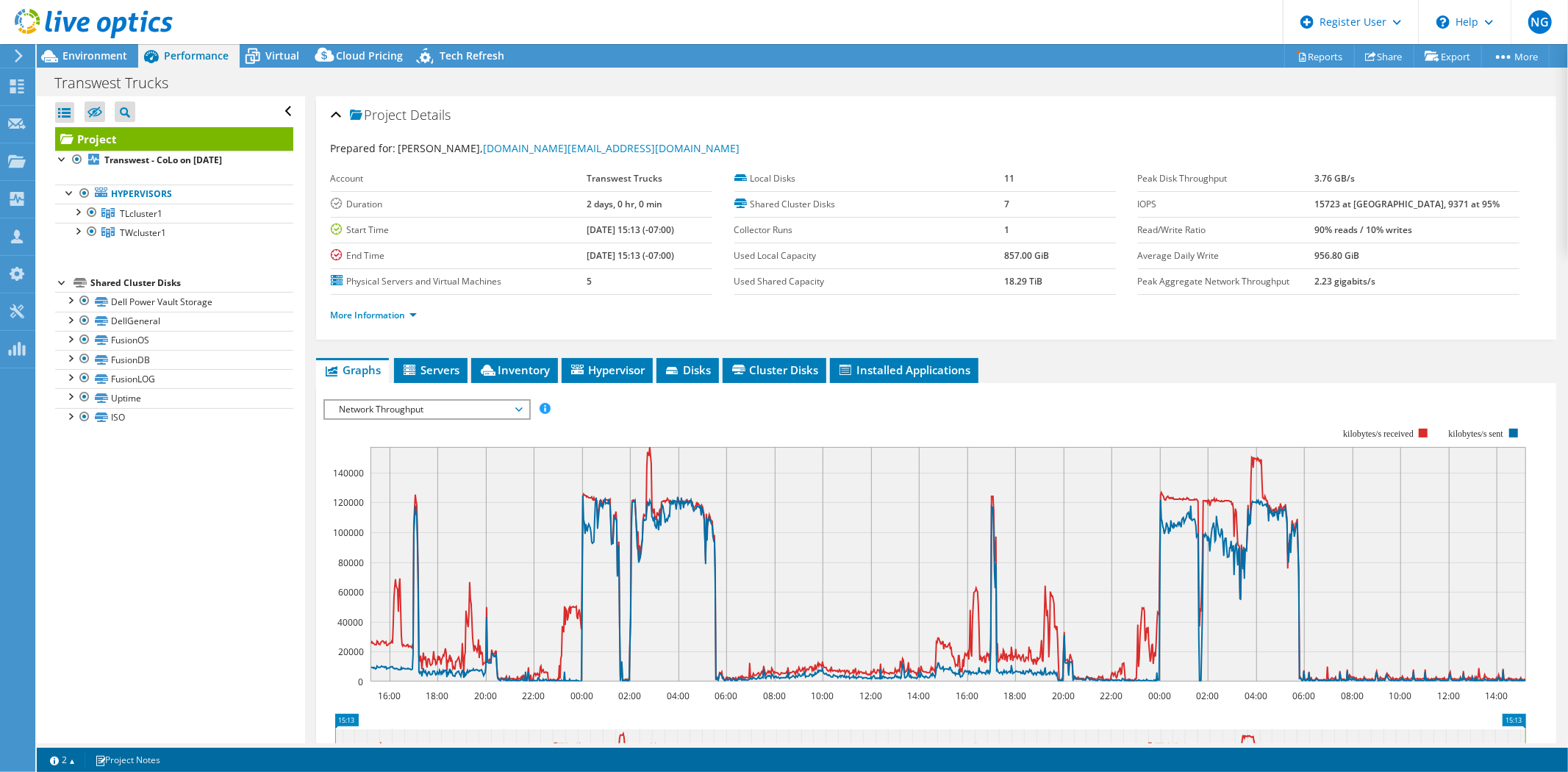
click at [406, 401] on span "Network Throughput" at bounding box center [426, 410] width 189 height 18
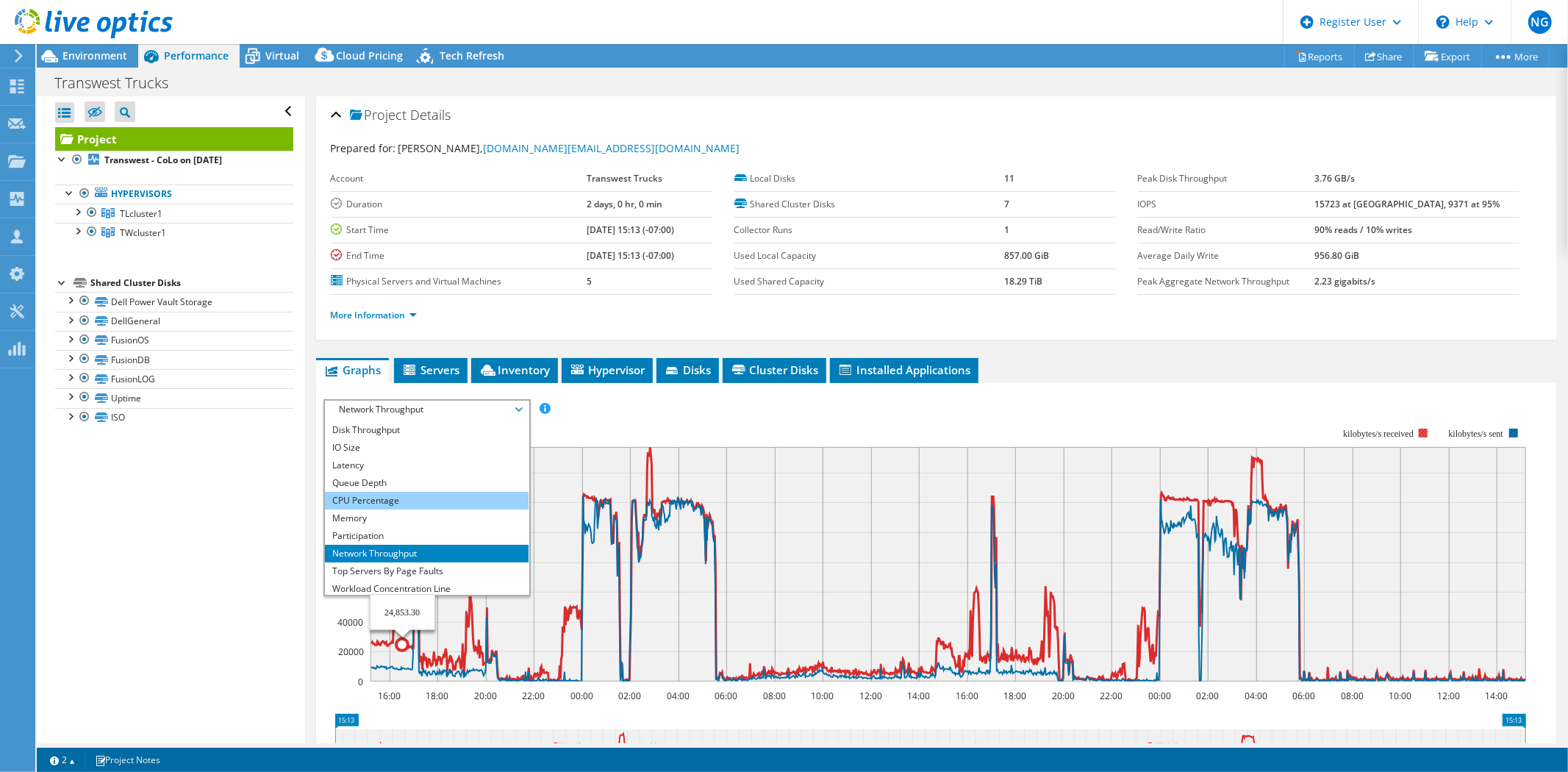
scroll to position [0, 0]
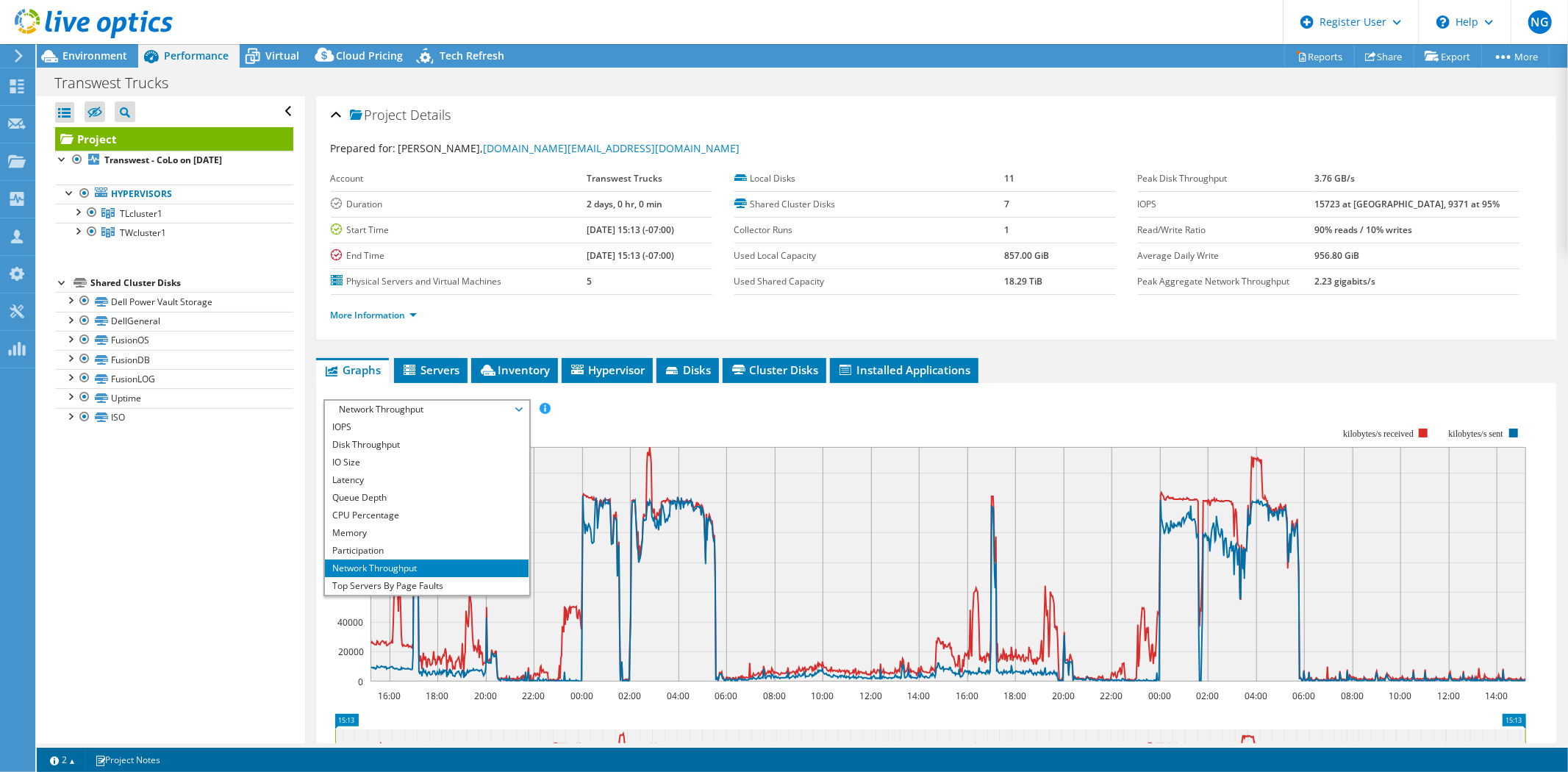
click at [789, 410] on rect at bounding box center [925, 554] width 1203 height 294
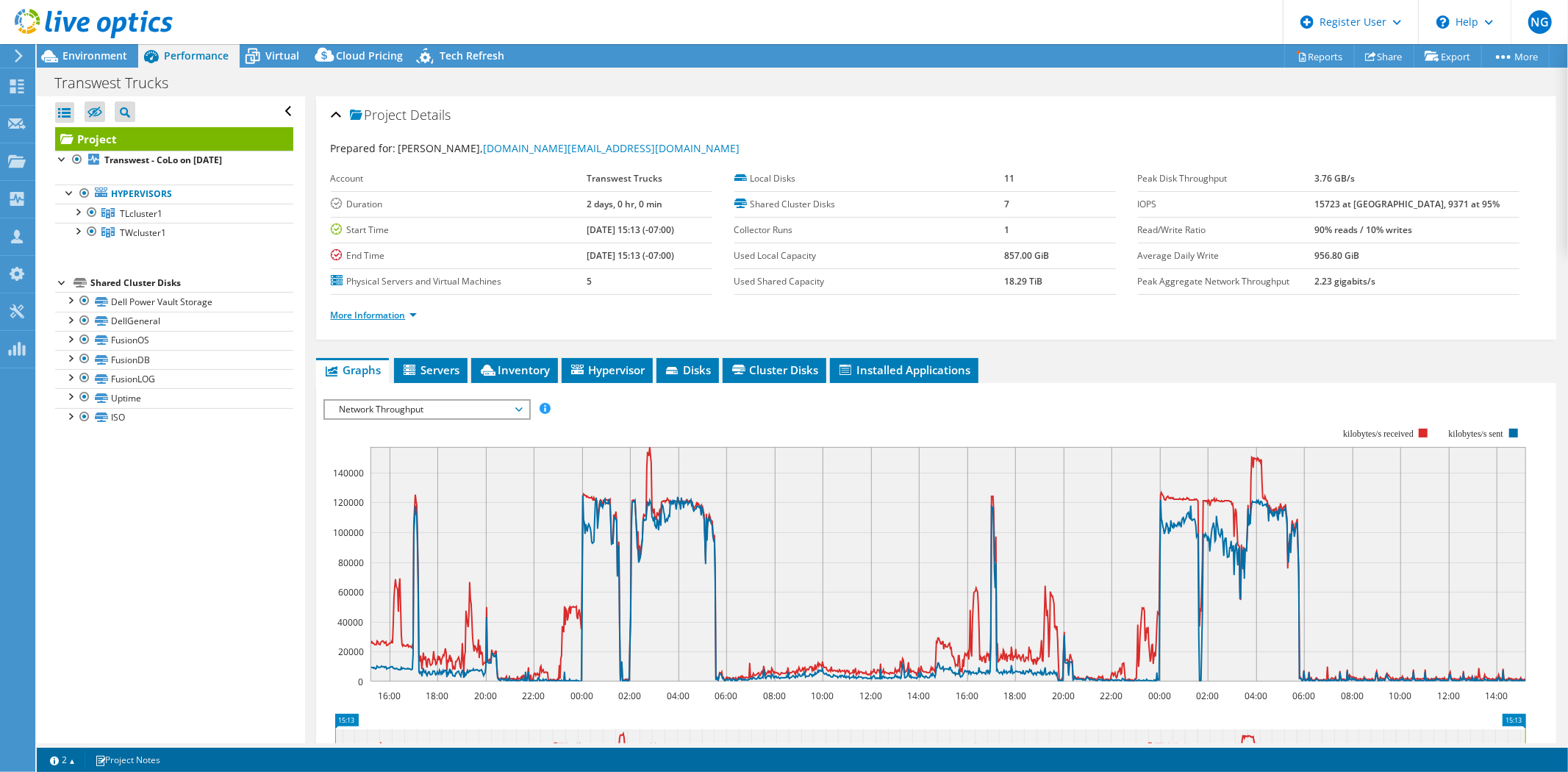
click at [397, 313] on link "More Information" at bounding box center [373, 315] width 86 height 13
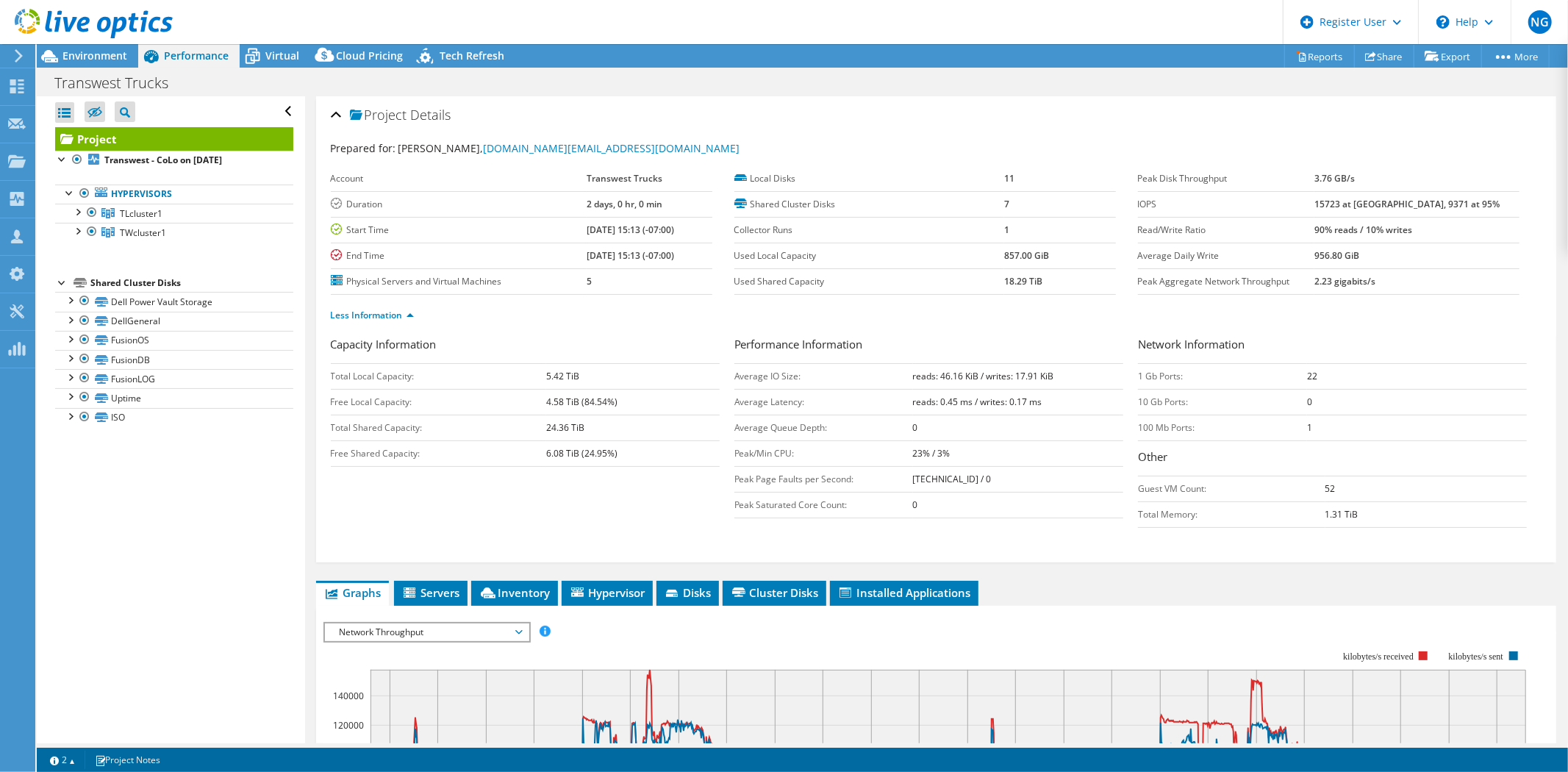
click at [1081, 438] on td "0" at bounding box center [1018, 428] width 211 height 25
drag, startPoint x: 902, startPoint y: 376, endPoint x: 1020, endPoint y: 375, distance: 118.0
click at [1020, 375] on tr "Average IO Size: reads: 46.16 KiB / writes: 17.91 KiB" at bounding box center [929, 376] width 389 height 25
drag, startPoint x: 1350, startPoint y: 229, endPoint x: 1490, endPoint y: 236, distance: 140.2
click at [1493, 233] on td "90% reads / 10% writes" at bounding box center [1417, 230] width 205 height 25
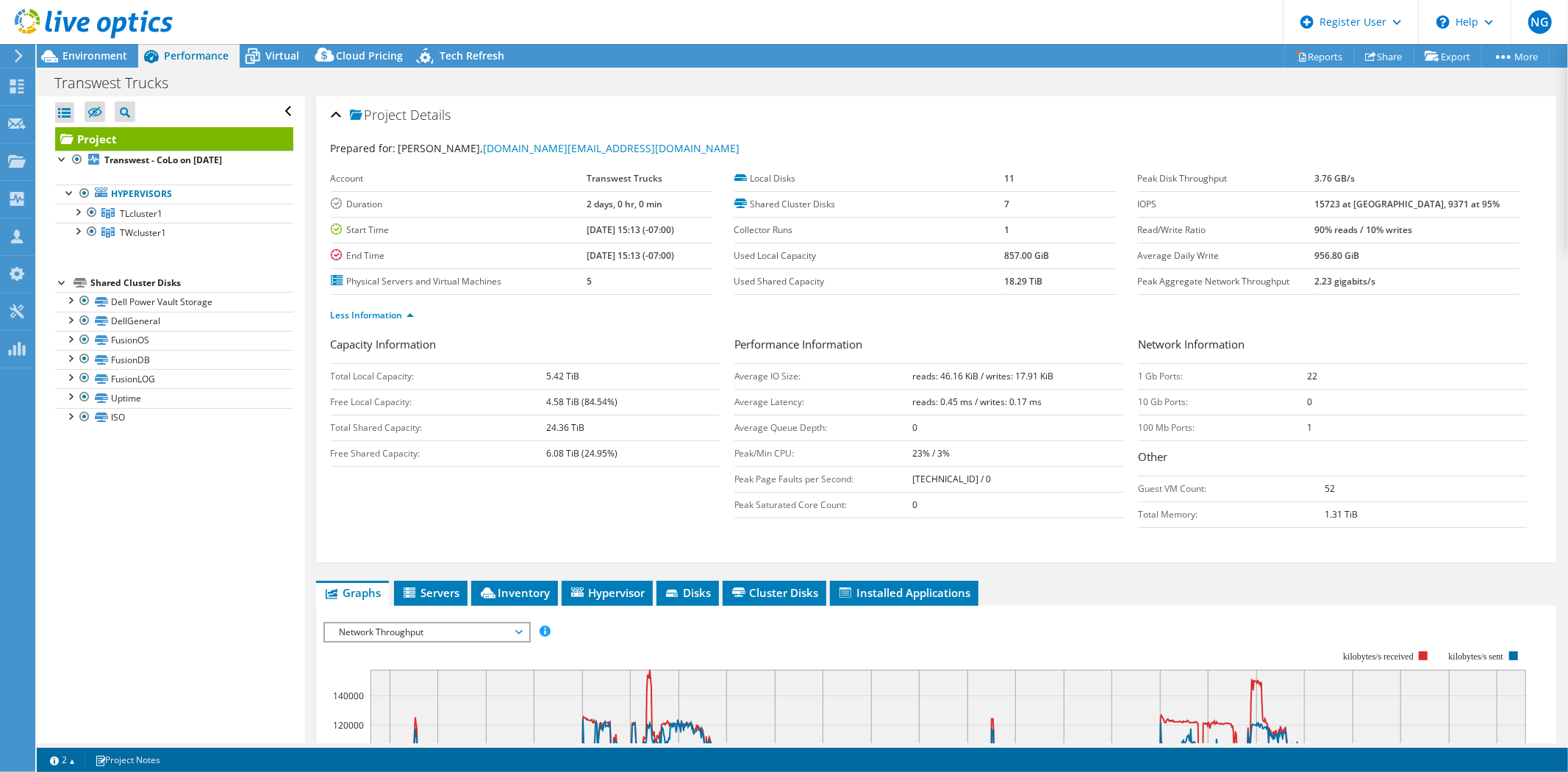
click at [751, 457] on td "Peak/Min CPU:" at bounding box center [824, 453] width 179 height 25
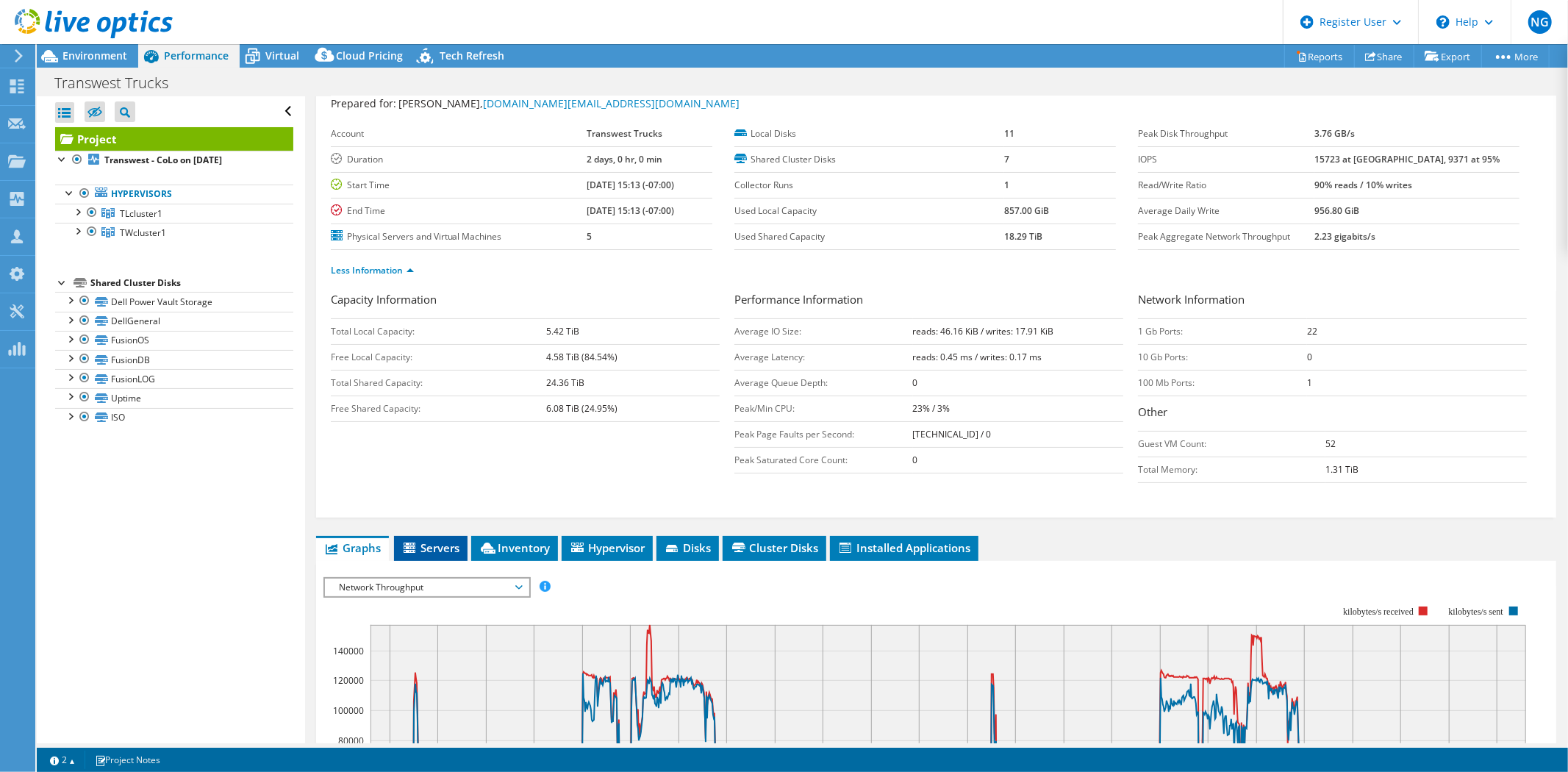
scroll to position [81, 0]
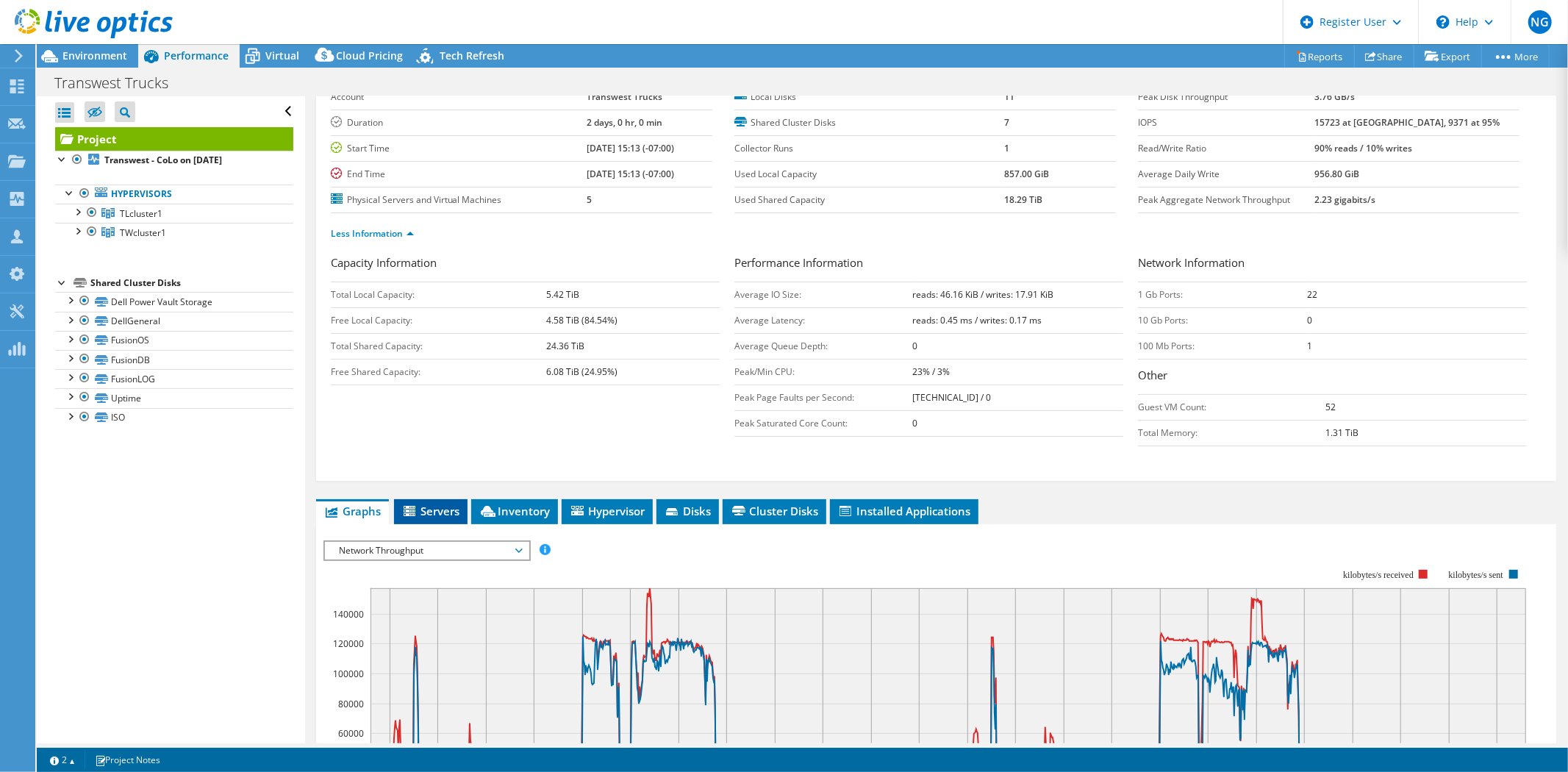
click at [427, 517] on li "Servers" at bounding box center [430, 512] width 73 height 25
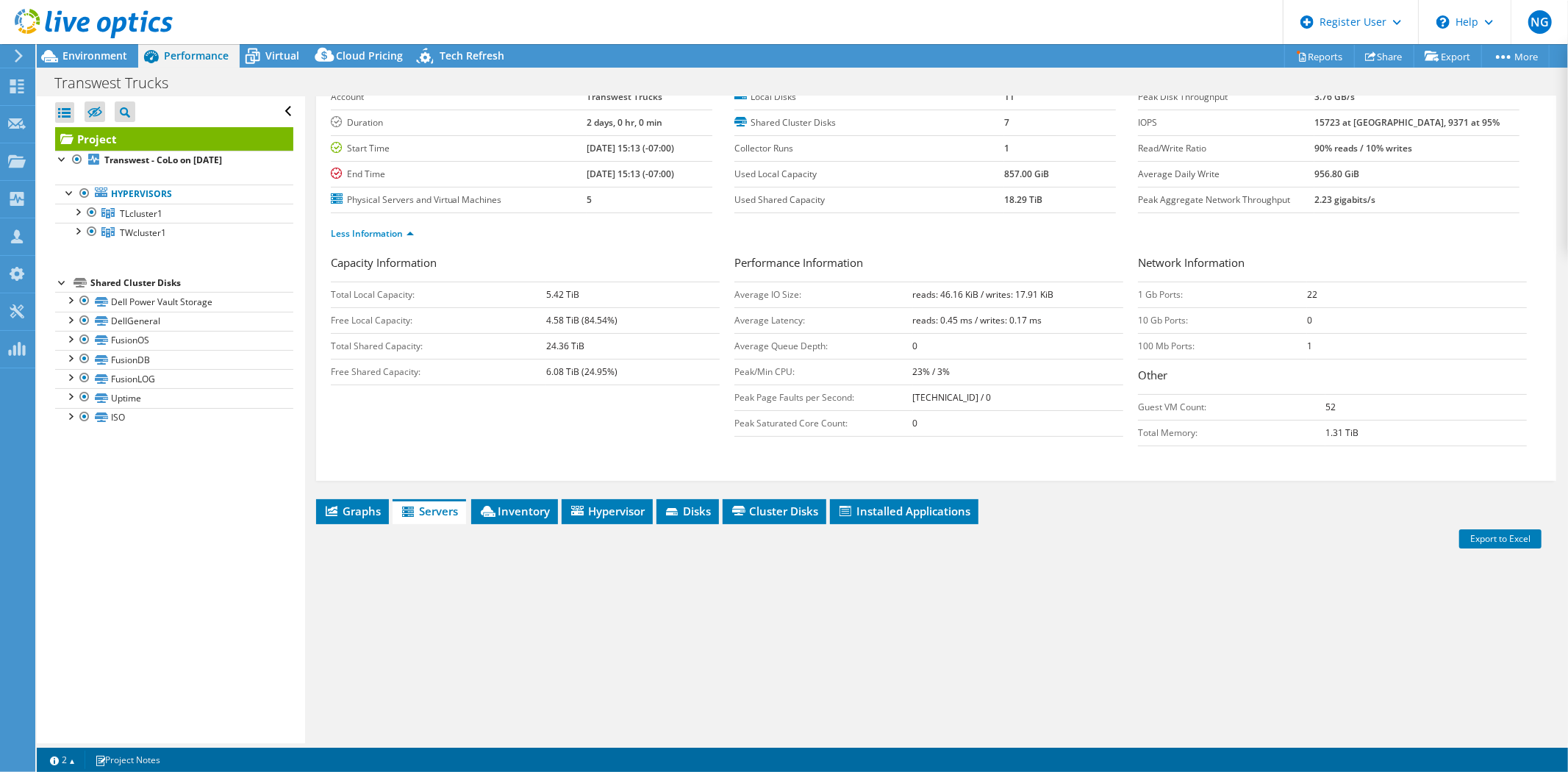
scroll to position [163, 0]
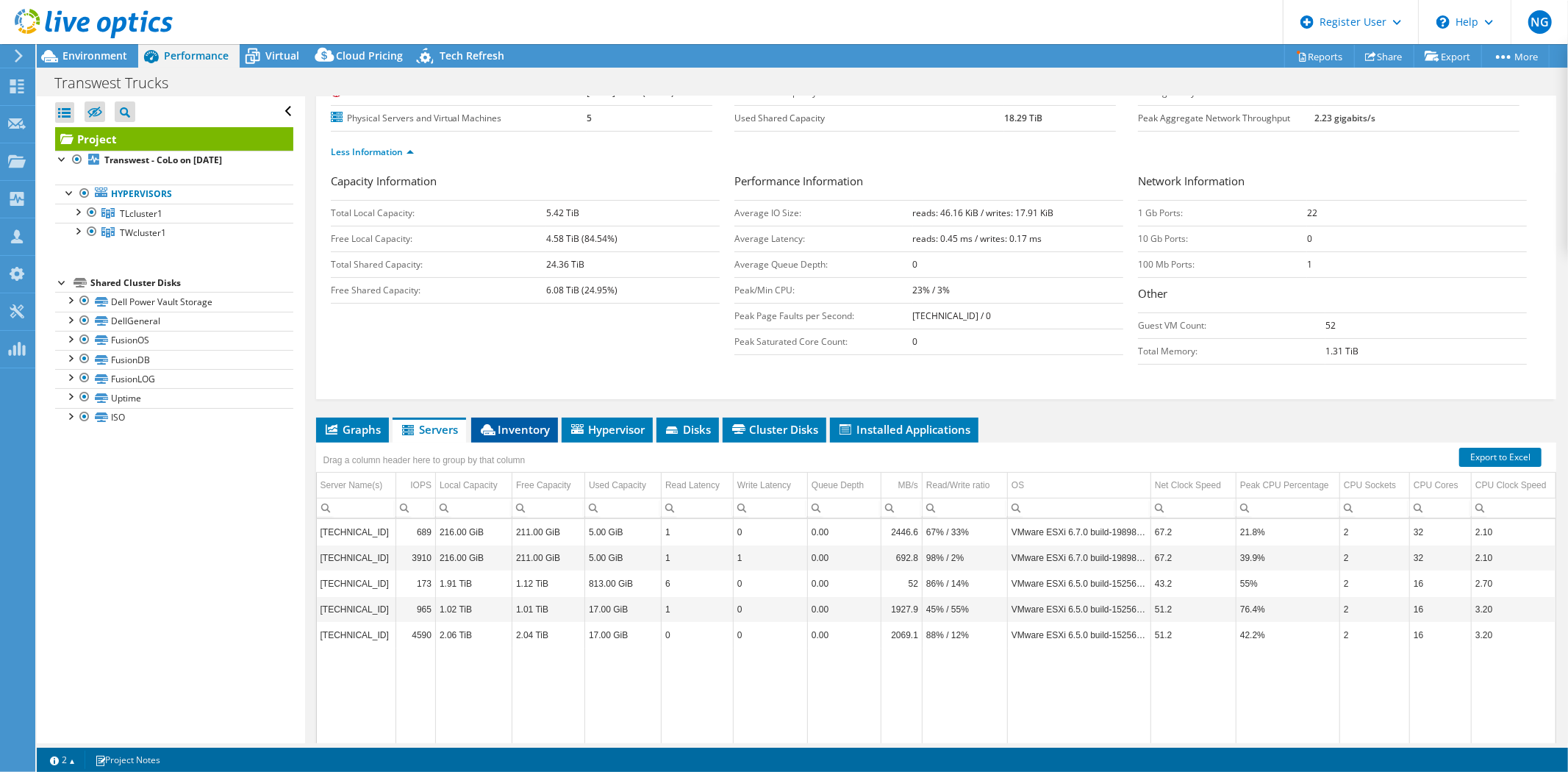
click at [509, 423] on span "Inventory" at bounding box center [515, 429] width 72 height 14
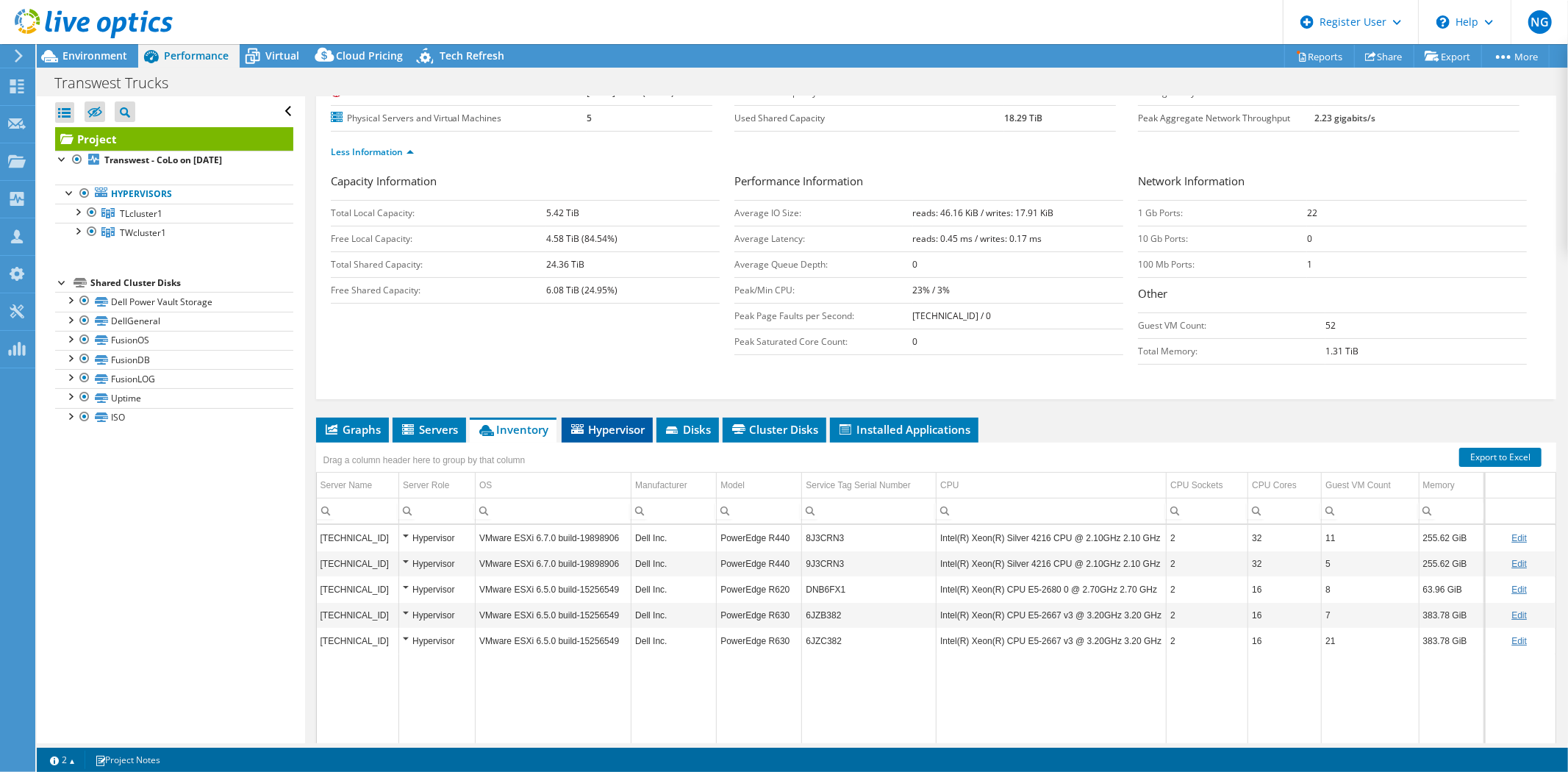
click at [615, 428] on span "Hypervisor" at bounding box center [607, 429] width 77 height 14
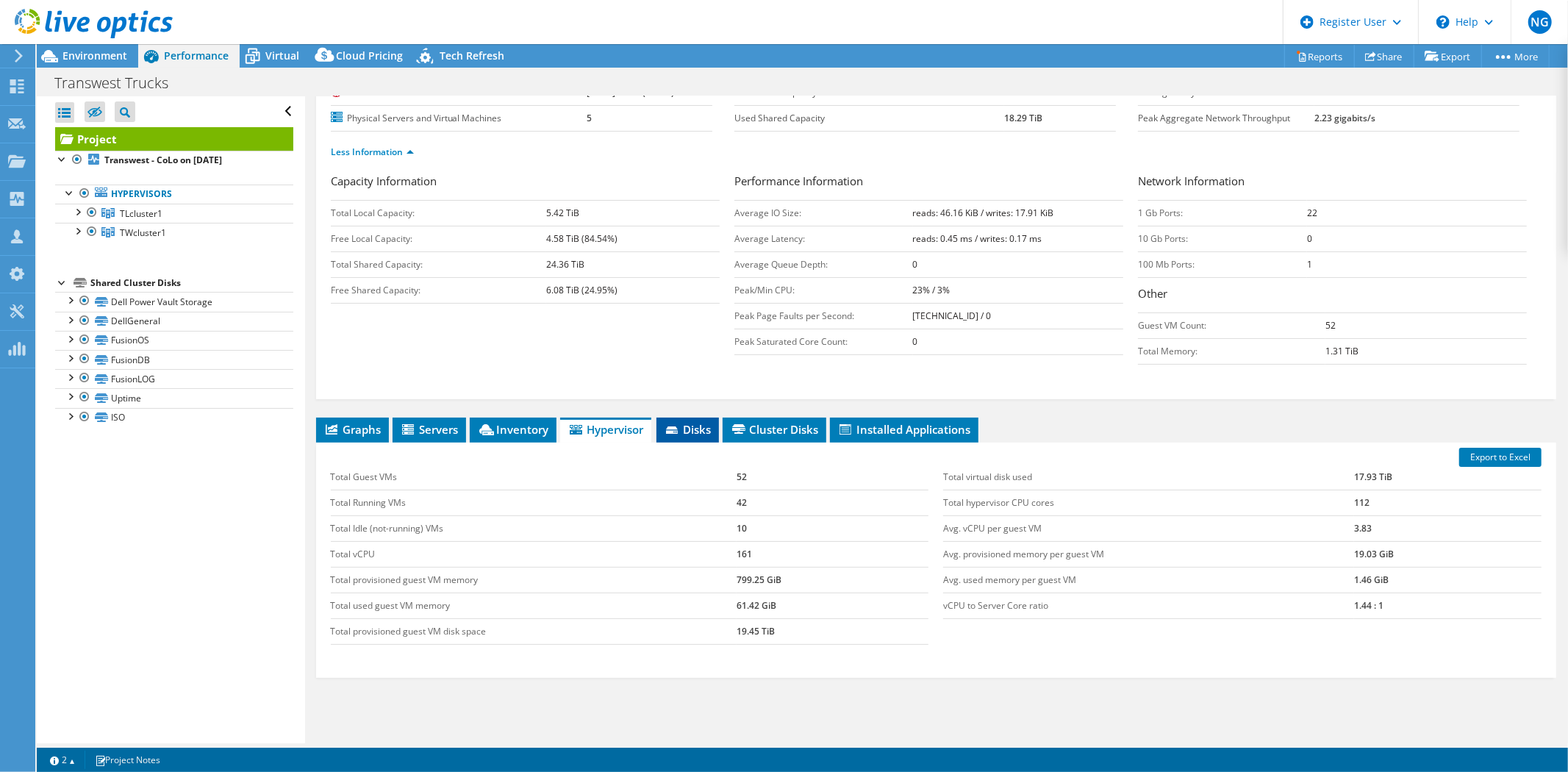
click at [675, 430] on icon at bounding box center [674, 431] width 14 height 10
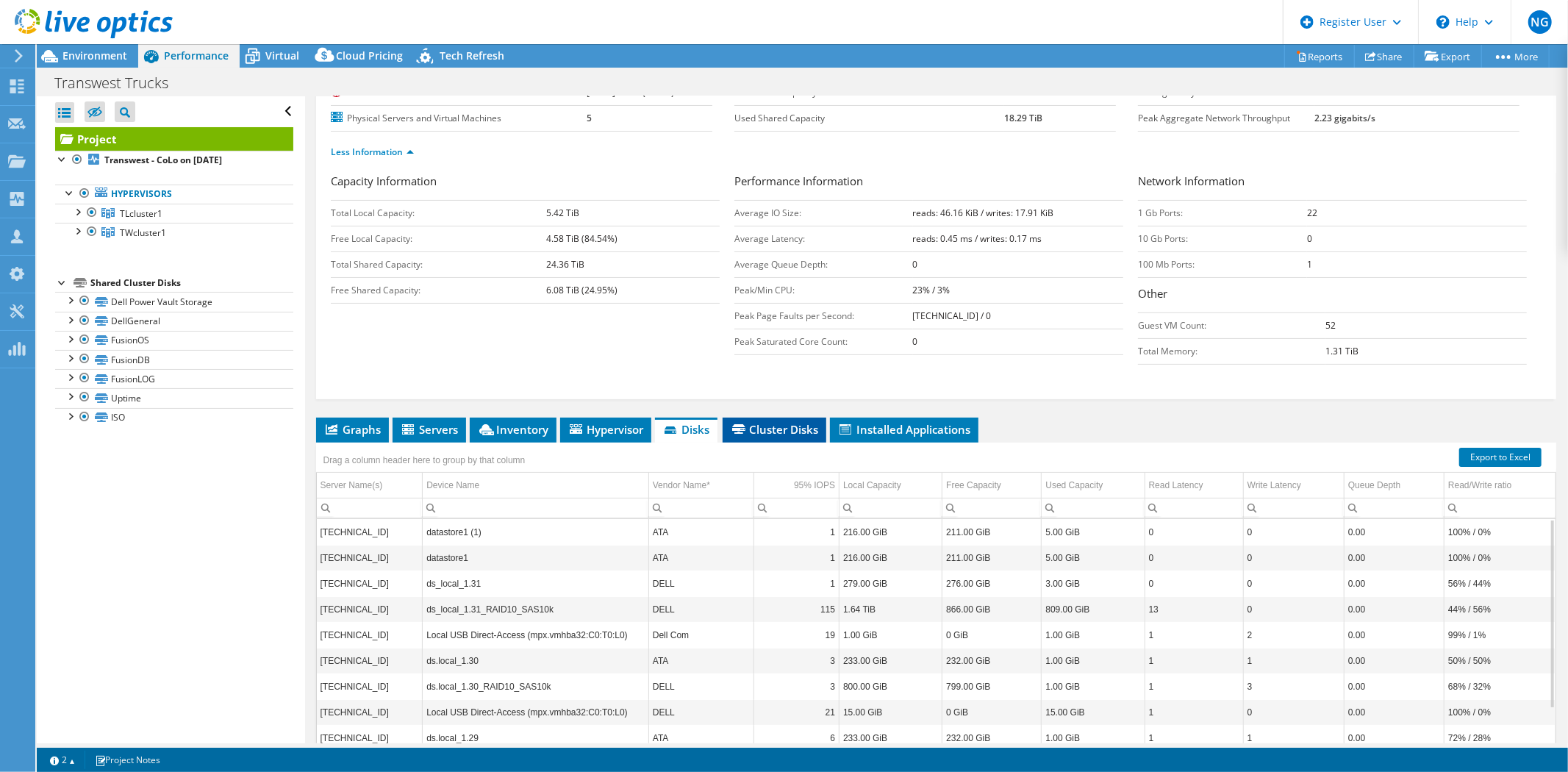
click at [761, 428] on span "Cluster Disks" at bounding box center [774, 429] width 89 height 14
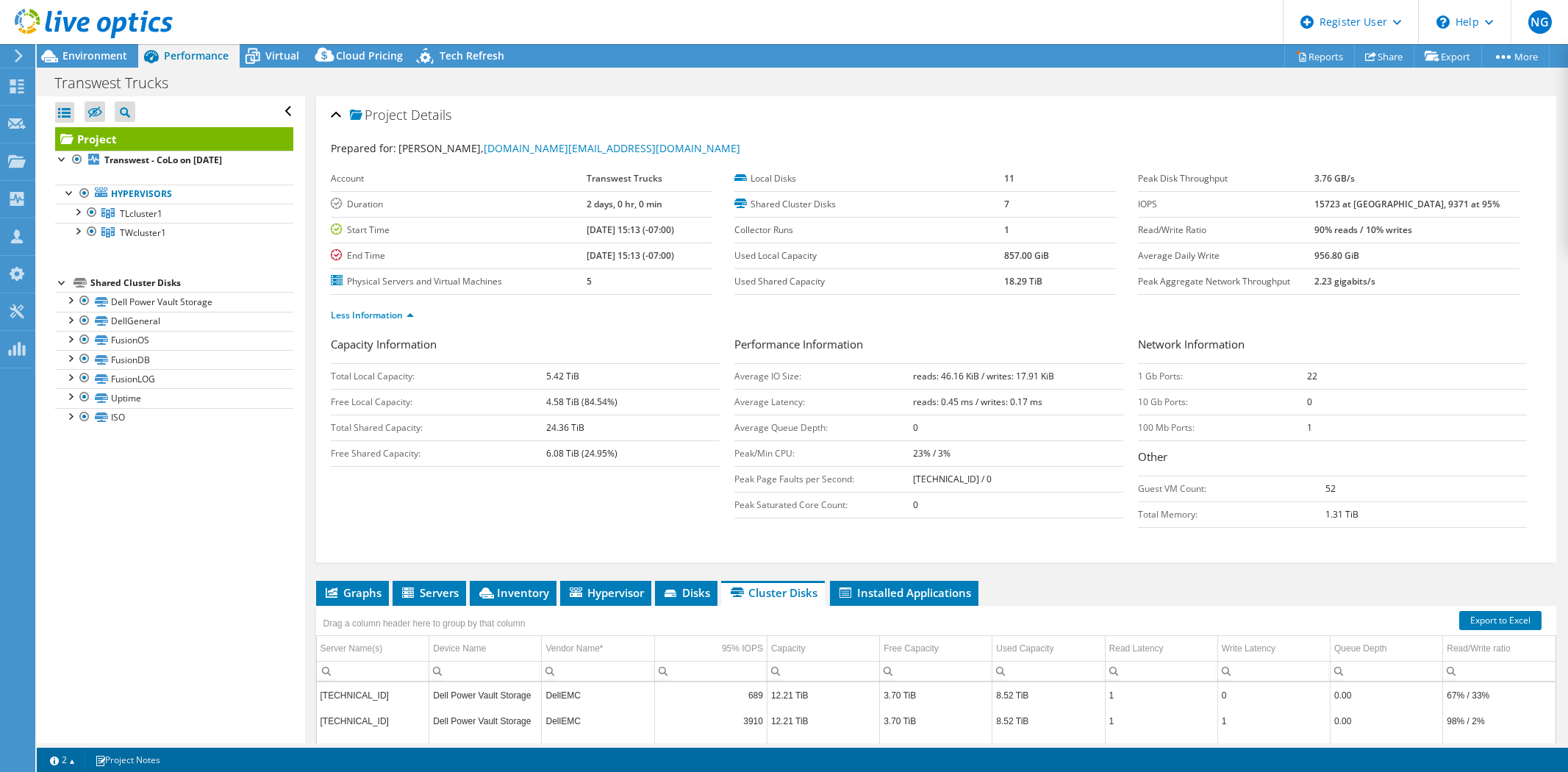
select select "USWest"
select select "USD"
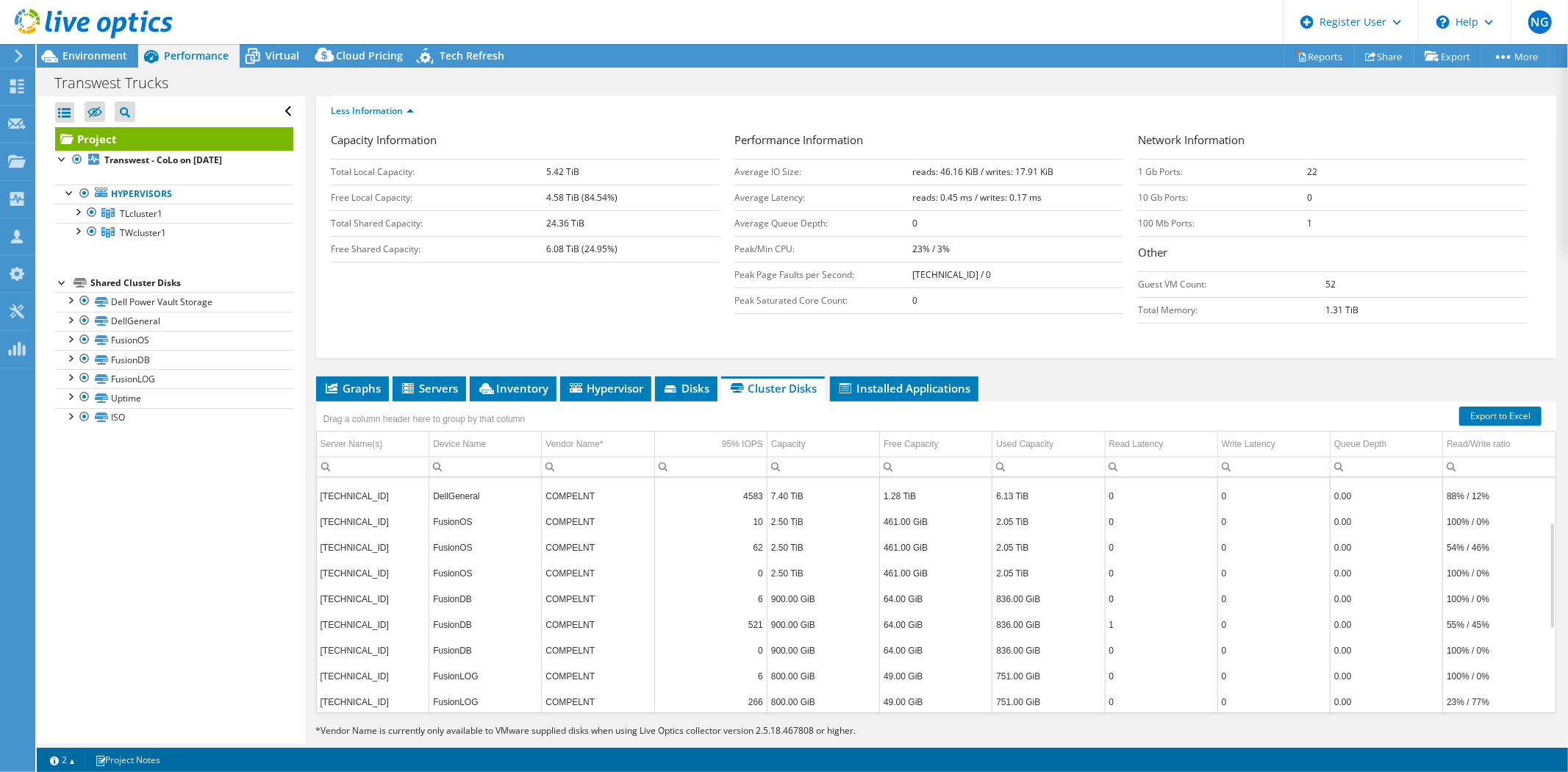
scroll to position [230, 0]
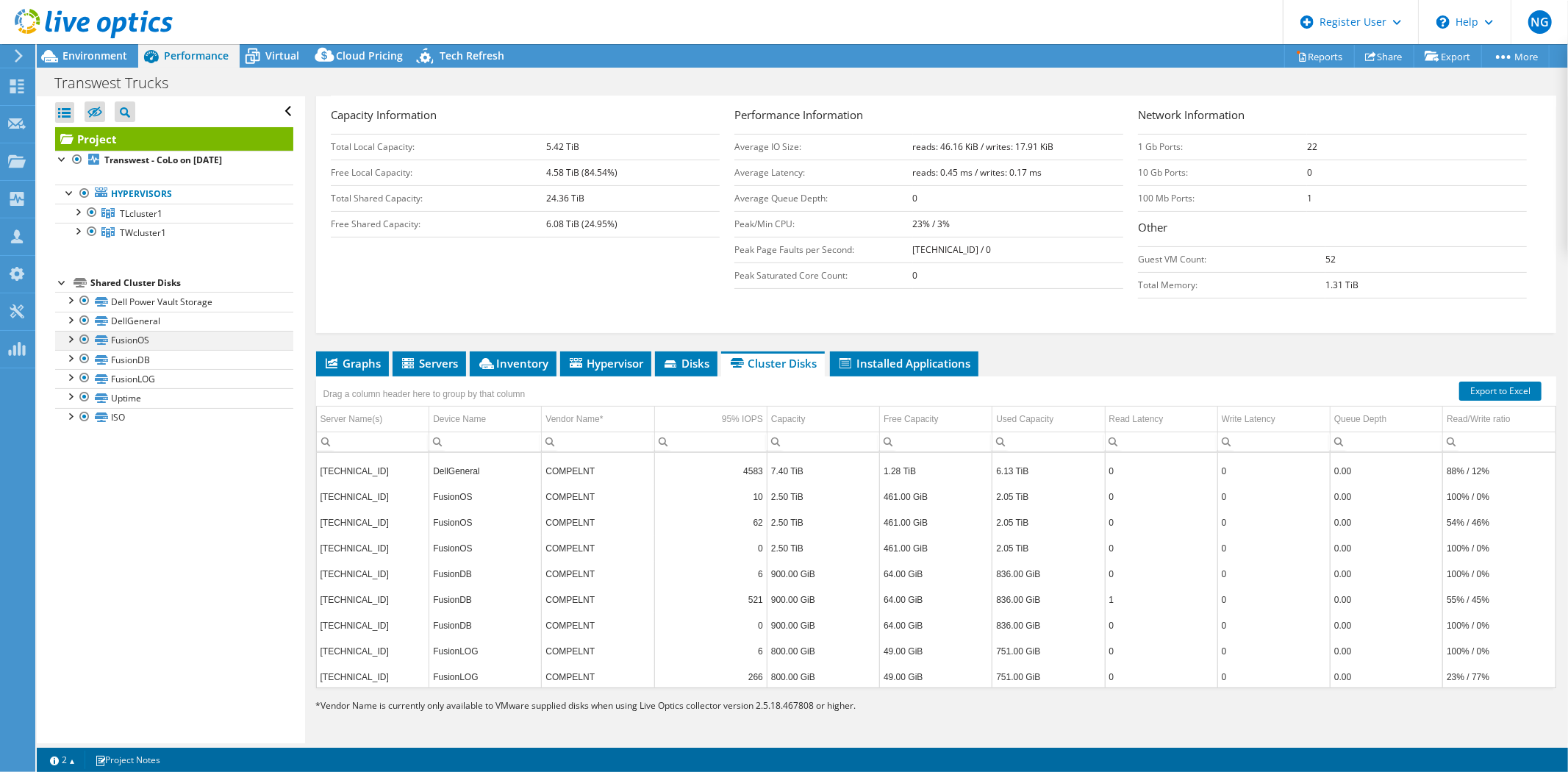
click at [63, 340] on div at bounding box center [70, 338] width 14 height 14
click at [65, 340] on div at bounding box center [70, 338] width 14 height 14
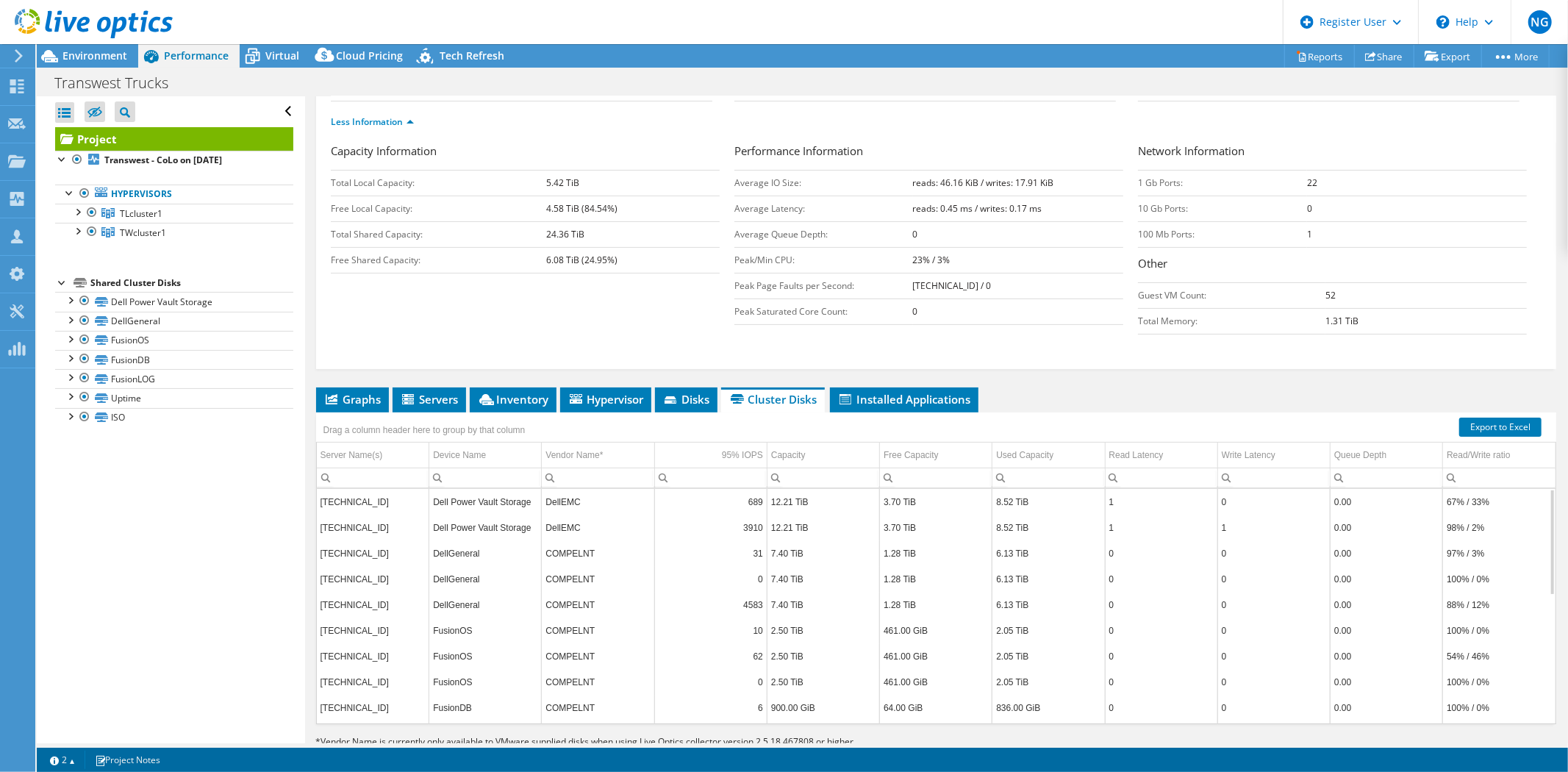
scroll to position [147, 0]
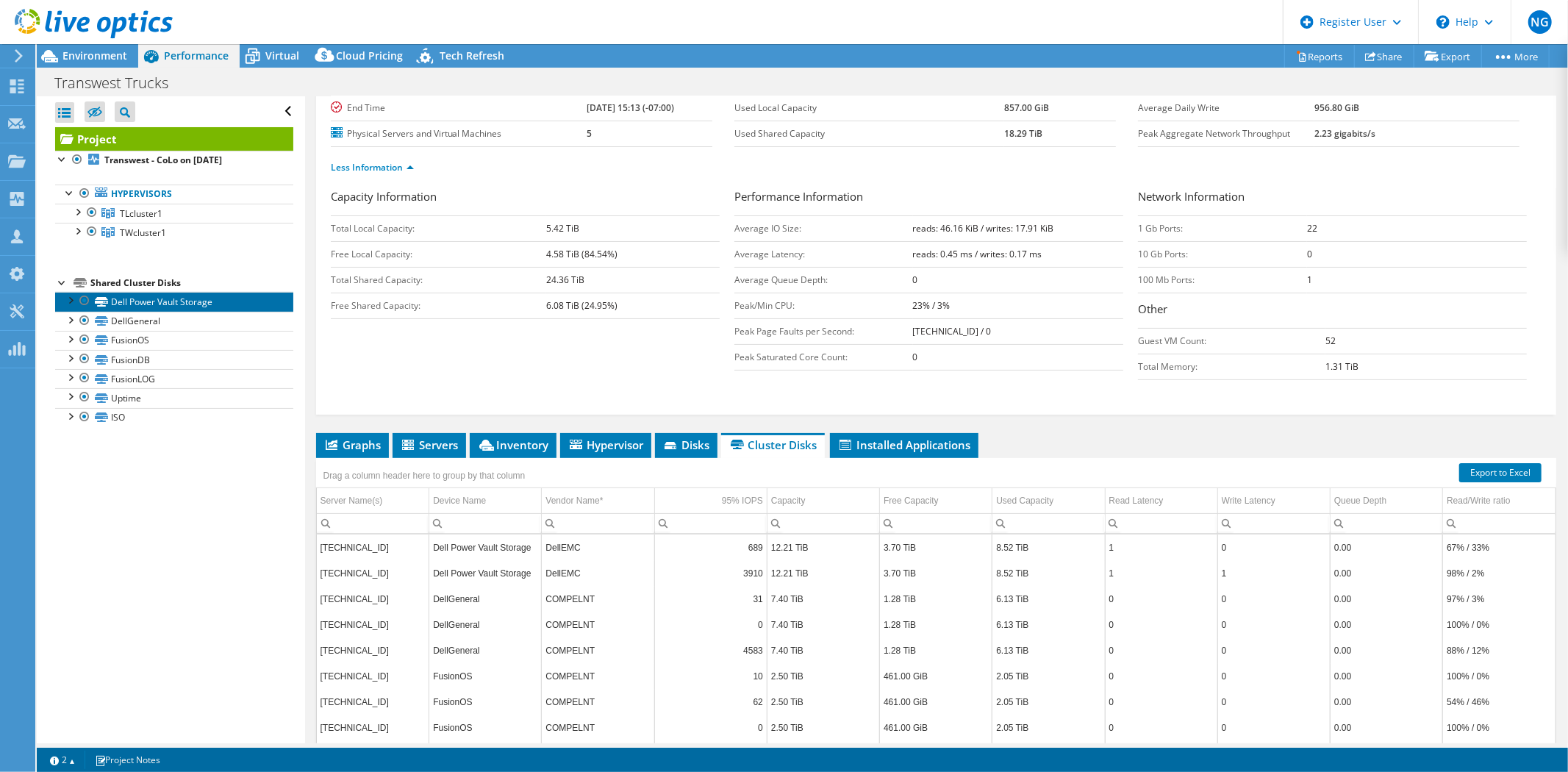
click at [118, 297] on link "Dell Power Vault Storage" at bounding box center [174, 301] width 238 height 19
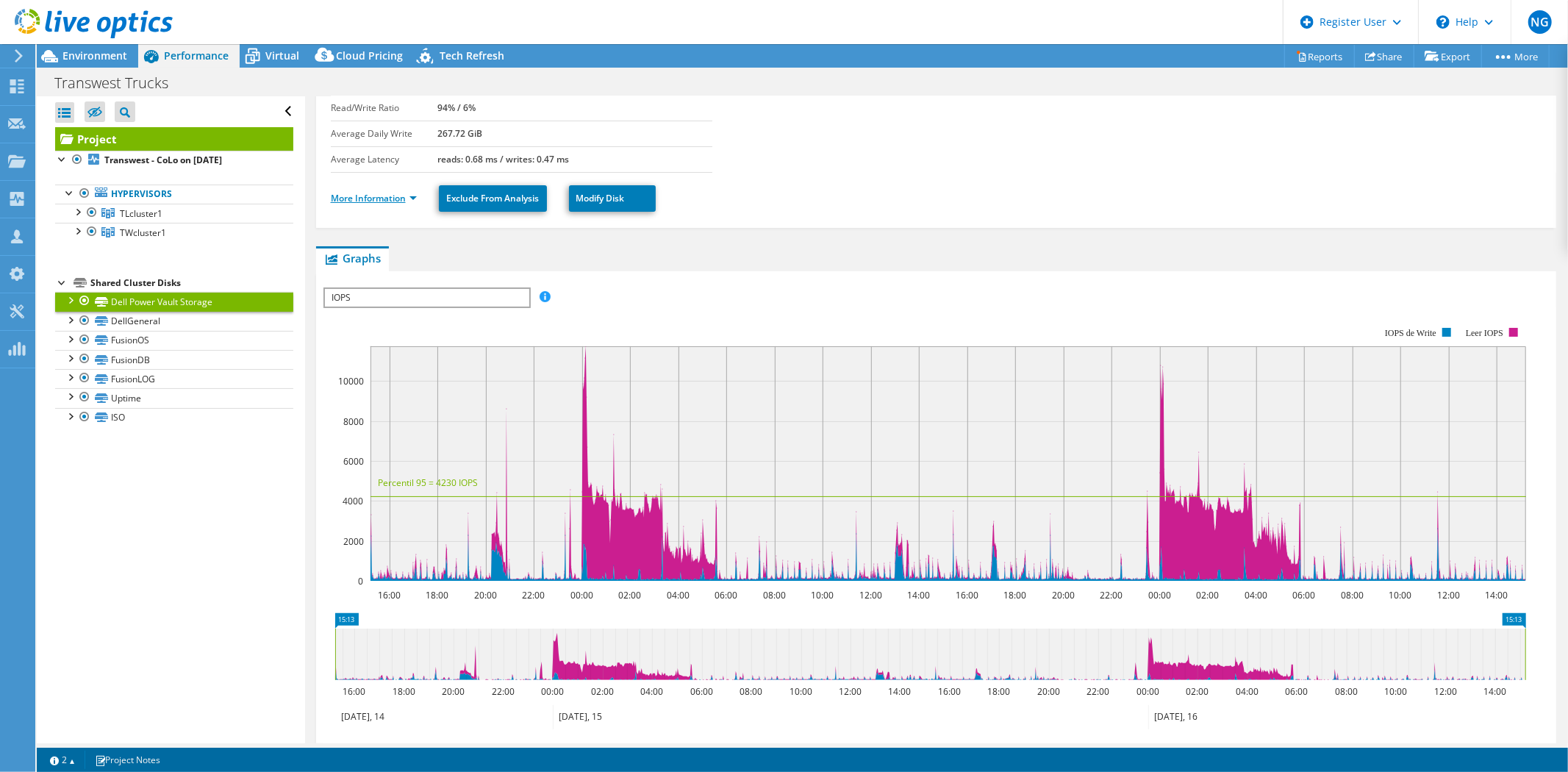
click at [392, 192] on link "More Information" at bounding box center [373, 198] width 86 height 13
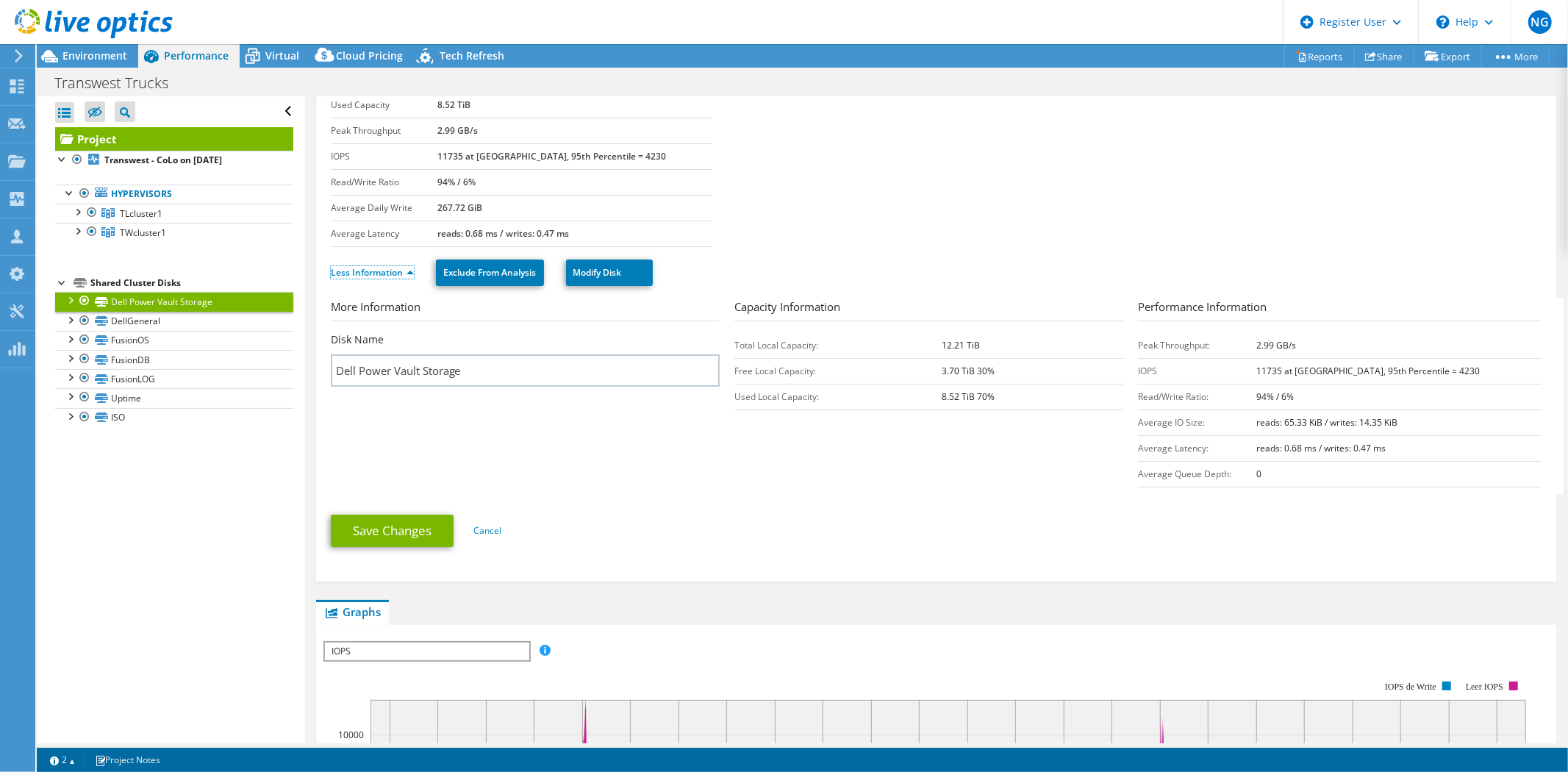
scroll to position [0, 0]
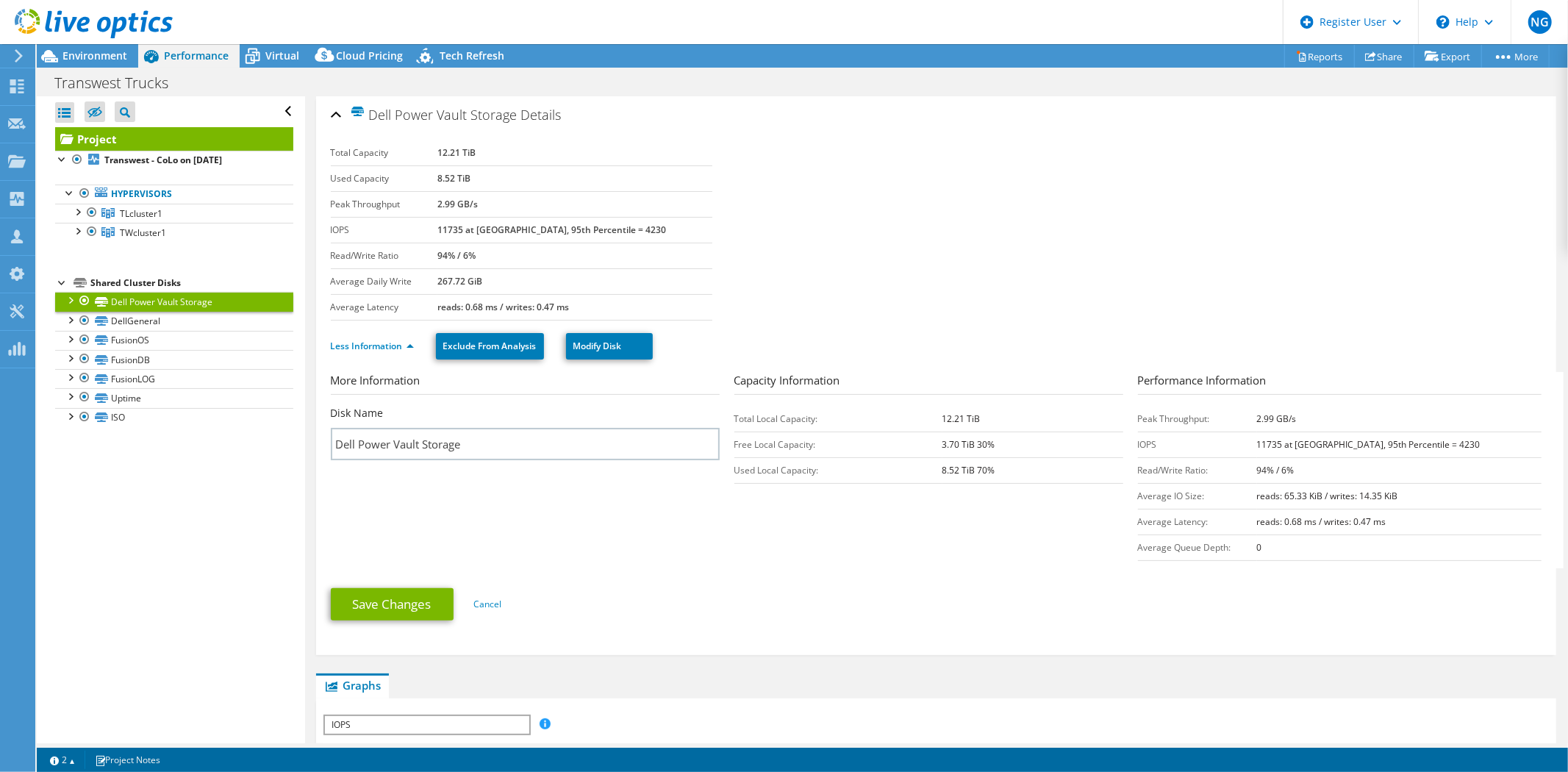
click at [64, 302] on div at bounding box center [70, 299] width 14 height 14
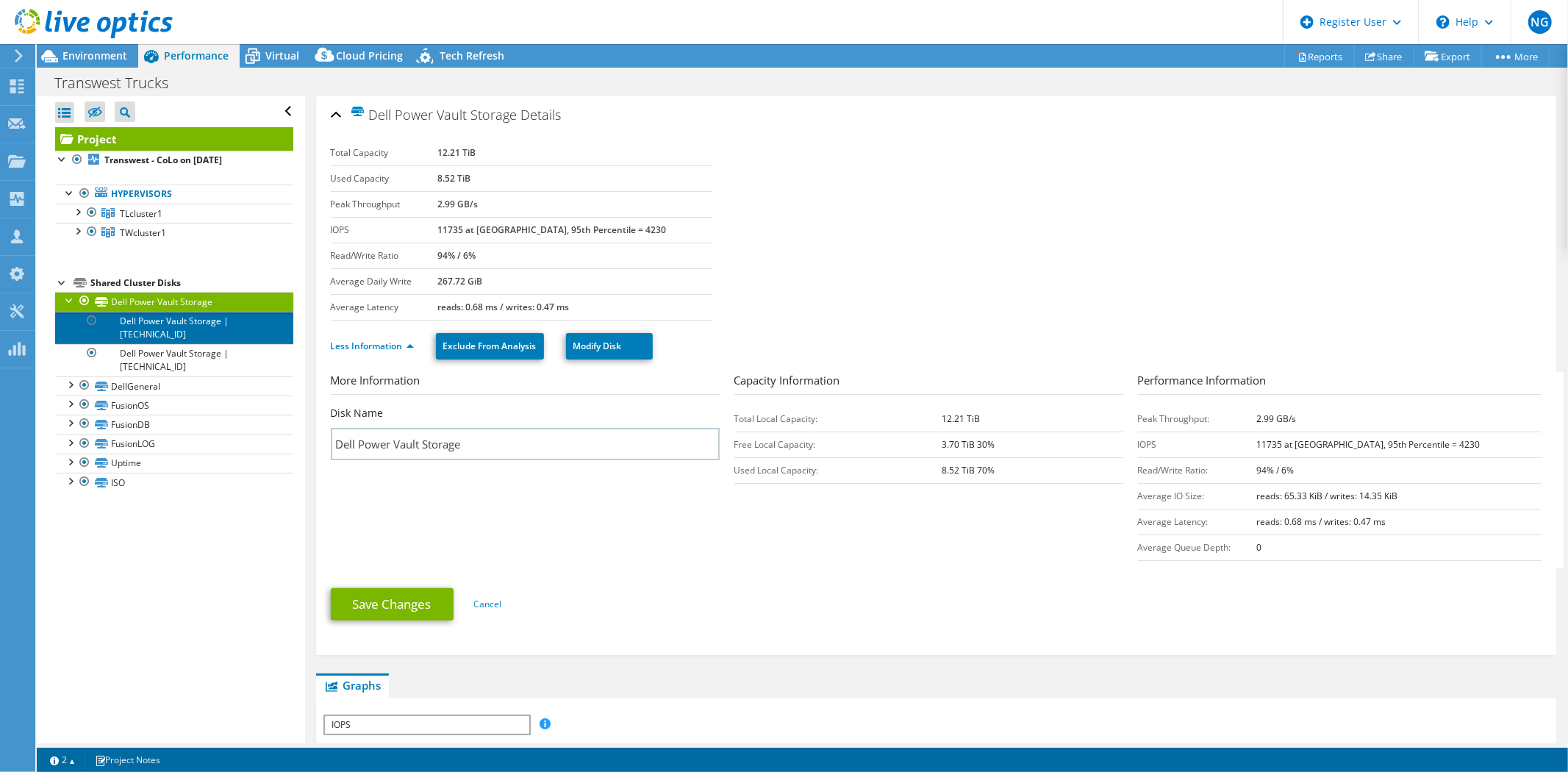
click at [214, 334] on link "Dell Power Vault Storage | [TECHNICAL_ID]" at bounding box center [174, 328] width 238 height 33
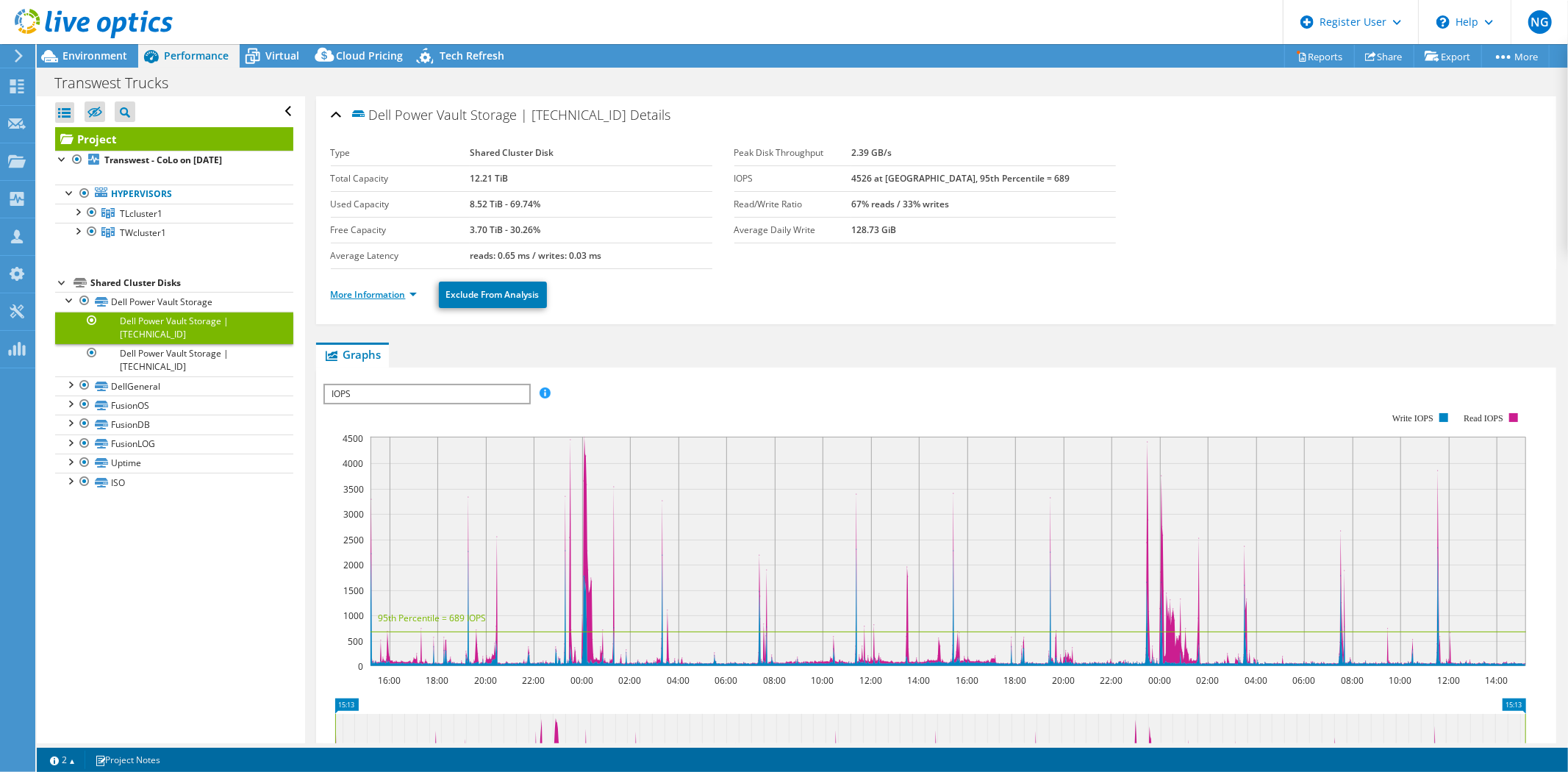
click at [380, 292] on link "More Information" at bounding box center [373, 295] width 86 height 13
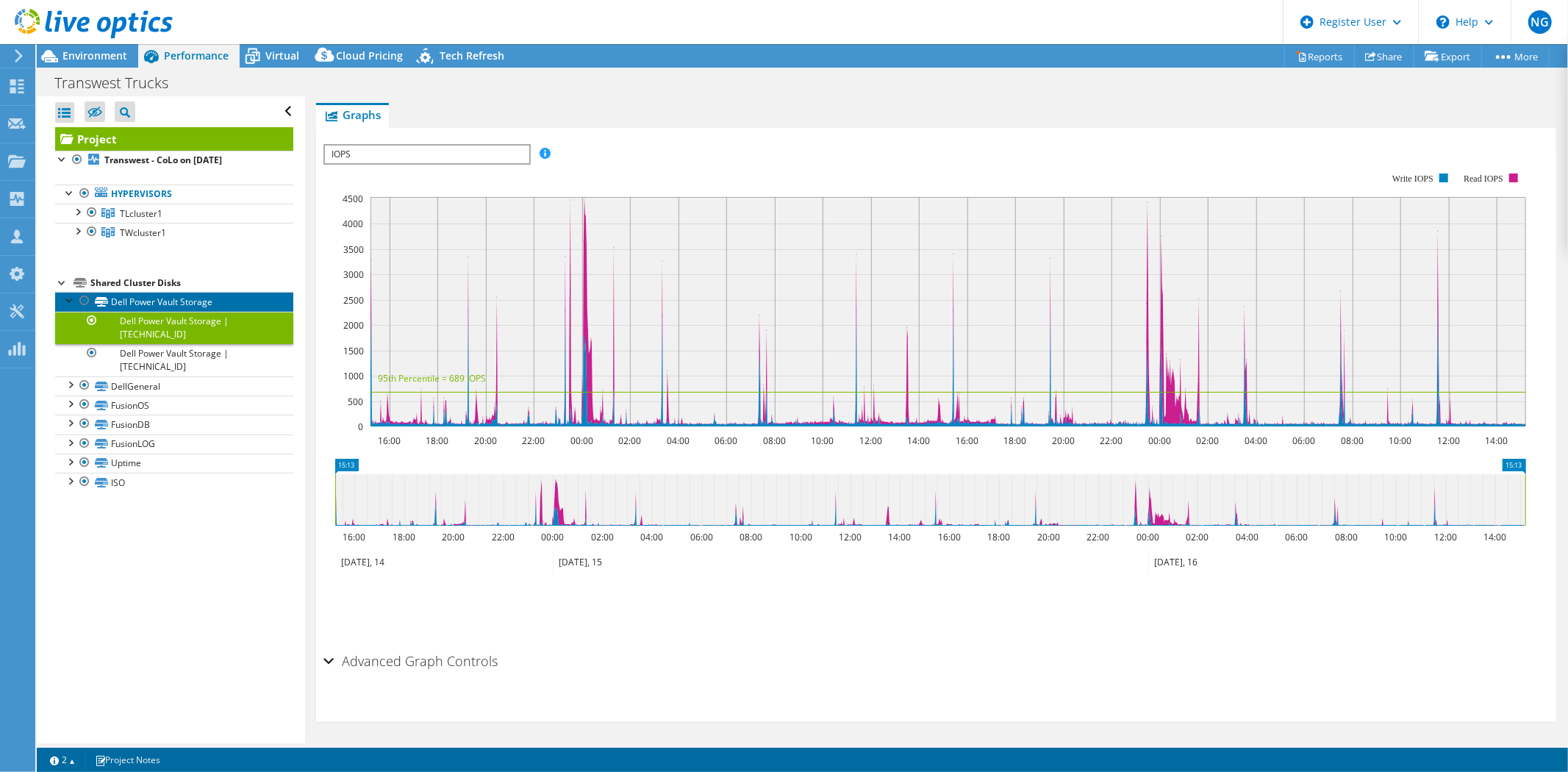
click at [185, 306] on link "Dell Power Vault Storage" at bounding box center [174, 301] width 238 height 19
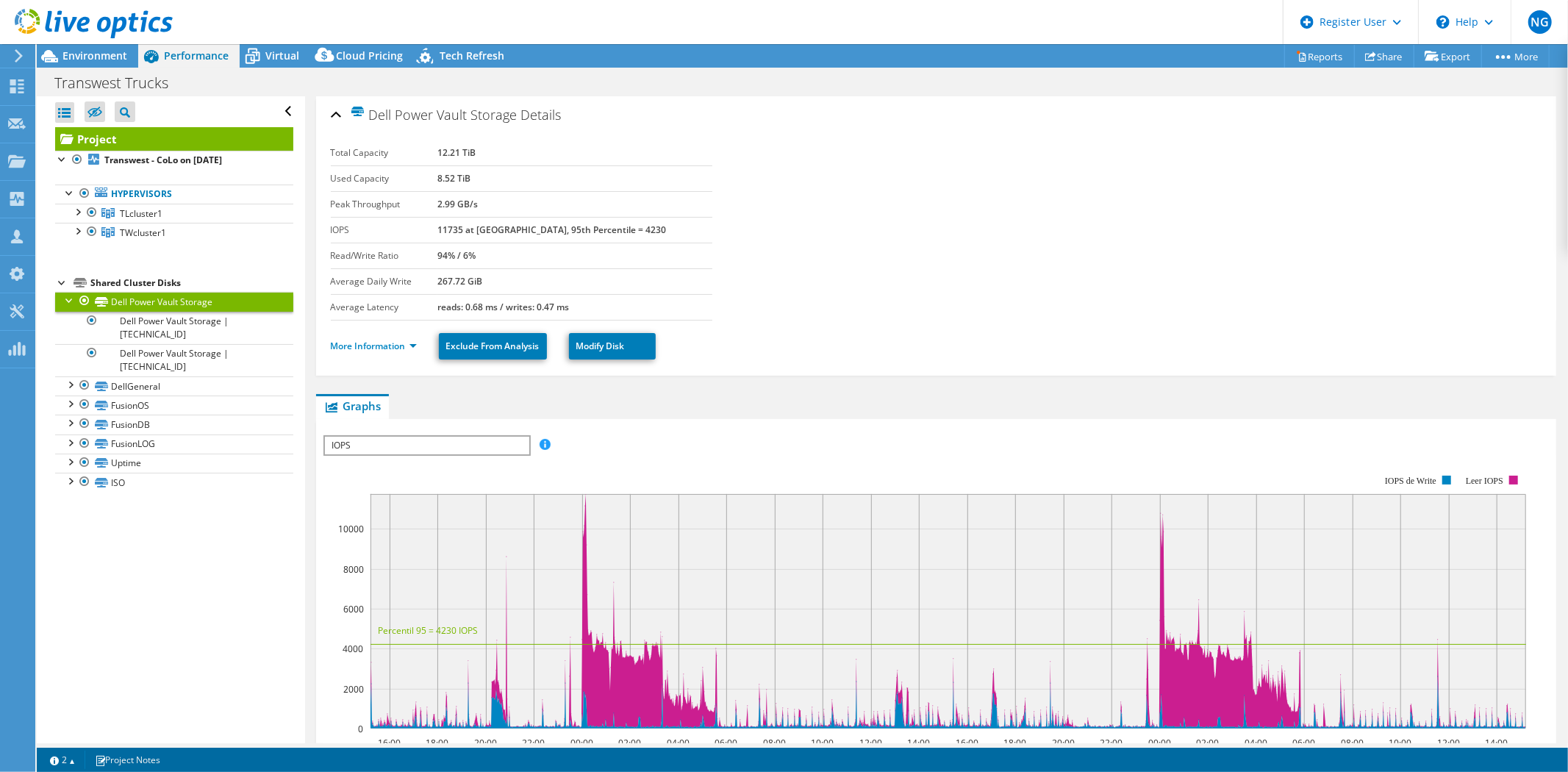
click at [82, 299] on div at bounding box center [84, 301] width 14 height 18
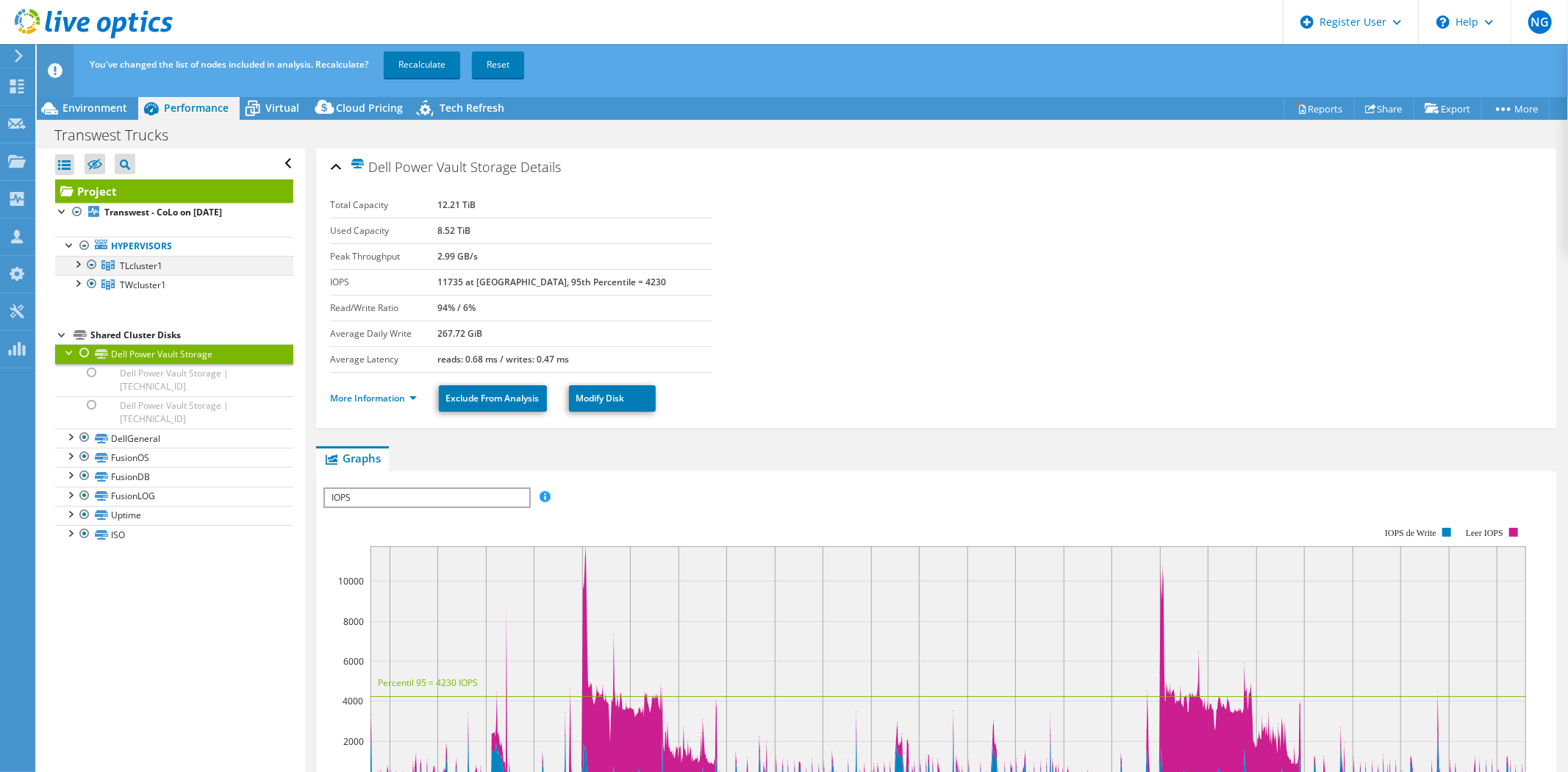
click at [76, 267] on div at bounding box center [77, 263] width 14 height 14
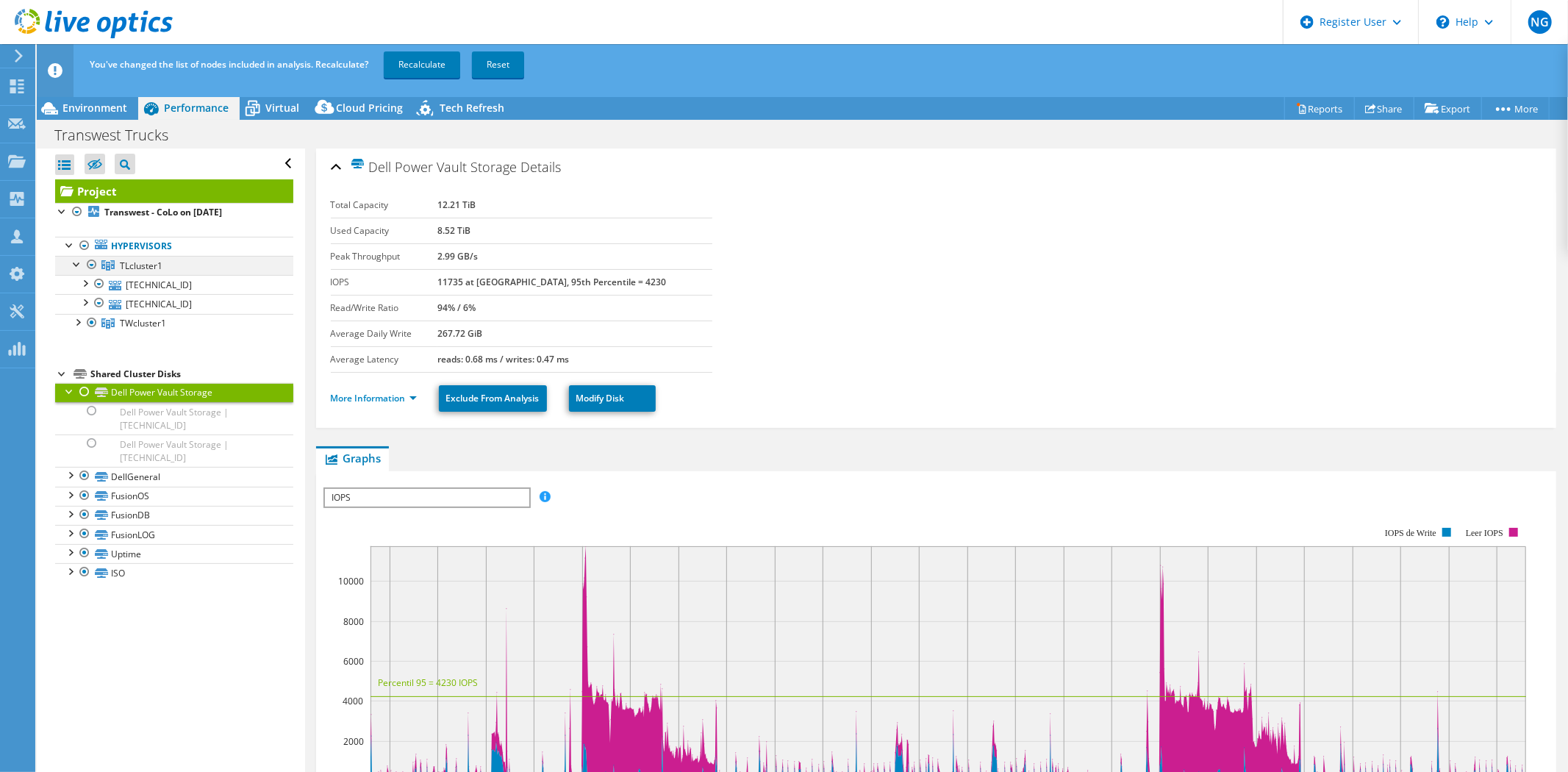
click at [76, 267] on div at bounding box center [77, 263] width 14 height 14
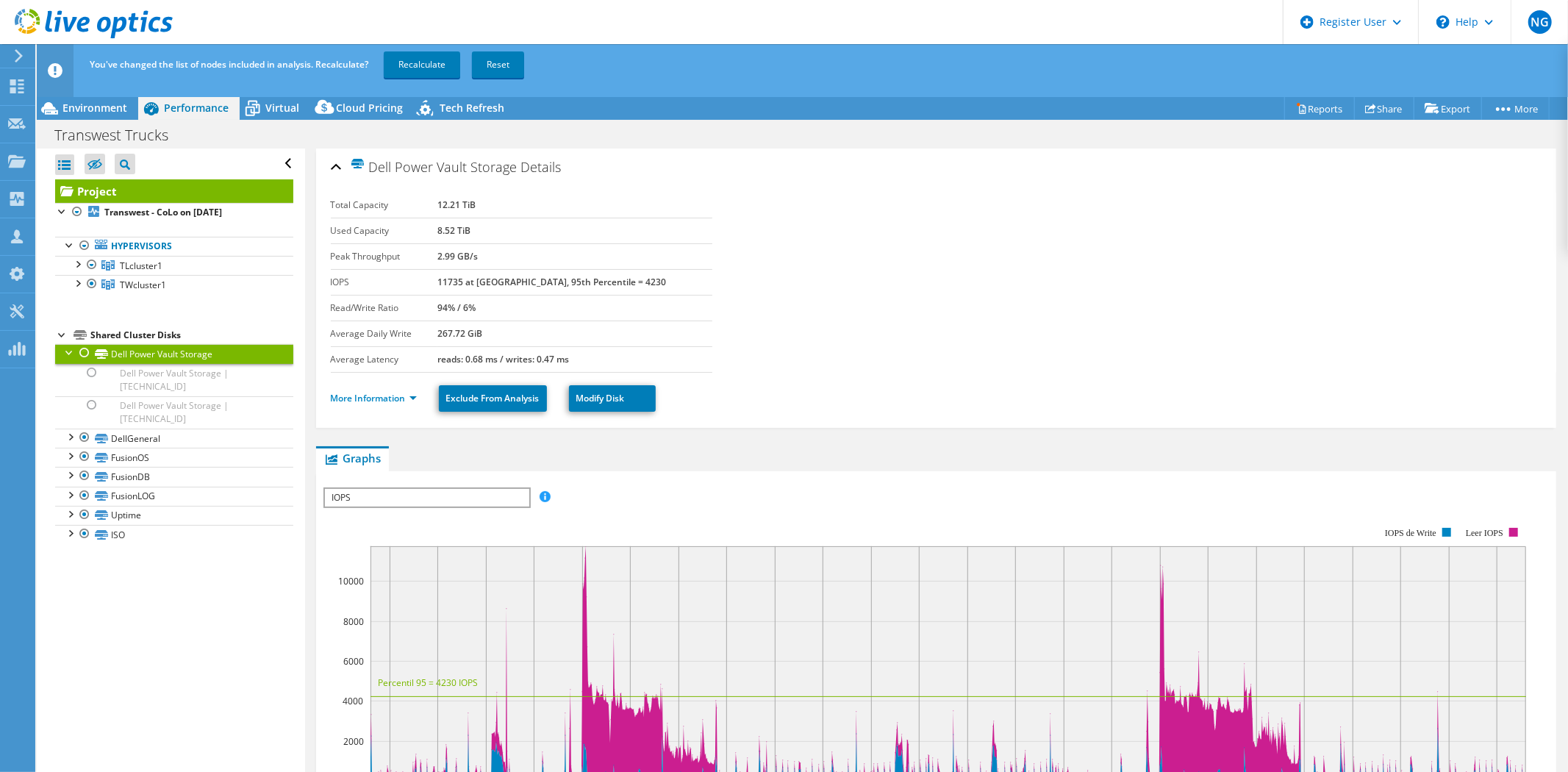
click at [82, 353] on div at bounding box center [84, 353] width 14 height 18
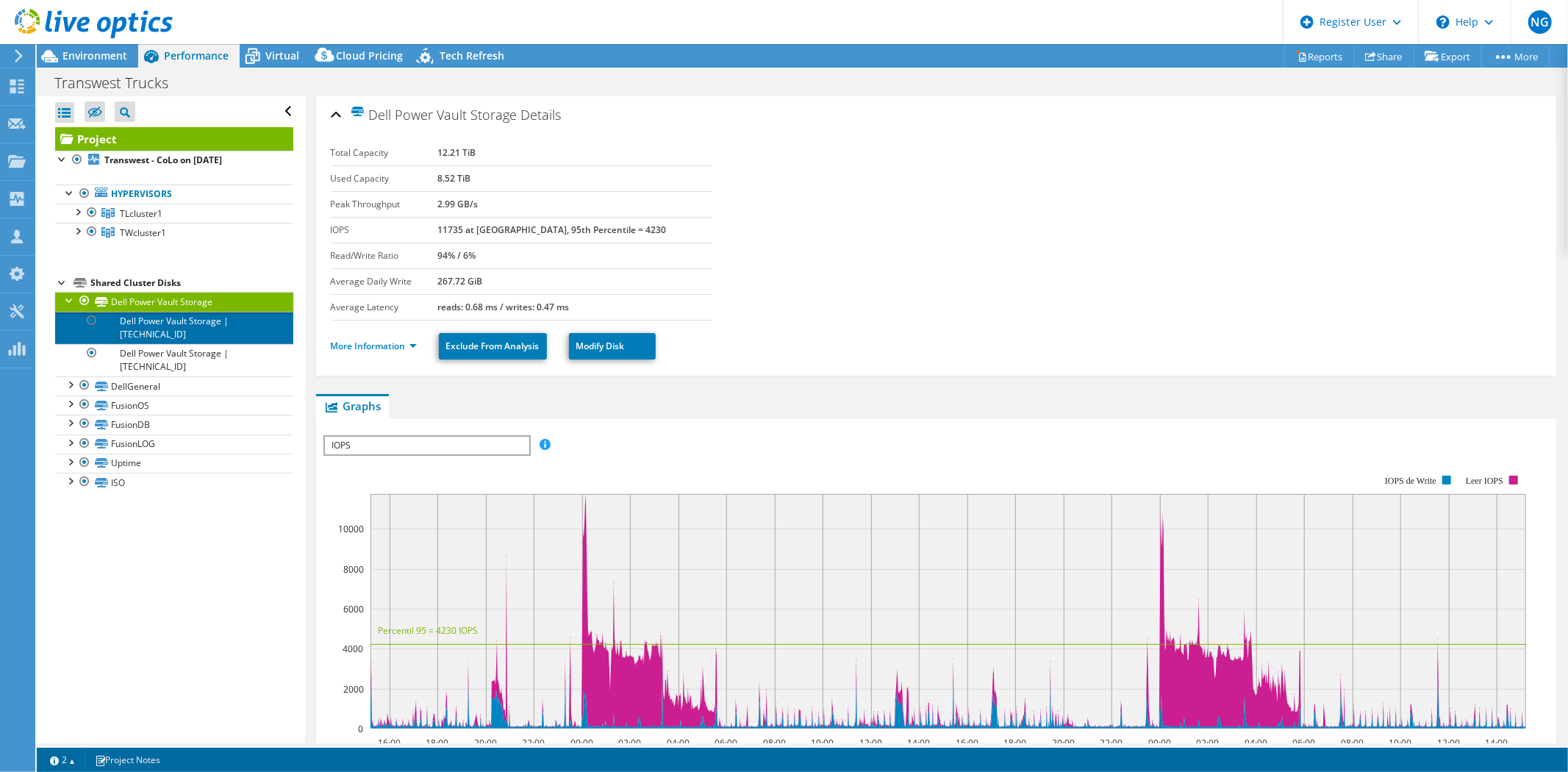
click at [200, 334] on link "Dell Power Vault Storage | [TECHNICAL_ID]" at bounding box center [174, 328] width 238 height 33
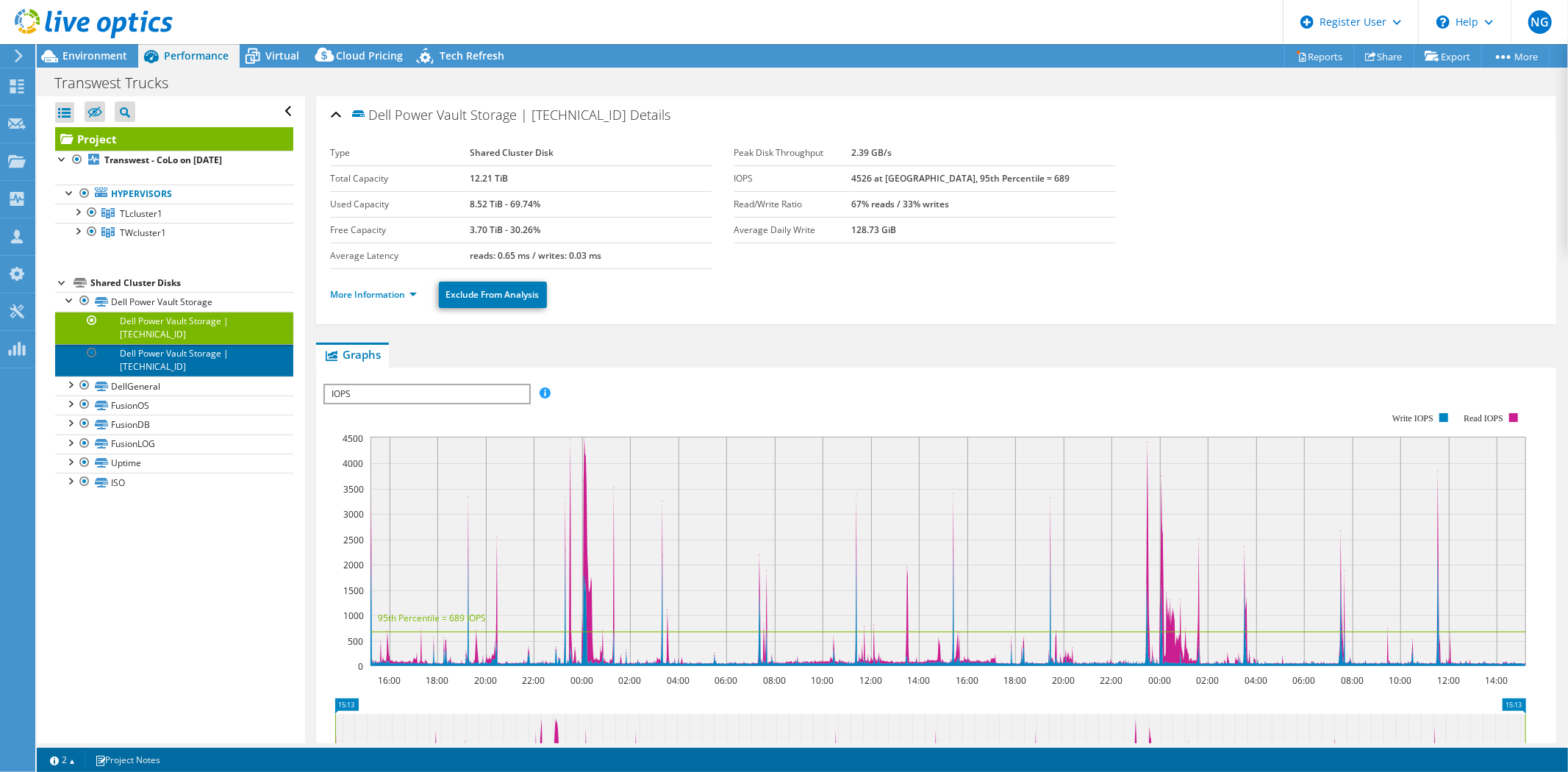
click at [213, 372] on link "Dell Power Vault Storage | [TECHNICAL_ID]" at bounding box center [174, 360] width 238 height 33
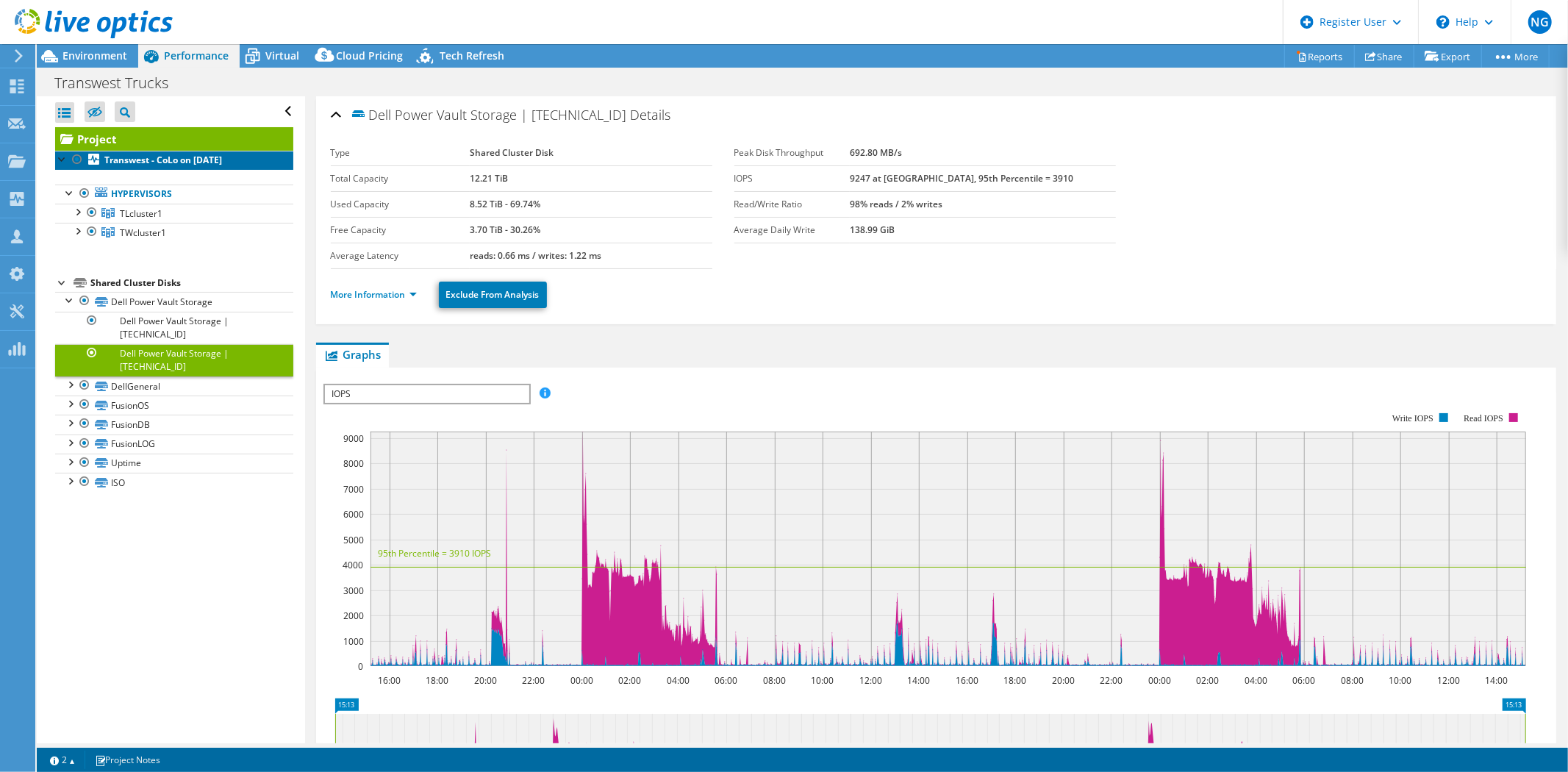
click at [147, 159] on b "Transwest - CoLo on [DATE]" at bounding box center [163, 160] width 118 height 13
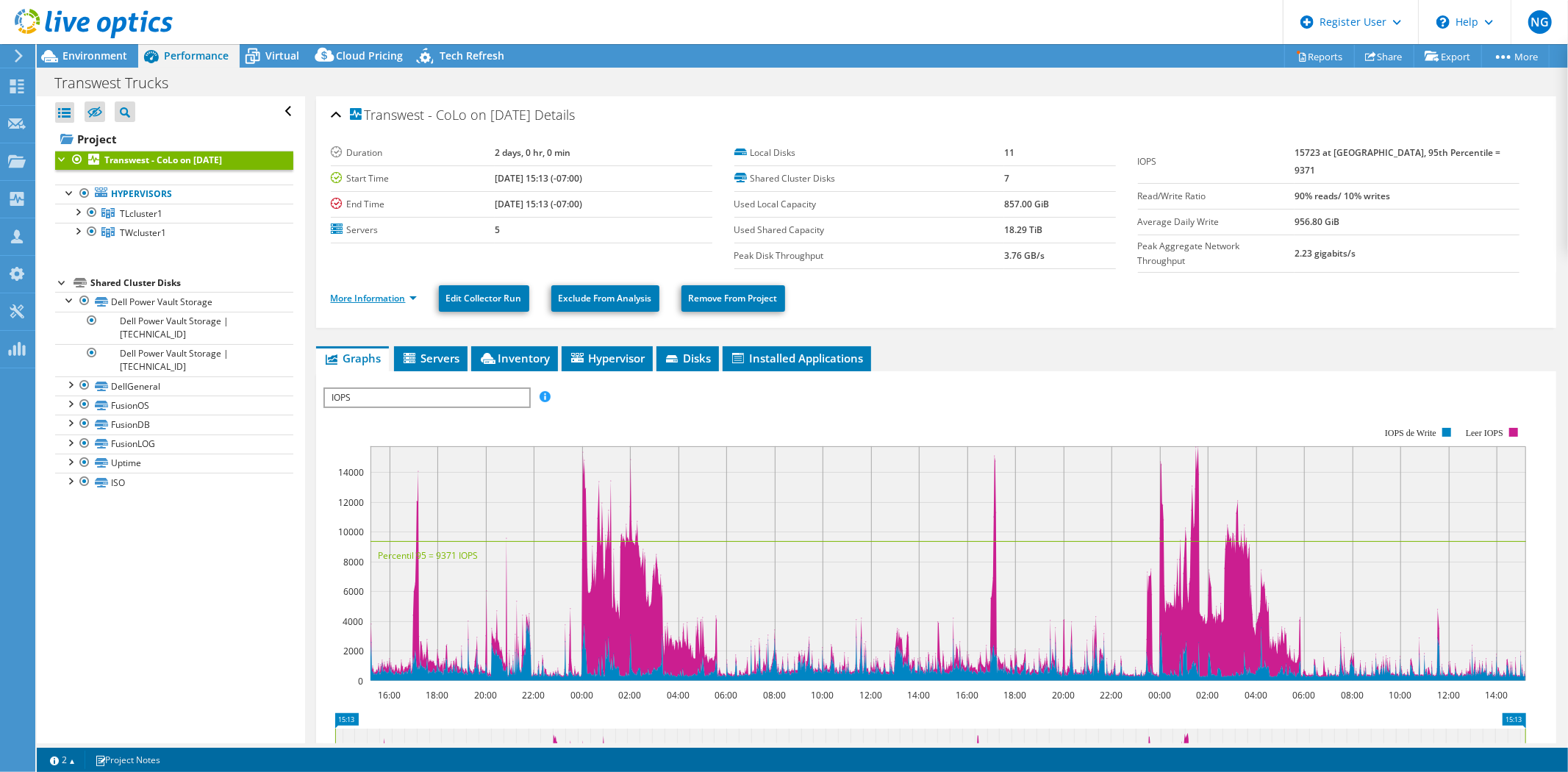
click at [387, 296] on link "More Information" at bounding box center [373, 298] width 86 height 13
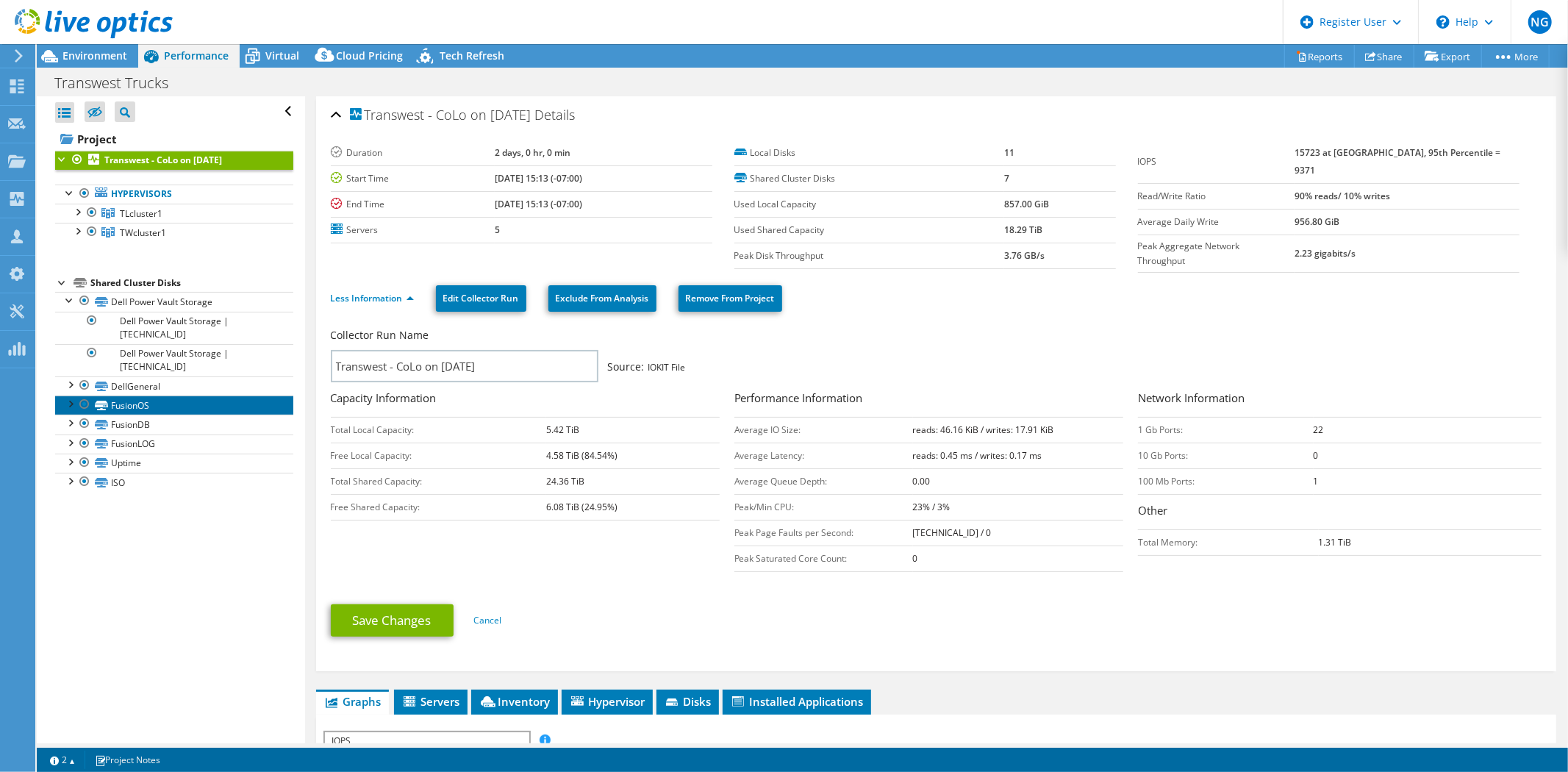
click at [137, 412] on link "FusionOS" at bounding box center [174, 404] width 238 height 19
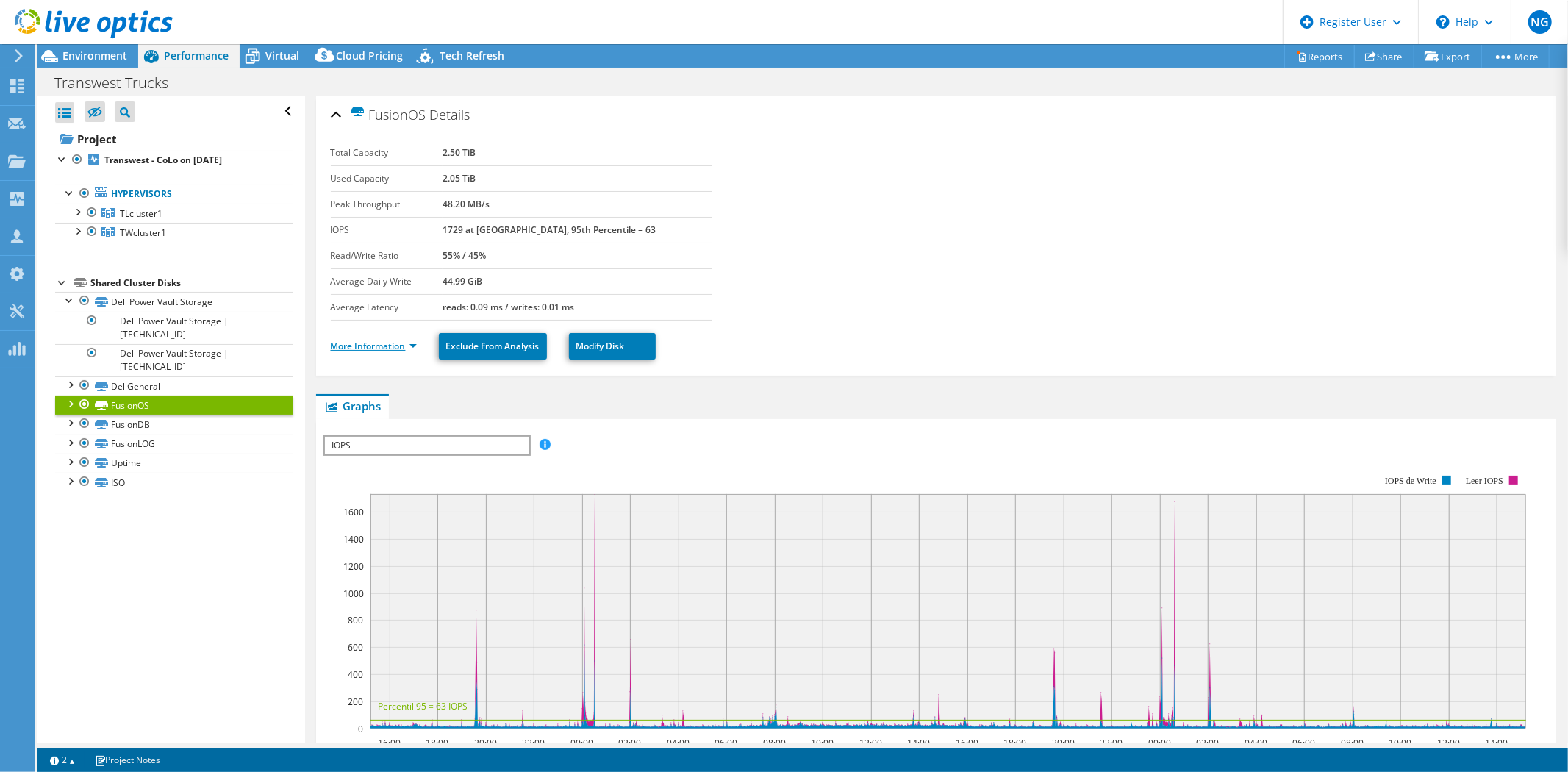
click at [380, 347] on link "More Information" at bounding box center [373, 346] width 86 height 13
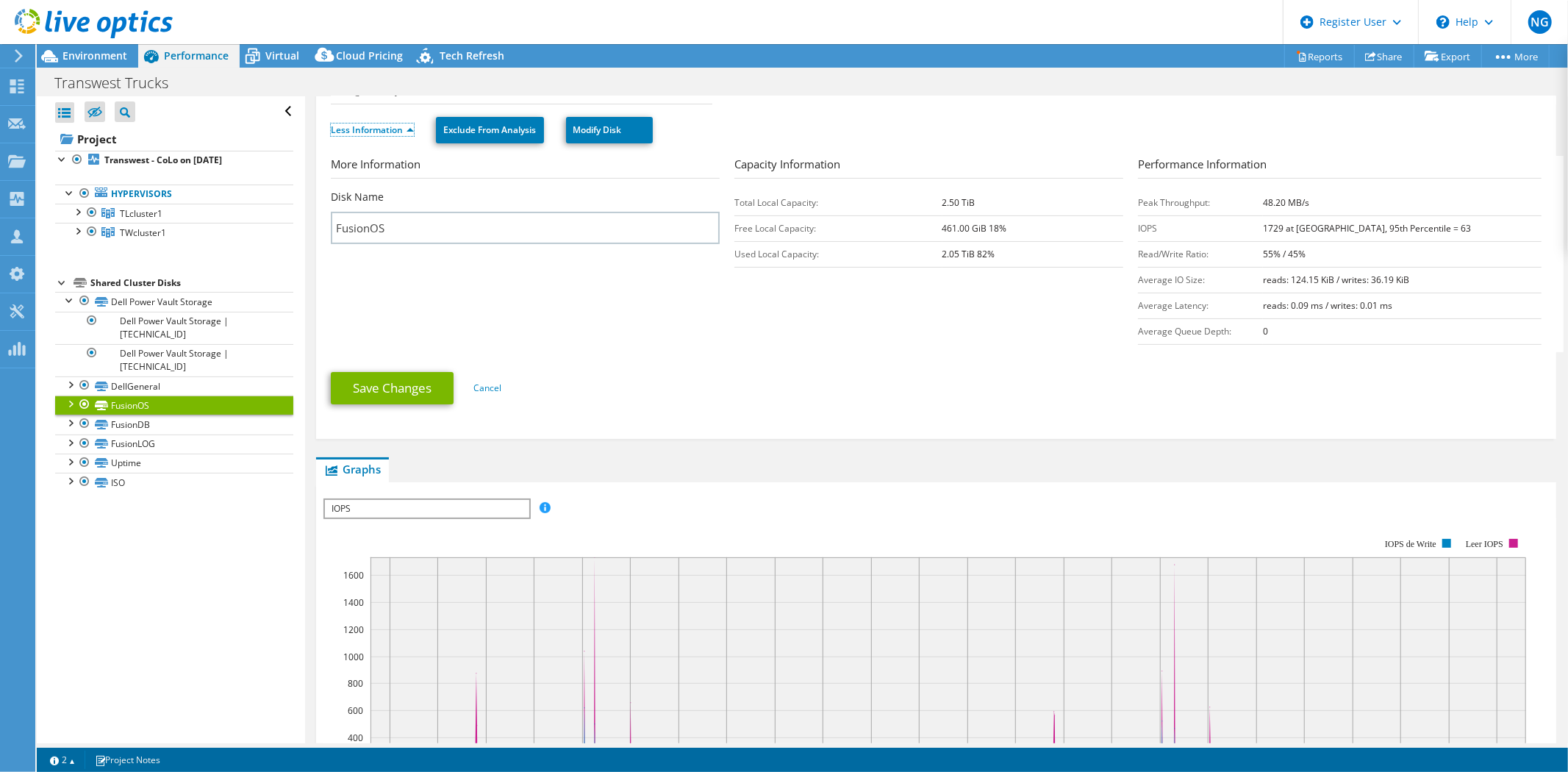
scroll to position [326, 0]
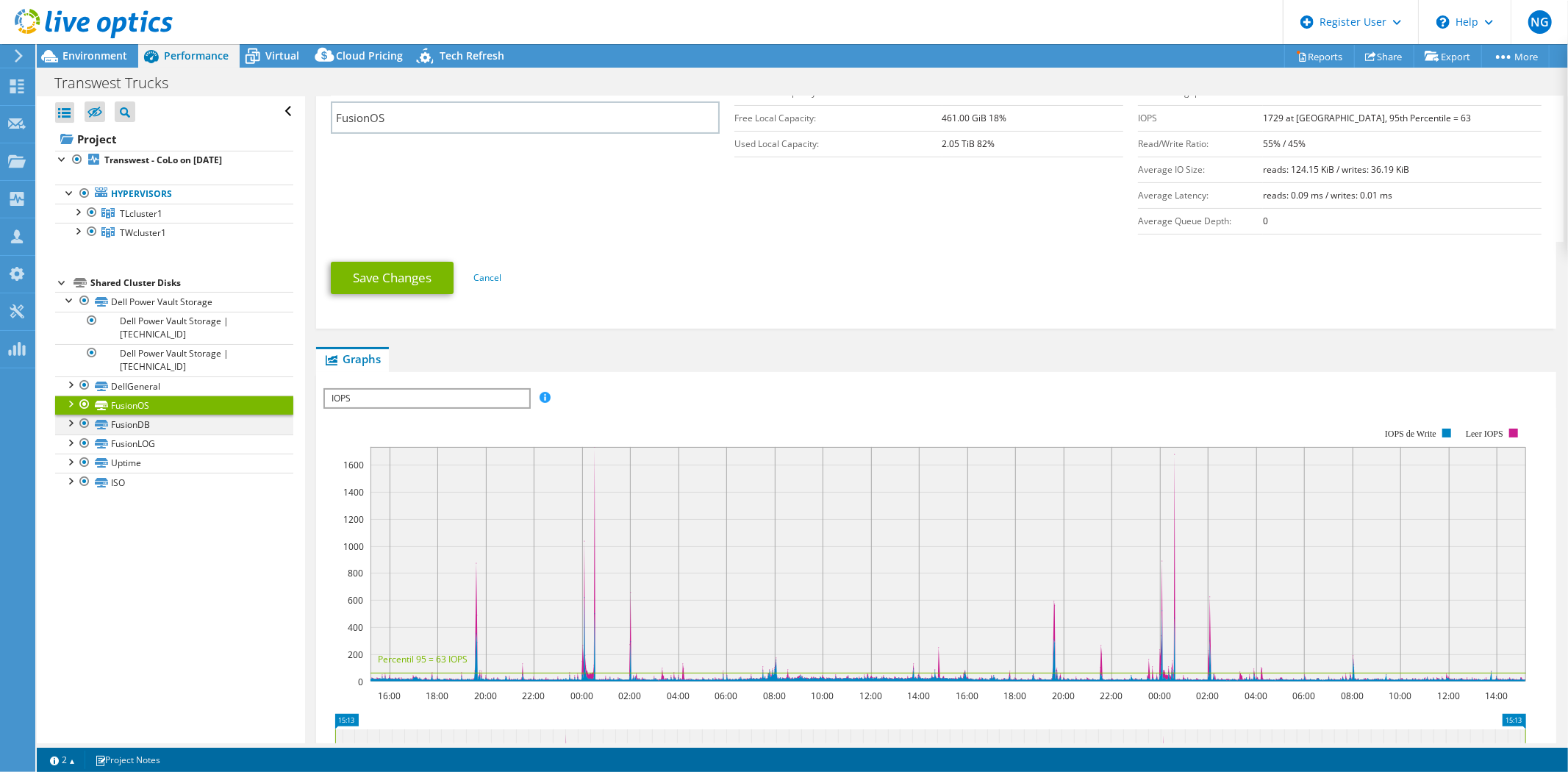
click at [71, 424] on div at bounding box center [70, 422] width 14 height 14
click at [175, 438] on link "FusionDB | [TECHNICAL_ID]" at bounding box center [174, 443] width 238 height 19
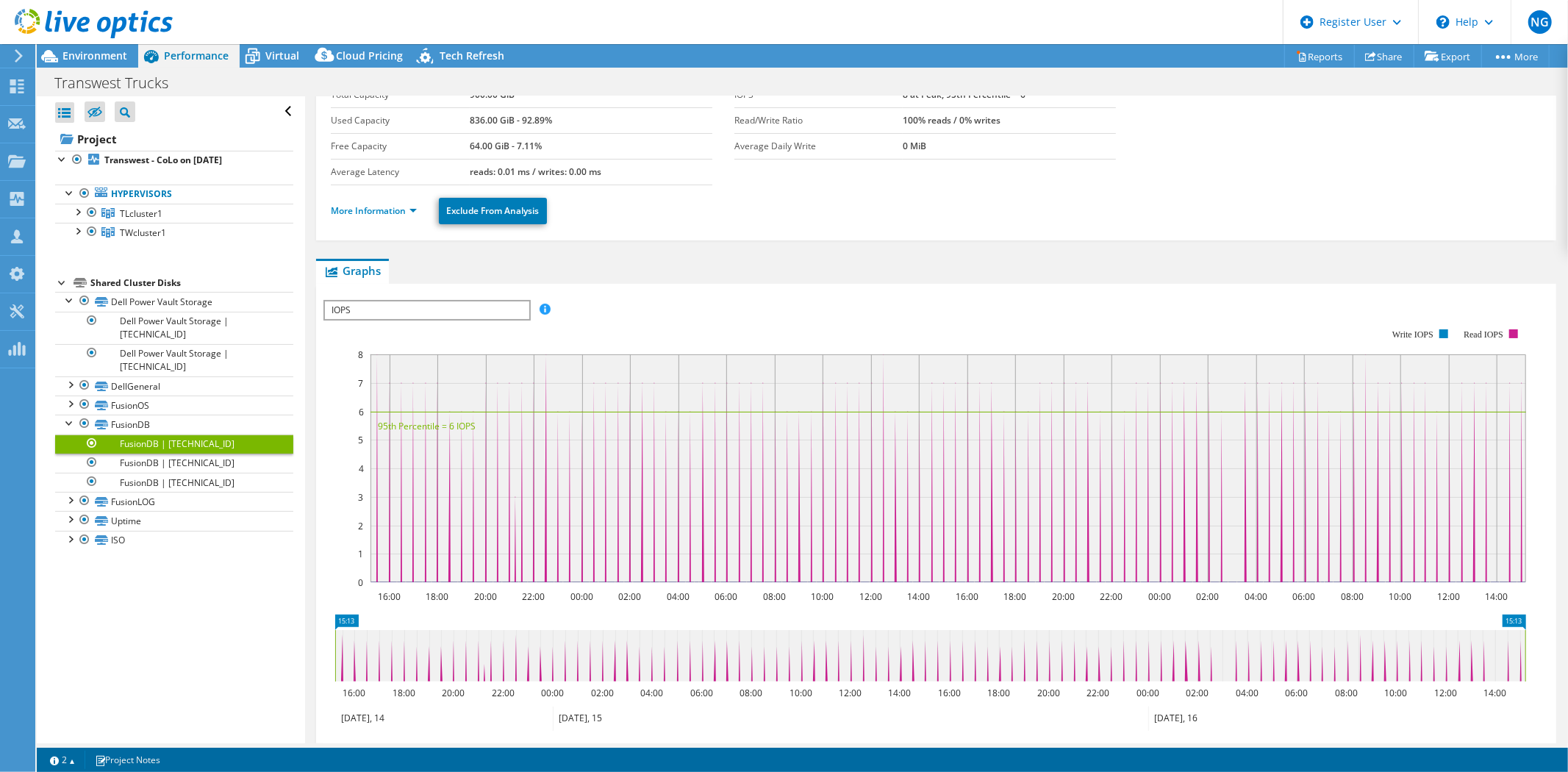
scroll to position [77, 0]
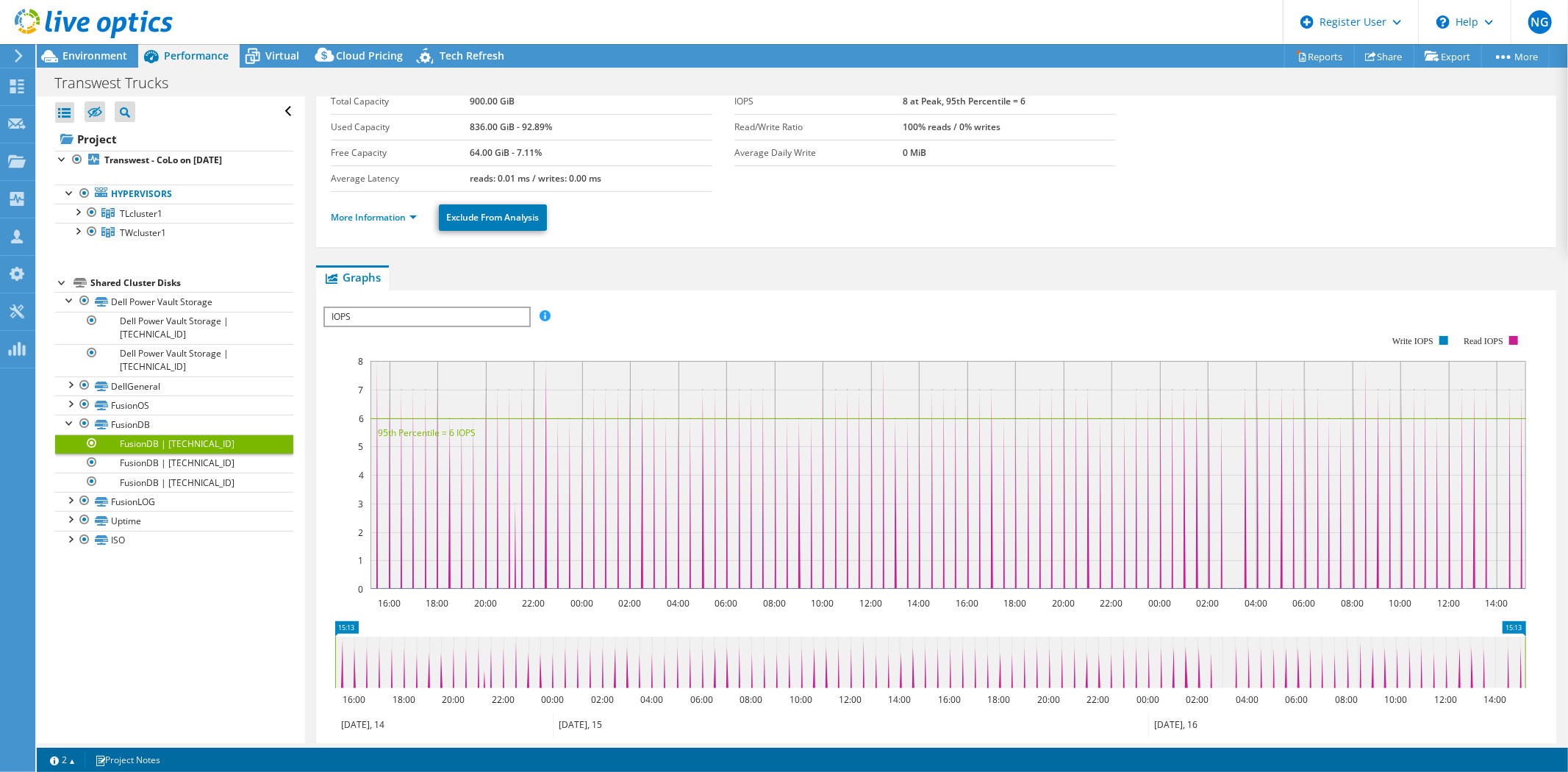
click at [385, 223] on li "More Information" at bounding box center [378, 218] width 95 height 16
click at [387, 218] on link "More Information" at bounding box center [373, 217] width 86 height 13
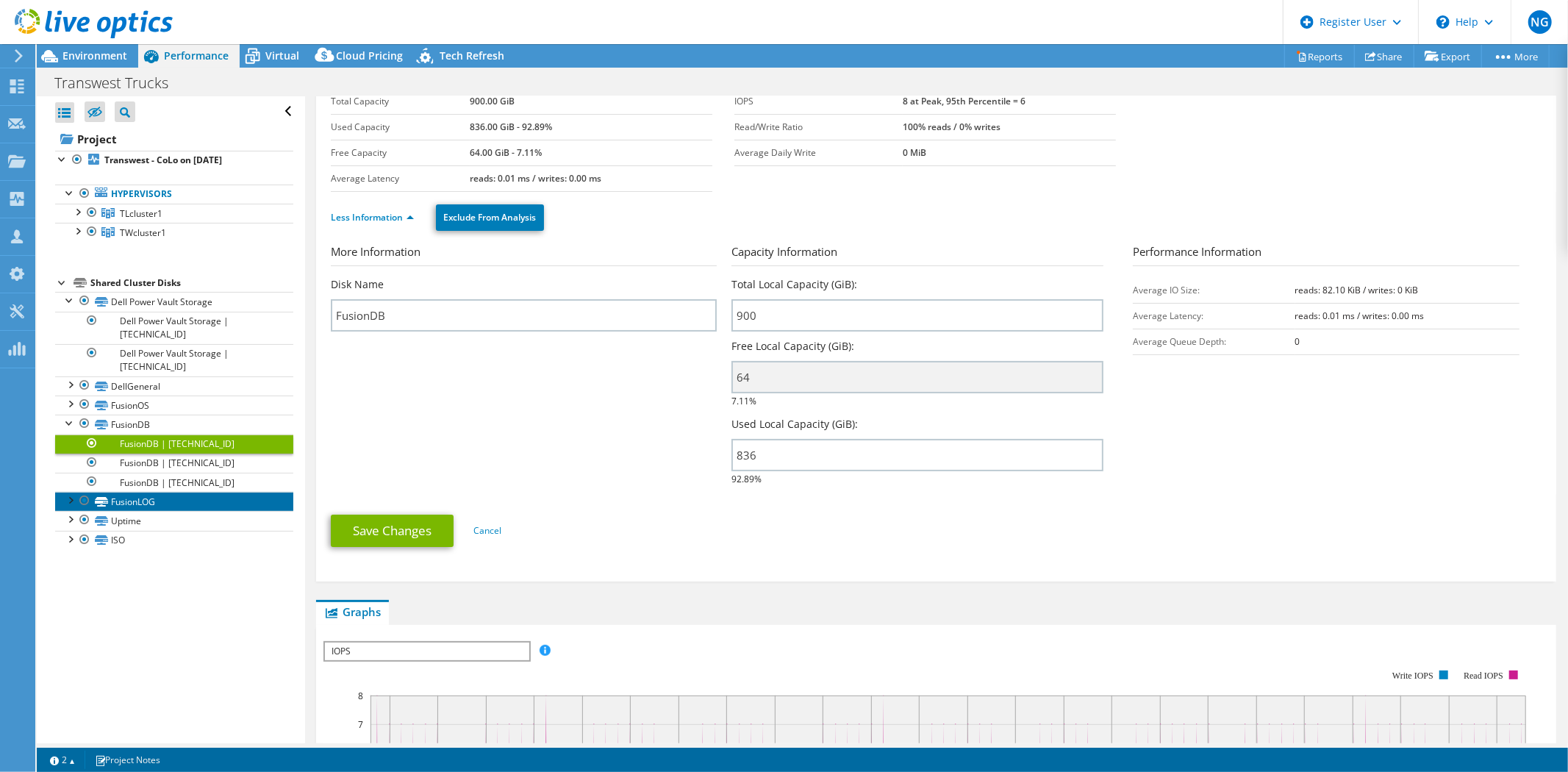
click at [155, 497] on link "FusionLOG" at bounding box center [174, 501] width 238 height 19
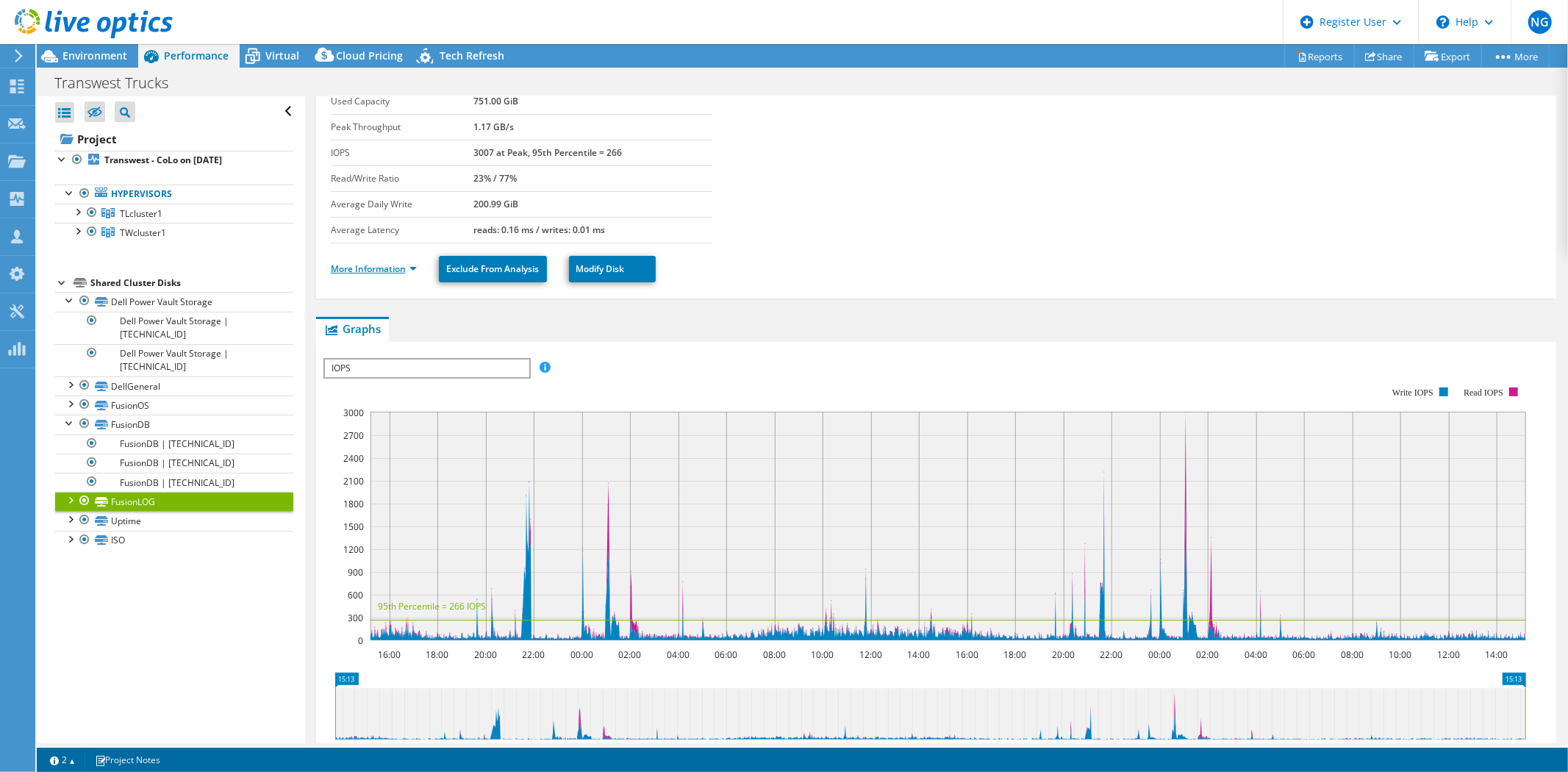
click at [376, 273] on link "More Information" at bounding box center [373, 268] width 86 height 13
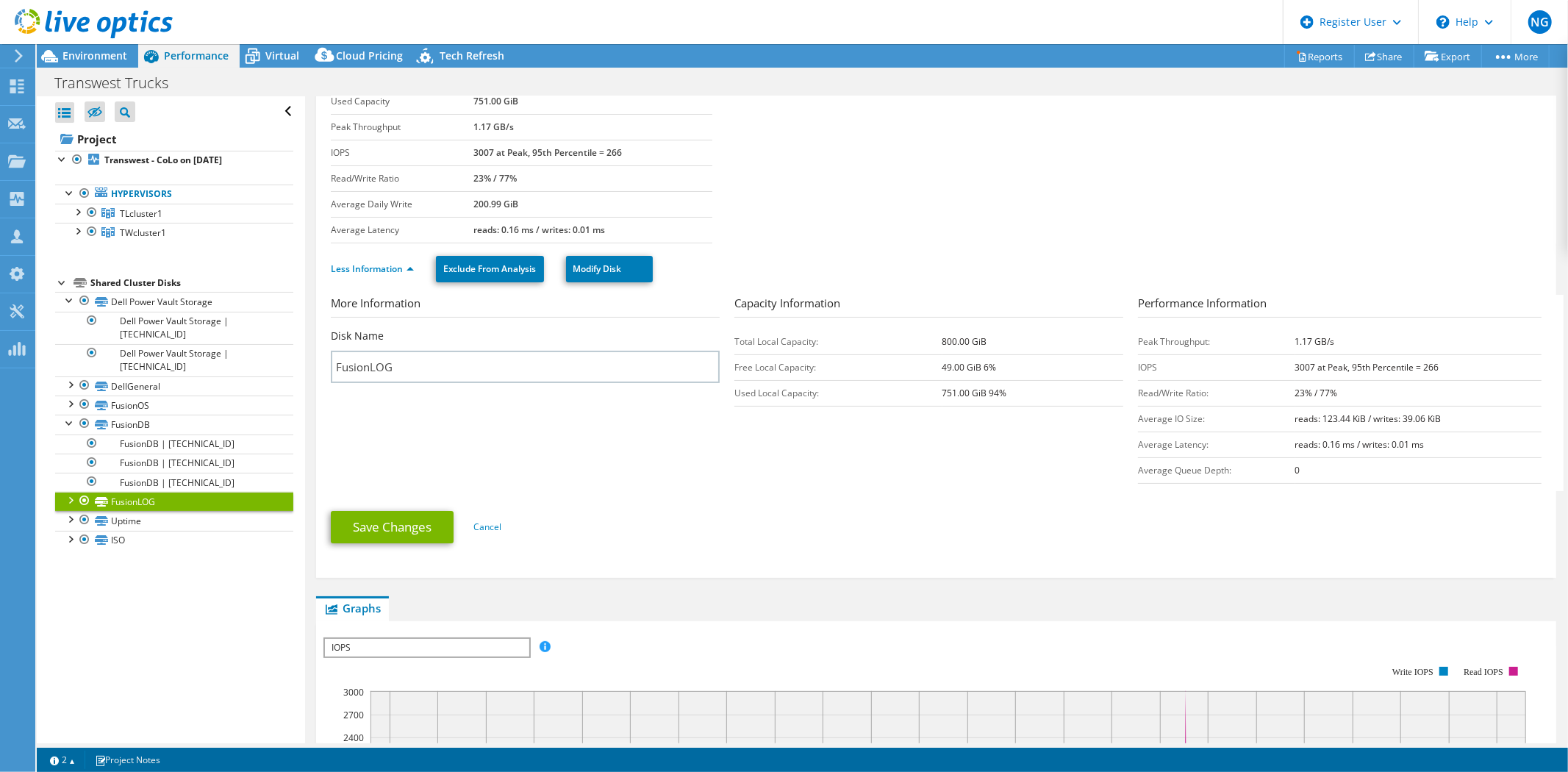
click at [63, 283] on div at bounding box center [62, 281] width 14 height 14
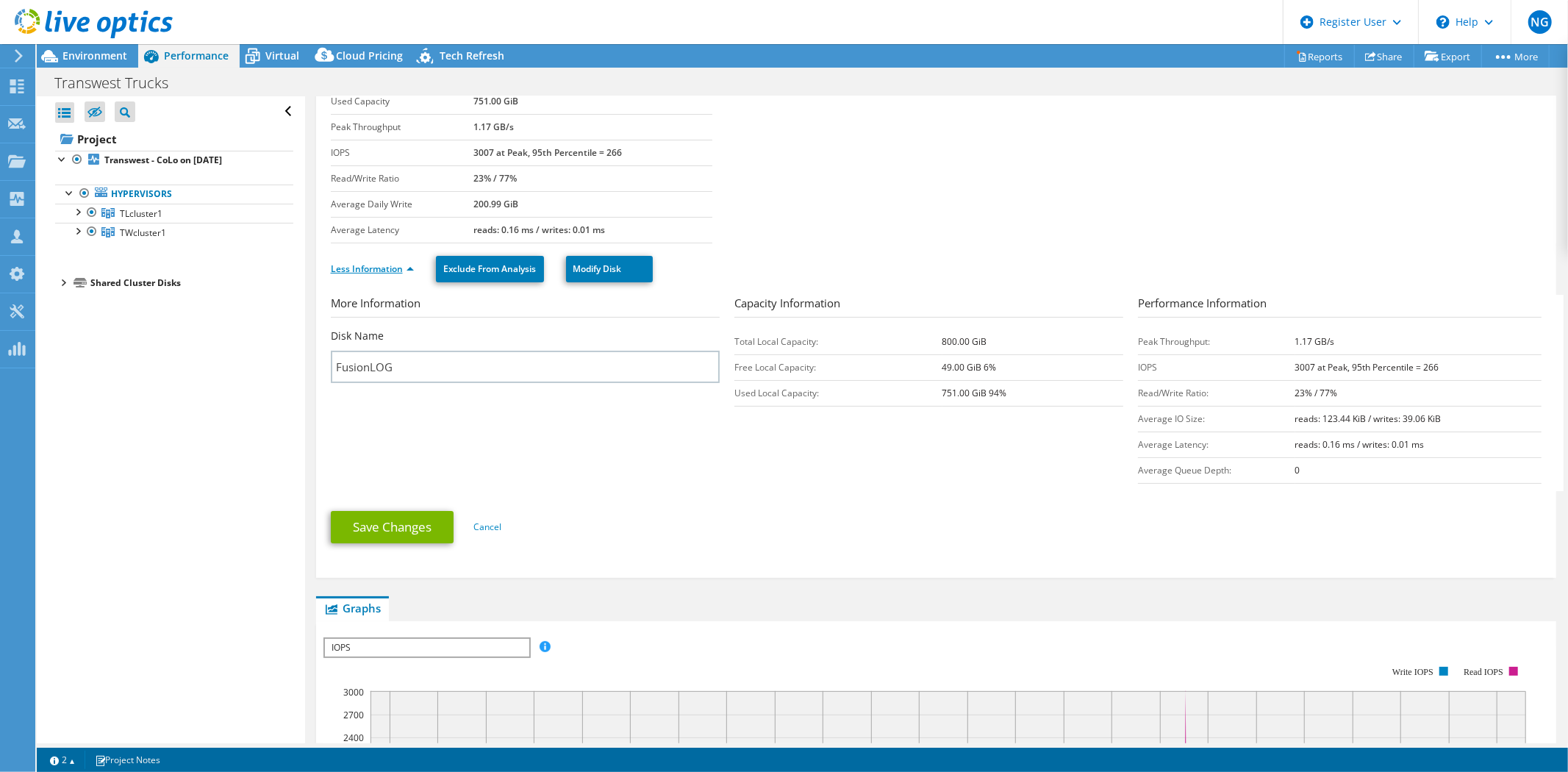
scroll to position [0, 0]
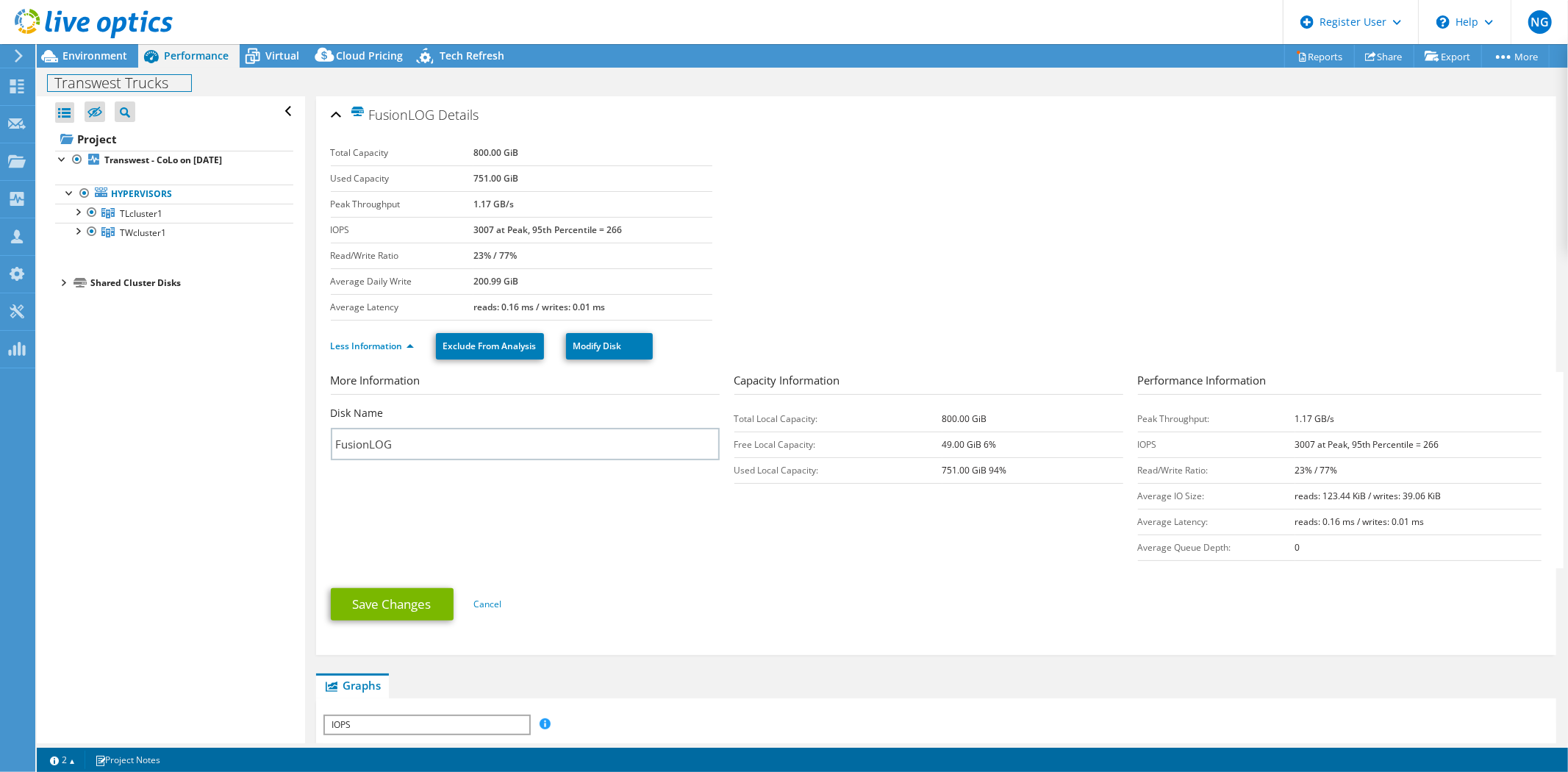
drag, startPoint x: 181, startPoint y: 70, endPoint x: 207, endPoint y: 52, distance: 31.6
click at [184, 68] on div "Transwest Trucks Print" at bounding box center [802, 82] width 1531 height 29
click at [207, 52] on span "Performance" at bounding box center [196, 55] width 65 height 14
click at [206, 54] on span "Performance" at bounding box center [196, 55] width 65 height 14
click at [137, 159] on b "Transwest - CoLo on [DATE]" at bounding box center [163, 160] width 118 height 13
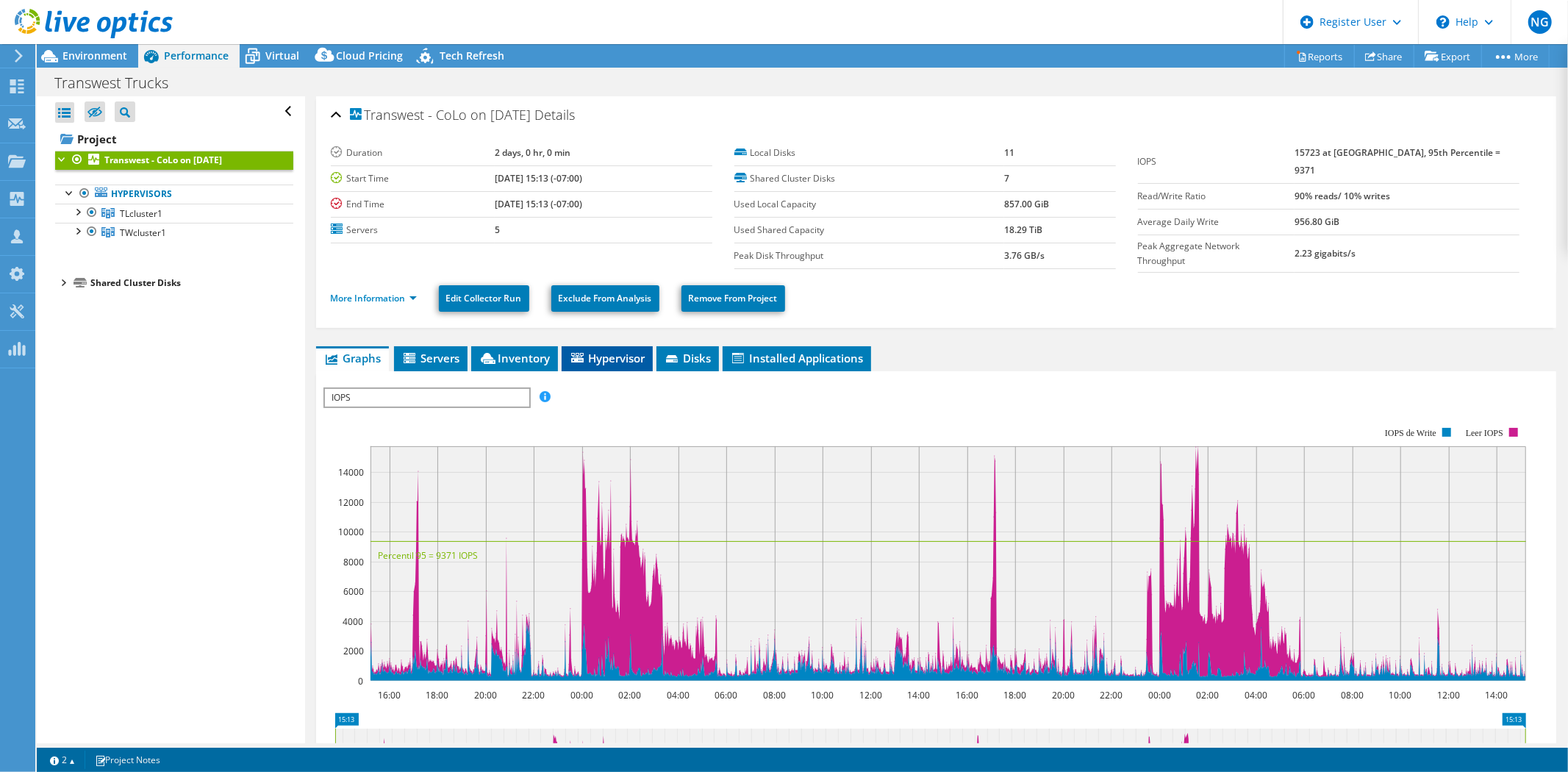
click at [623, 354] on span "Hypervisor" at bounding box center [607, 358] width 77 height 14
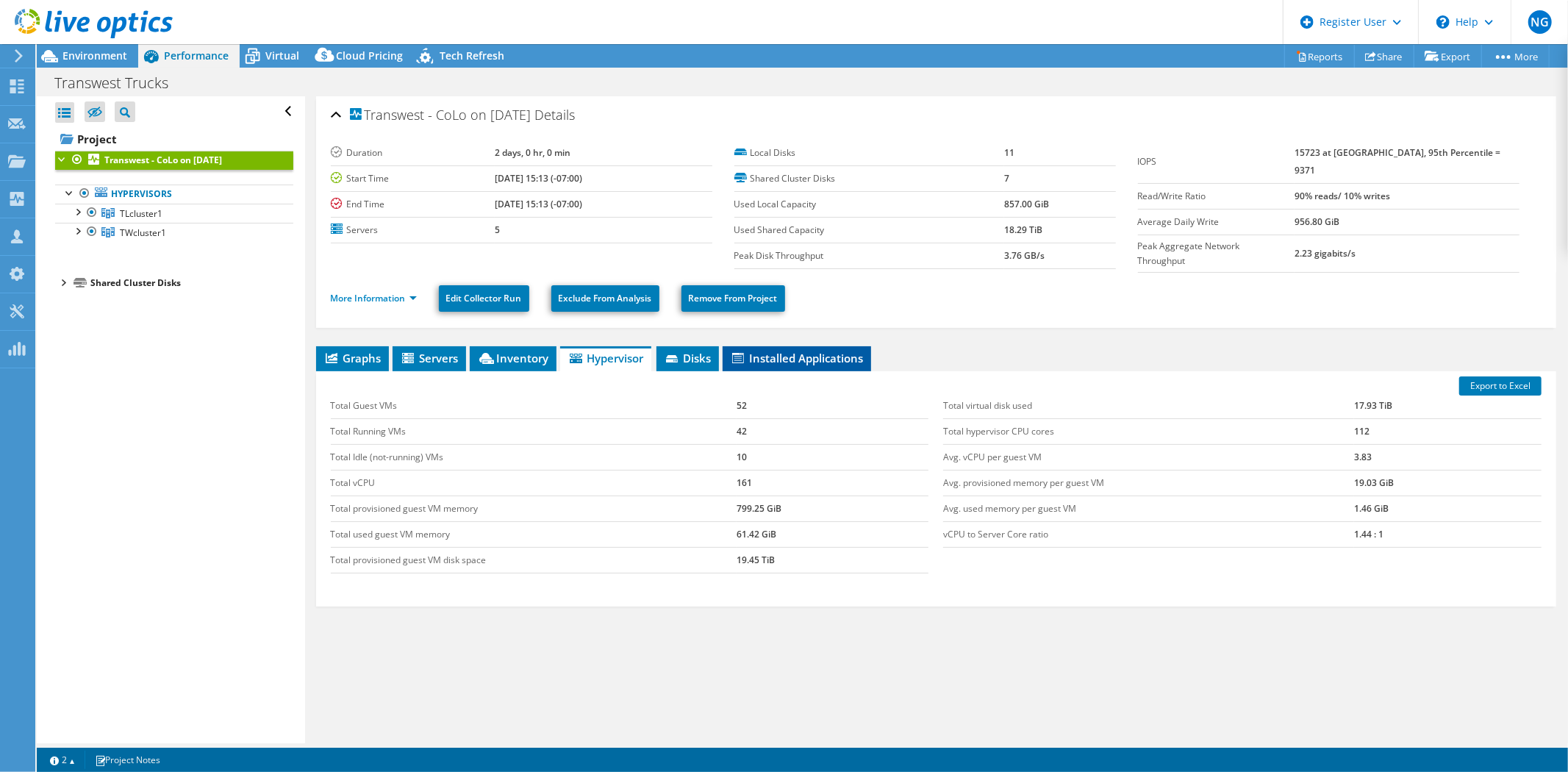
click at [784, 354] on span "Installed Applications" at bounding box center [797, 358] width 134 height 14
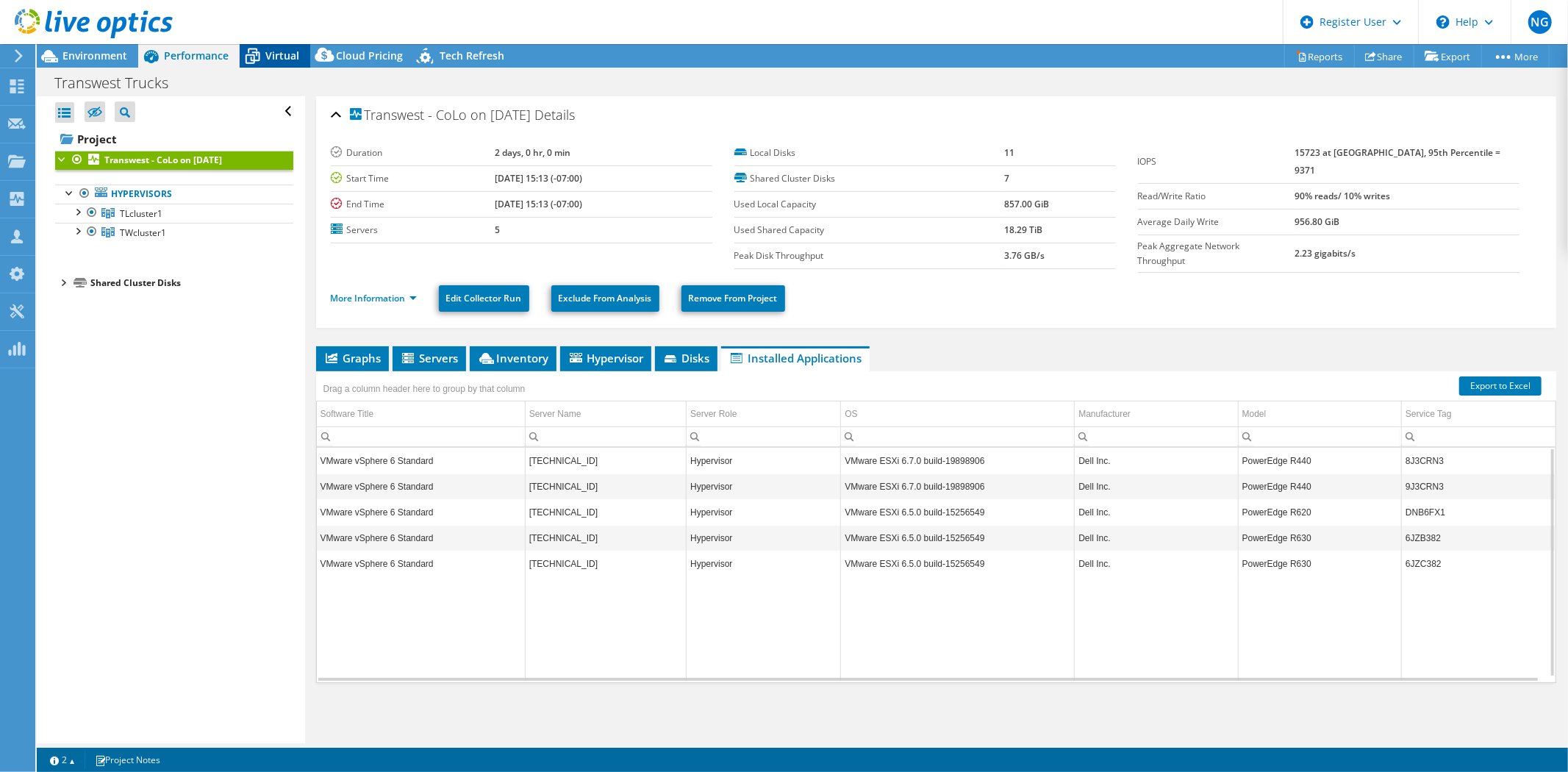
click at [266, 52] on span "Virtual" at bounding box center [281, 55] width 33 height 14
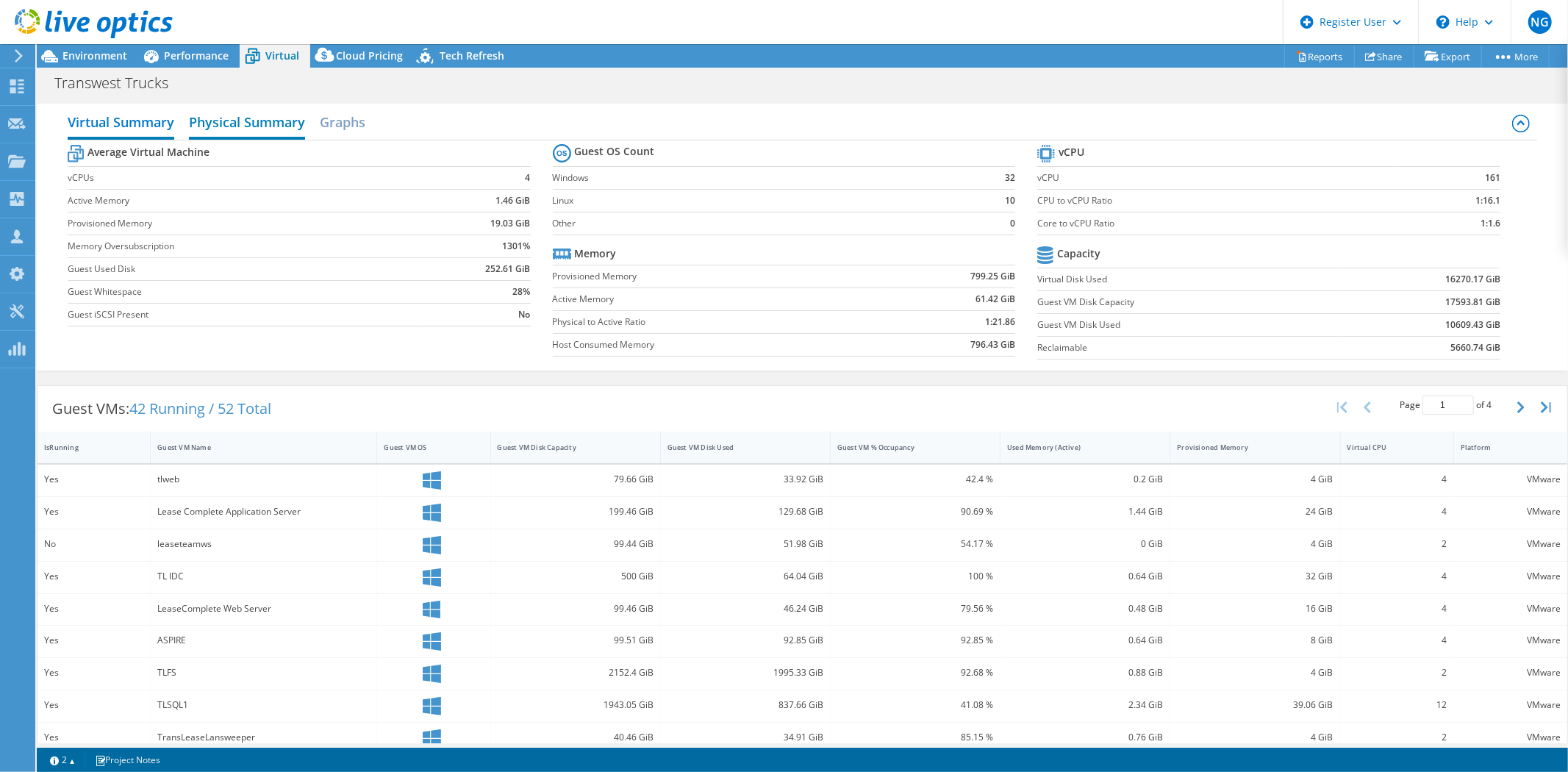
click at [250, 116] on h2 "Physical Summary" at bounding box center [247, 124] width 116 height 33
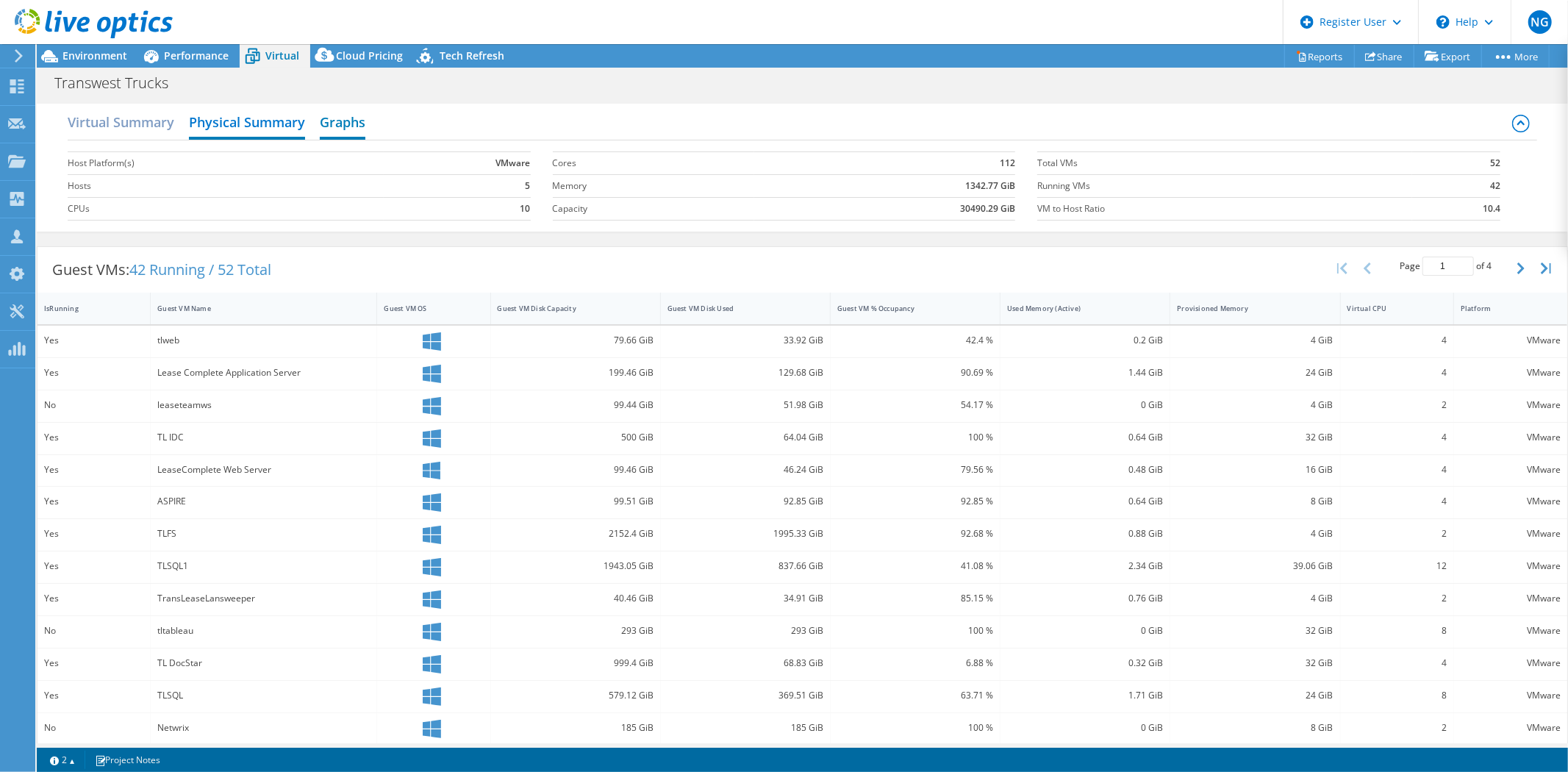
click at [328, 127] on h2 "Graphs" at bounding box center [343, 124] width 45 height 33
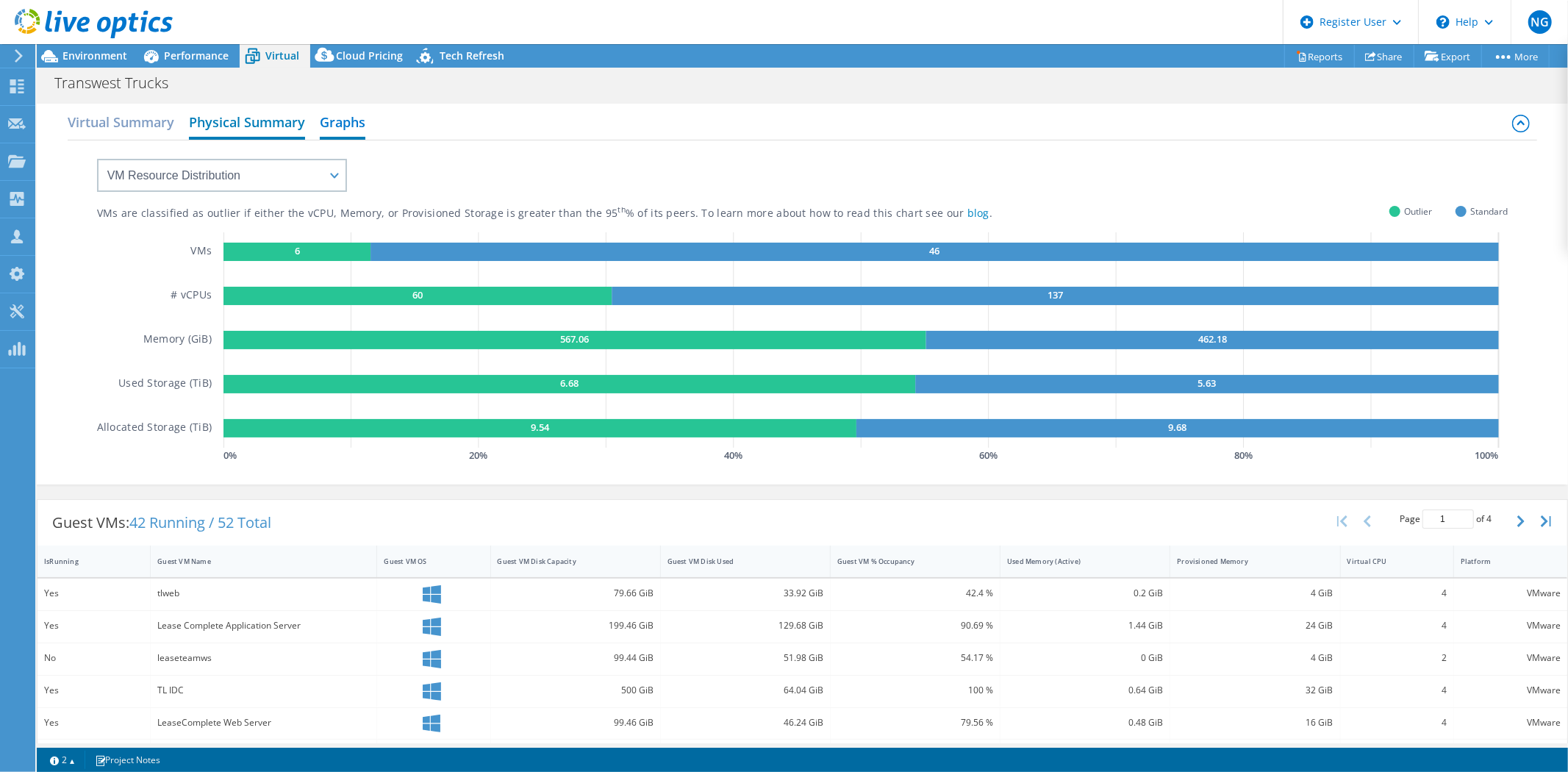
click at [260, 127] on h2 "Physical Summary" at bounding box center [247, 124] width 116 height 33
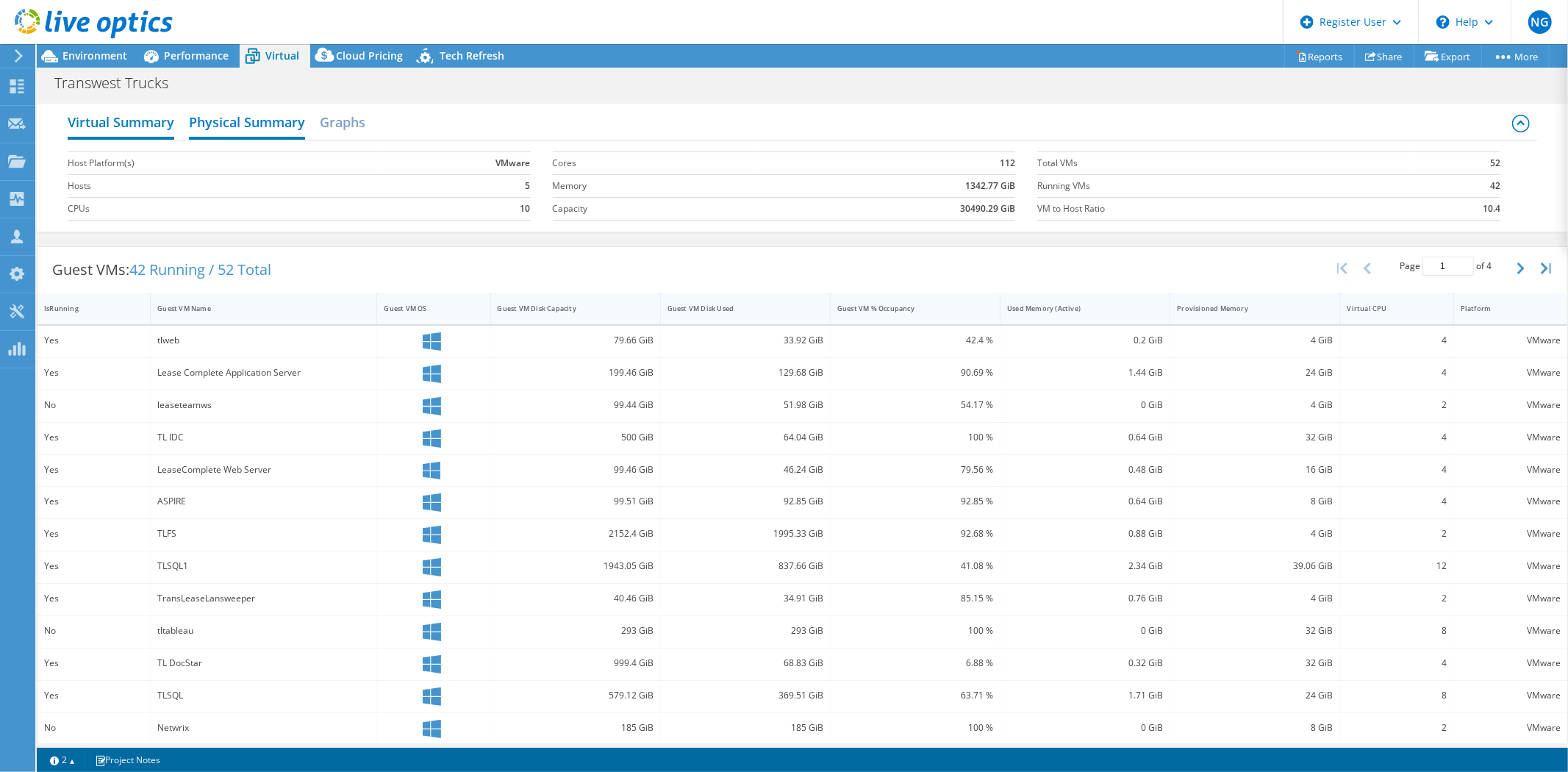
click at [110, 131] on h2 "Virtual Summary" at bounding box center [121, 124] width 107 height 33
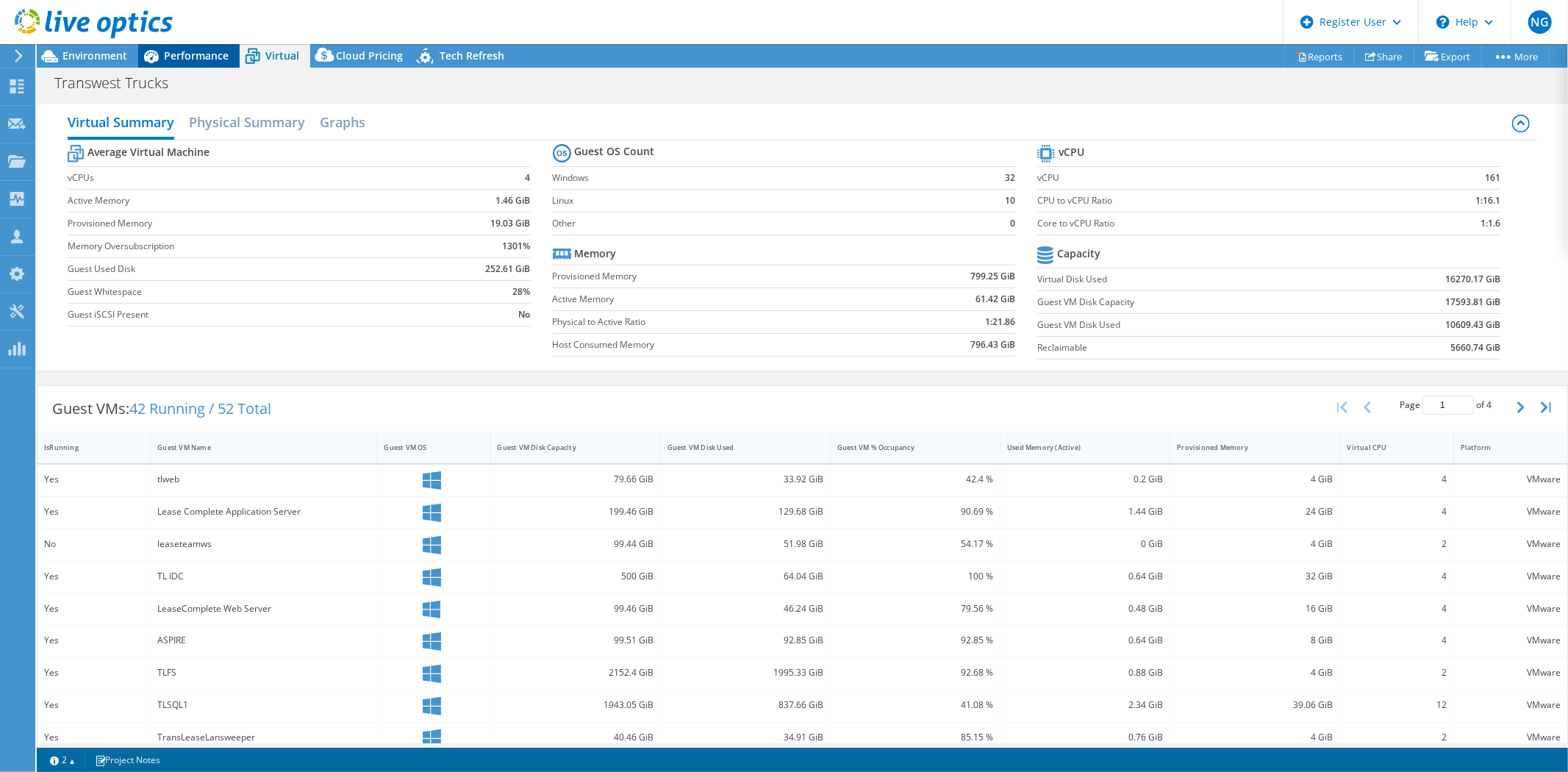
click at [194, 61] on span "Performance" at bounding box center [196, 55] width 65 height 14
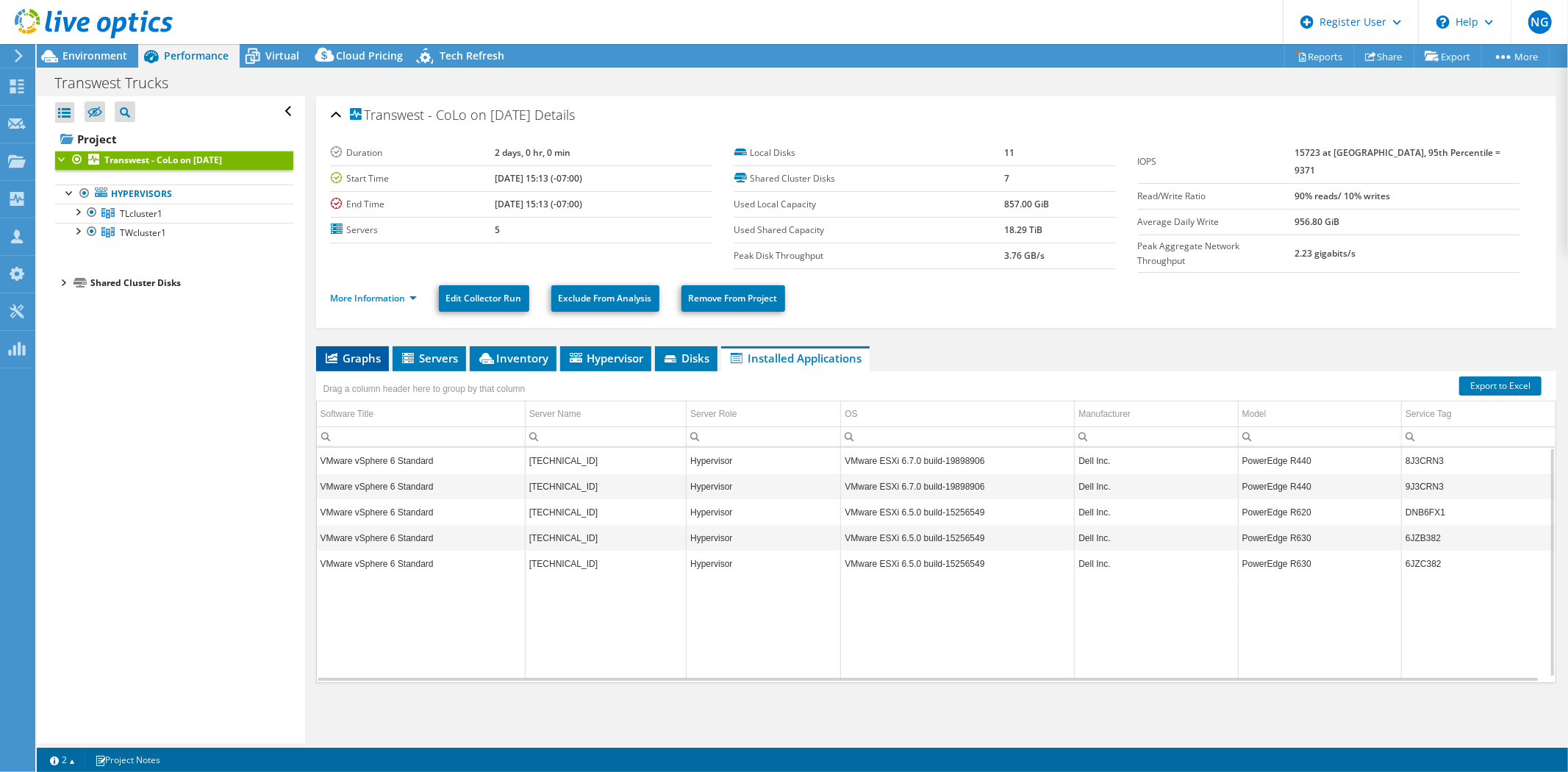
click at [359, 352] on span "Graphs" at bounding box center [353, 358] width 58 height 14
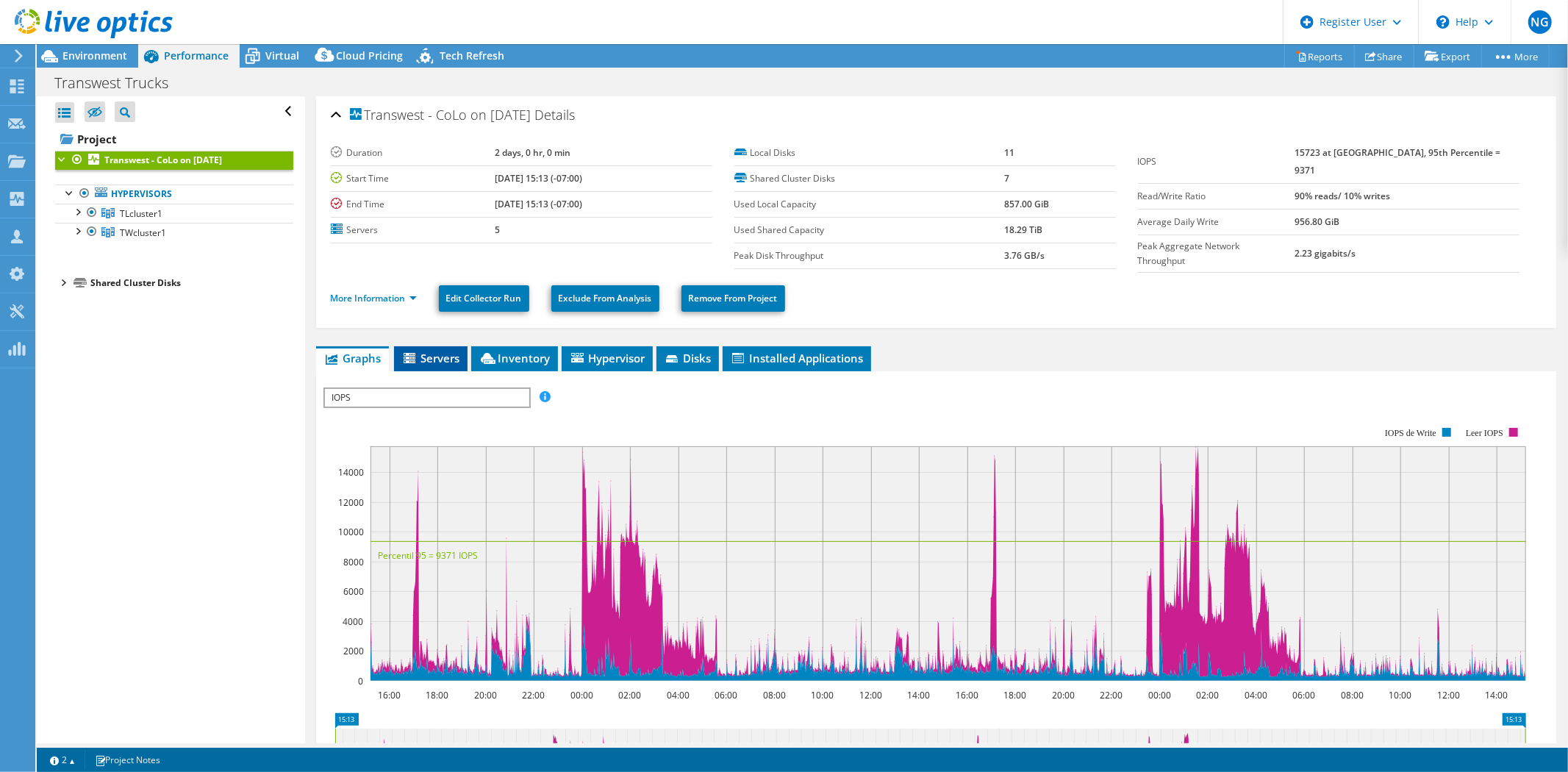
click at [427, 360] on span "Servers" at bounding box center [430, 358] width 59 height 14
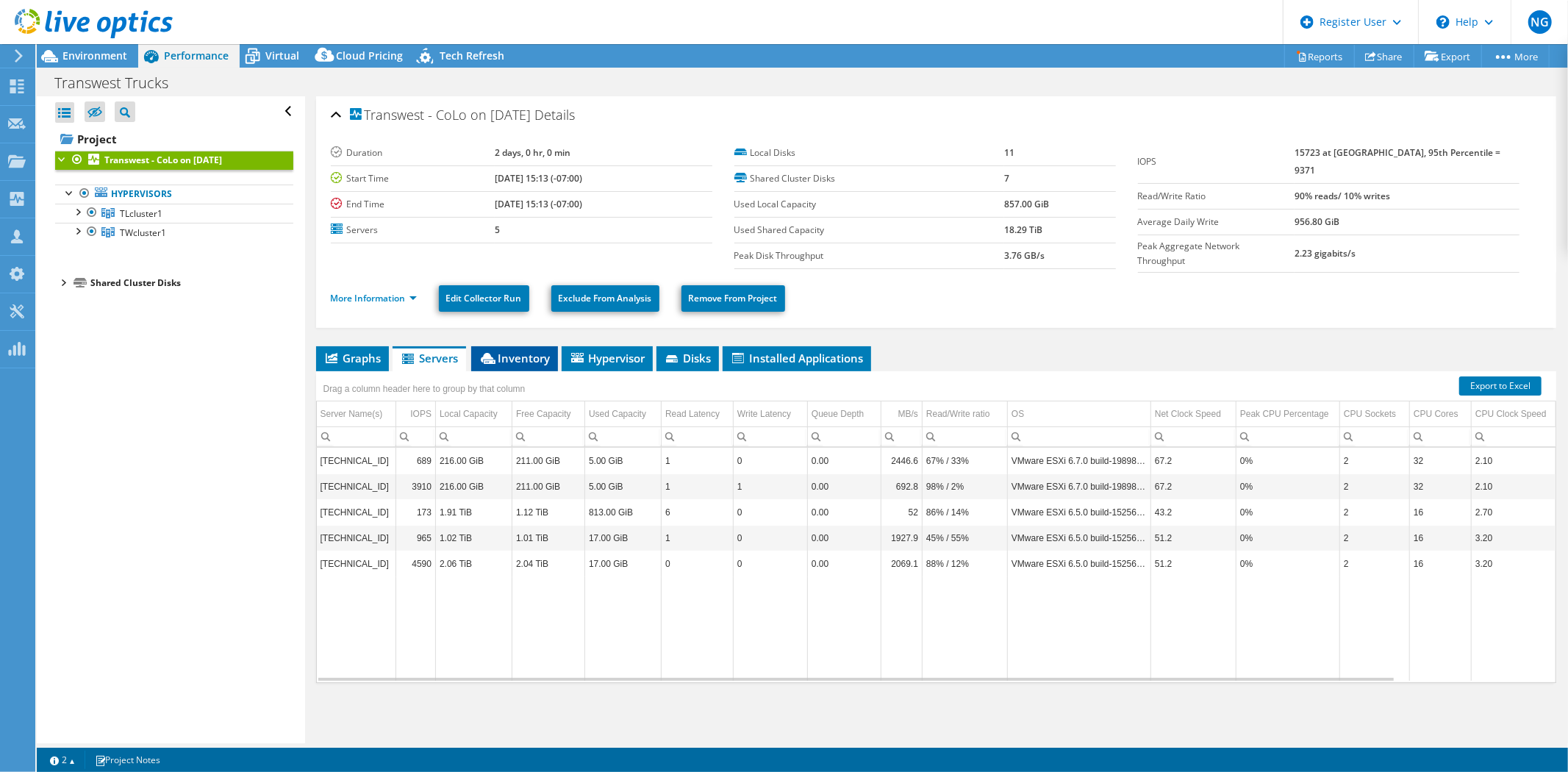
click at [503, 360] on span "Inventory" at bounding box center [515, 358] width 72 height 14
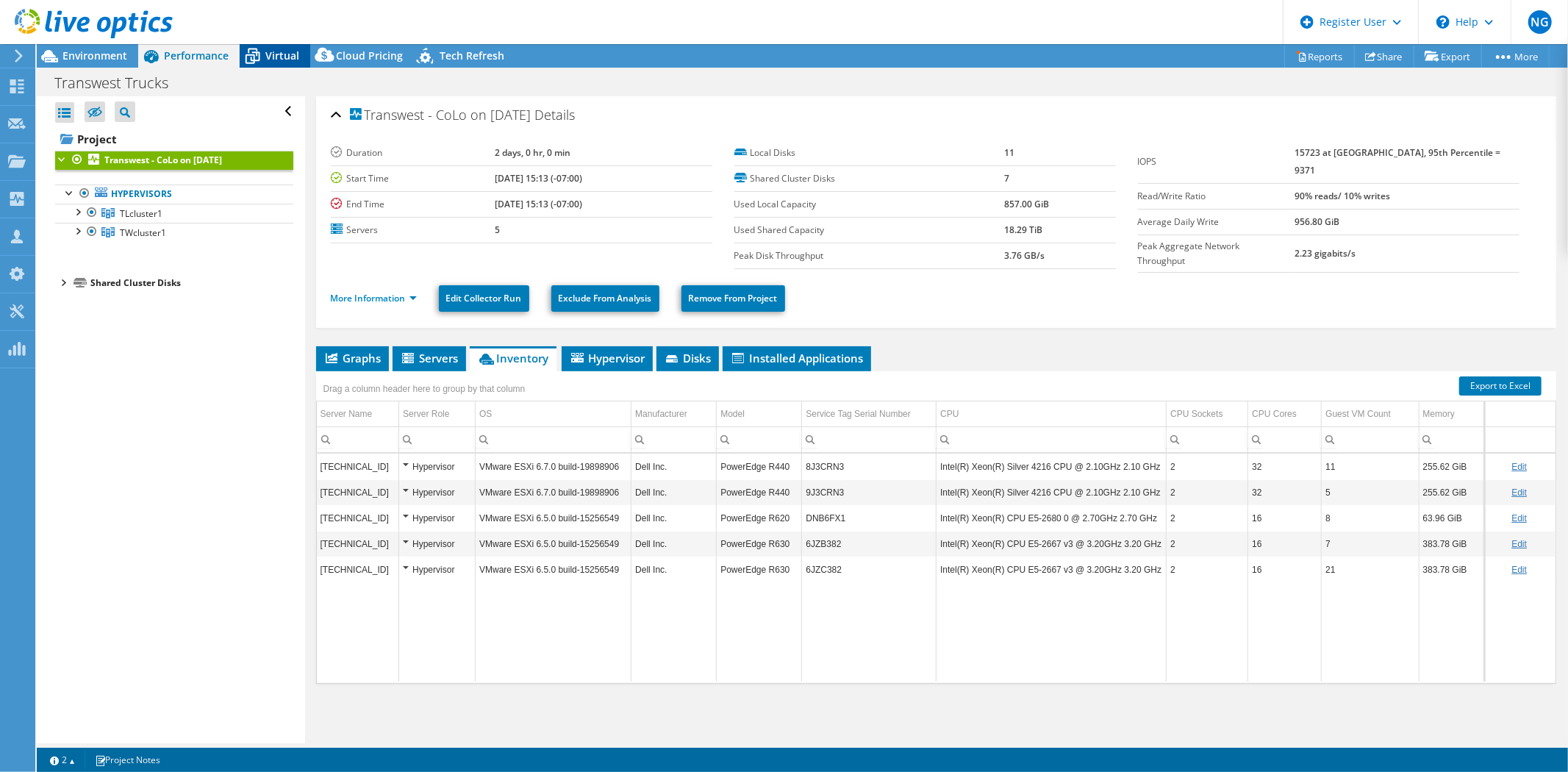
click at [282, 57] on span "Virtual" at bounding box center [281, 55] width 33 height 14
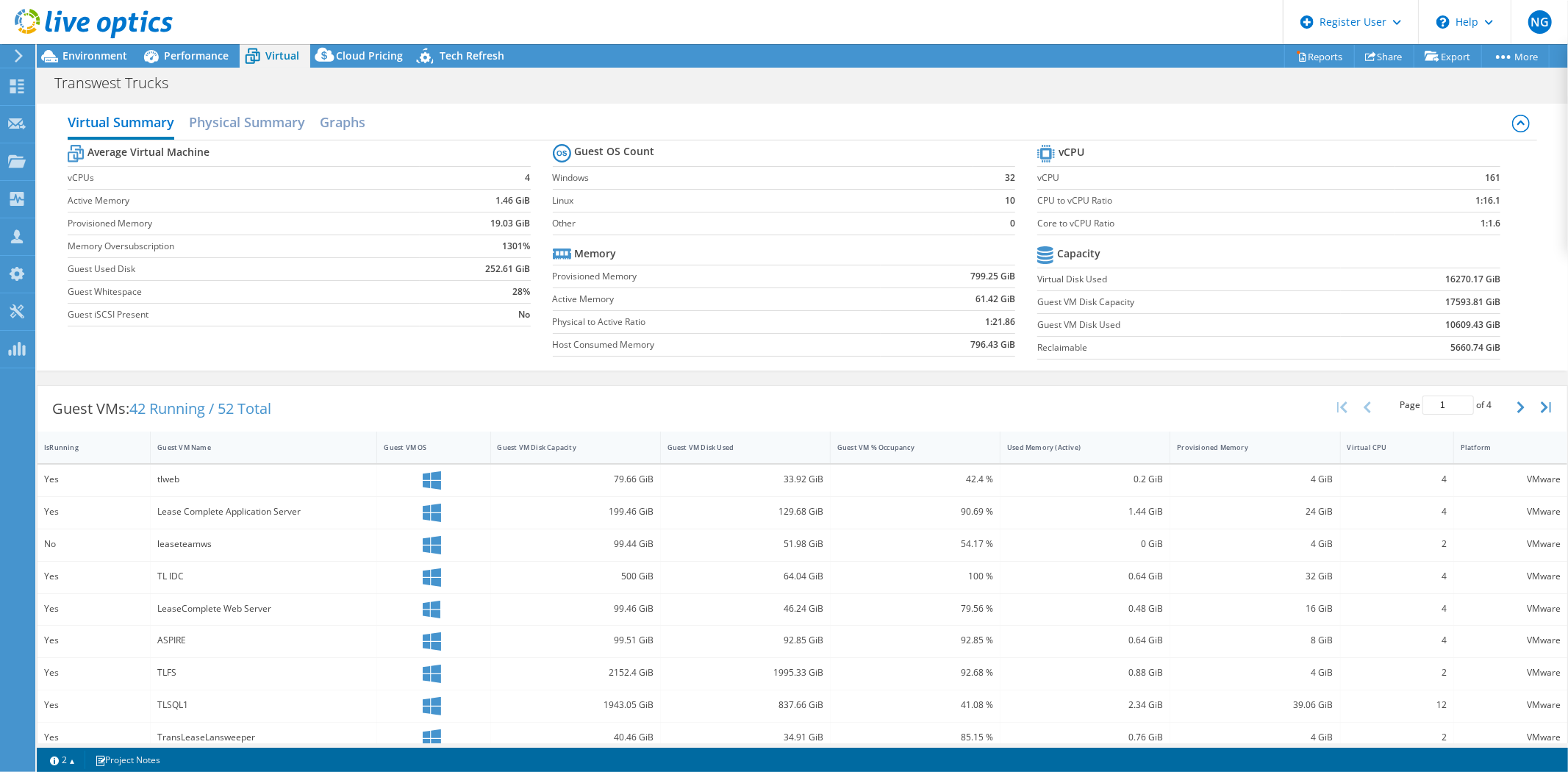
click at [534, 142] on section "Average Virtual Machine vCPUs 4 Active Memory 1.46 GiB Provisioned Memory 19.03…" at bounding box center [310, 237] width 486 height 193
click at [203, 61] on span "Performance" at bounding box center [196, 55] width 65 height 14
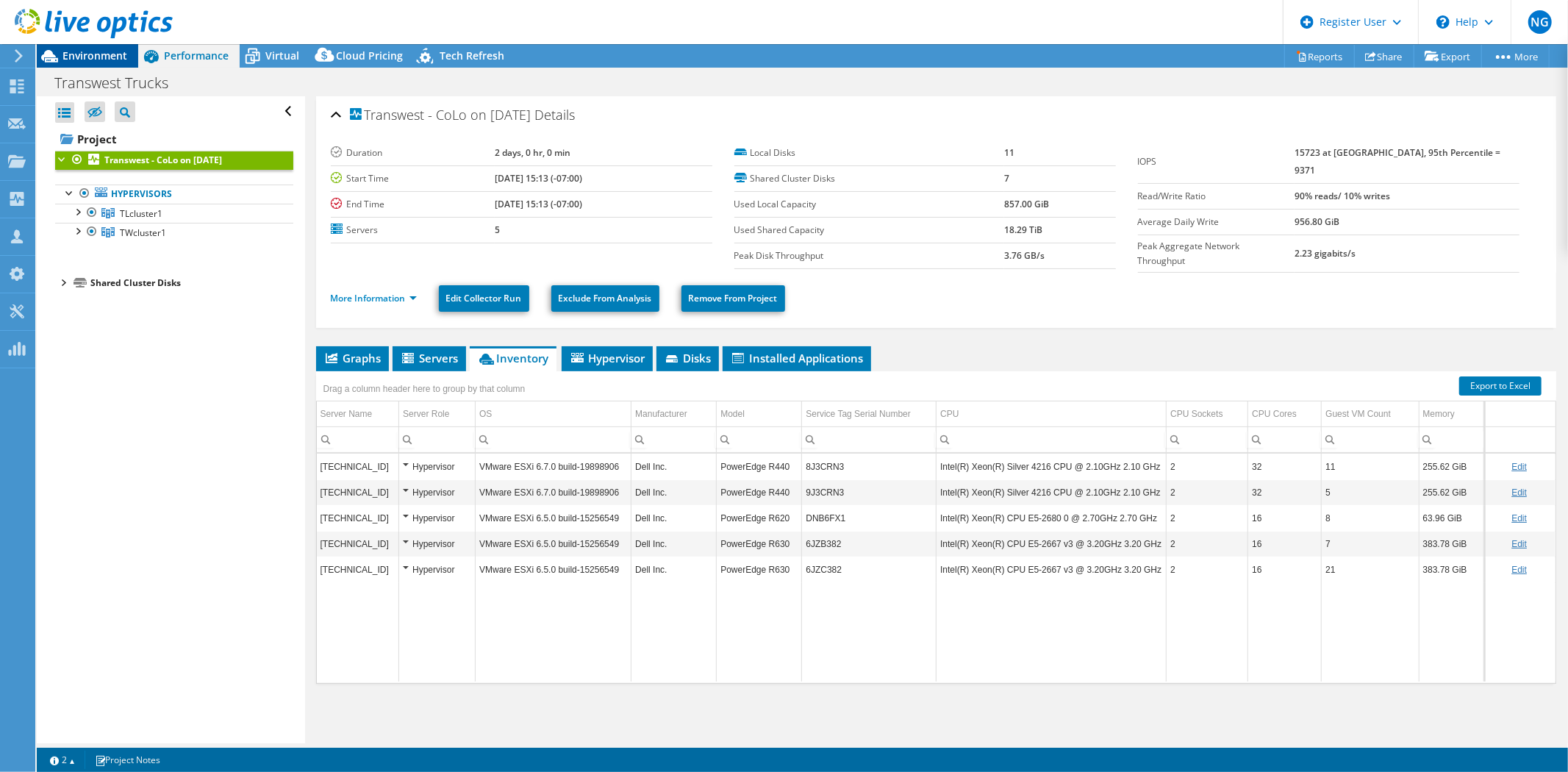
click at [97, 65] on div "Environment" at bounding box center [88, 56] width 101 height 24
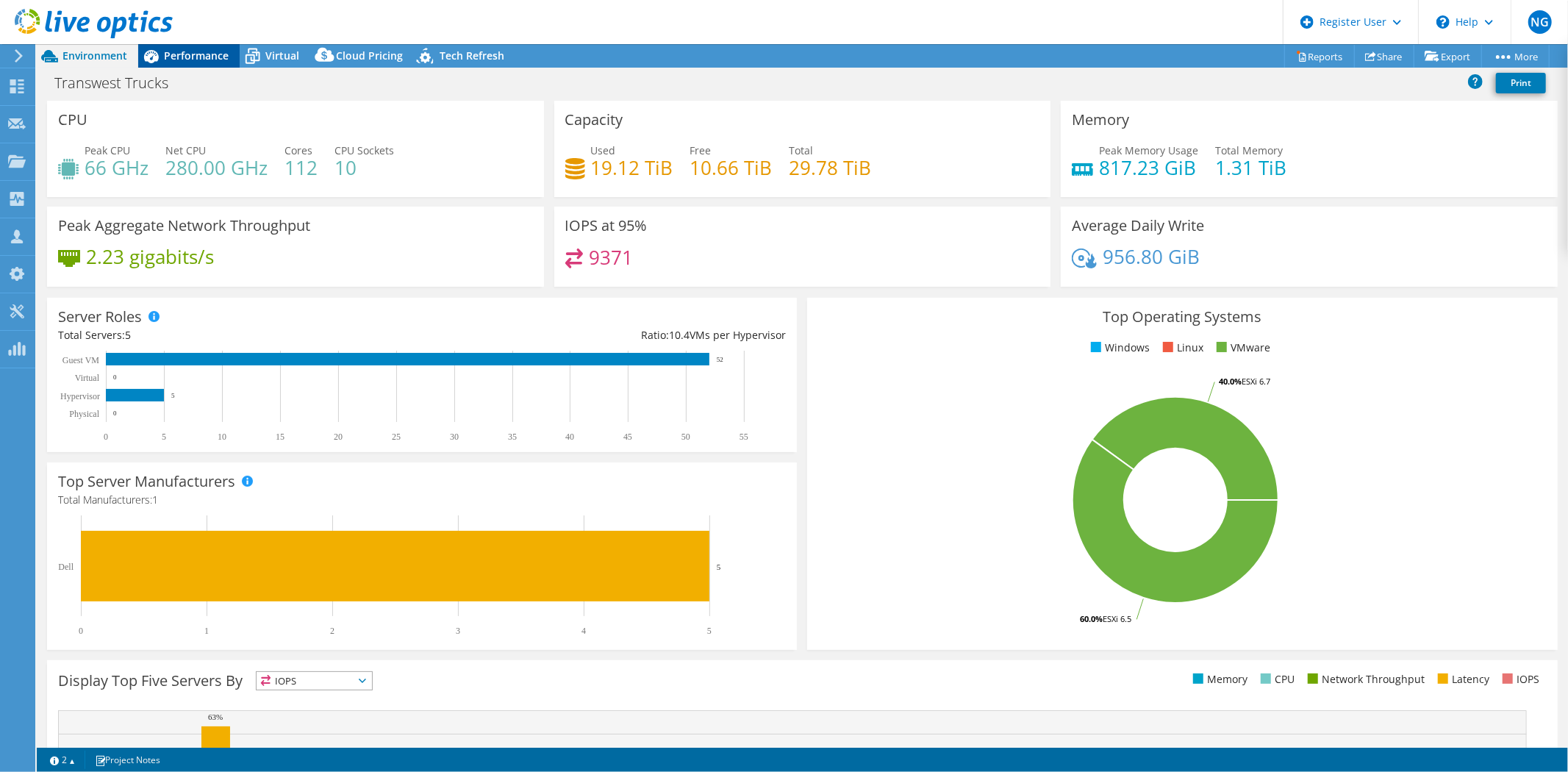
click at [179, 52] on span "Performance" at bounding box center [196, 55] width 65 height 14
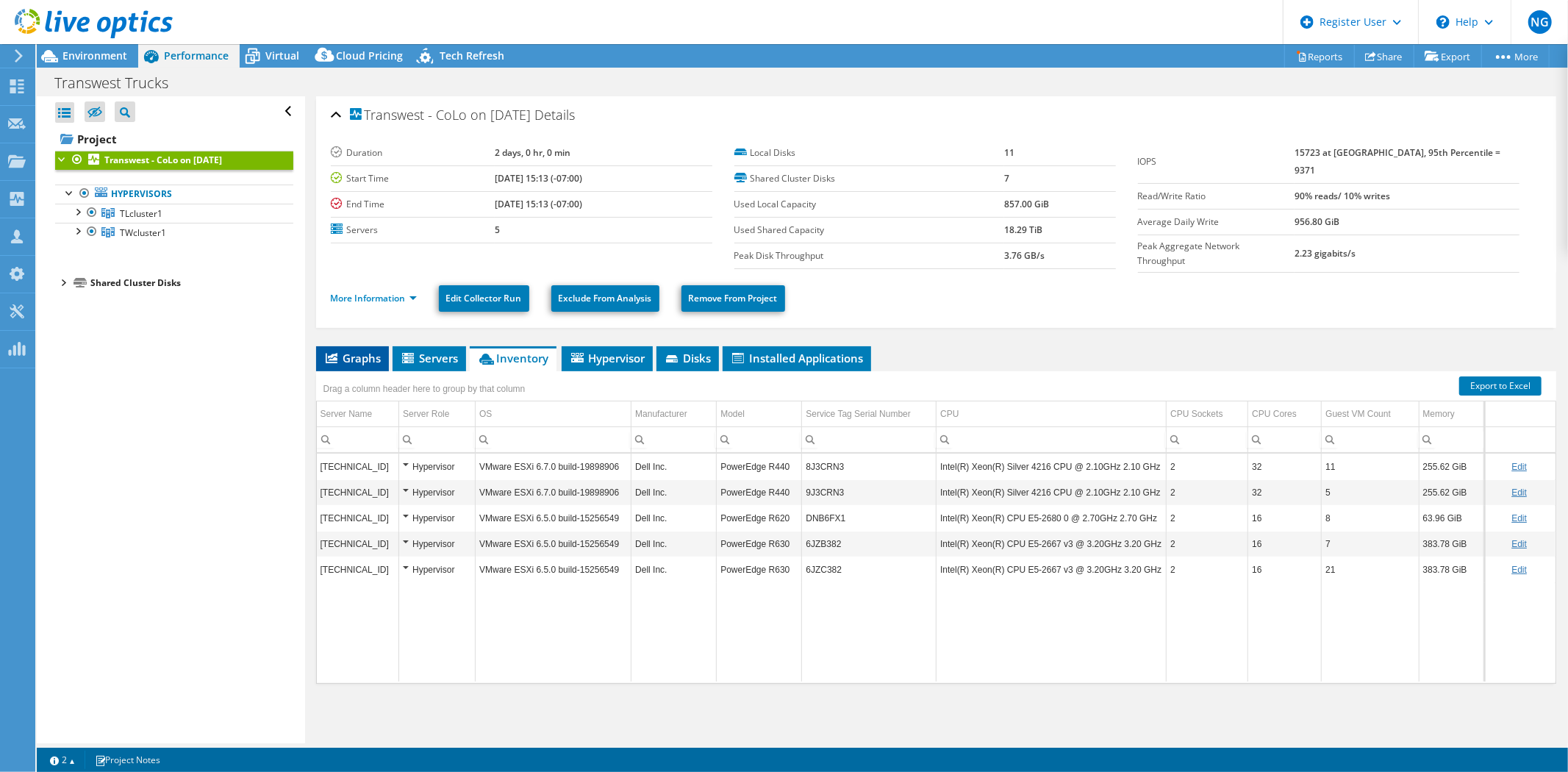
click at [363, 355] on span "Graphs" at bounding box center [353, 358] width 58 height 14
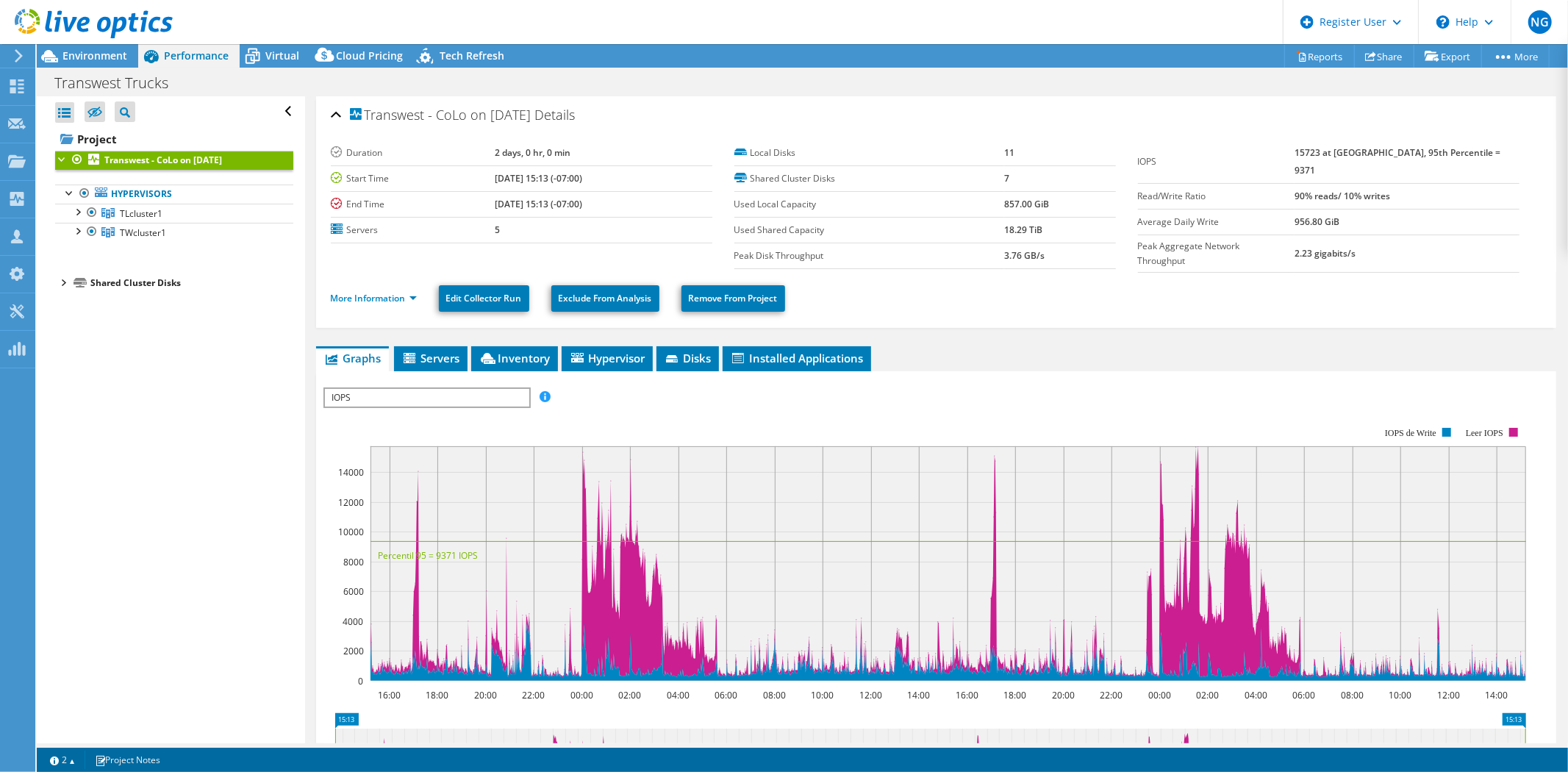
click at [409, 392] on span "IOPS" at bounding box center [426, 398] width 203 height 18
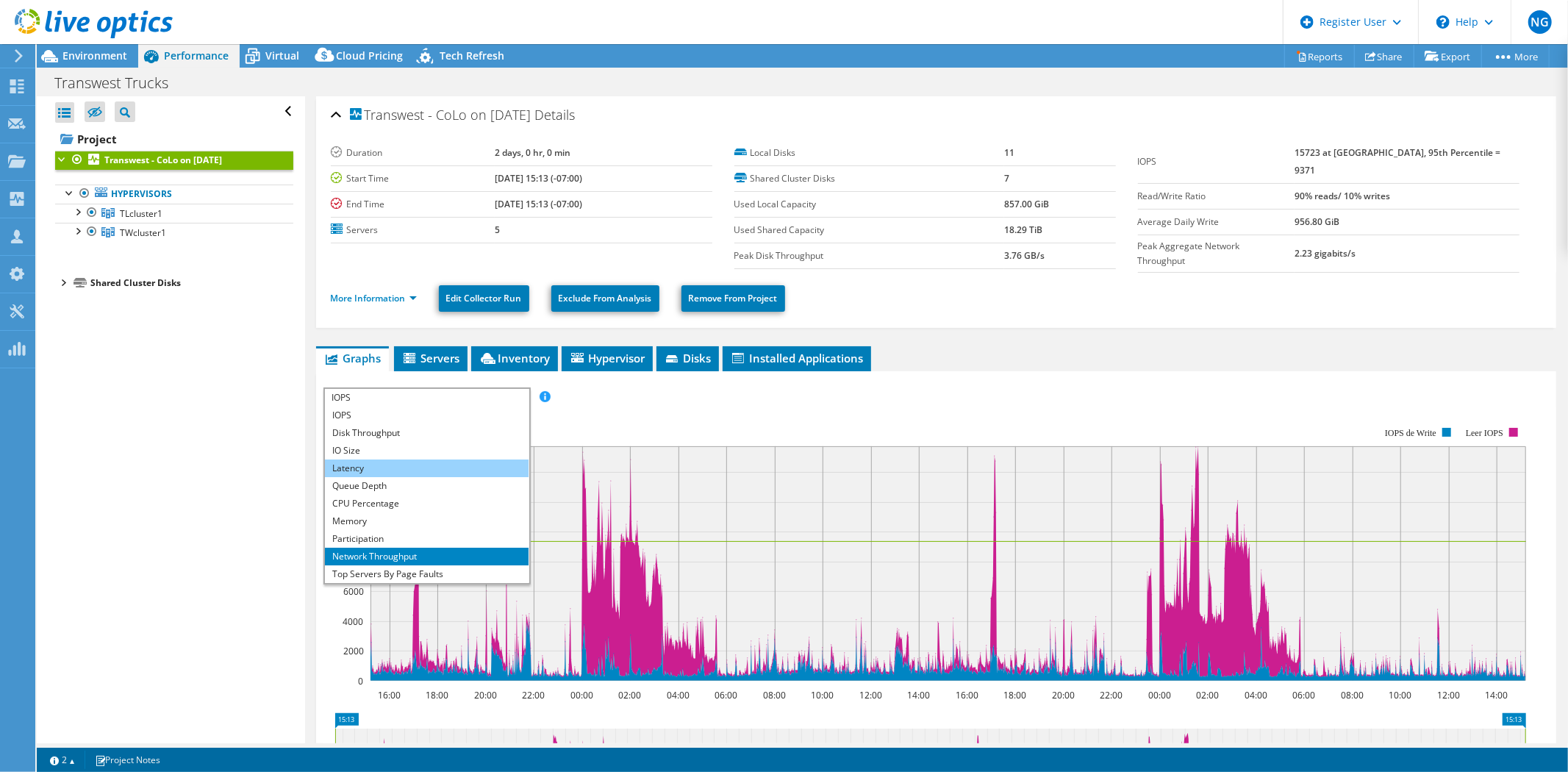
click at [383, 459] on li "Latency" at bounding box center [426, 468] width 203 height 18
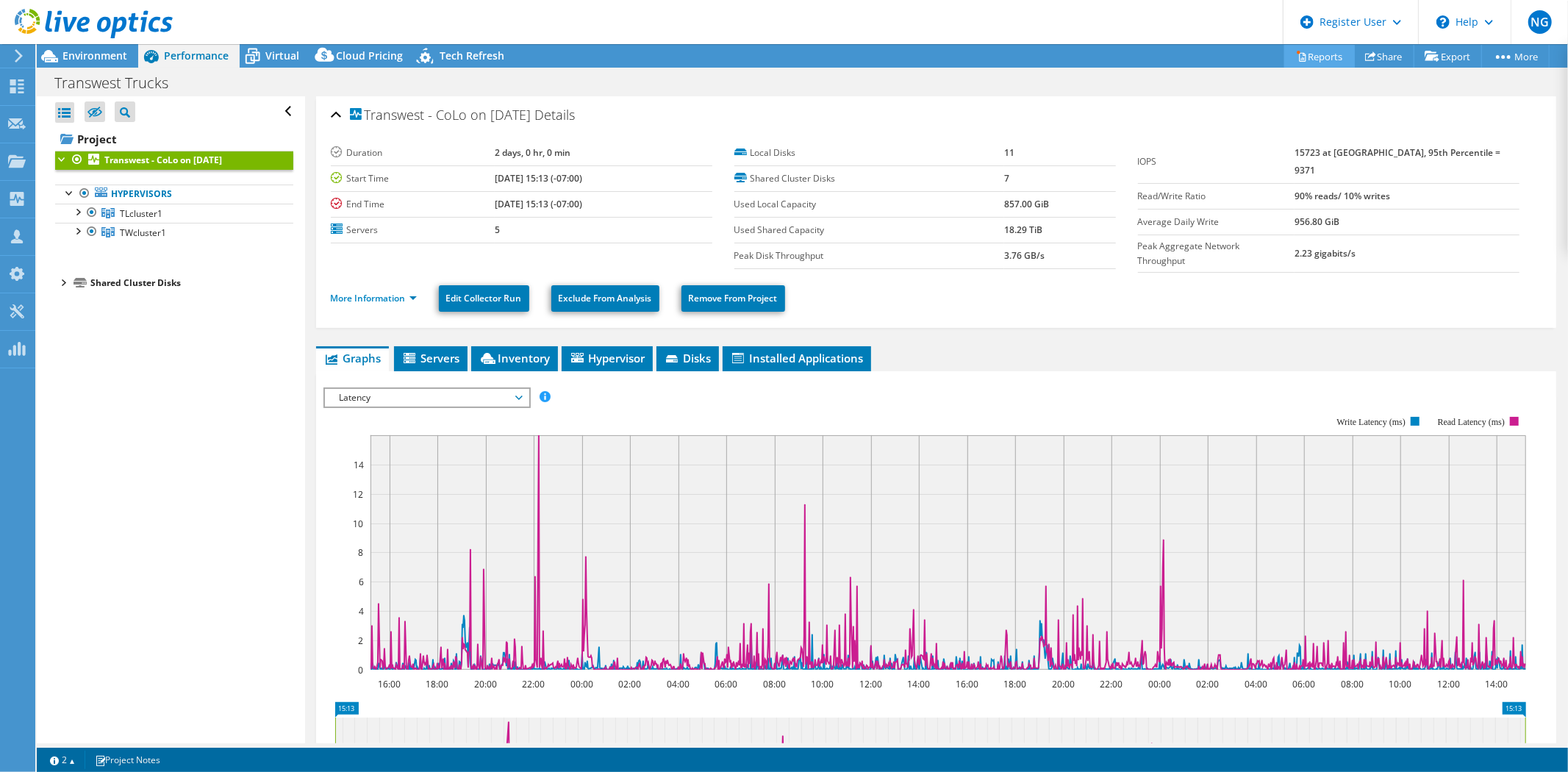
click at [1306, 49] on link "Reports" at bounding box center [1319, 56] width 71 height 23
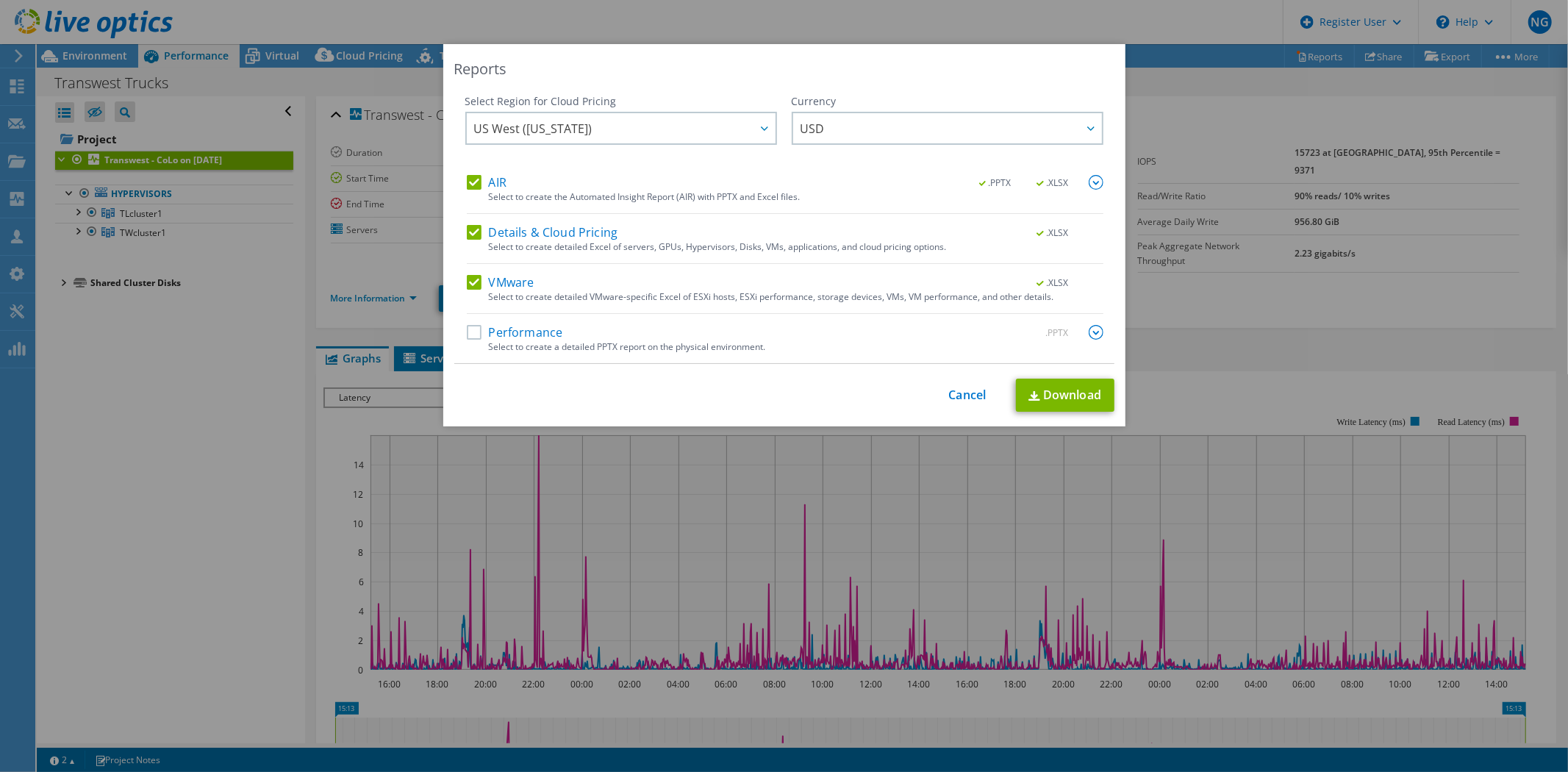
click at [1091, 180] on img at bounding box center [1096, 182] width 14 height 14
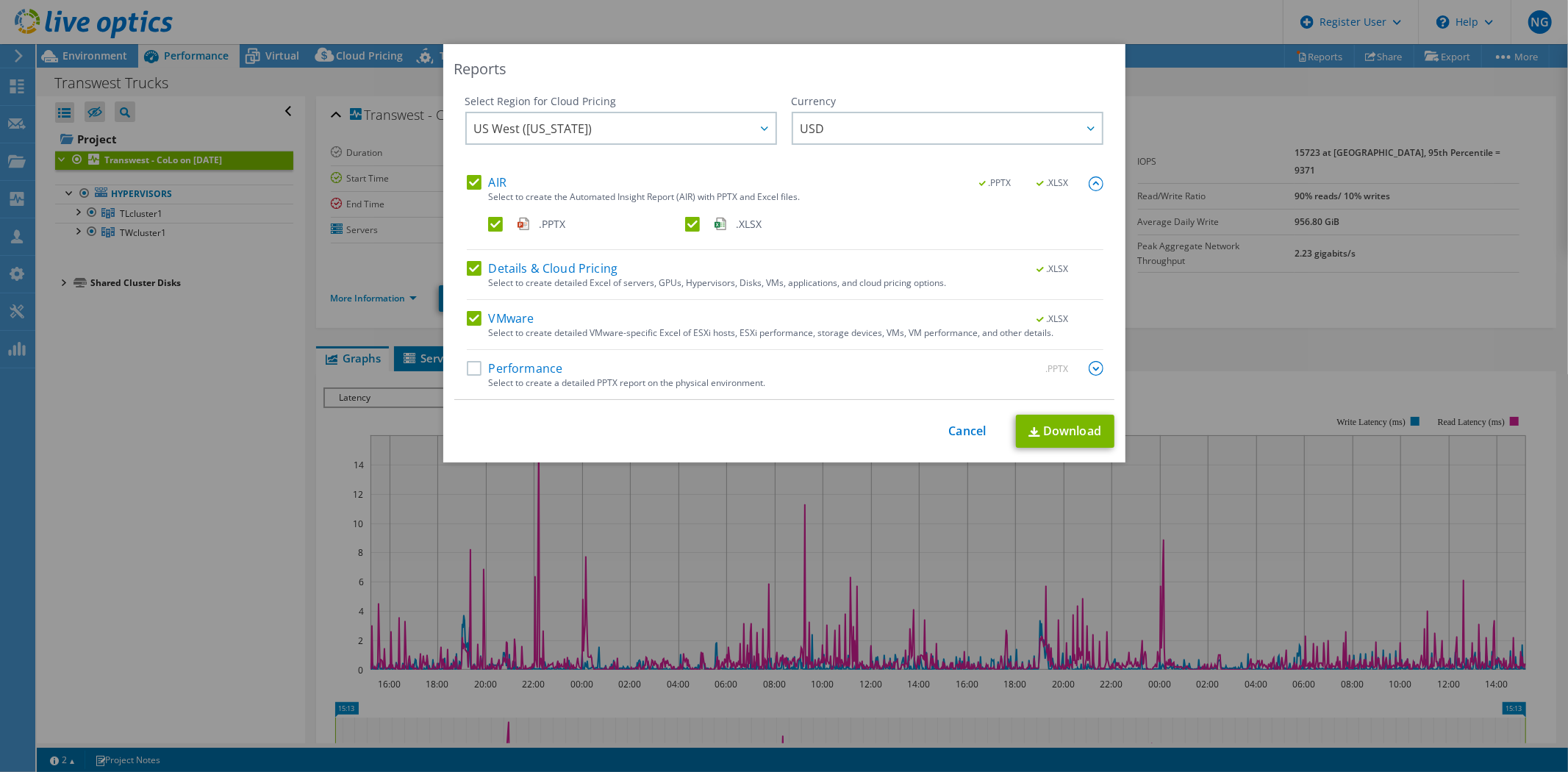
drag, startPoint x: 682, startPoint y: 224, endPoint x: 638, endPoint y: 242, distance: 47.5
click at [685, 223] on label ".XLSX" at bounding box center [782, 224] width 194 height 14
click at [0, 0] on input ".XLSX" at bounding box center [0, 0] width 0 height 0
click at [469, 268] on label "Details & Cloud Pricing" at bounding box center [542, 268] width 151 height 14
click at [0, 0] on input "Details & Cloud Pricing" at bounding box center [0, 0] width 0 height 0
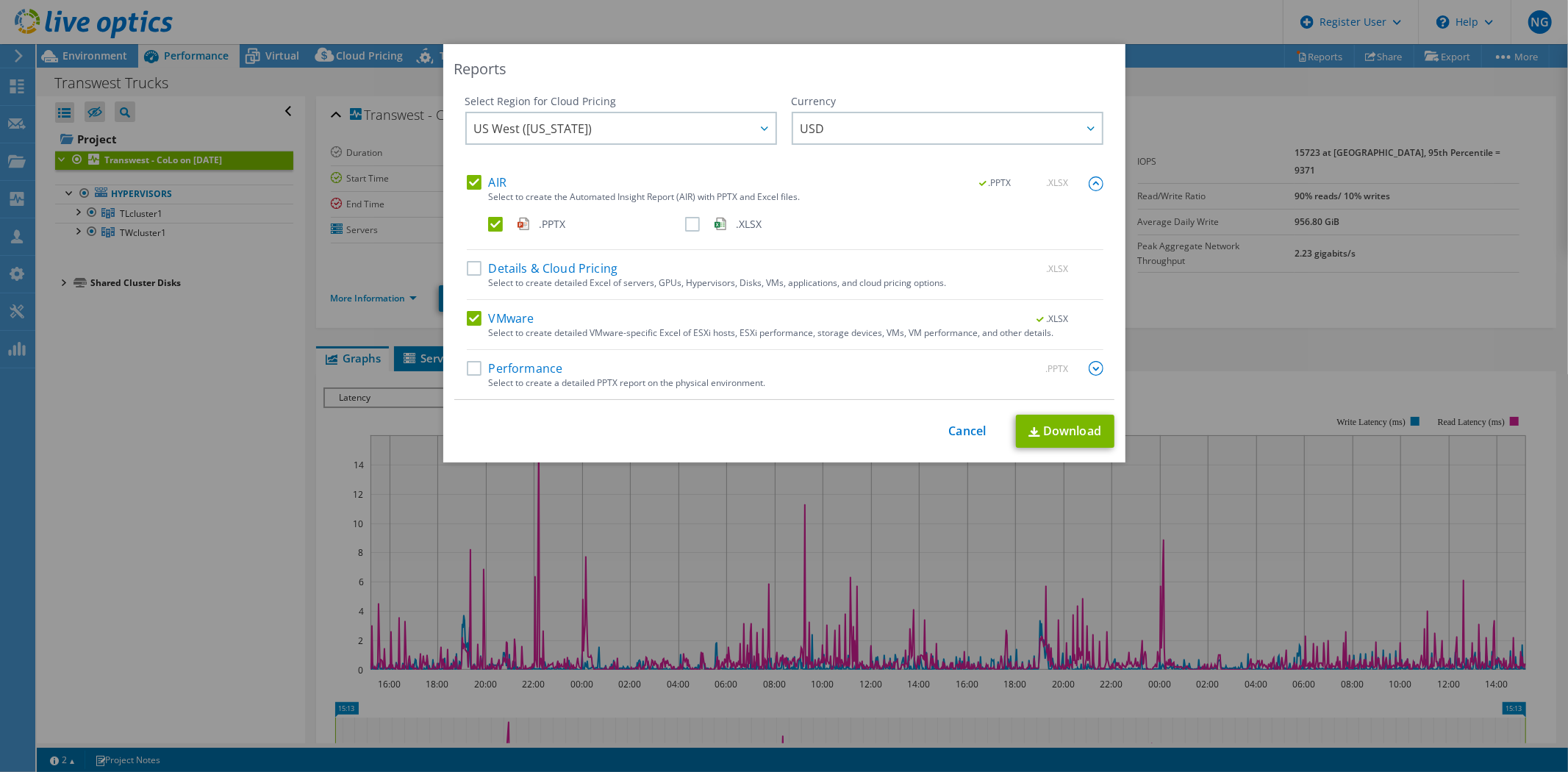
click at [468, 366] on label "Performance" at bounding box center [515, 368] width 97 height 14
click at [0, 0] on input "Performance" at bounding box center [0, 0] width 0 height 0
click at [1089, 365] on img at bounding box center [1096, 368] width 14 height 14
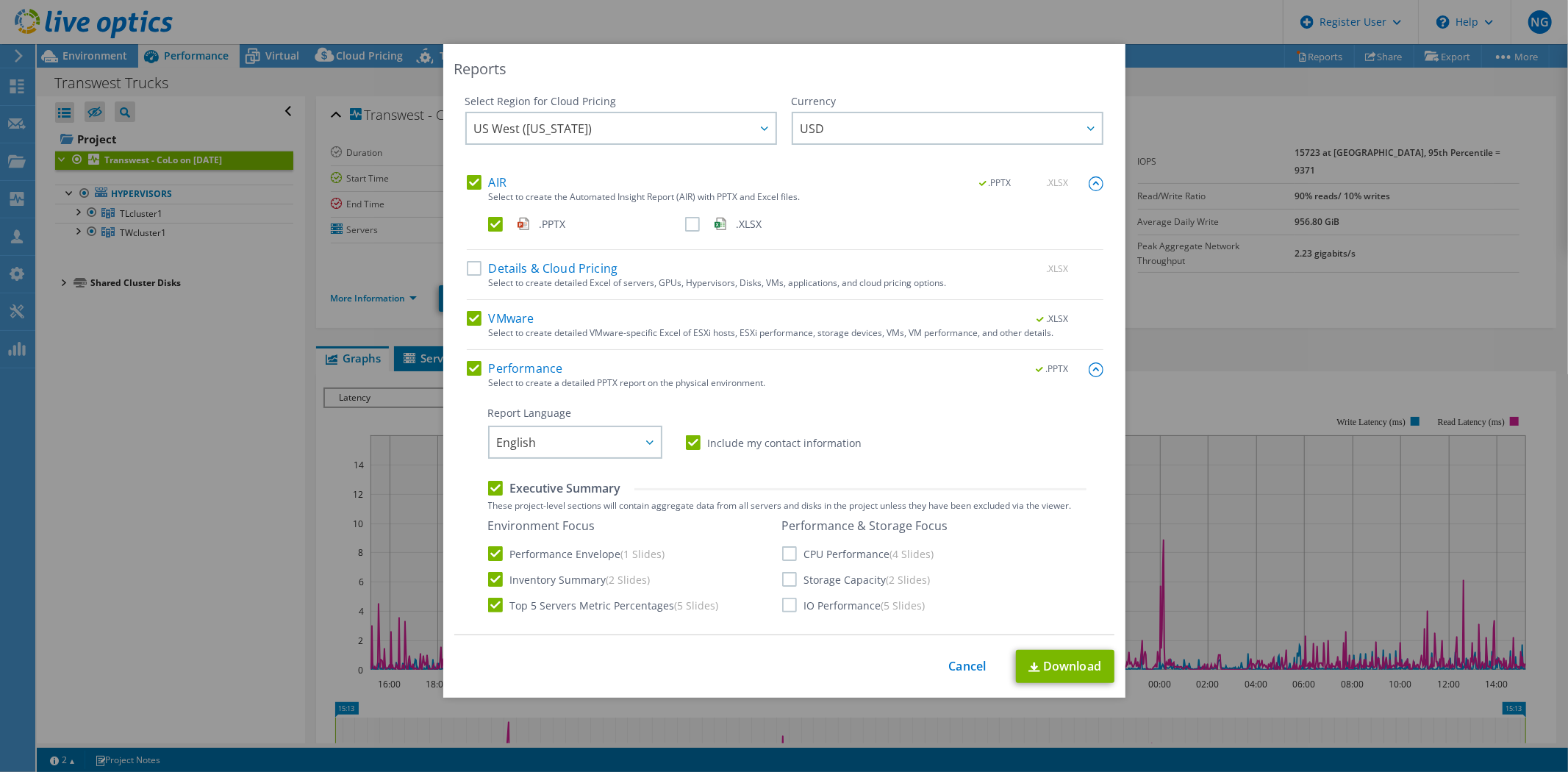
scroll to position [81, 0]
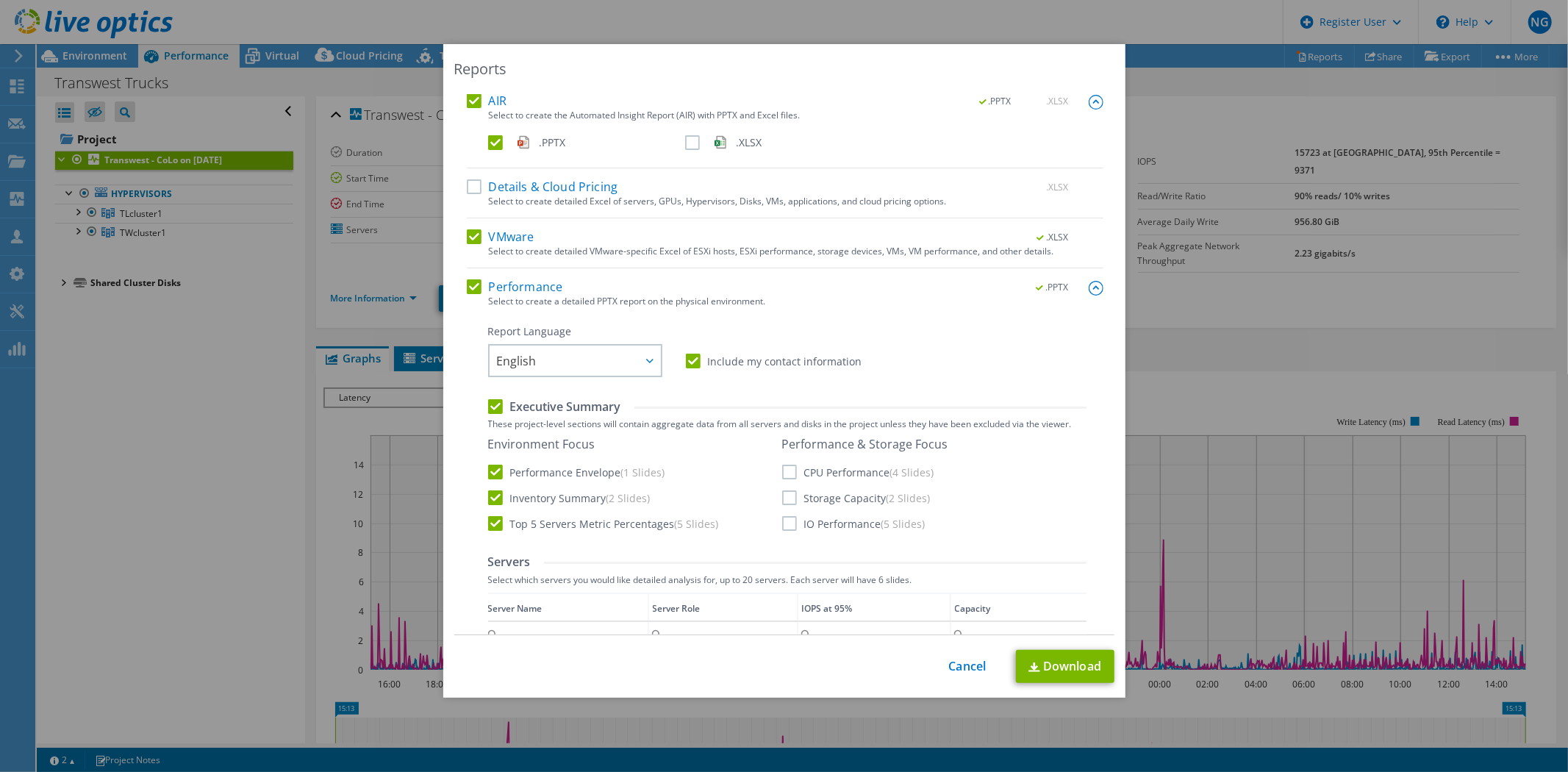
click at [694, 364] on label "Include my contact information" at bounding box center [774, 361] width 176 height 14
click at [0, 0] on input "Include my contact information" at bounding box center [0, 0] width 0 height 0
click at [497, 524] on label "Top 5 Servers Metric Percentages (5 Slides)" at bounding box center [603, 523] width 231 height 14
click at [0, 0] on input "Top 5 Servers Metric Percentages (5 Slides)" at bounding box center [0, 0] width 0 height 0
click at [1069, 670] on link "Download" at bounding box center [1065, 666] width 99 height 33
